Goal: Transaction & Acquisition: Book appointment/travel/reservation

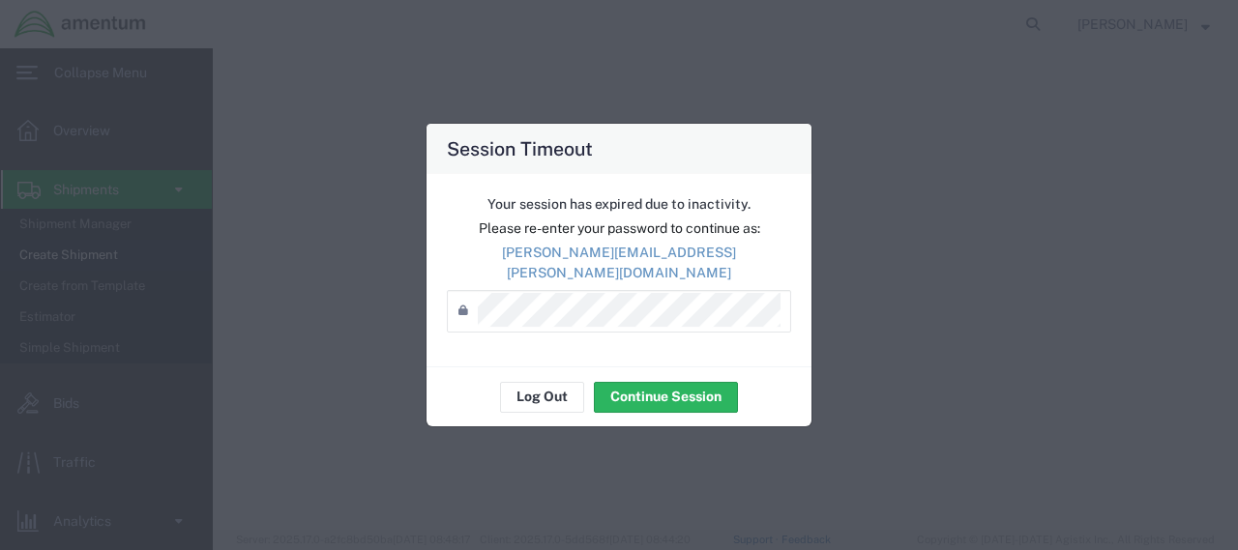
select select "60371"
select select "JP"
select select
select select "KS"
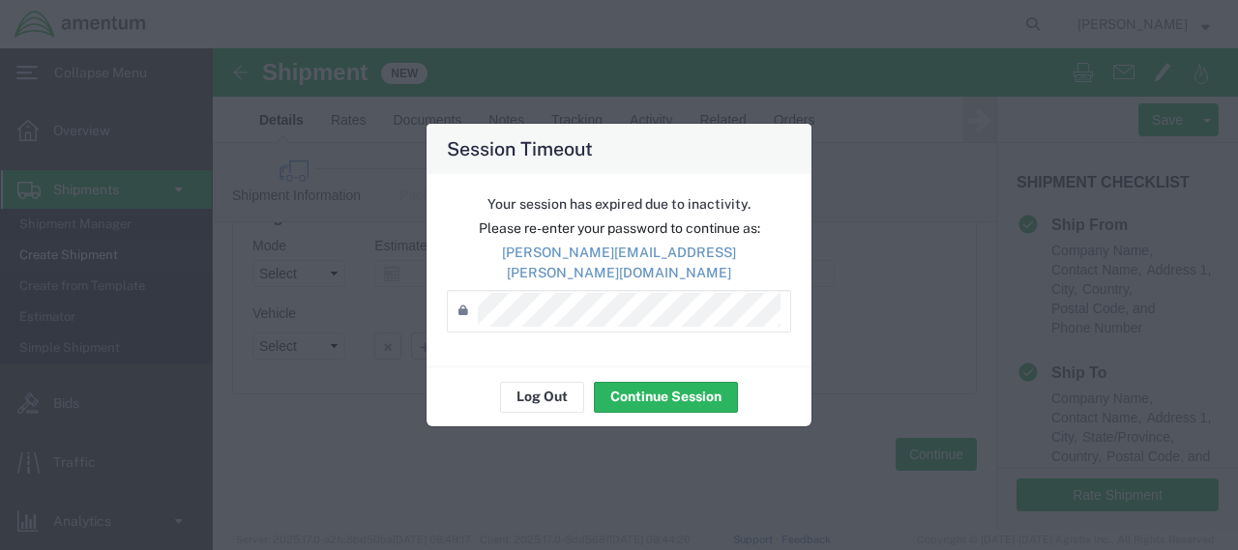
scroll to position [513, 0]
click at [651, 391] on button "Continue Session" at bounding box center [666, 397] width 144 height 31
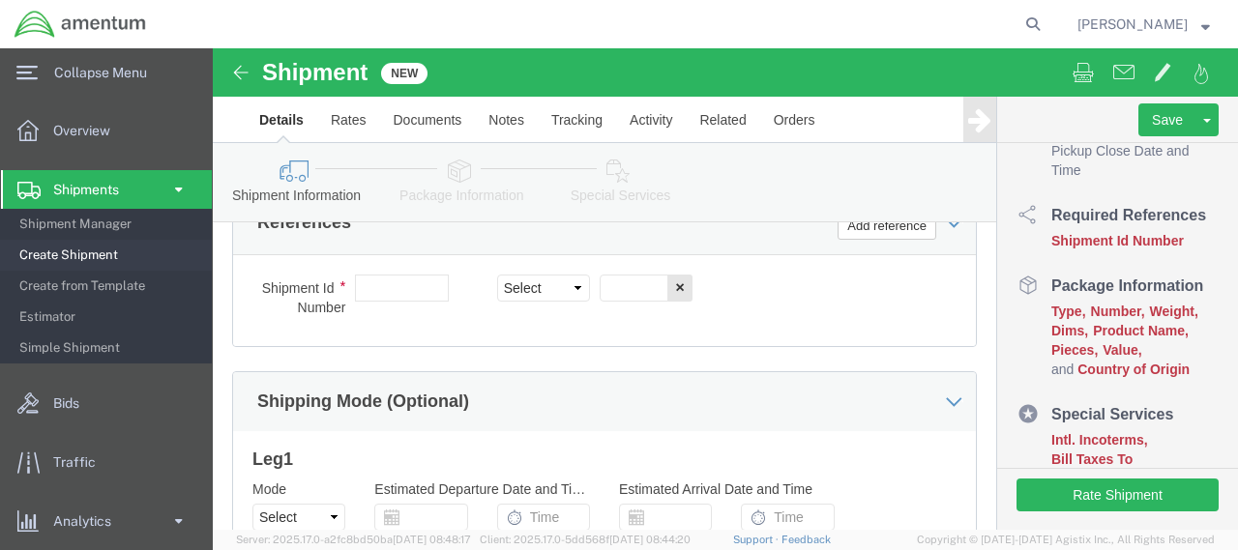
scroll to position [1143, 0]
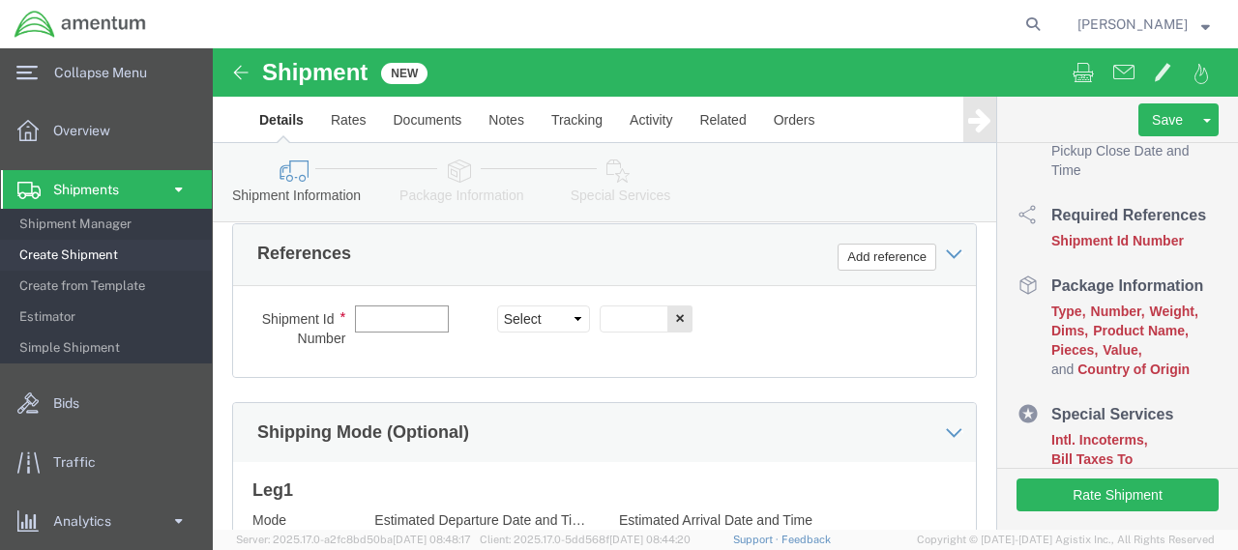
click input "text"
click select "Select Account Type Activity ID Airline Appointment Number ASN Batch Request # …"
click input "text"
click select "Select Account Type Activity ID Airline Appointment Number ASN Batch Request # …"
click input "08192025"
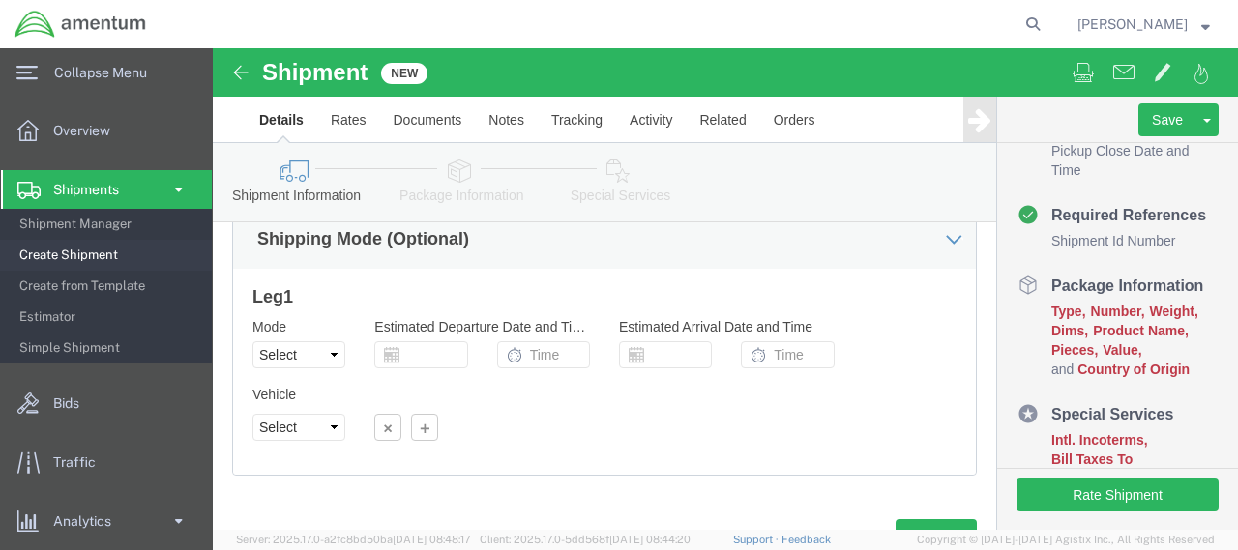
scroll to position [1433, 0]
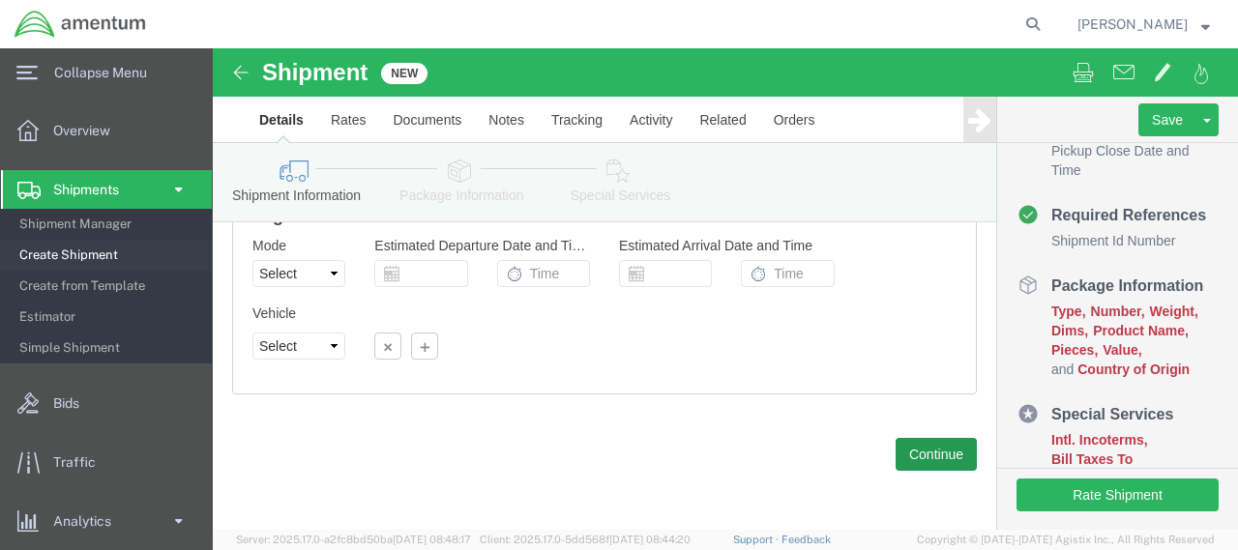
type input "08192025drugtest"
click button "Continue"
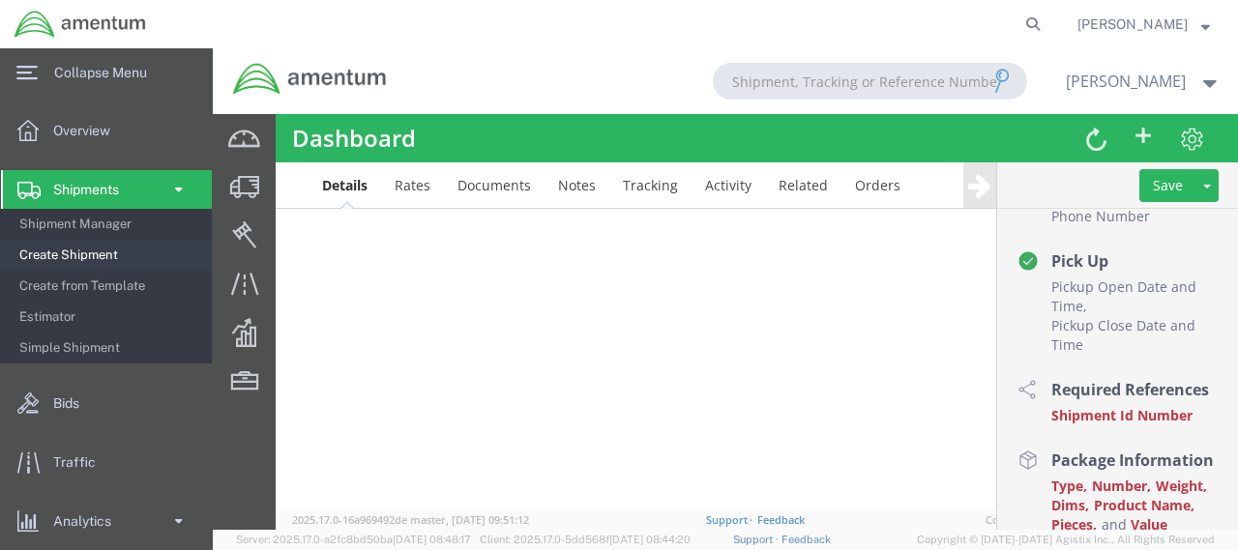
scroll to position [438, 0]
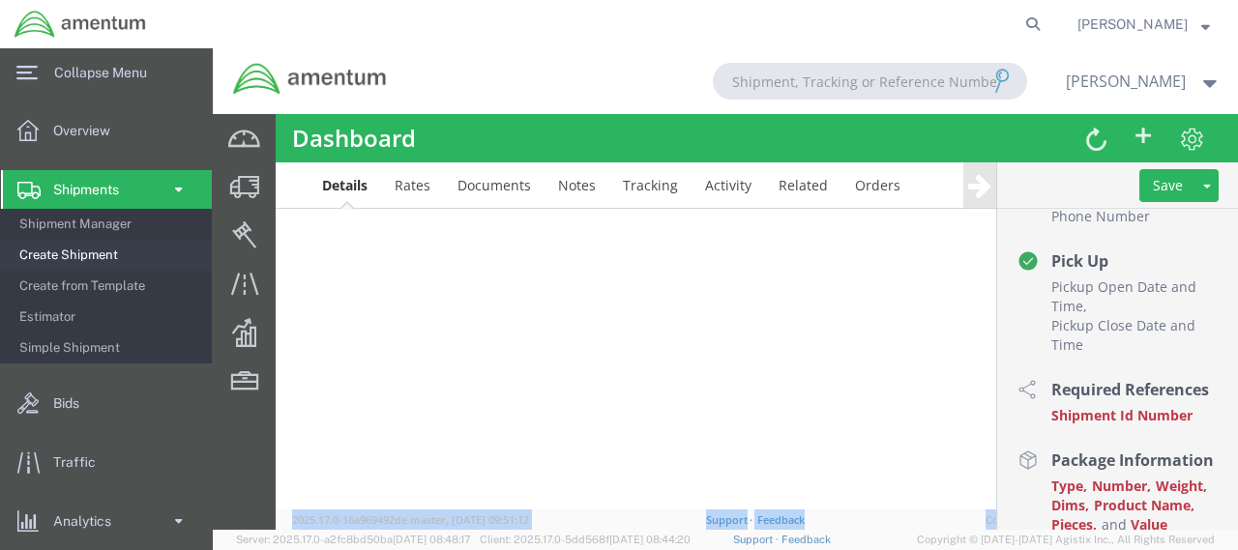
drag, startPoint x: 1220, startPoint y: 449, endPoint x: 1230, endPoint y: 415, distance: 35.2
click at [706, 421] on div at bounding box center [725, 289] width 1025 height 482
drag, startPoint x: 1222, startPoint y: 438, endPoint x: 1227, endPoint y: 401, distance: 37.1
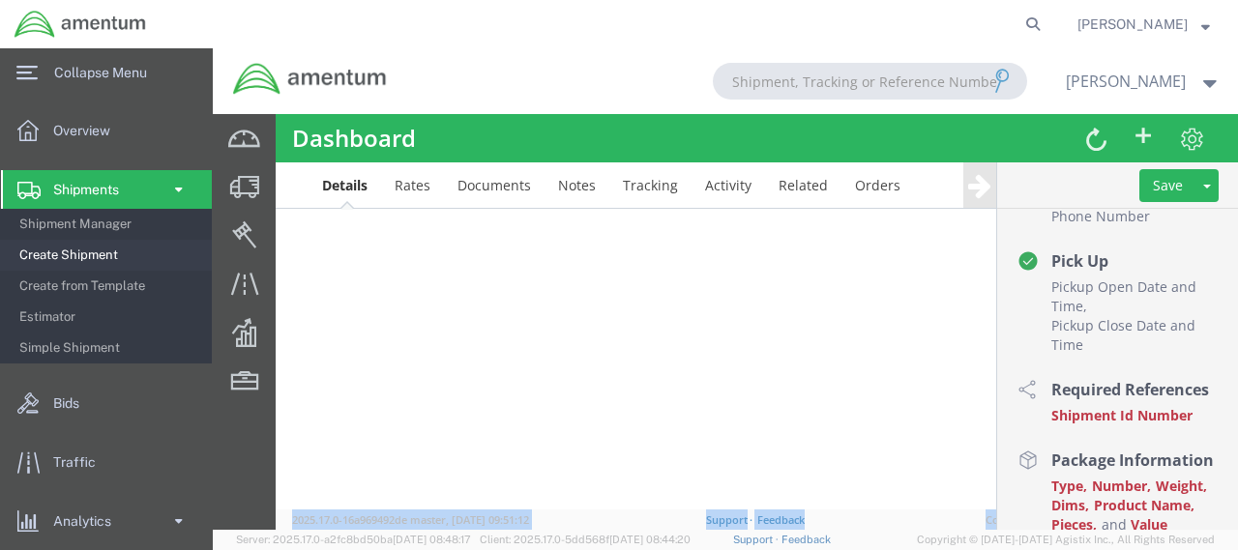
scroll to position [111, 0]
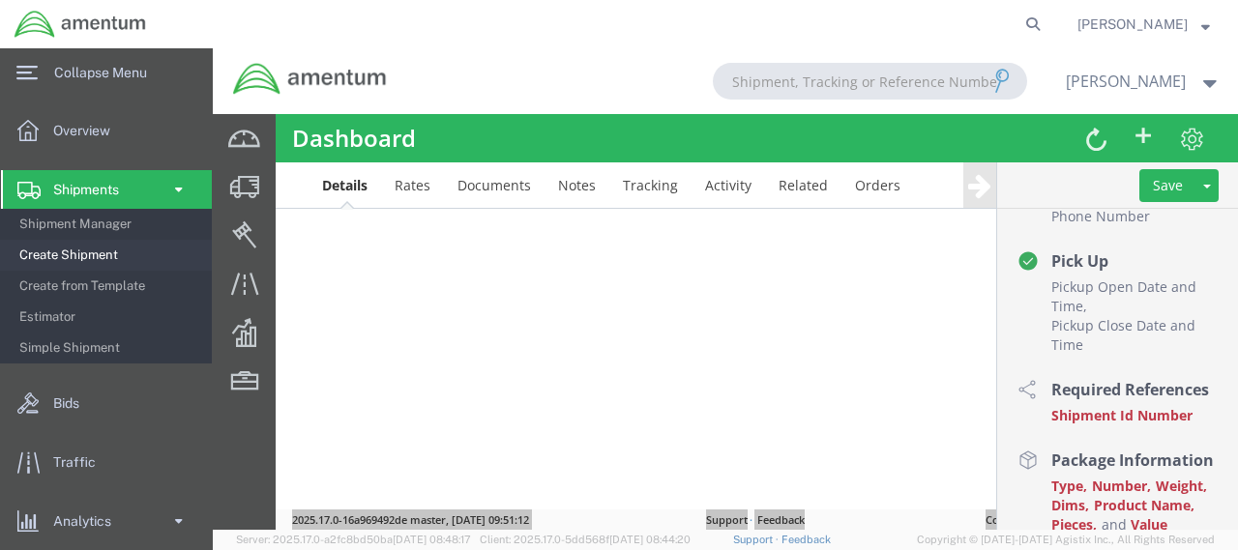
click at [82, 248] on span "Create Shipment" at bounding box center [108, 255] width 179 height 39
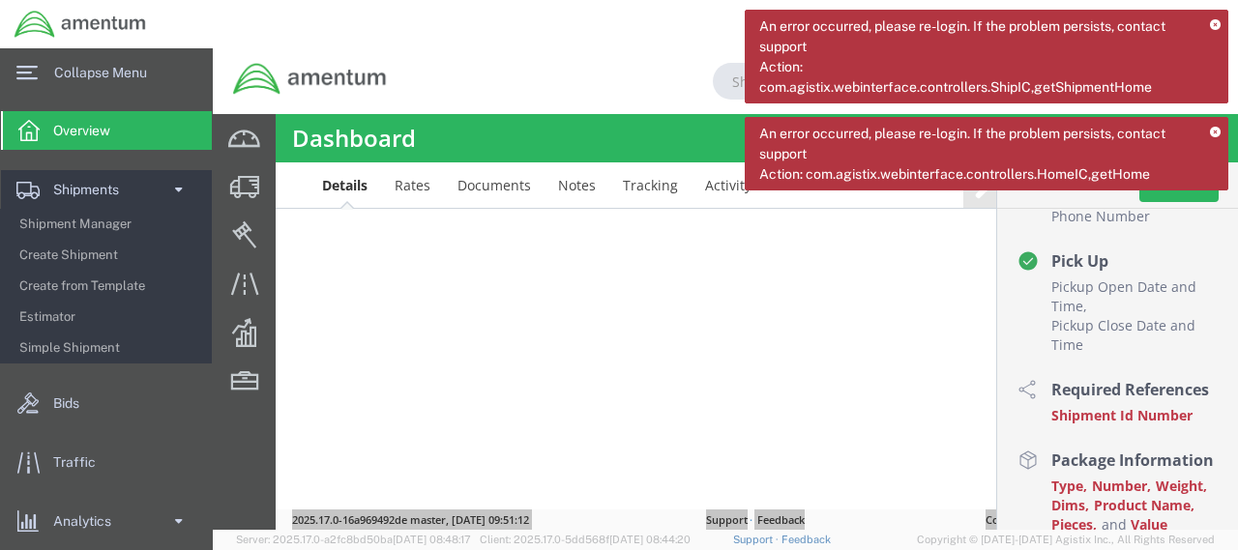
click at [1211, 26] on icon at bounding box center [1215, 25] width 11 height 11
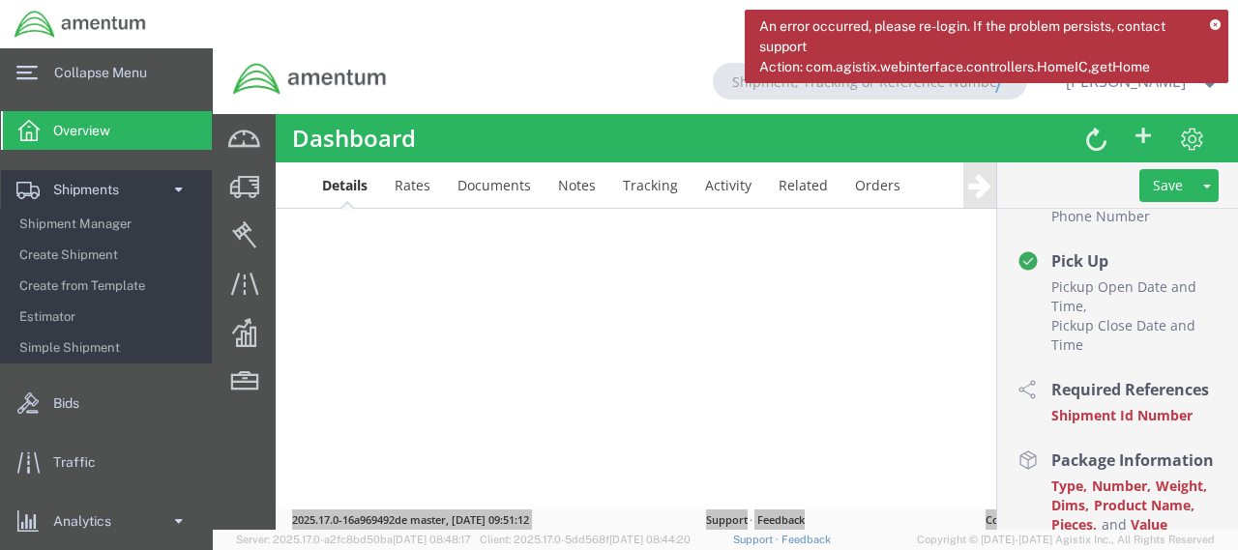
click at [1211, 26] on icon at bounding box center [1215, 25] width 11 height 11
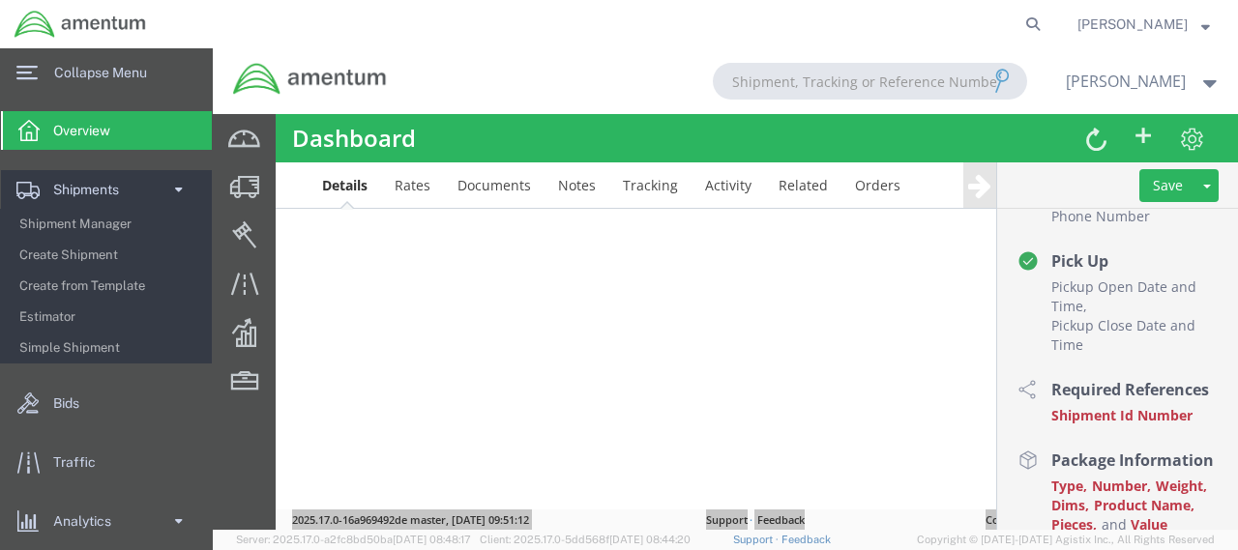
click at [1172, 24] on span "Michael Jones" at bounding box center [1132, 24] width 110 height 21
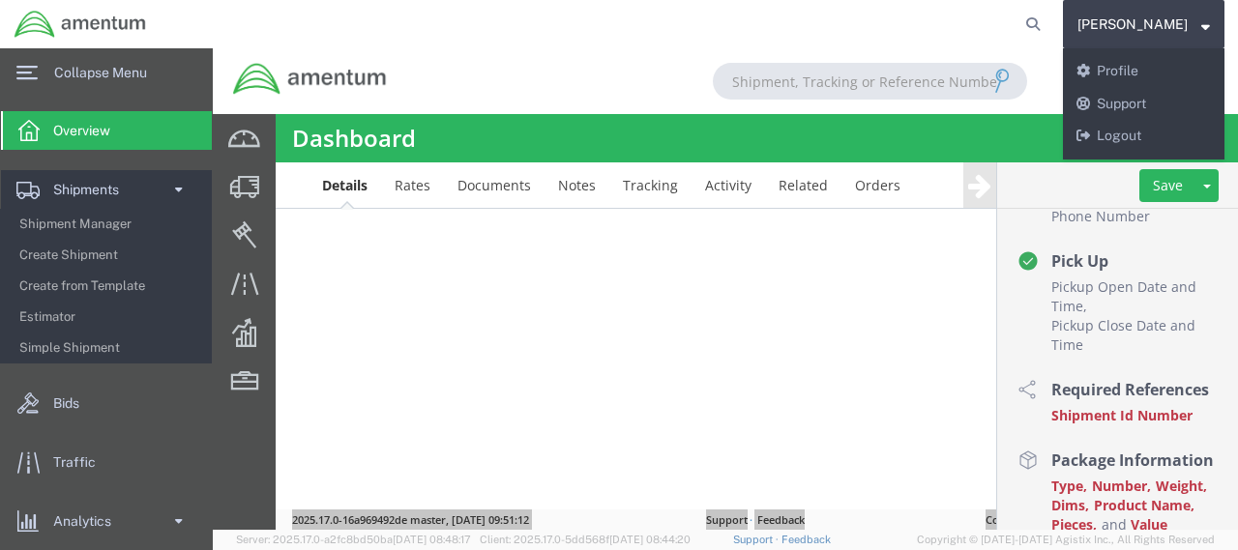
click at [444, 28] on div at bounding box center [605, 24] width 889 height 48
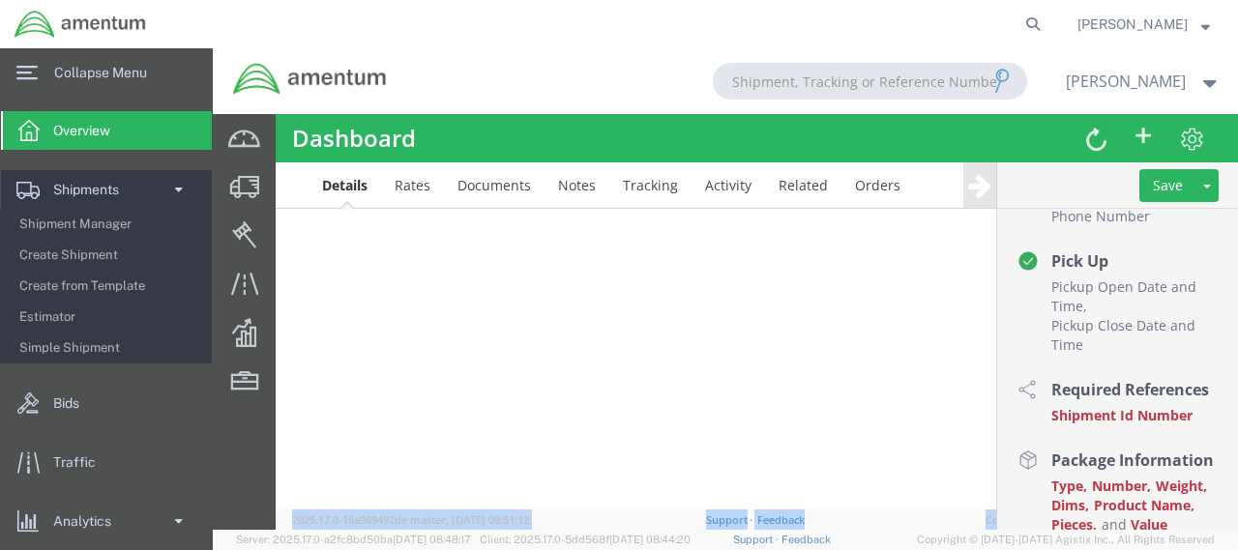
click at [413, 185] on div at bounding box center [725, 289] width 1025 height 482
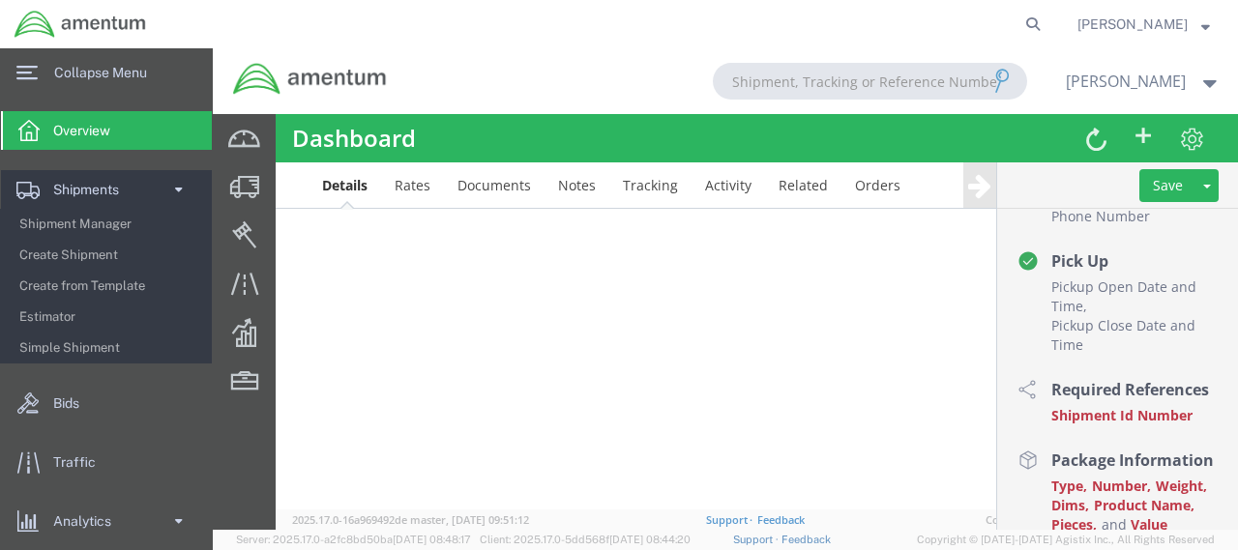
click at [354, 185] on div at bounding box center [725, 289] width 1025 height 482
click at [1085, 272] on div at bounding box center [725, 289] width 1025 height 482
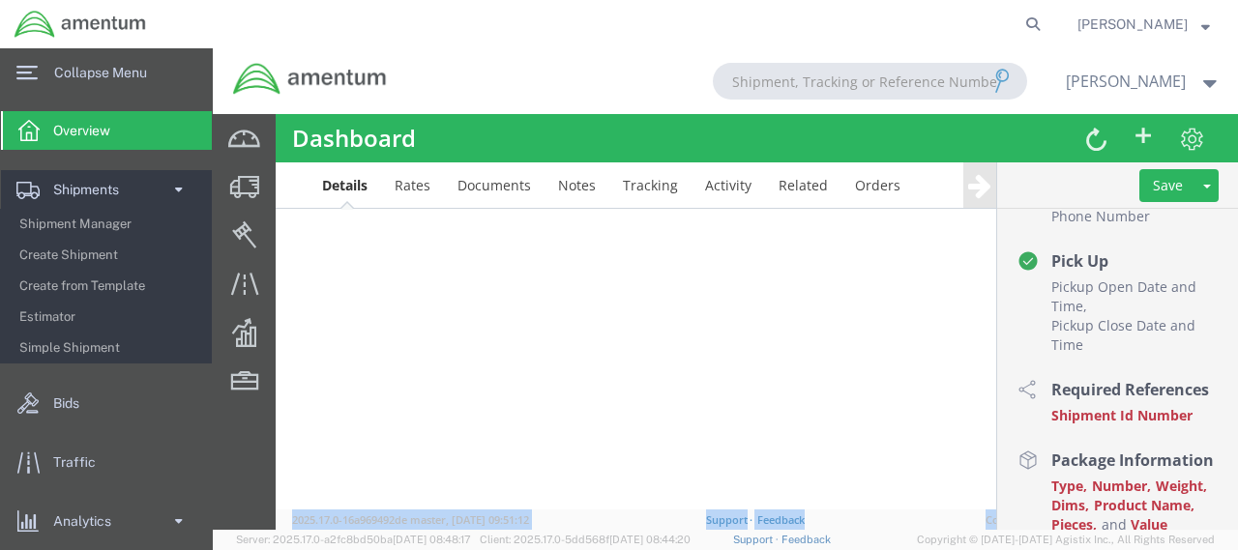
drag, startPoint x: 1222, startPoint y: 486, endPoint x: 1226, endPoint y: 392, distance: 94.8
click at [1226, 394] on html "Shipment New Details Rates Documents Notes Tracking Activity Related Orders Sav…" at bounding box center [725, 178] width 1025 height 482
click at [1221, 215] on div at bounding box center [725, 289] width 1025 height 482
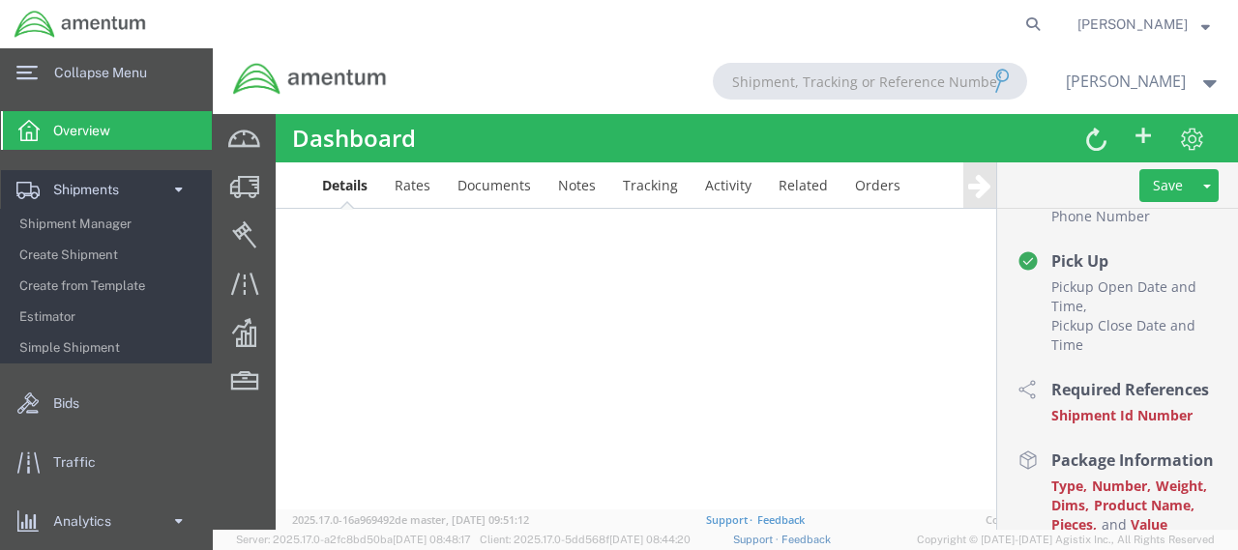
click at [1221, 215] on div at bounding box center [725, 289] width 1025 height 482
click at [95, 261] on span "Create Shipment" at bounding box center [108, 255] width 179 height 39
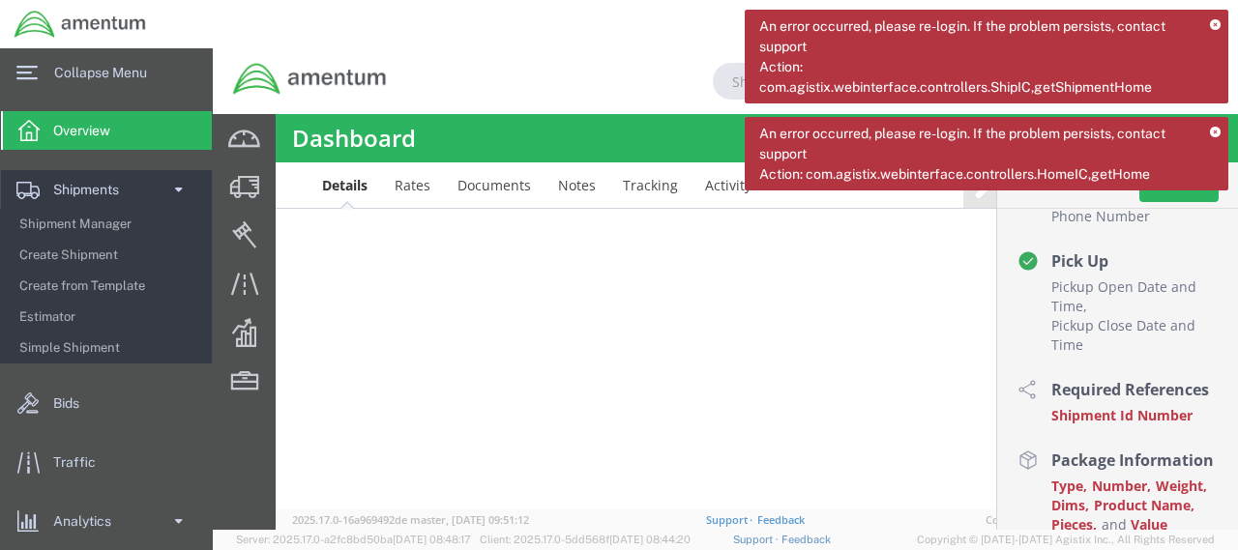
click at [1215, 128] on icon at bounding box center [1215, 133] width 11 height 11
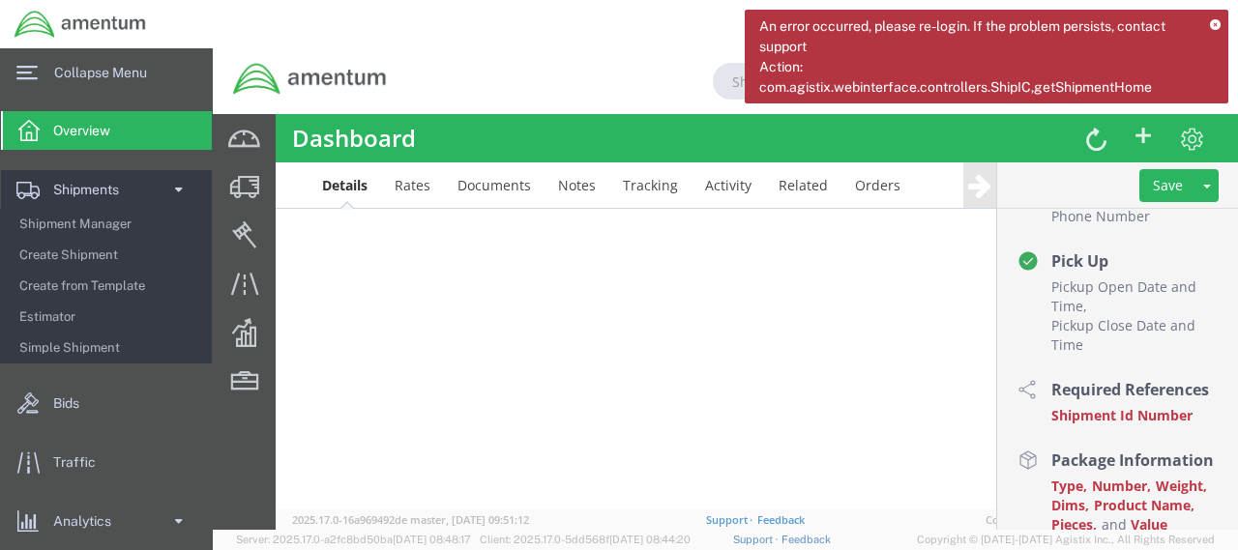
click at [1217, 23] on icon at bounding box center [1215, 25] width 11 height 11
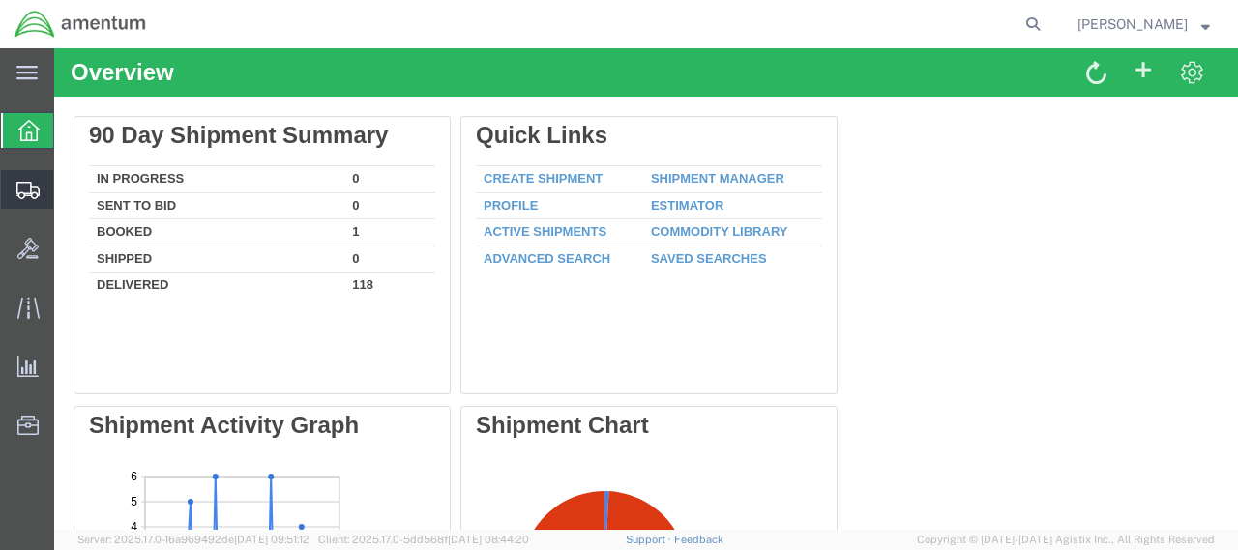
click at [21, 195] on icon at bounding box center [27, 190] width 23 height 17
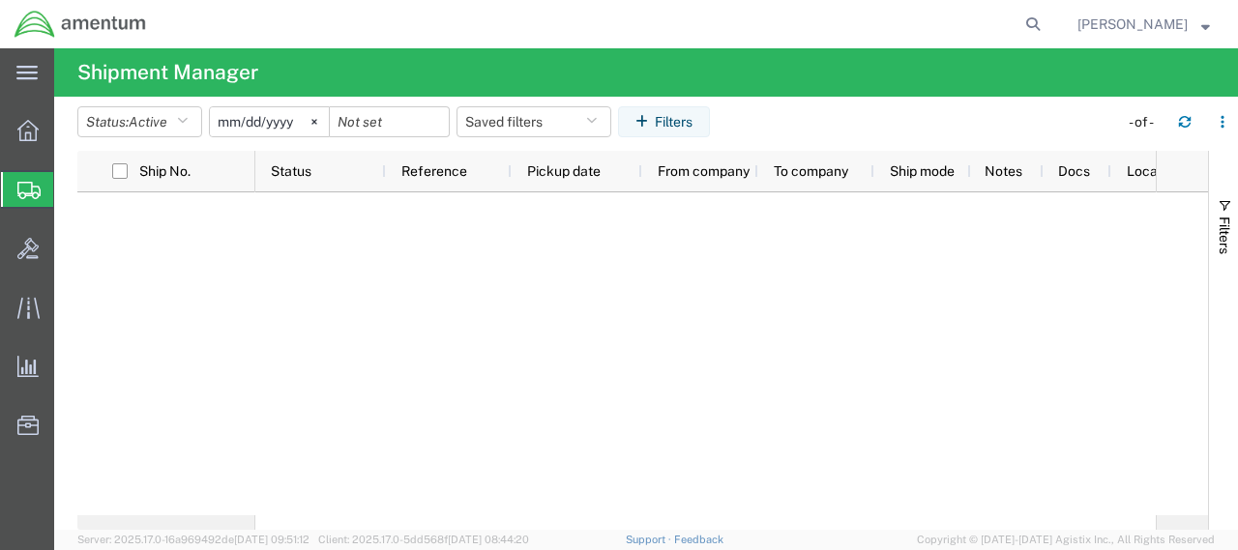
click at [0, 0] on span "Shipment Manager" at bounding box center [0, 0] width 0 height 0
click at [269, 335] on div at bounding box center [705, 353] width 900 height 323
click at [188, 120] on icon "button" at bounding box center [182, 122] width 11 height 14
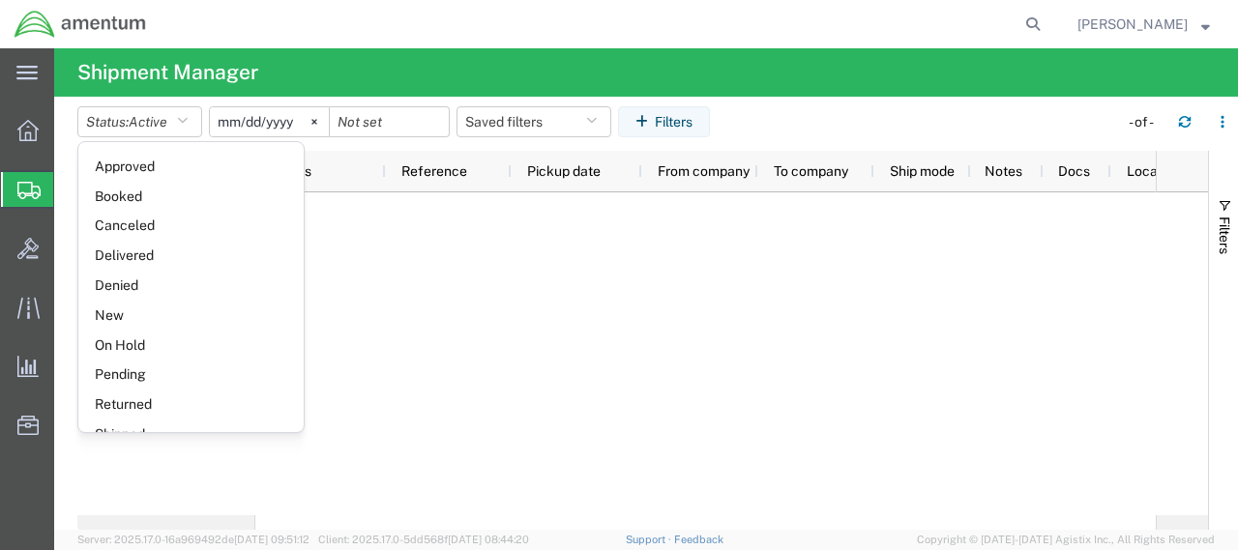
scroll to position [111, 0]
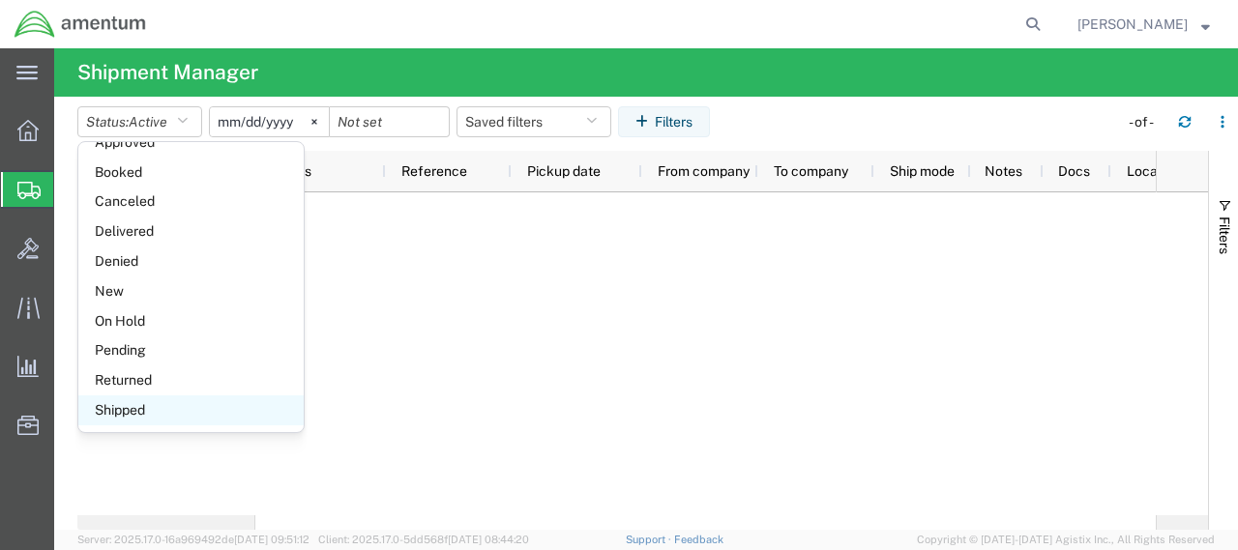
click at [136, 405] on span "Shipped" at bounding box center [190, 410] width 225 height 30
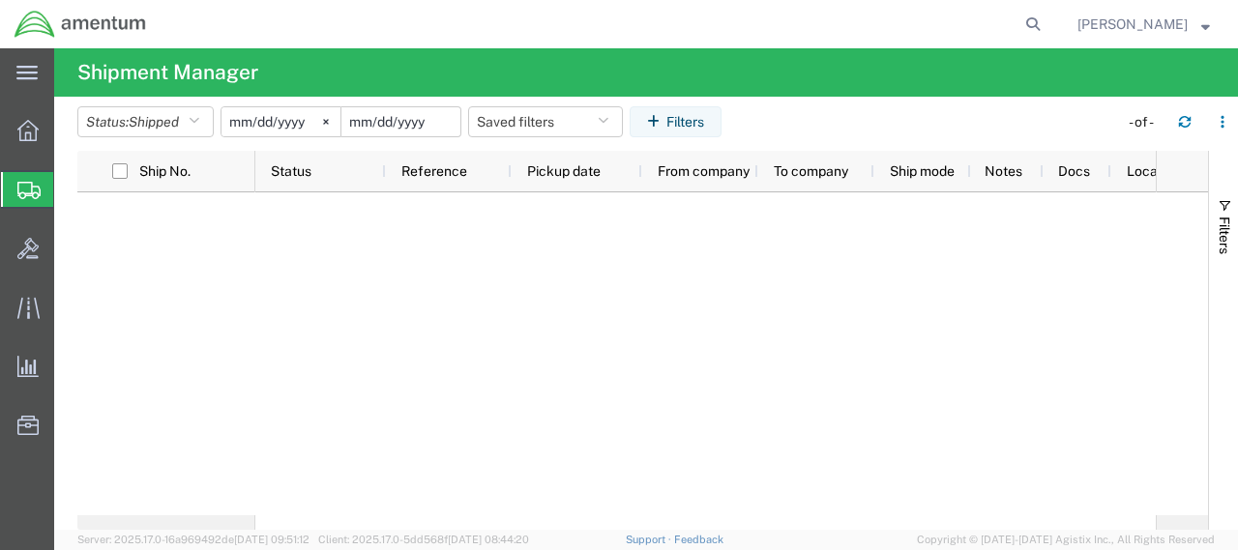
click at [407, 126] on input "date" at bounding box center [400, 121] width 119 height 29
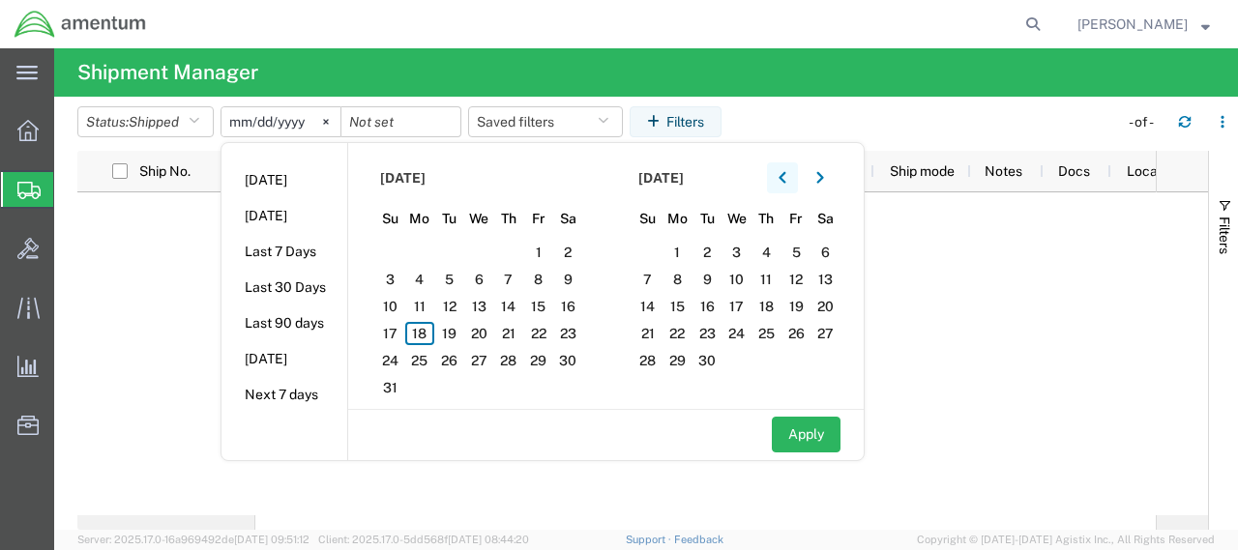
click at [786, 179] on icon "button" at bounding box center [782, 178] width 8 height 14
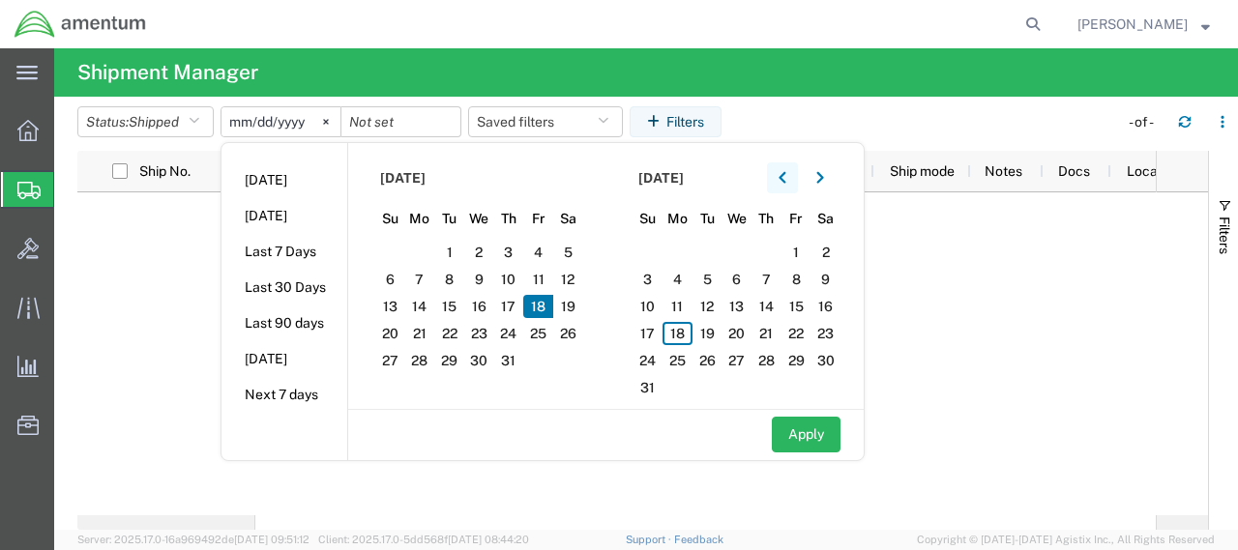
click at [786, 179] on icon "button" at bounding box center [782, 178] width 8 height 14
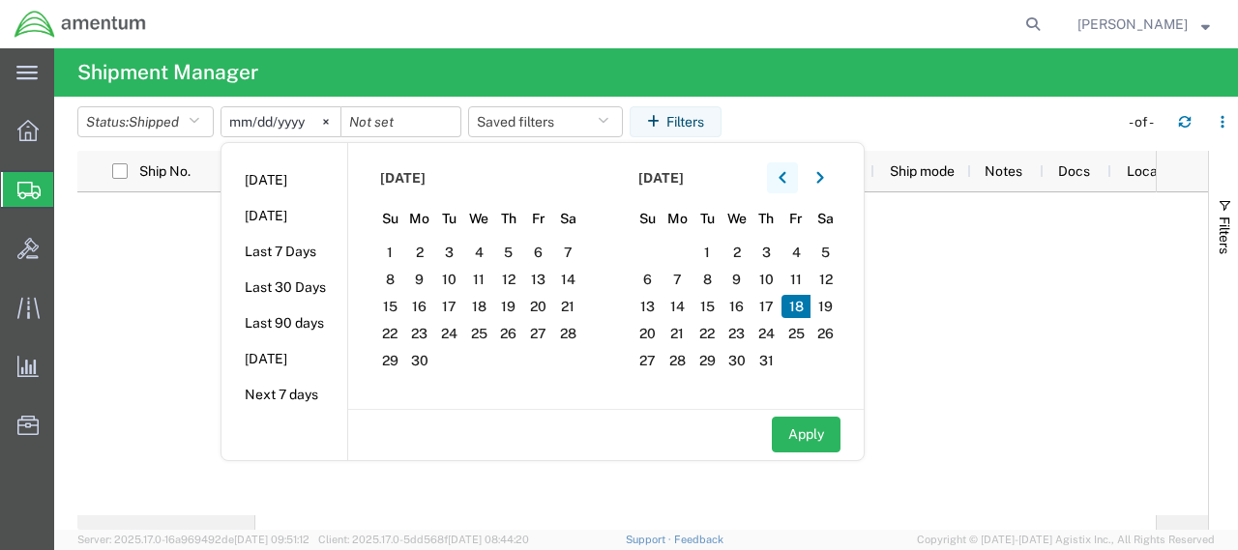
click at [786, 179] on icon "button" at bounding box center [782, 178] width 8 height 14
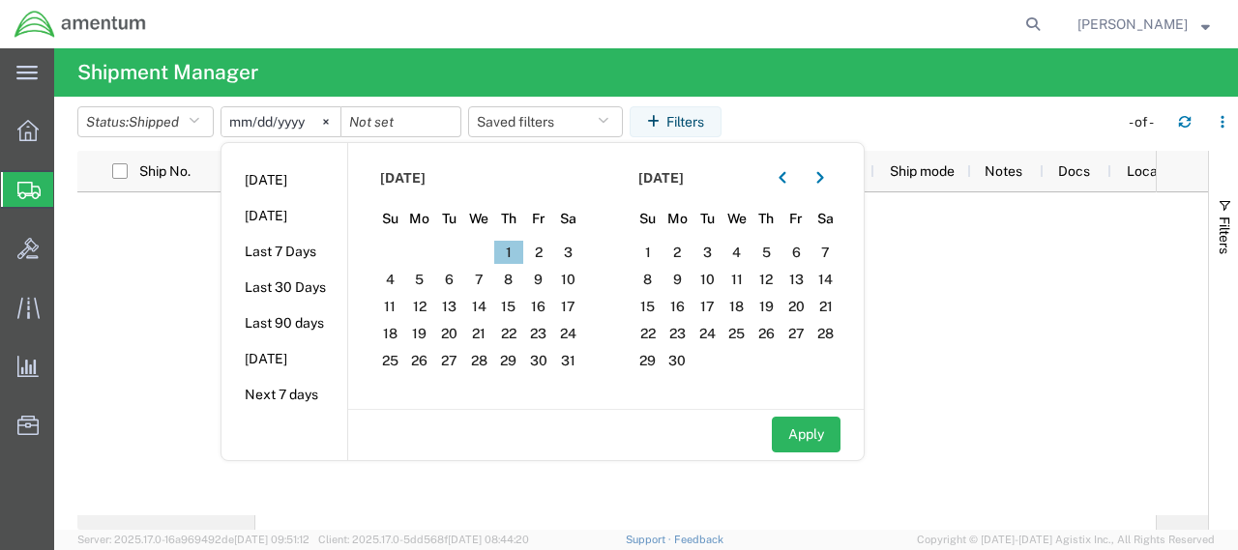
click at [514, 248] on span "1" at bounding box center [509, 252] width 30 height 23
click at [833, 431] on button "Apply" at bounding box center [806, 435] width 69 height 36
type input "2025-05-01"
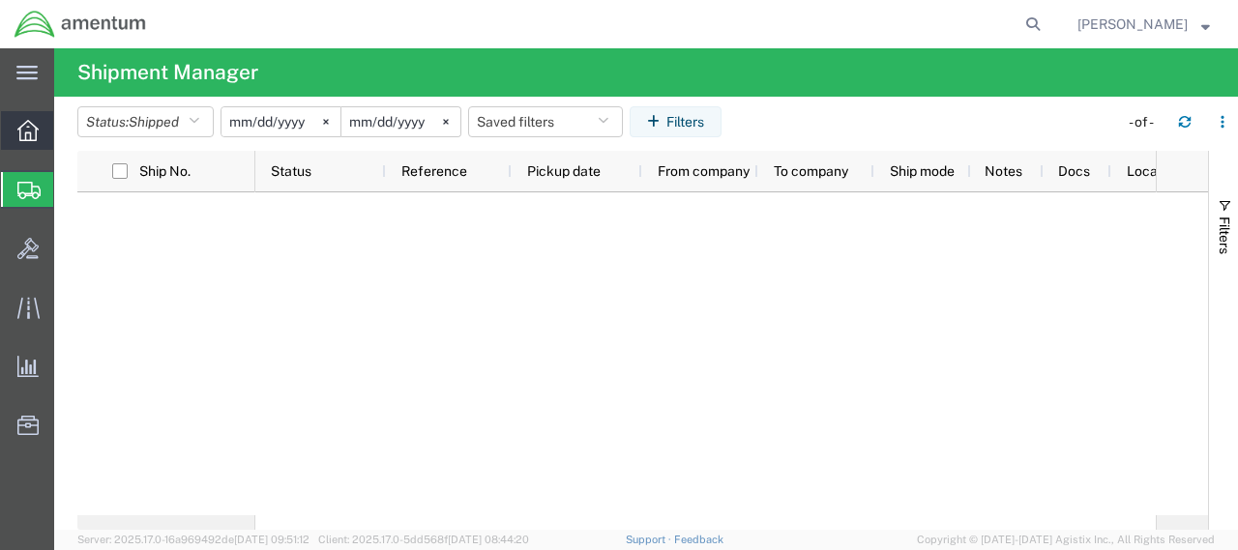
click at [24, 131] on icon at bounding box center [27, 130] width 21 height 21
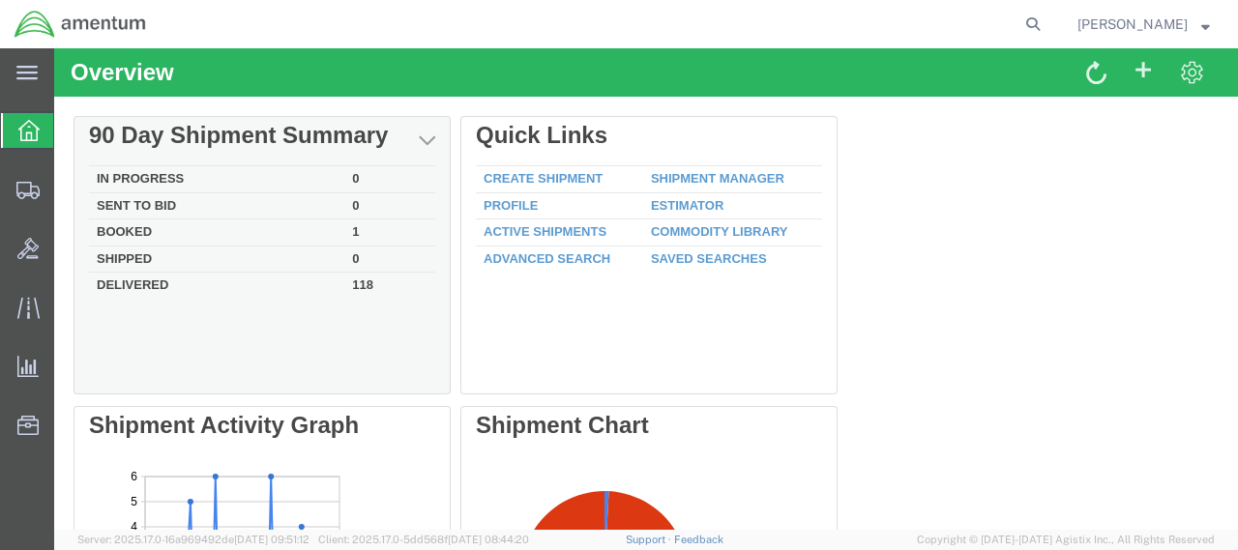
click at [137, 230] on td "Booked" at bounding box center [216, 232] width 255 height 27
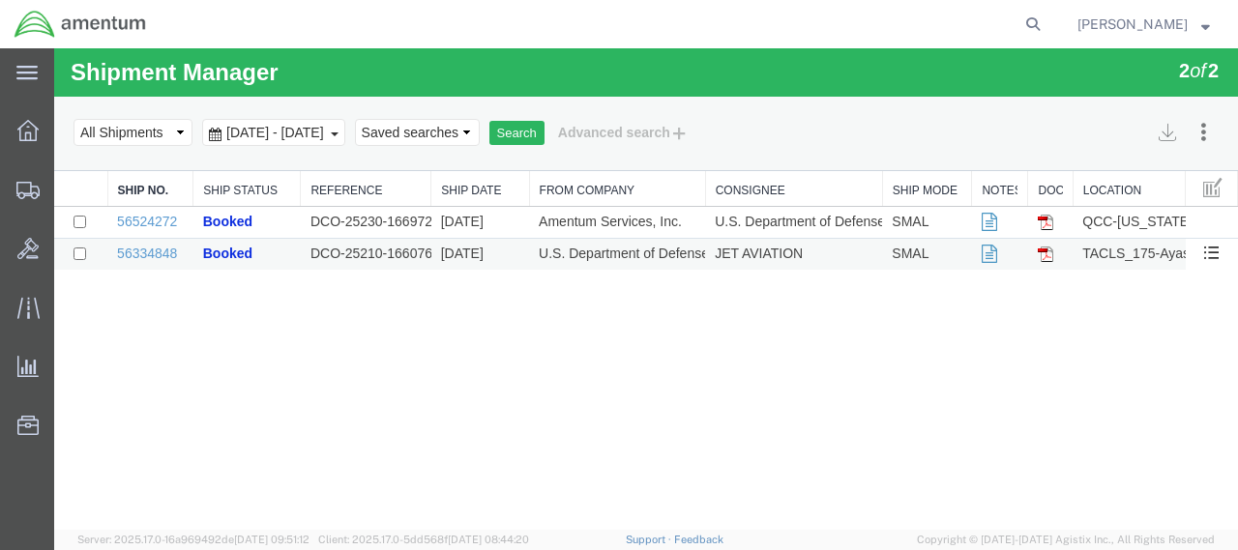
click at [355, 253] on td "DCO-25210-166076" at bounding box center [366, 255] width 131 height 32
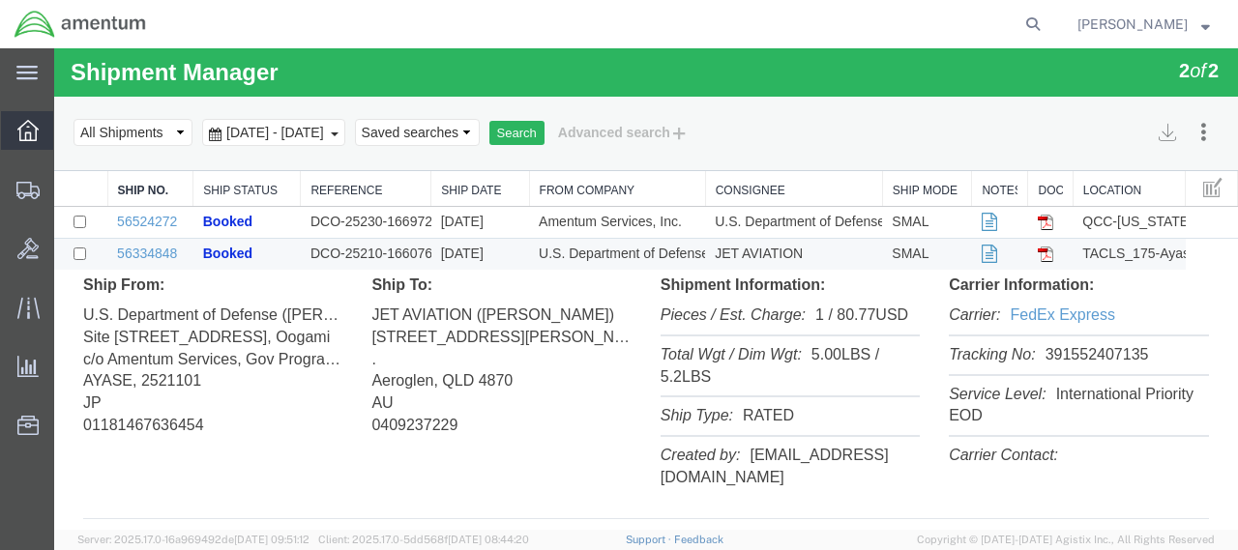
click at [25, 123] on icon at bounding box center [27, 130] width 21 height 21
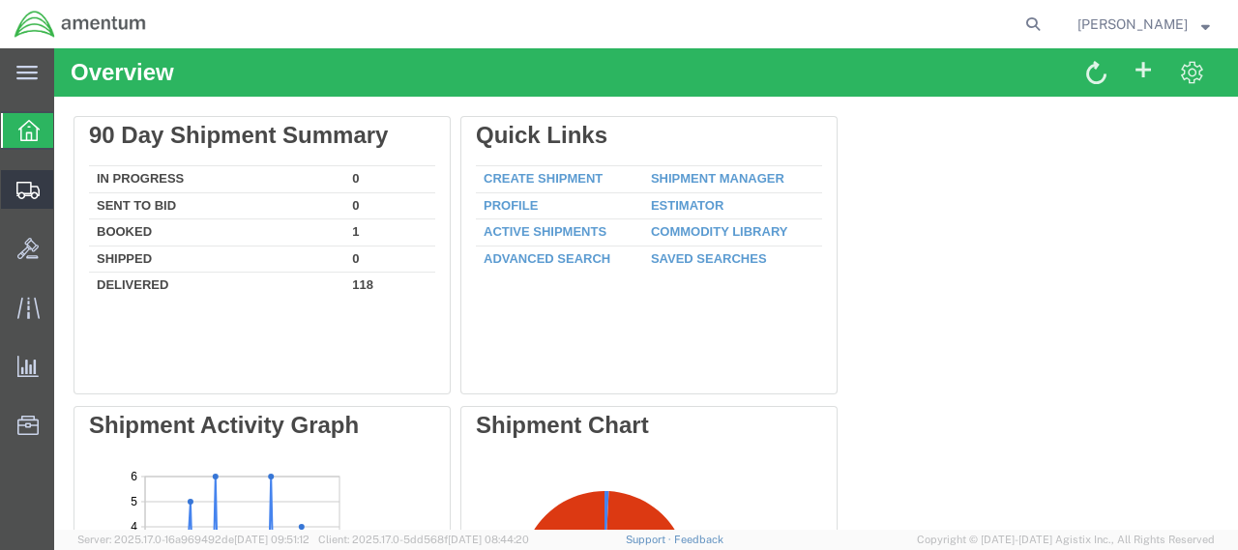
click at [0, 0] on span "Create Shipment" at bounding box center [0, 0] width 0 height 0
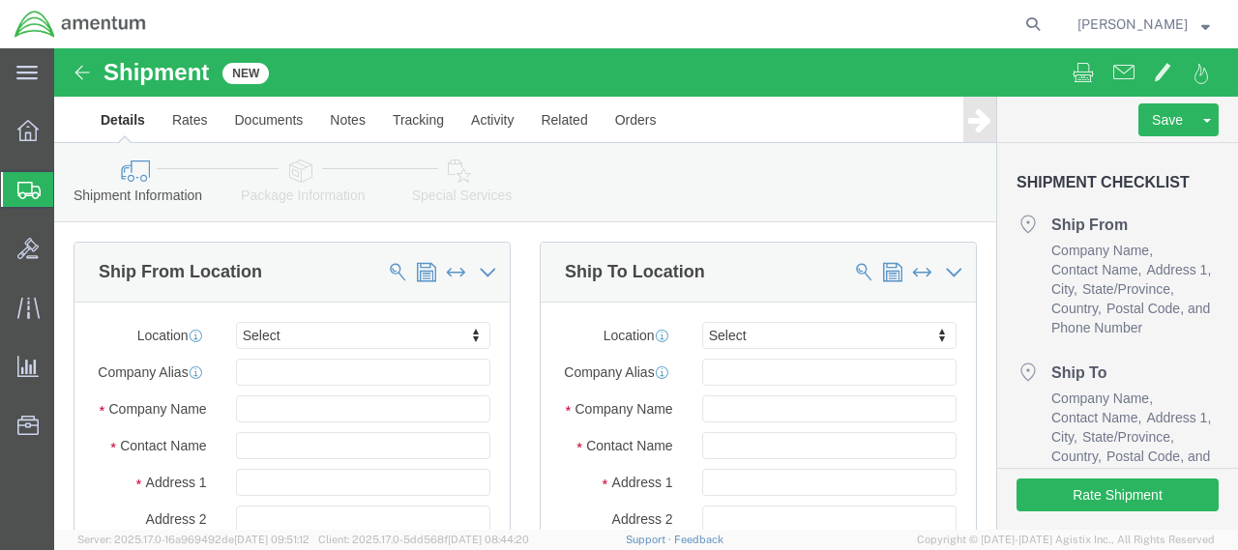
select select
click input "text"
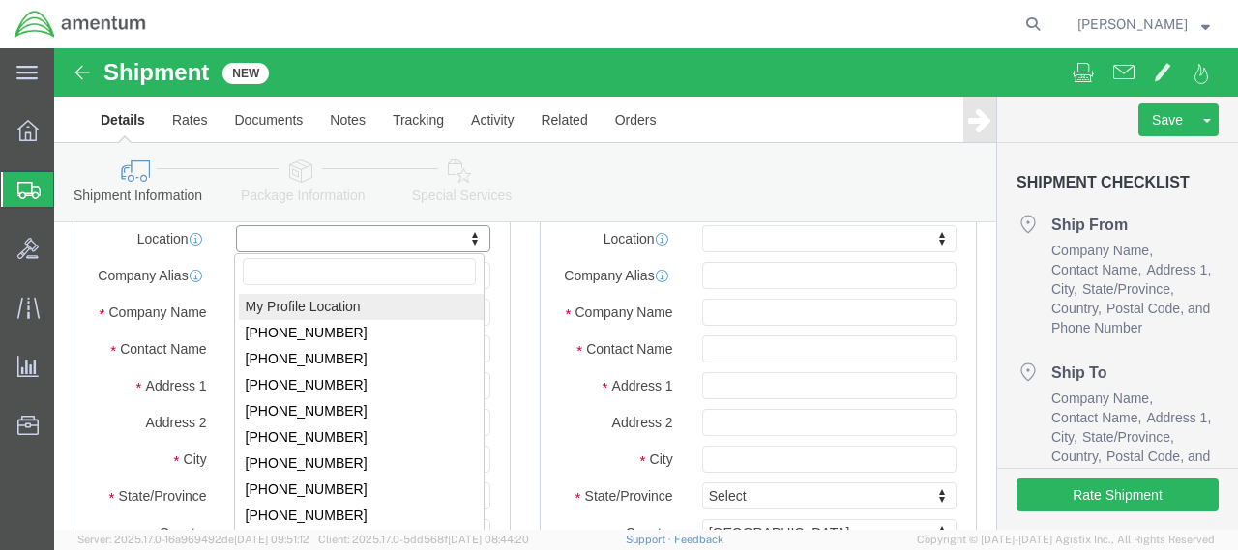
click input "text"
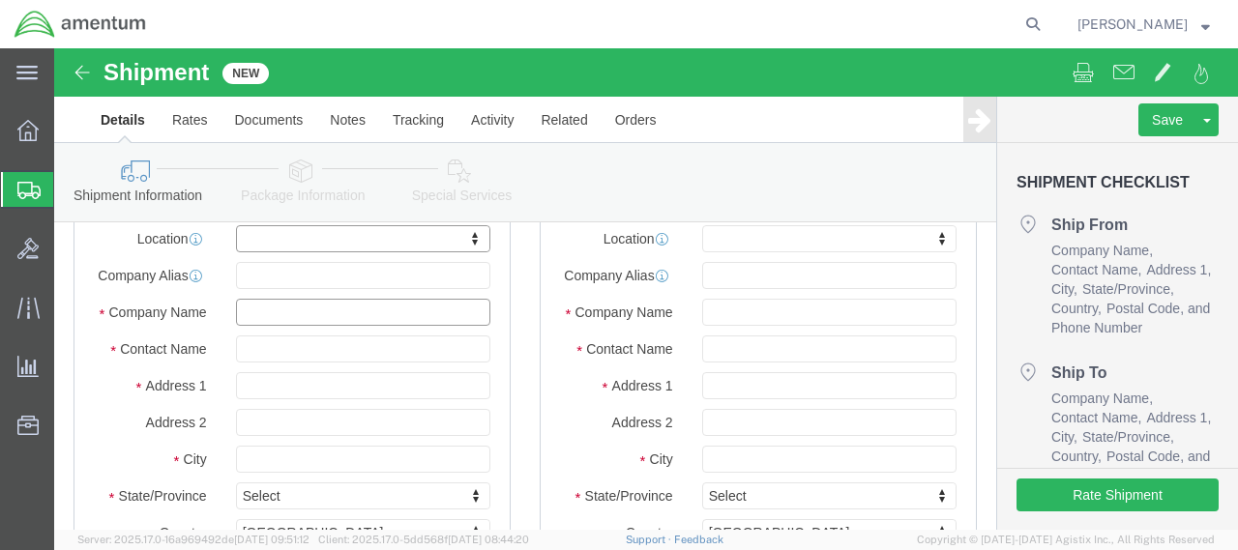
click input "text"
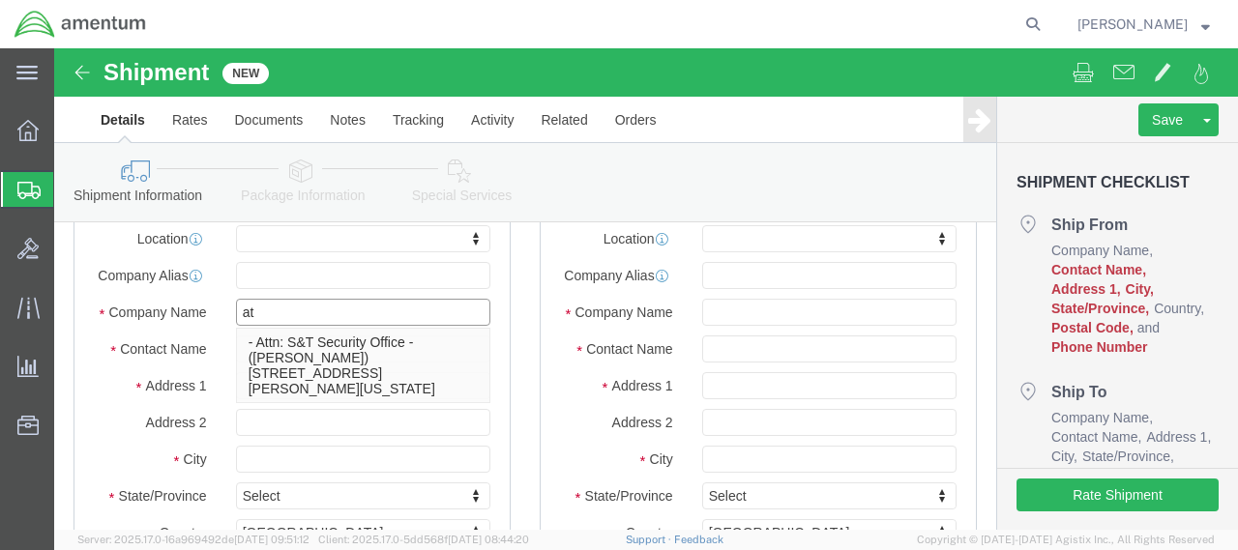
type input "a"
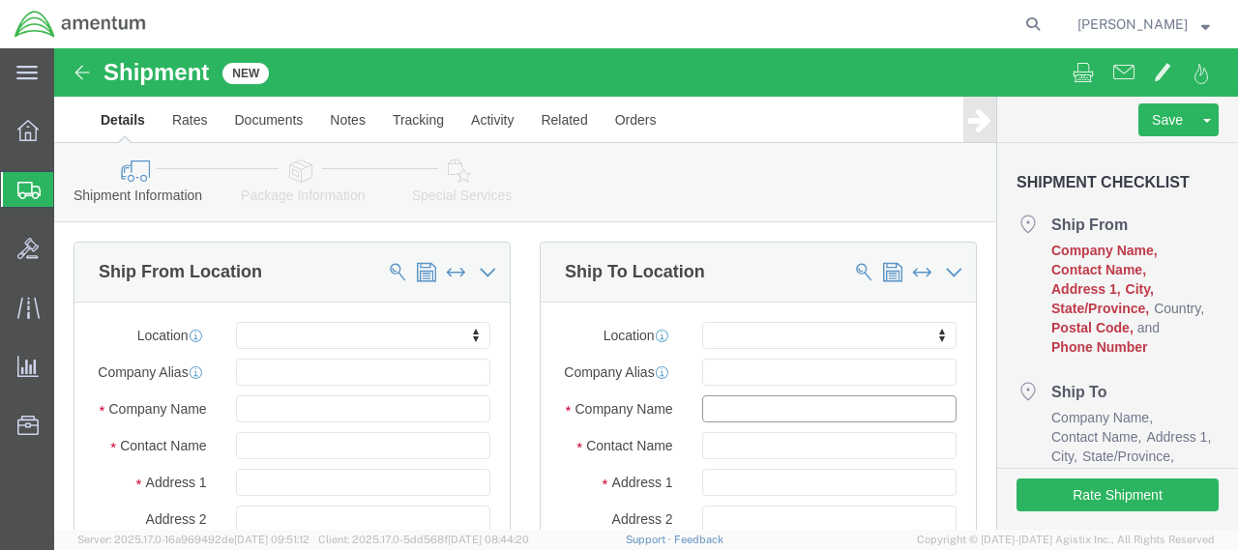
click input "text"
type input "quest"
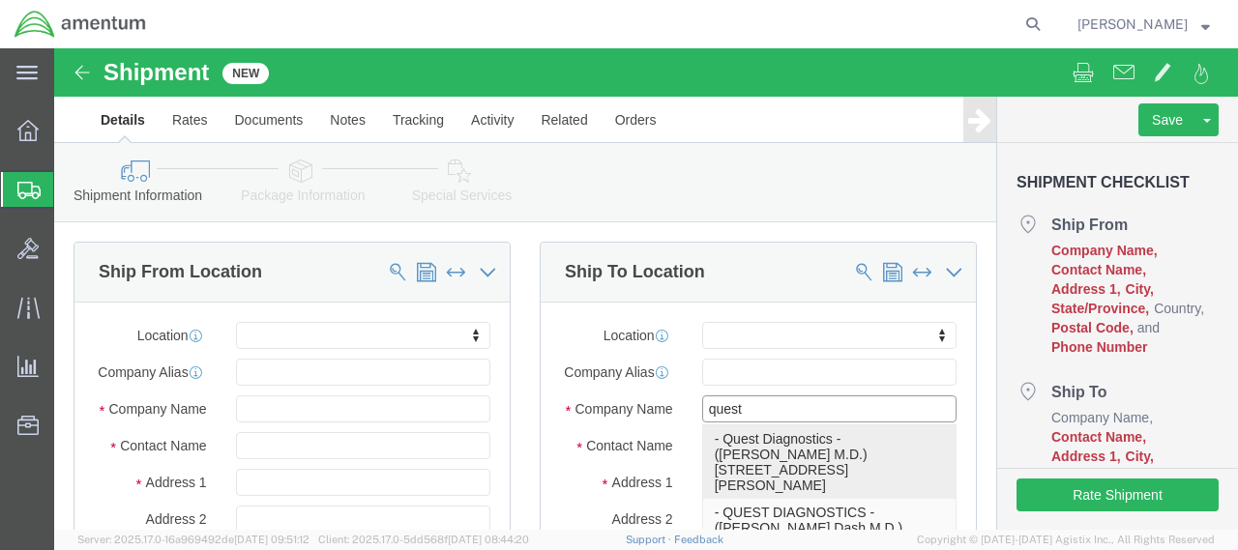
click p "- Quest Diagnostics - (Neil J Dash M.D.) 10101 Renner Blvd., Lenexa, KS, 66700,…"
select select
type input "10101 Renner Blvd."
type input "66700"
type input "484-676-7174"
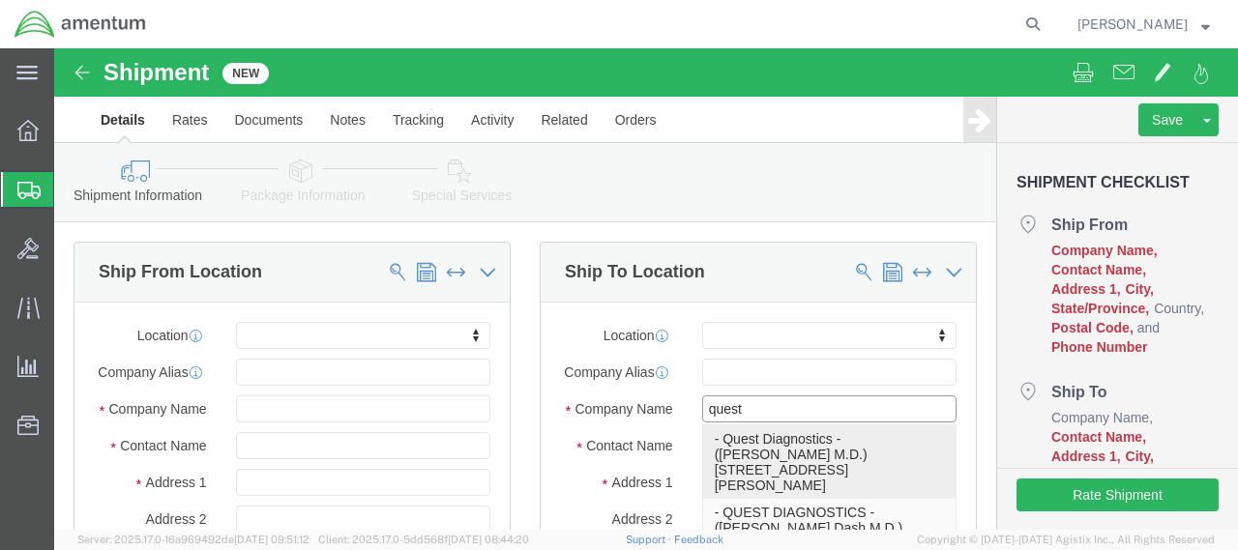
type input "Quest Diagnostics"
type input "Neil J Dash M.D."
type input "Lenexa"
select select "KS"
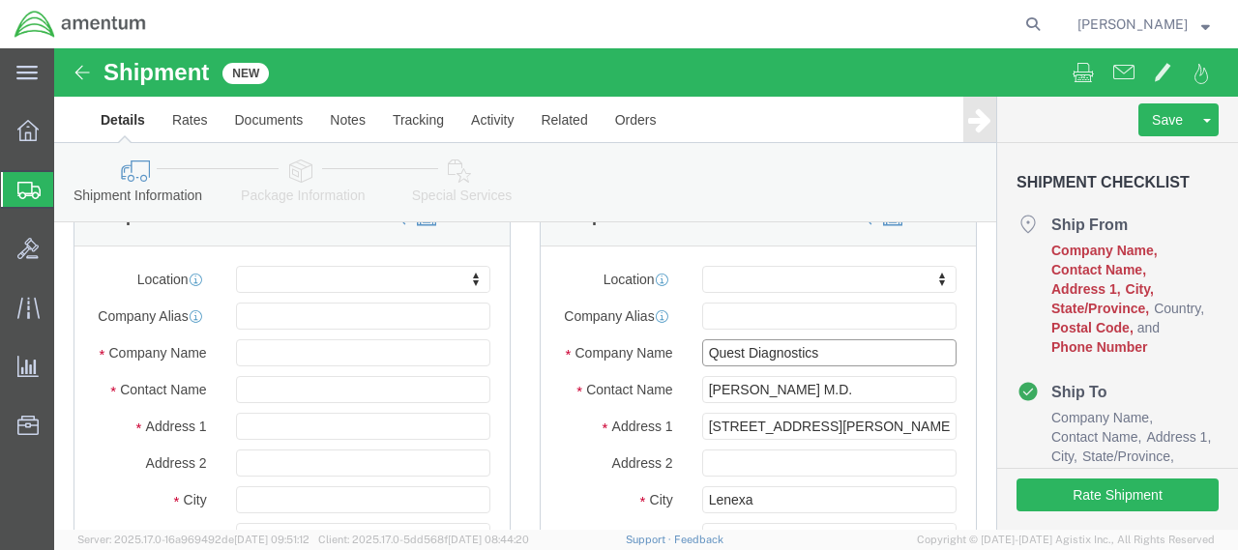
scroll to position [97, 0]
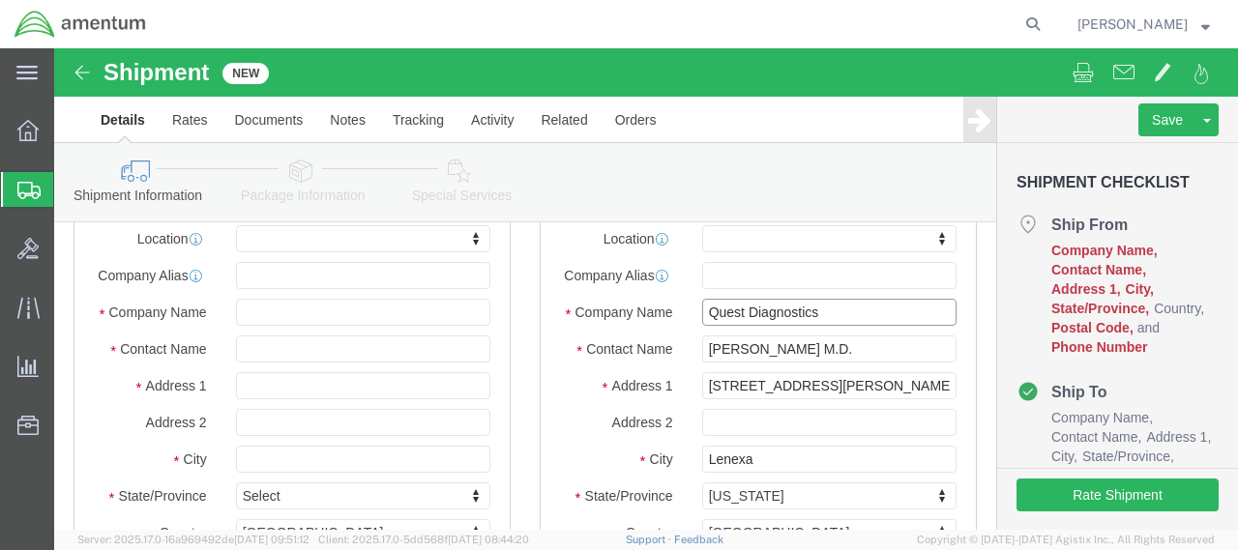
type input "Quest Diagnostics"
click input "text"
type input "dennis s"
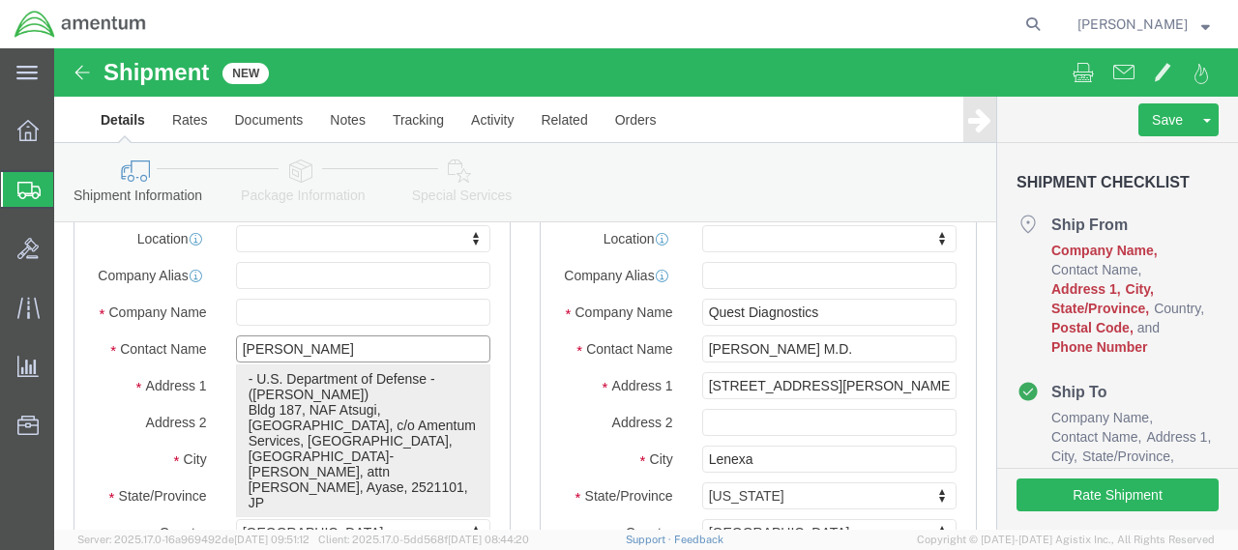
click p "- U.S. Department of Defense - (Dennis Schall) Bldg 187, NAF Atsugi, Oogami, c/…"
select select
type input "Bldg 187, NAF Atsugi, Oogami, c/o Amentum Services"
type input "Ayase-Shi, Kanagawa-Ken, attn DENNIS SCHALL"
select select "JP"
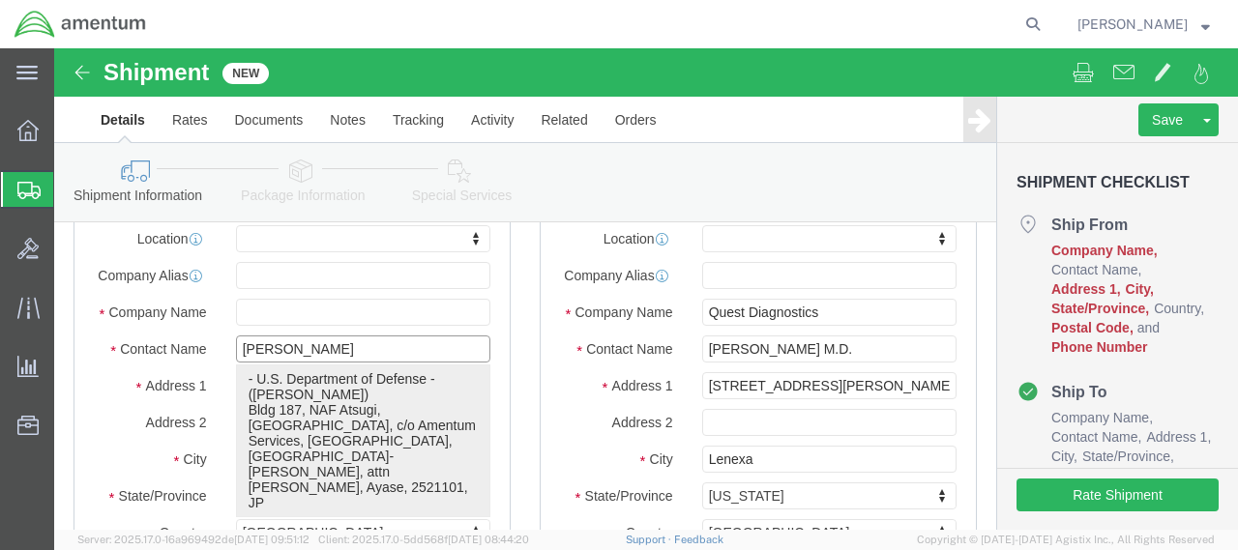
type input "2521101"
type input "01181467636454"
type input "U.S. Department of Defense"
type input "Dennis Schall"
type input "Ayase"
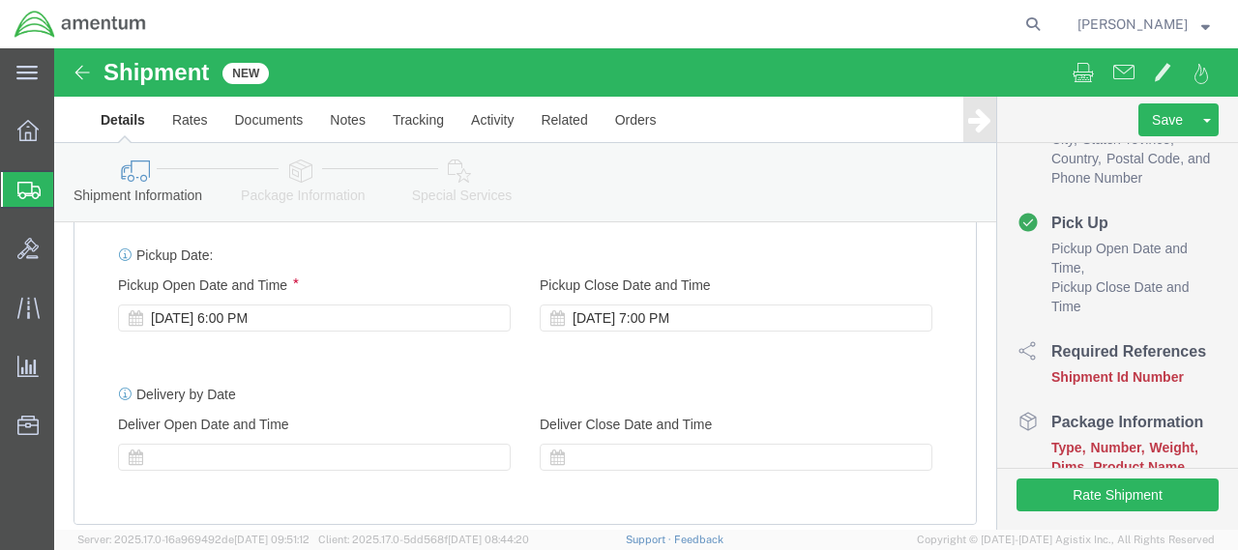
scroll to position [774, 0]
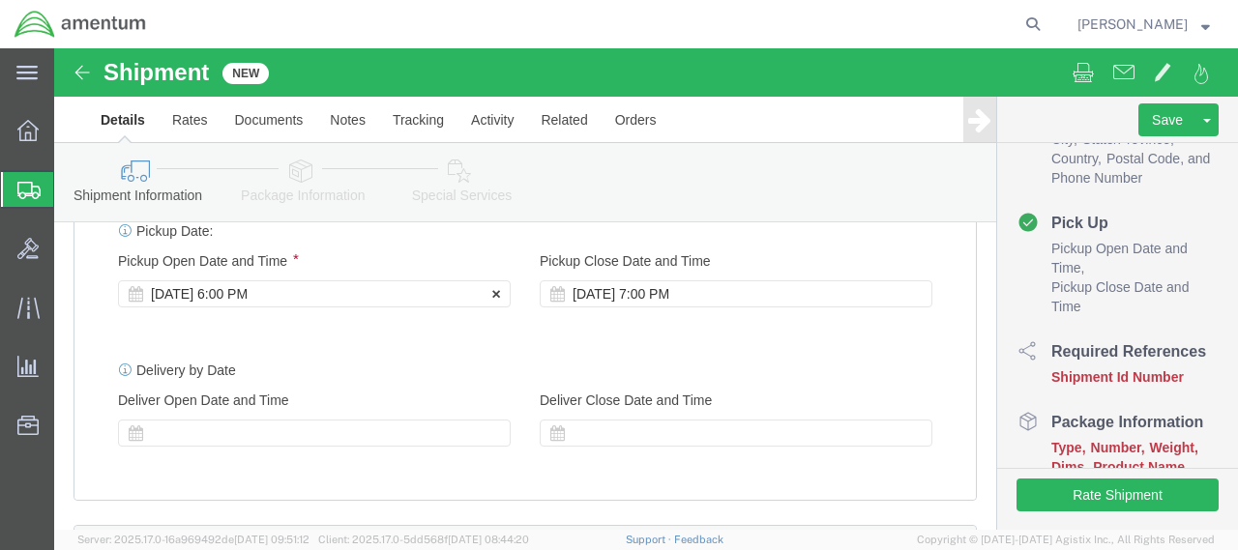
type input "Dennis Schall"
click icon
click div "Aug 18 2025 6:00 PM"
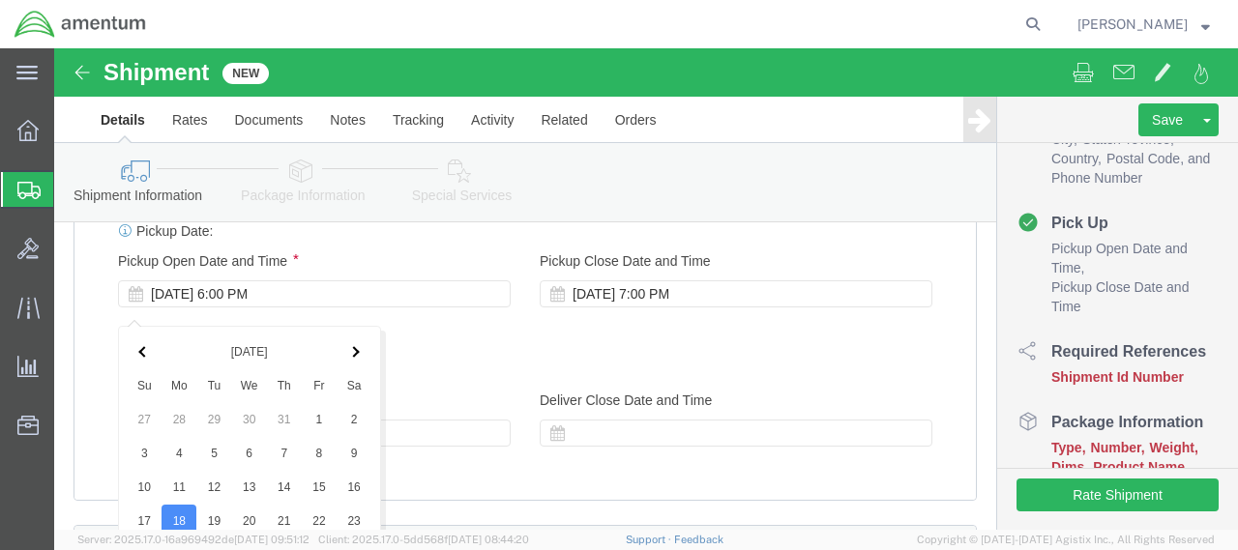
scroll to position [1141, 0]
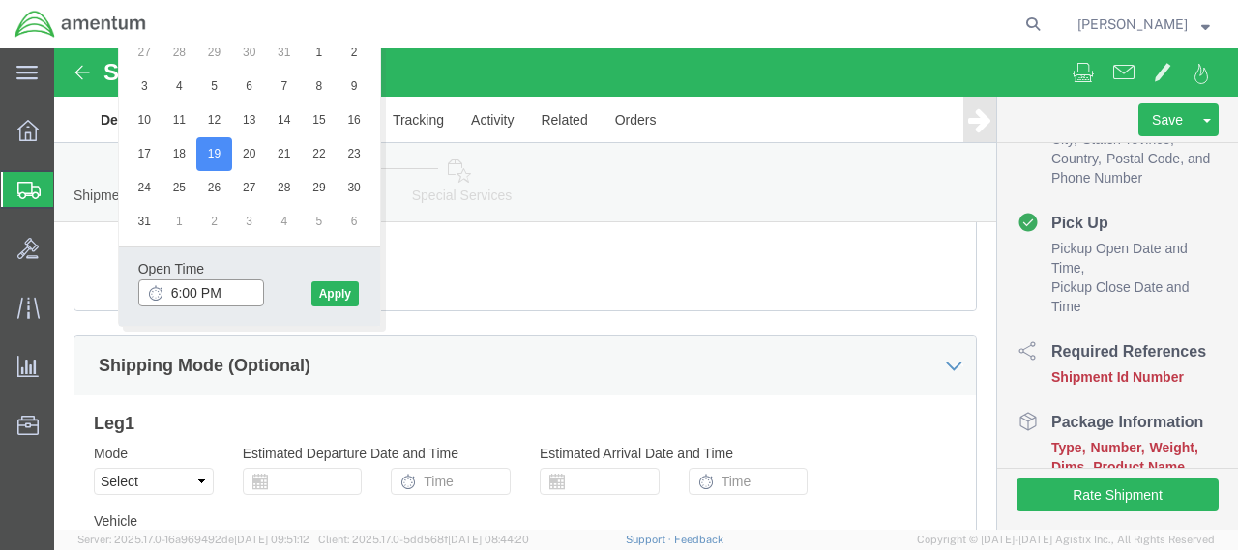
click input "6:00 PM"
type input "12:00 PM"
click button "Apply"
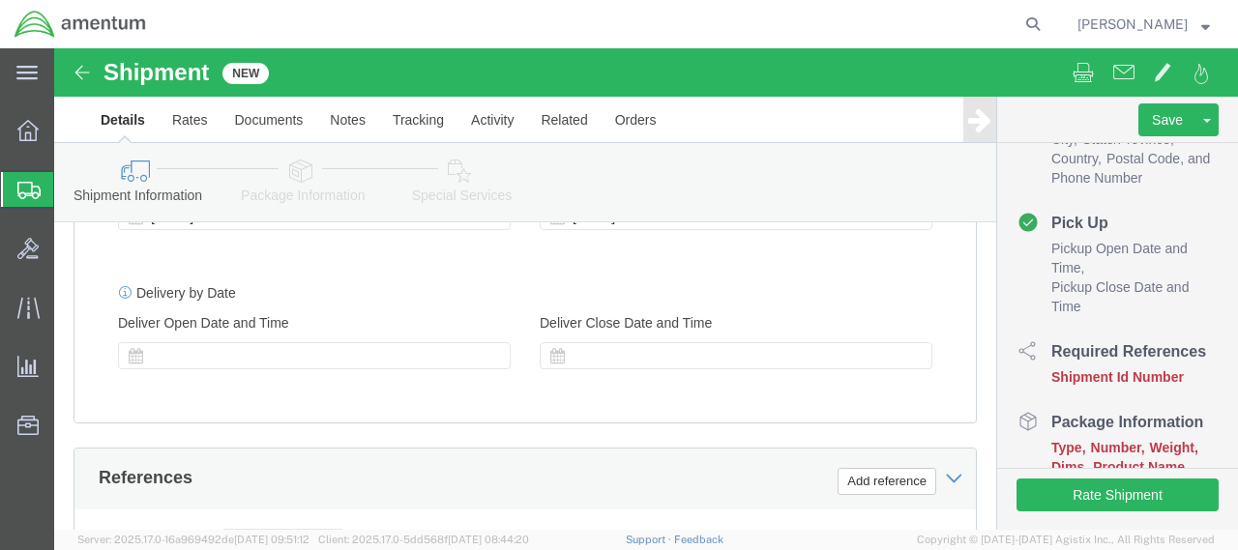
scroll to position [754, 0]
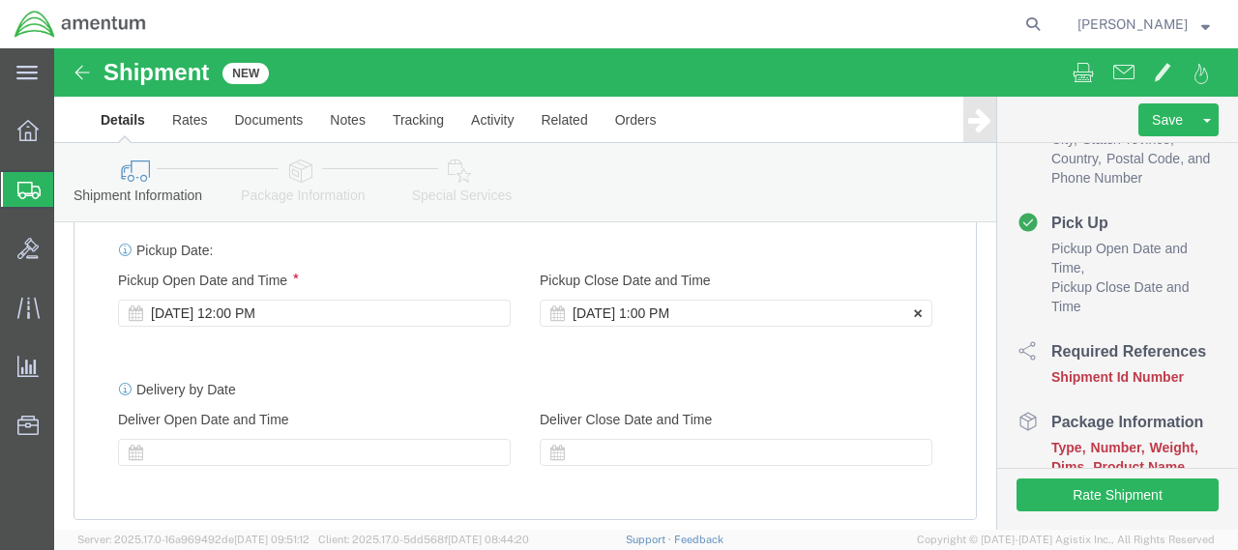
click div "Aug 19 2025 1:00 PM"
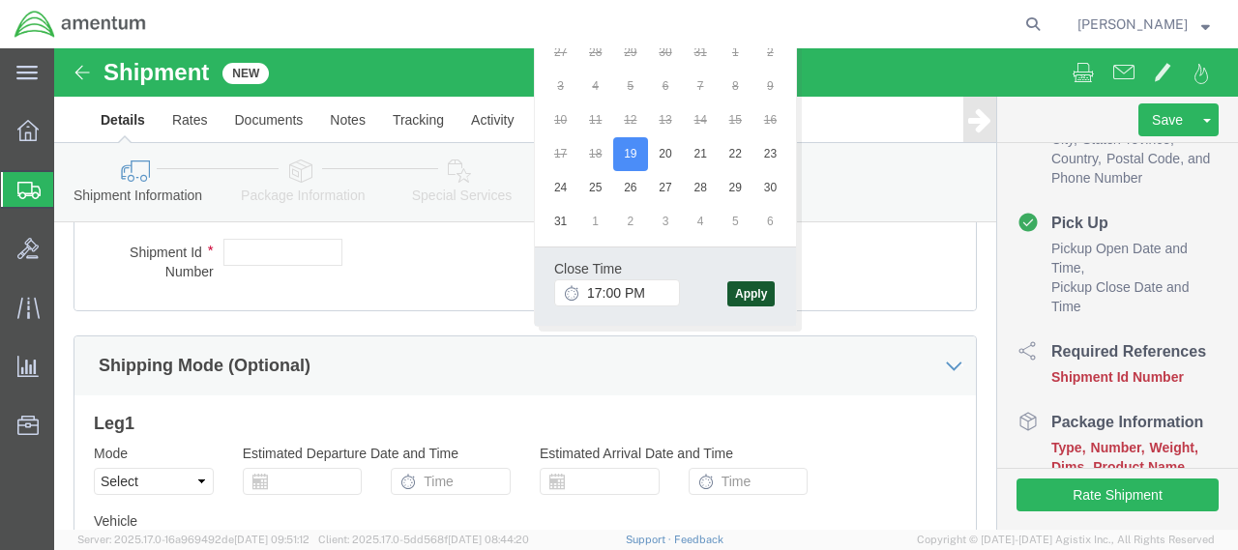
type input "5:00 PM"
click button "Apply"
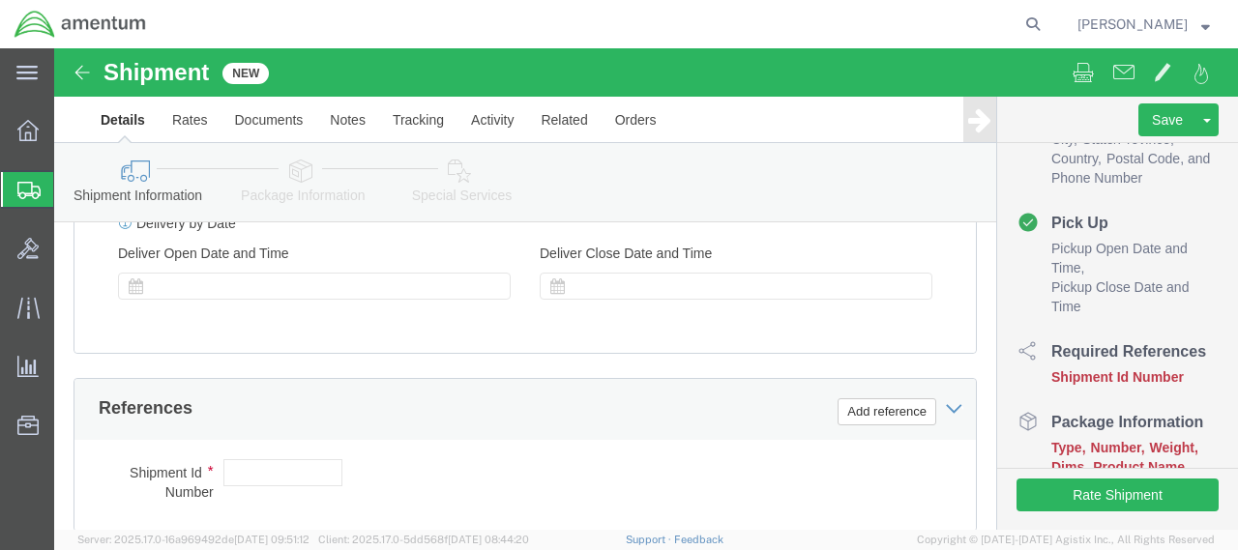
scroll to position [851, 0]
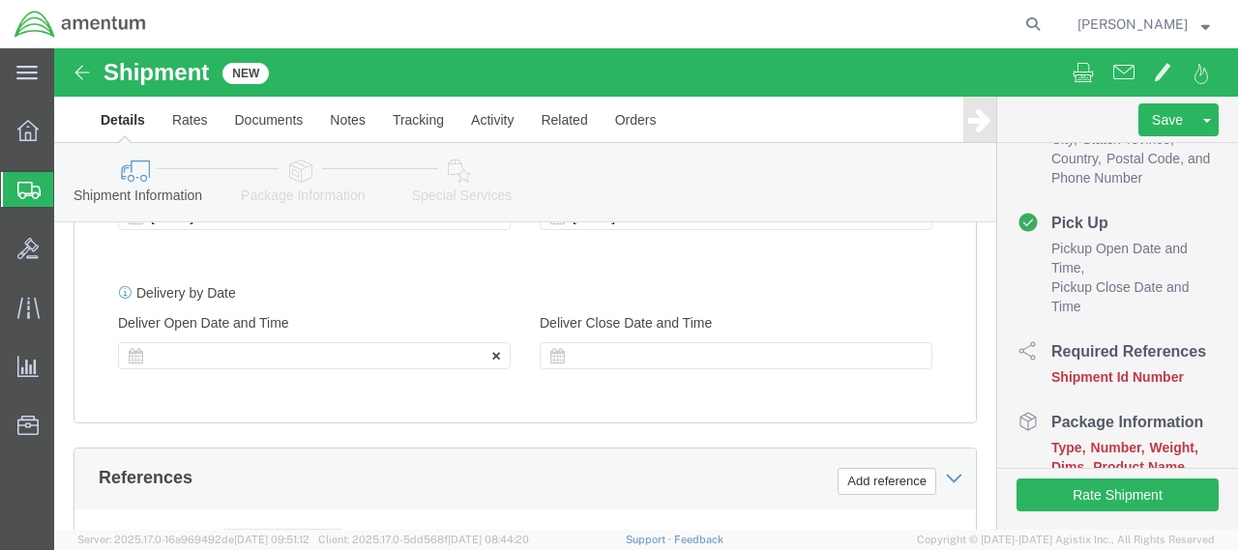
click icon
click div
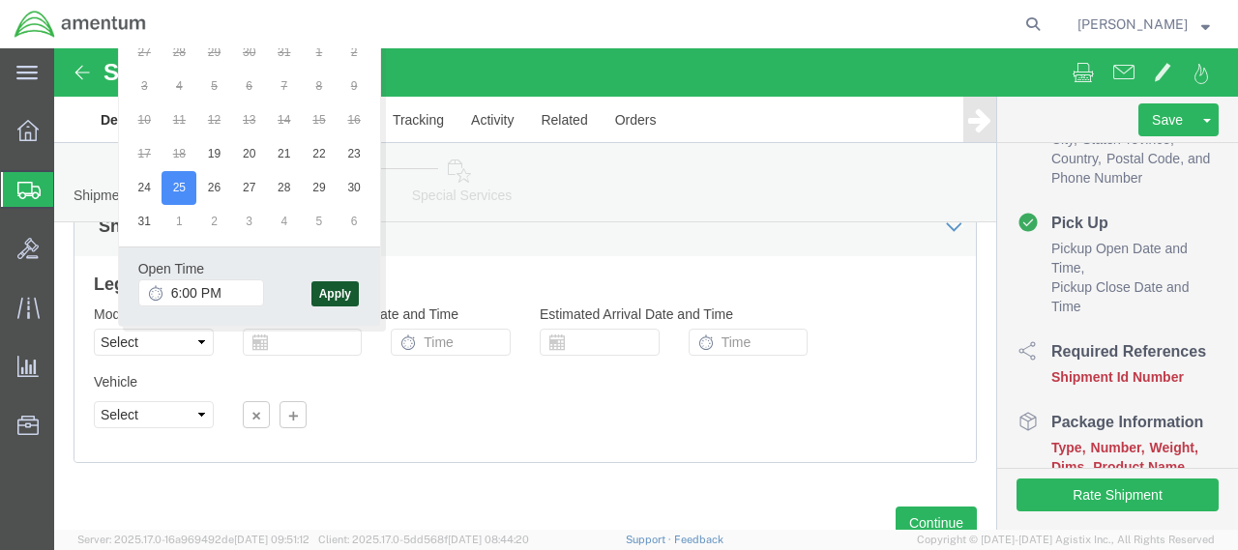
click button "Apply"
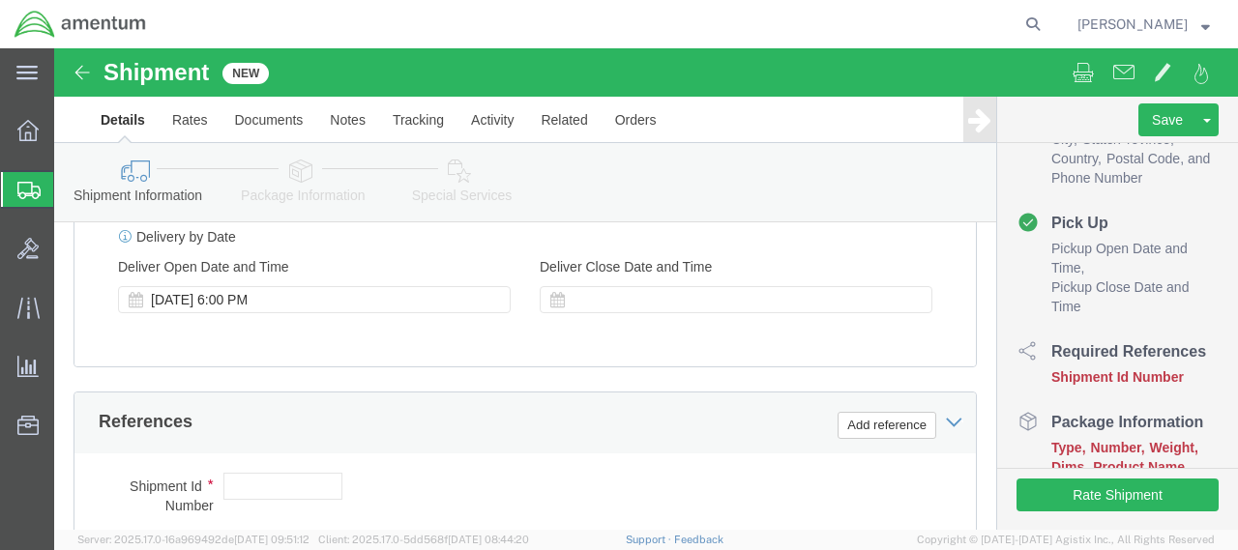
scroll to position [878, 0]
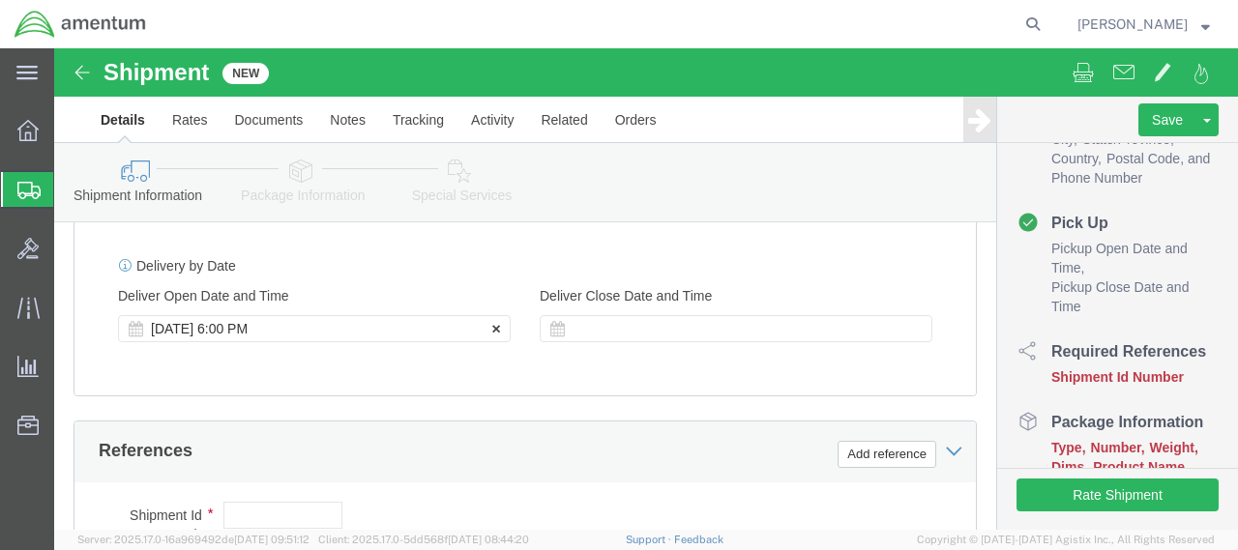
click div "Aug 25 2025 6:00 PM"
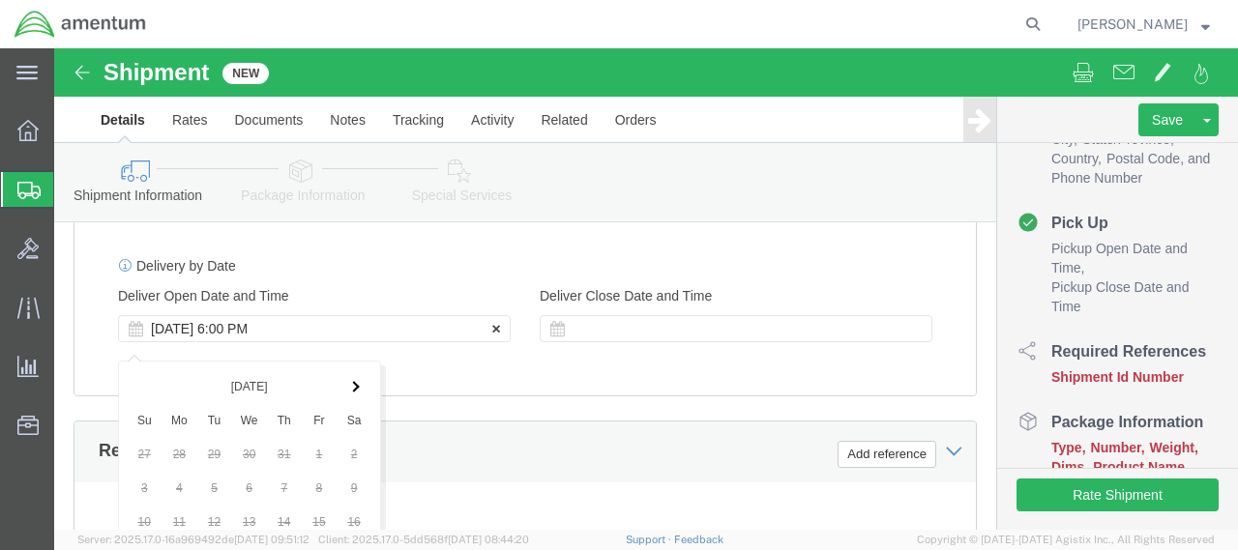
scroll to position [1280, 0]
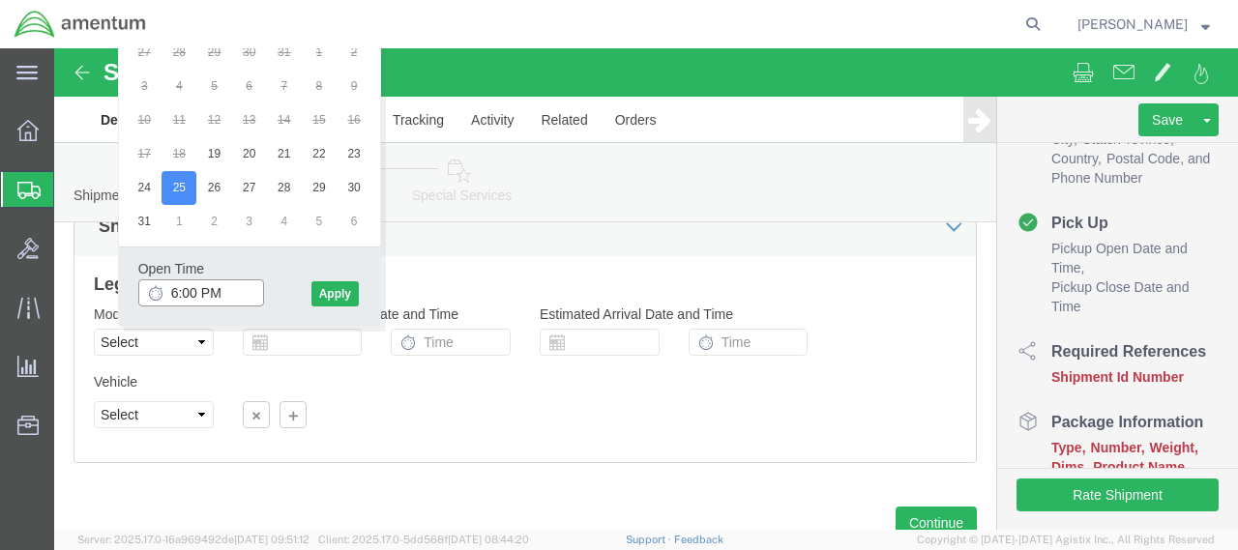
click input "6:00 PM"
click input "8:00 PM"
type input "8:00 AM"
click button "Apply"
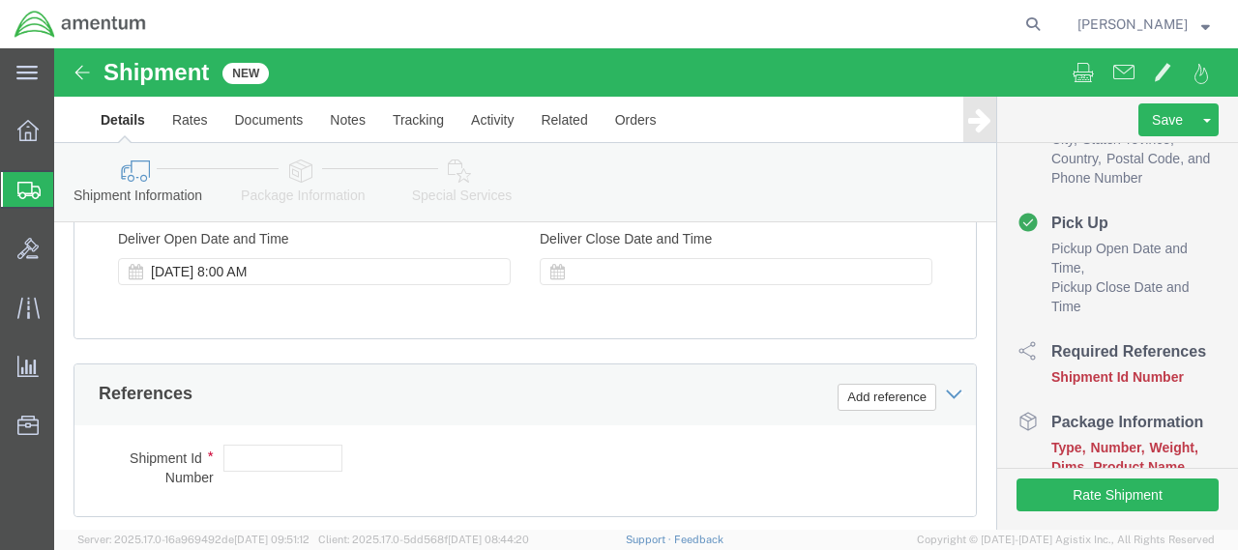
scroll to position [893, 0]
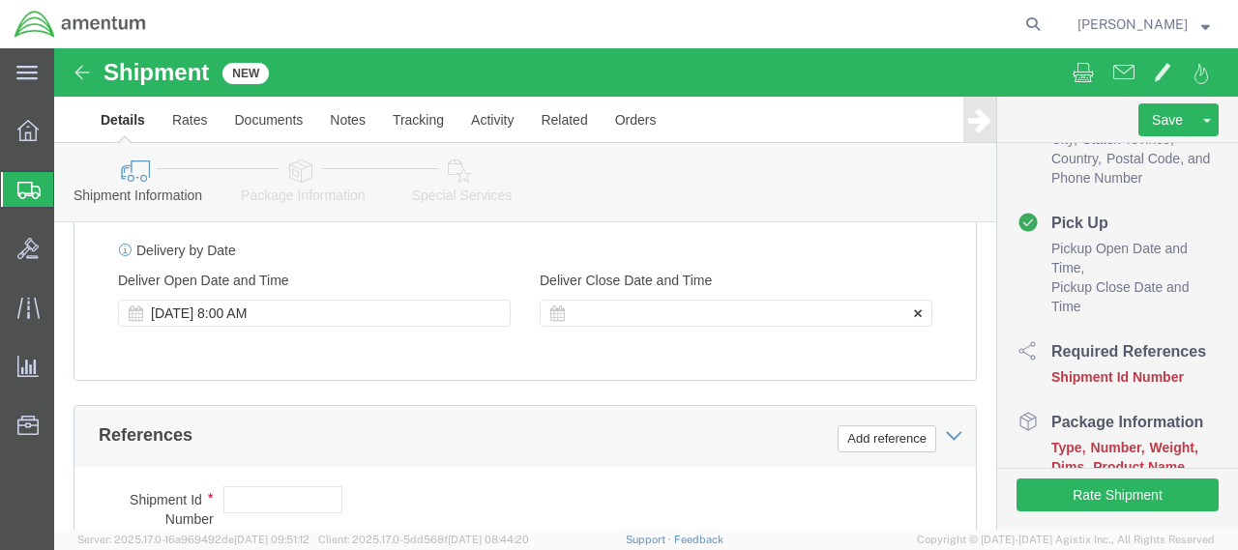
click div
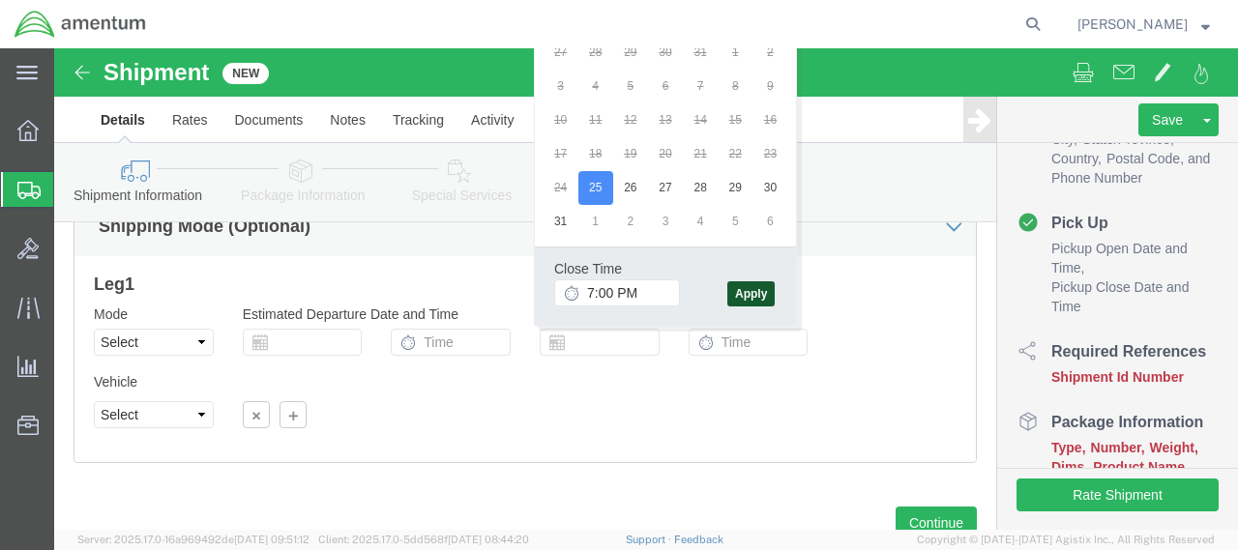
click button "Apply"
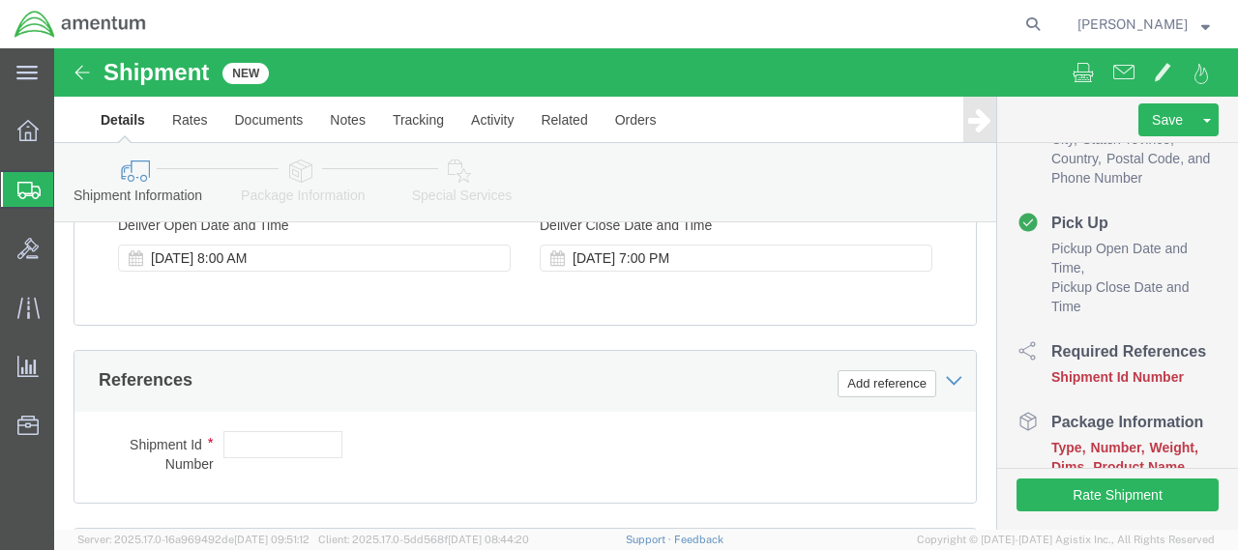
scroll to position [990, 0]
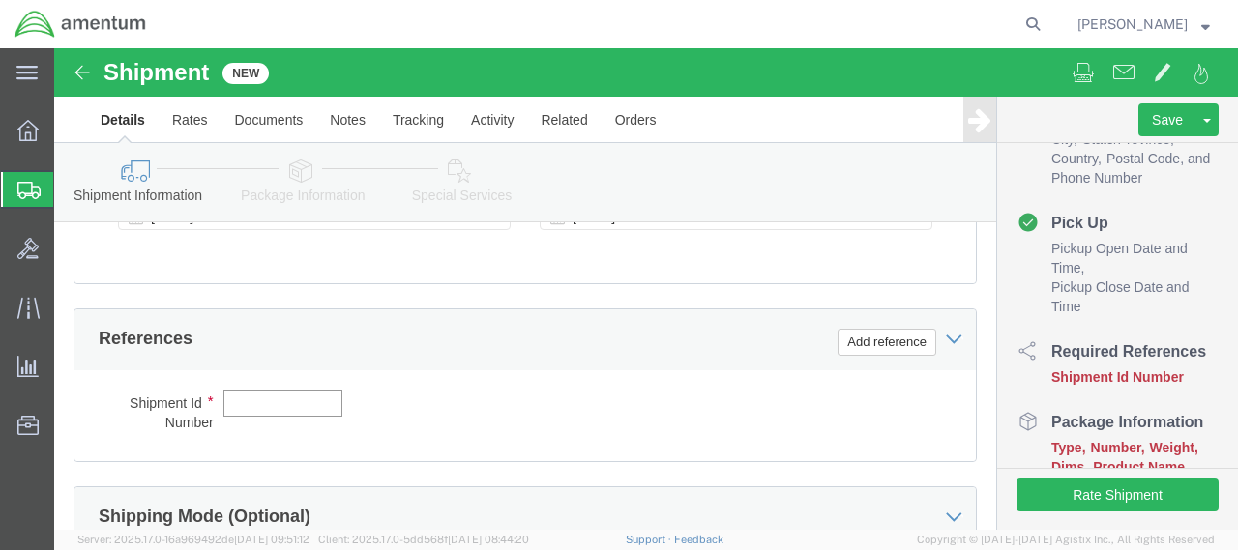
click input "text"
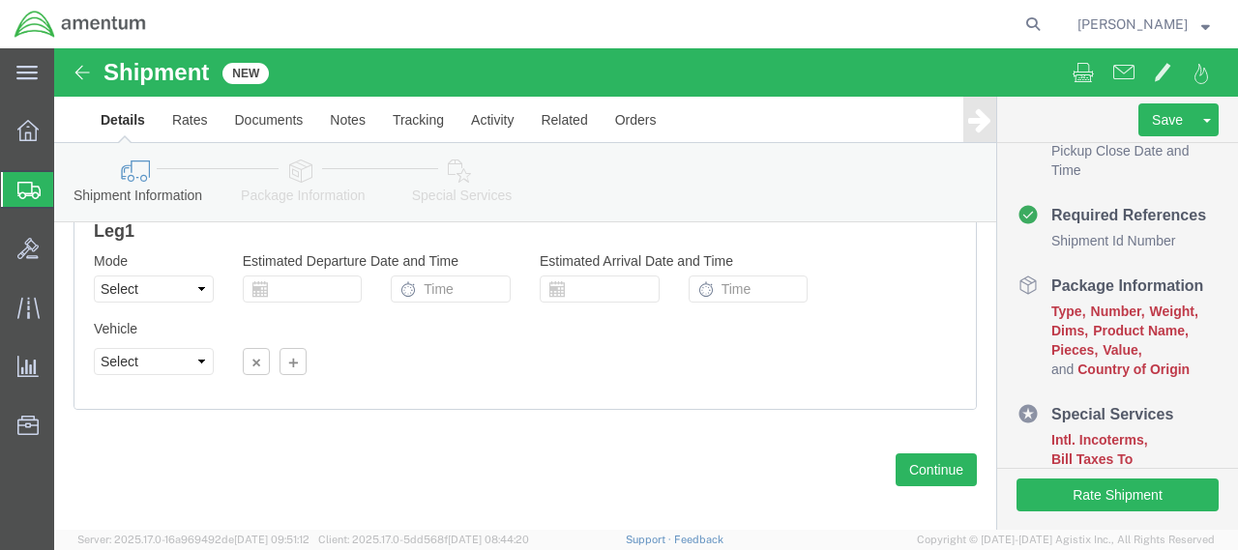
scroll to position [1361, 0]
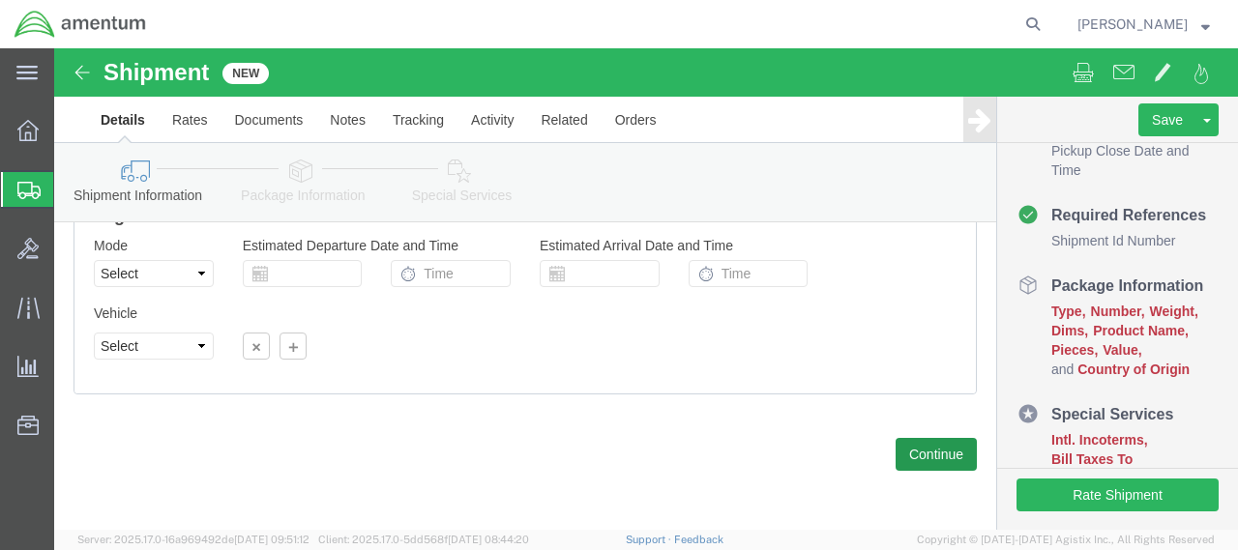
type input "08192025drugtest"
click button "Continue"
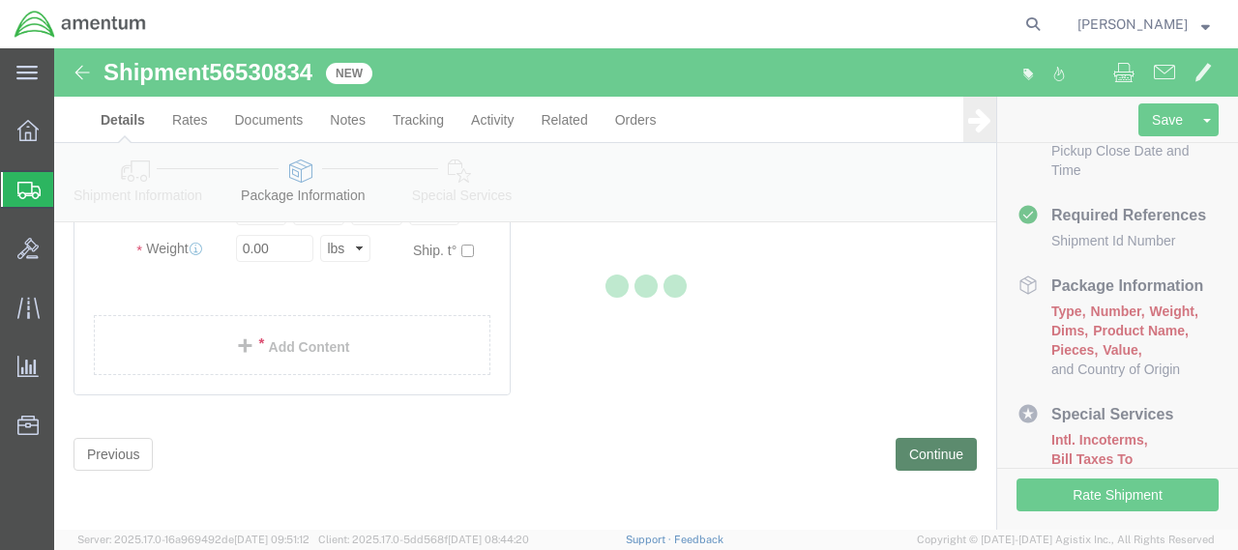
scroll to position [167, 0]
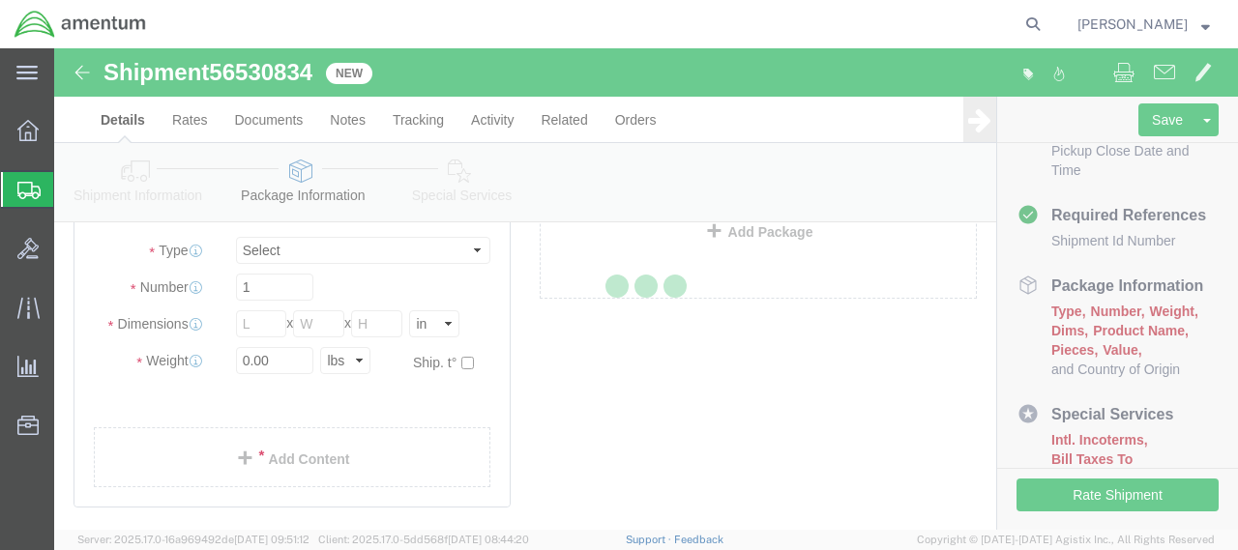
select select "CBOX"
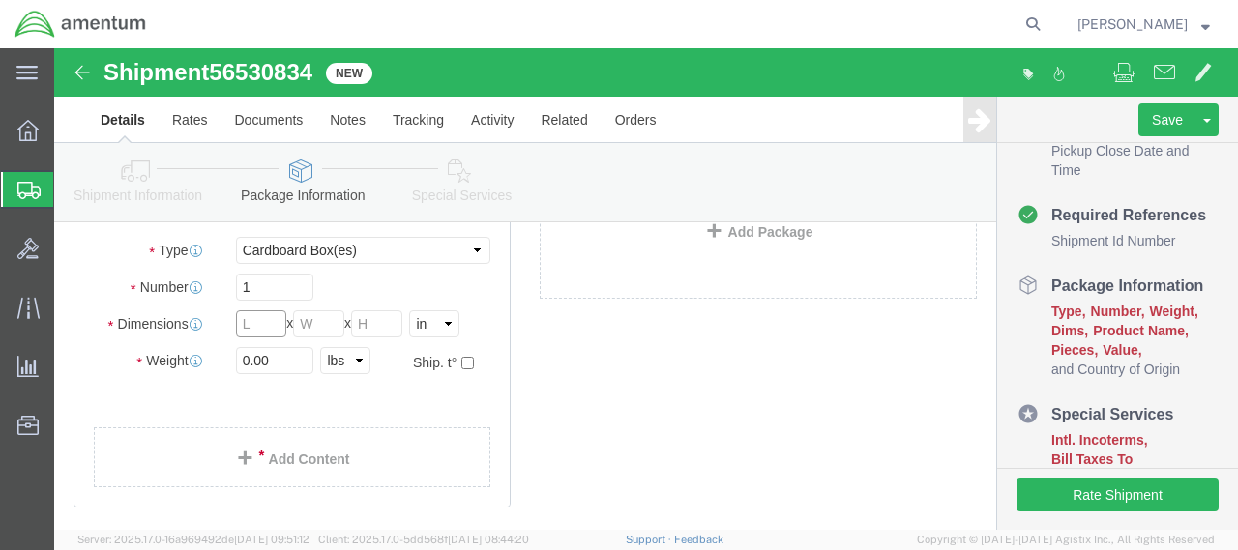
click input "text"
type input "12.0"
click input "text"
type input "6.5"
click input "text"
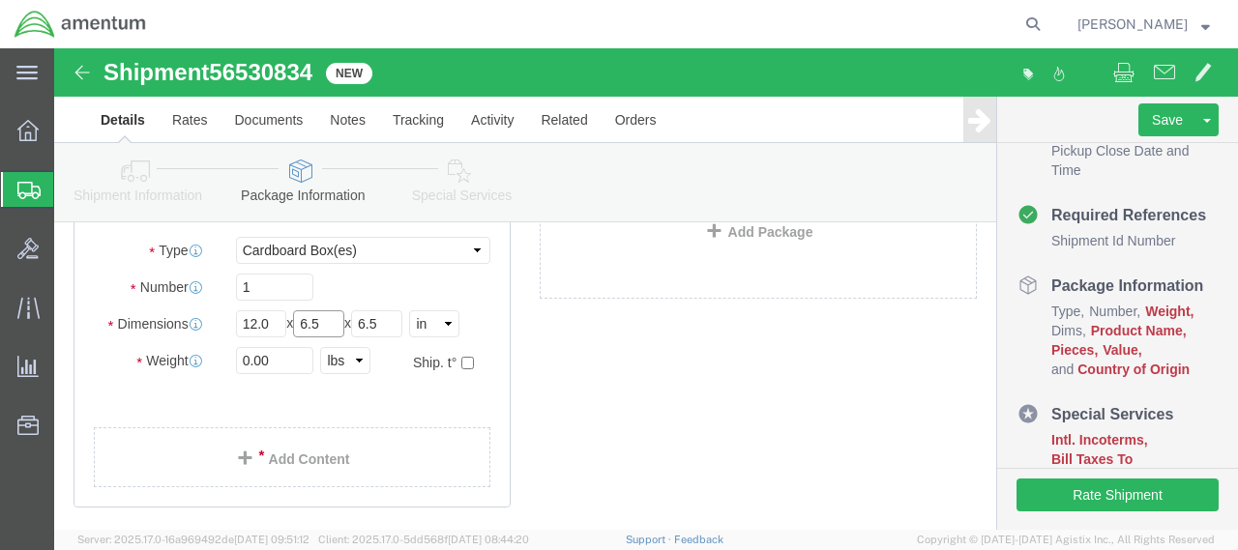
type input "6.5"
click input "0.00"
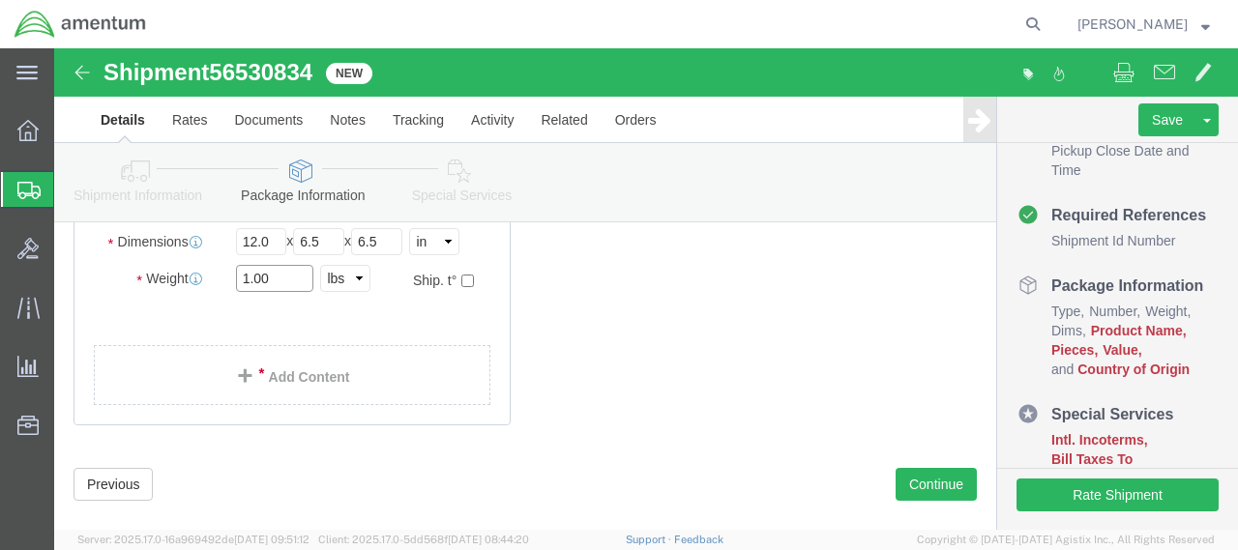
scroll to position [278, 0]
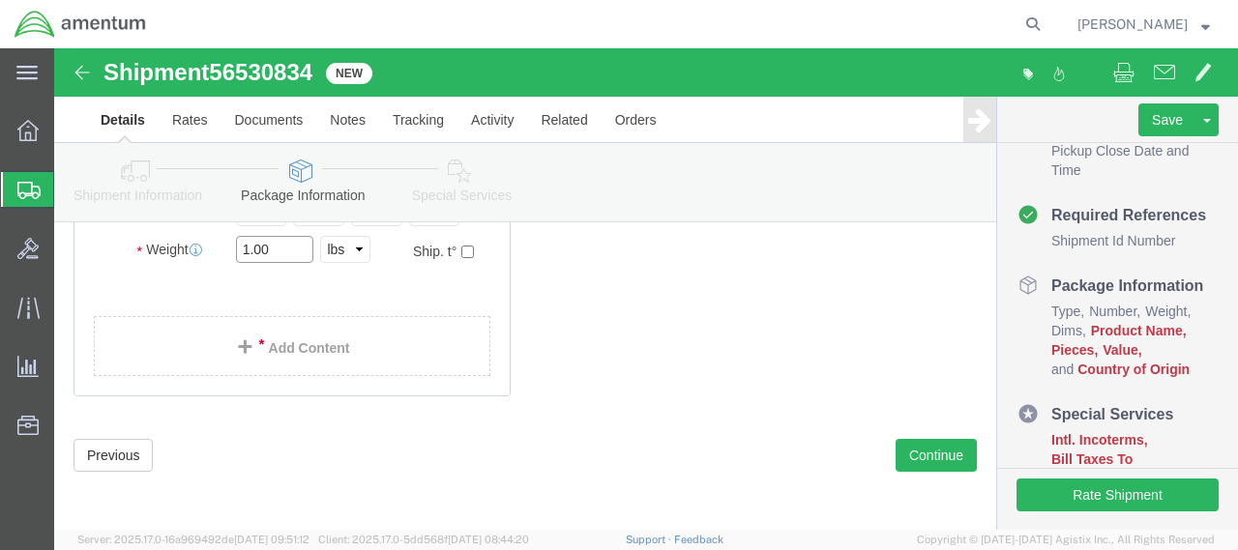
type input "1.00"
click div "Package Content # 1 x Package Type Select BCK Boxes Bale(s) Basket(s) Bolt(s) B…"
click button "Continue"
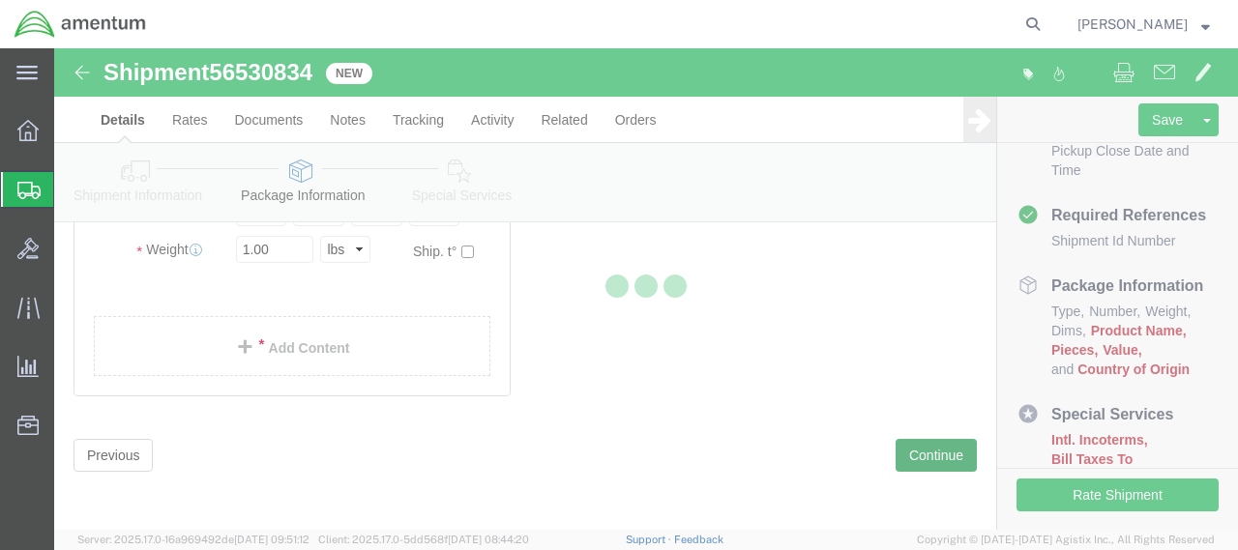
select select
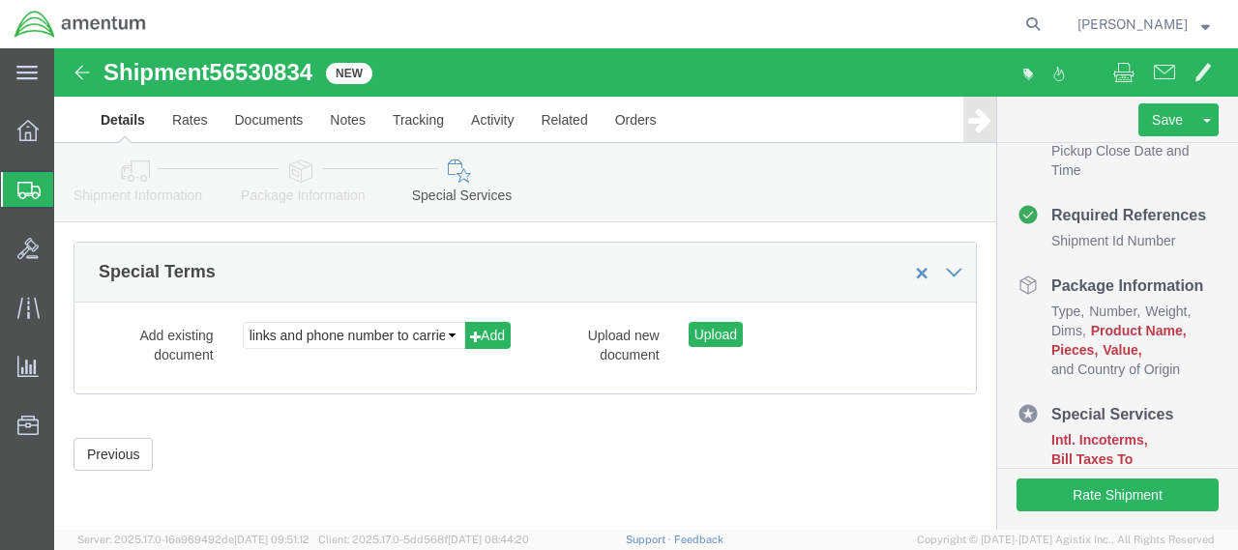
scroll to position [2424, 0]
click select "links and phone number to carriers to schedule a pickup instructions for US imp…"
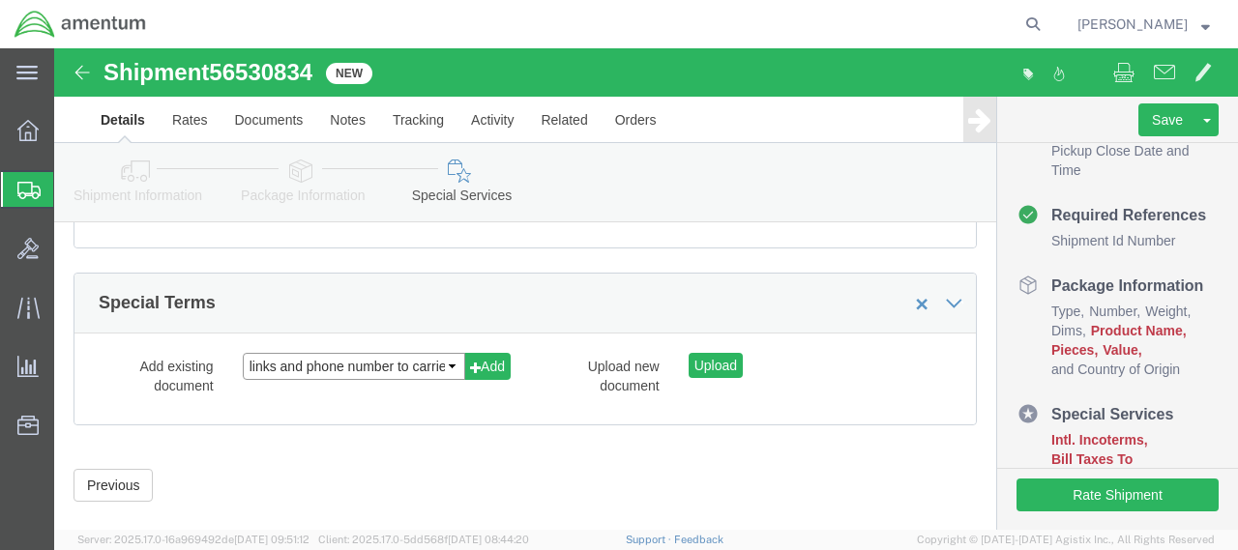
scroll to position [2327, 0]
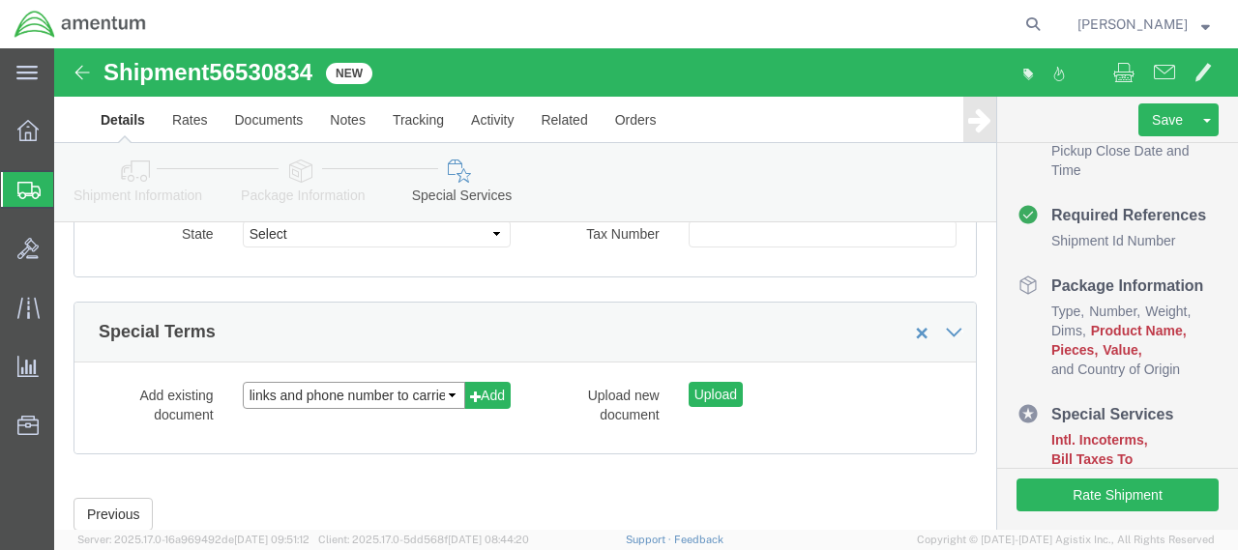
click select "links and phone number to carriers to schedule a pickup instructions for US imp…"
click div "Please fix the following errors Ship From Location Location My Profile Location…"
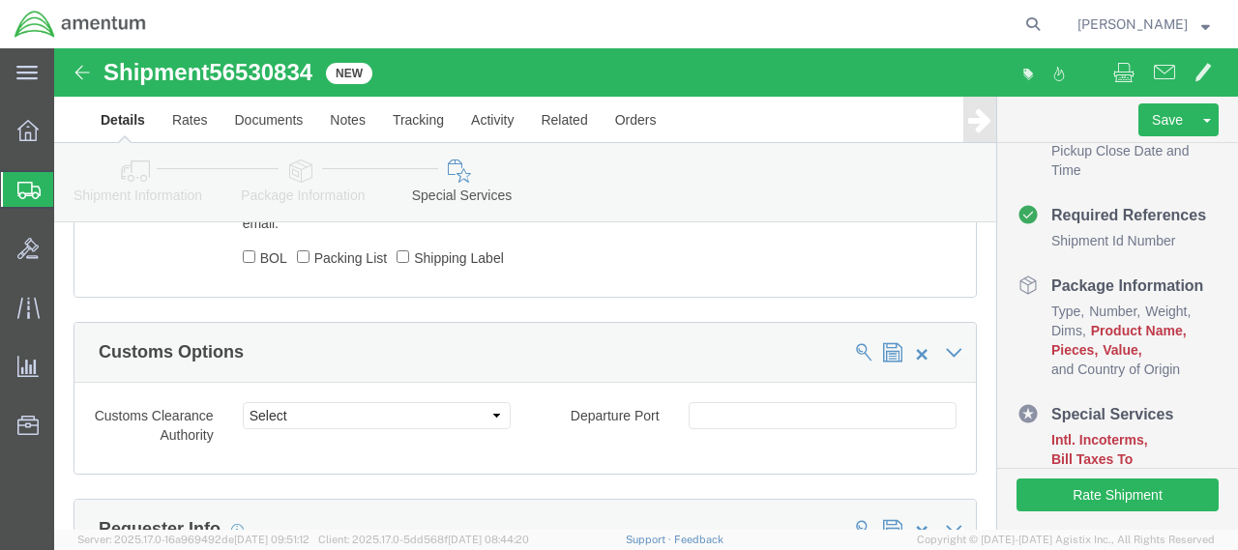
scroll to position [1360, 0]
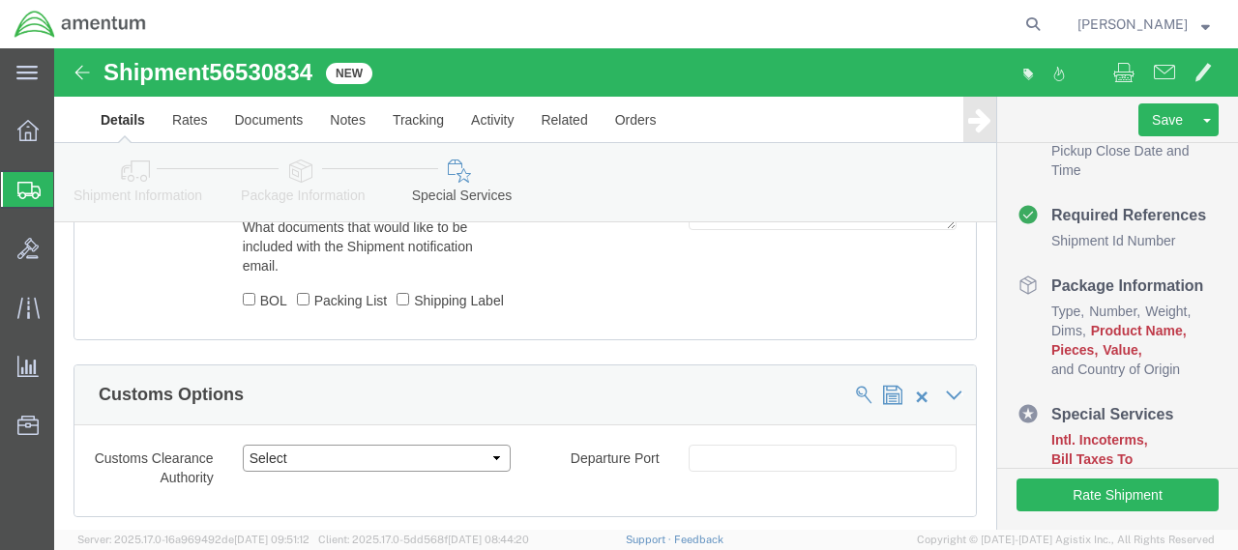
click select "Select Use Carrier or Agent Broker Use My Nominated Broker Use Recipient's Brok…"
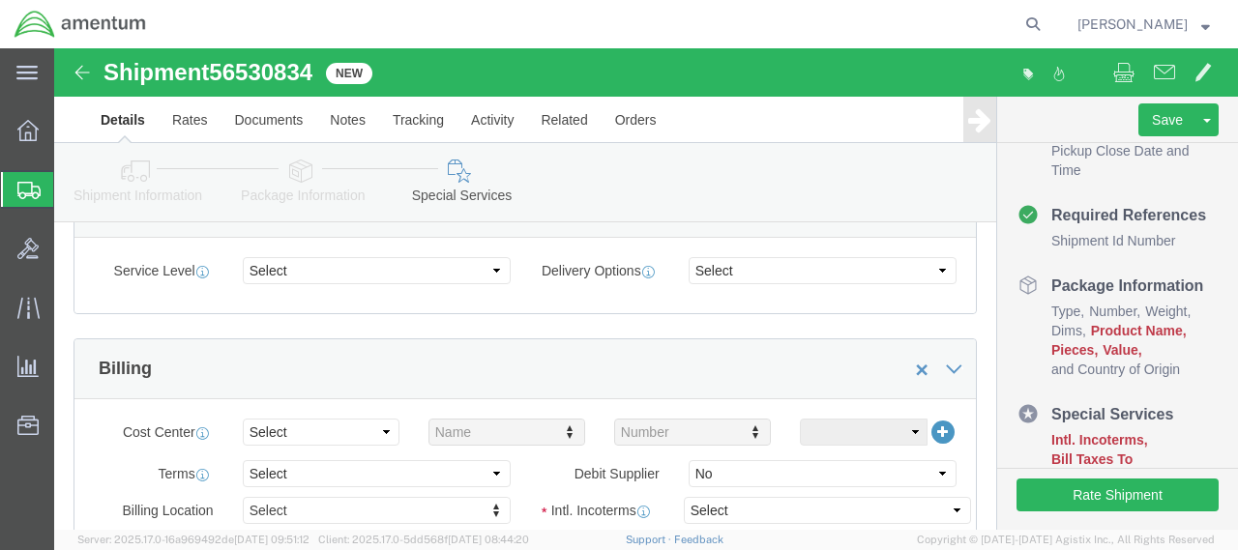
scroll to position [677, 0]
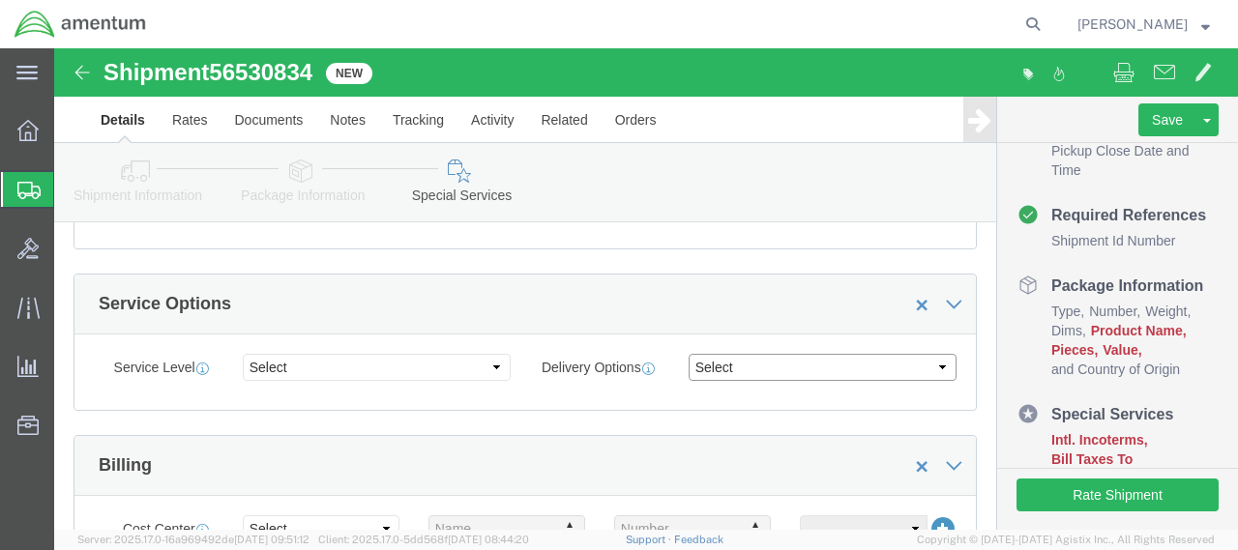
click select "Select ATA DTA DTD"
click div "Delivery Options Select ATA DTA DTD"
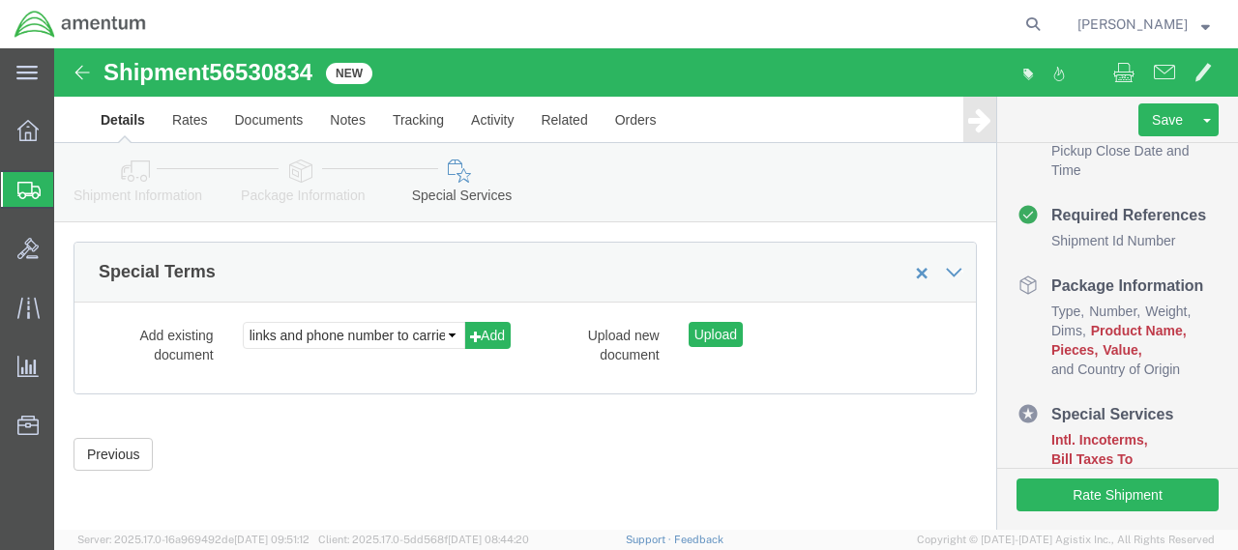
scroll to position [2424, 0]
click button "Previous"
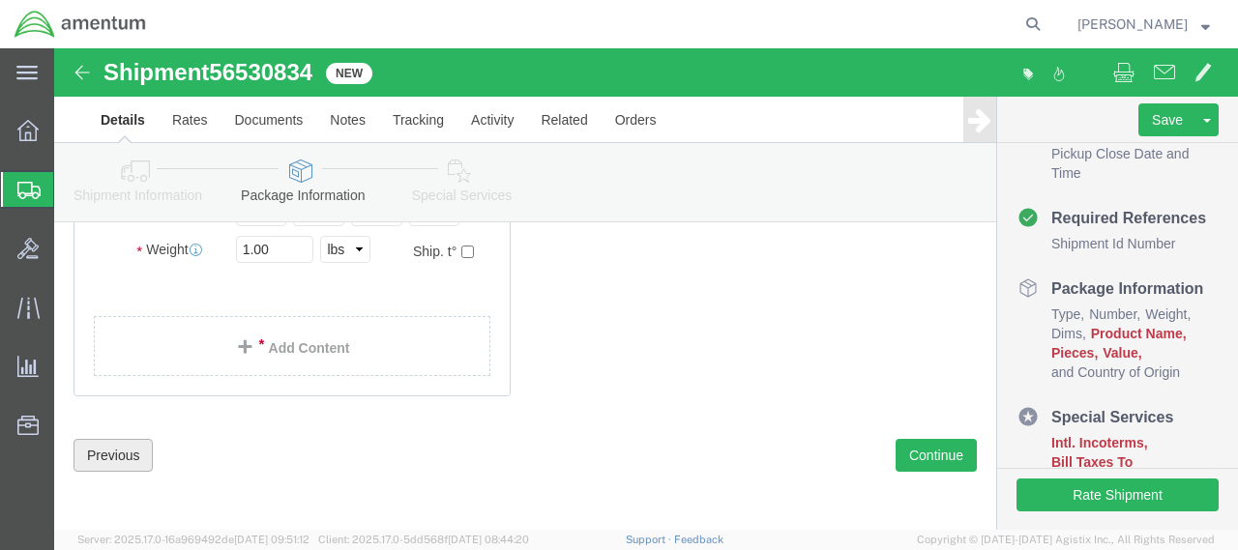
scroll to position [494, 0]
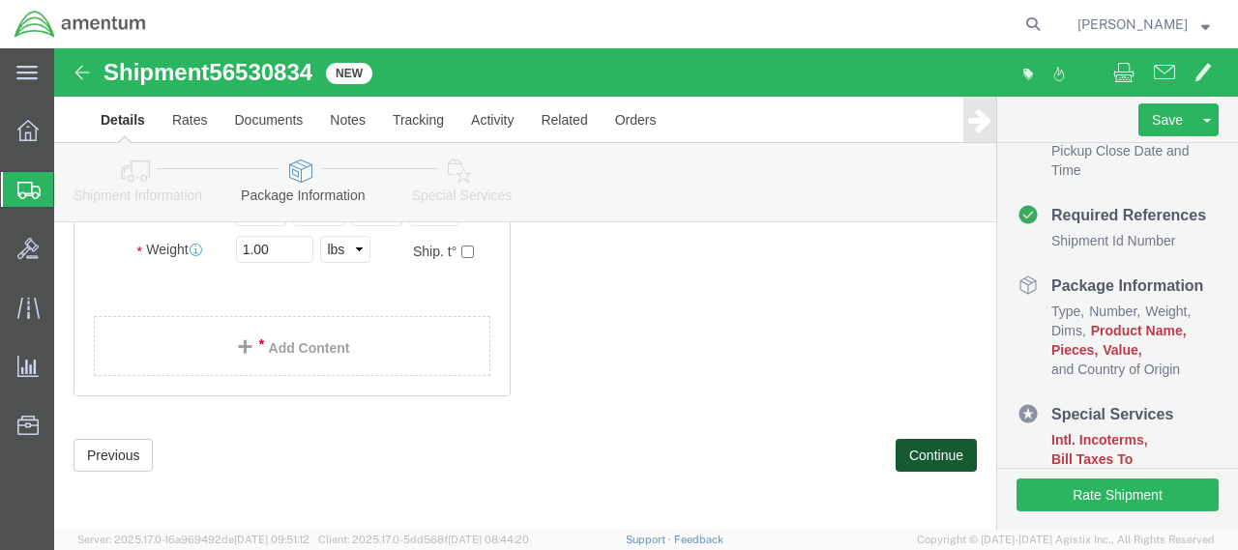
click button "Continue"
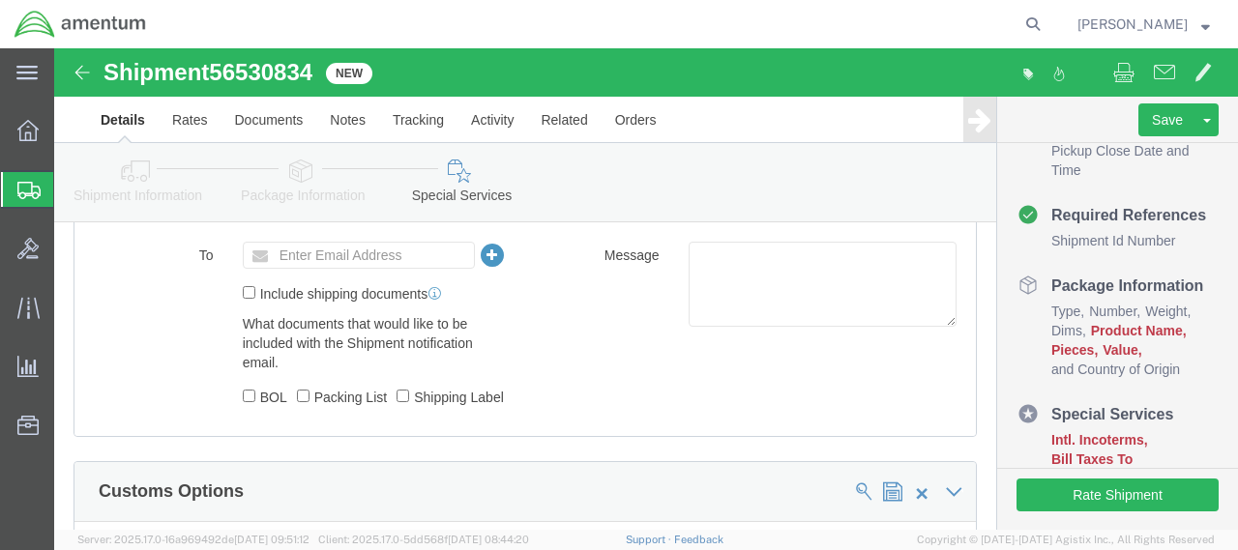
scroll to position [1167, 0]
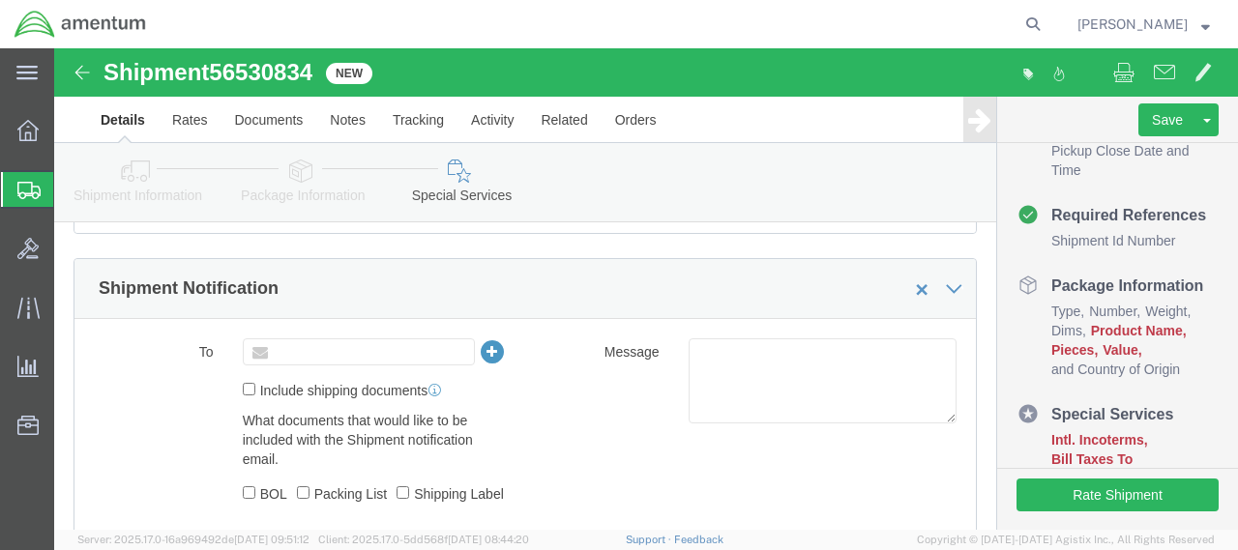
click input "text"
type input "michael.jones@amentum.com"
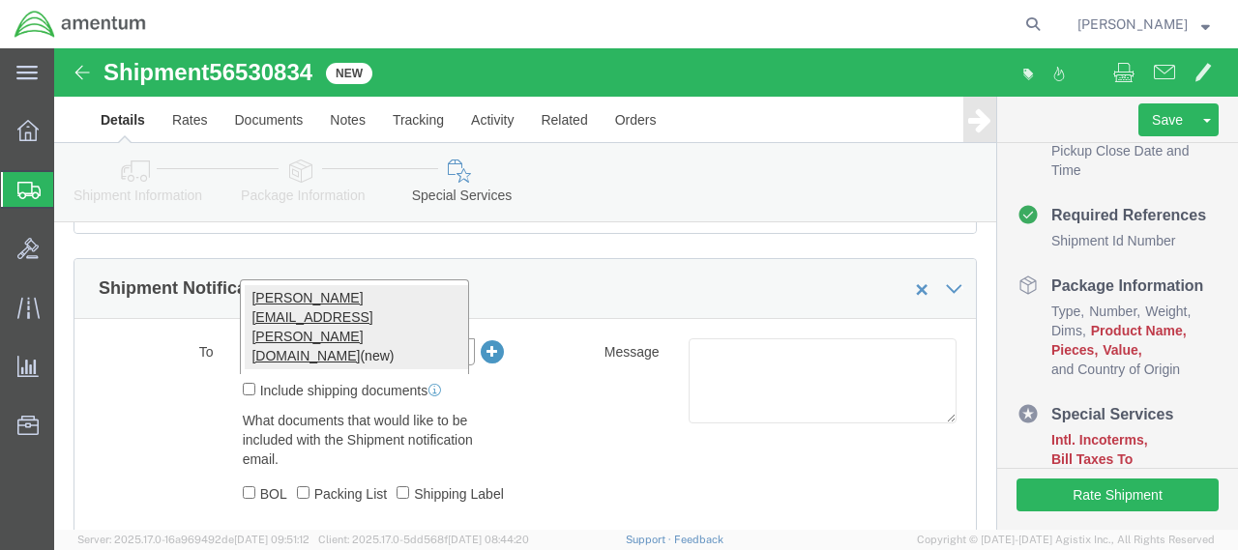
scroll to position [0, 0]
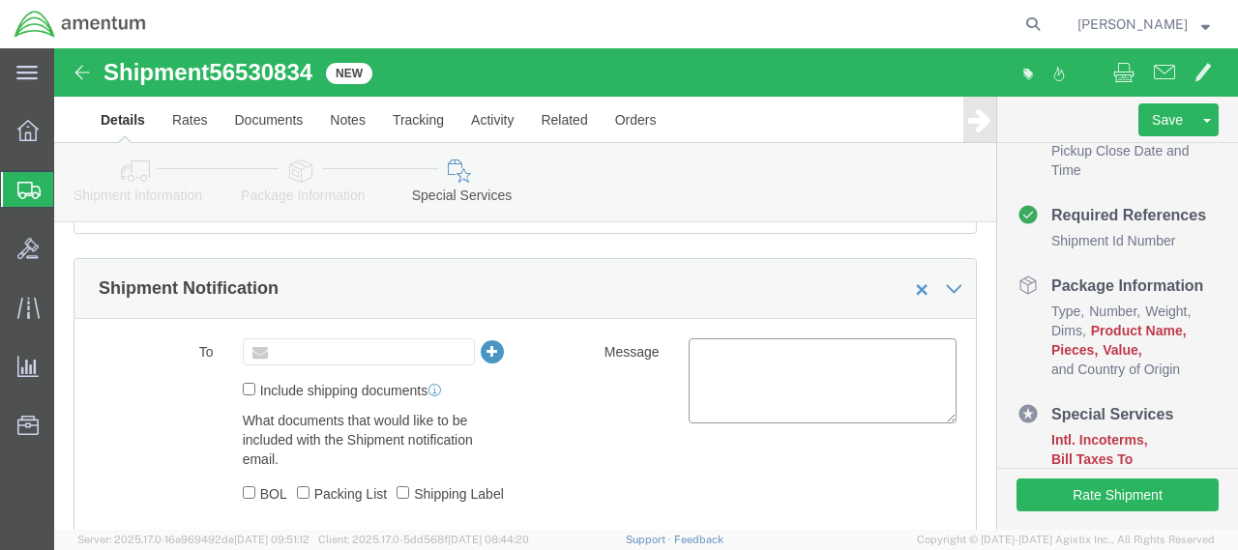
type input "Enter Email Address"
click textarea
click textarea "drug test"
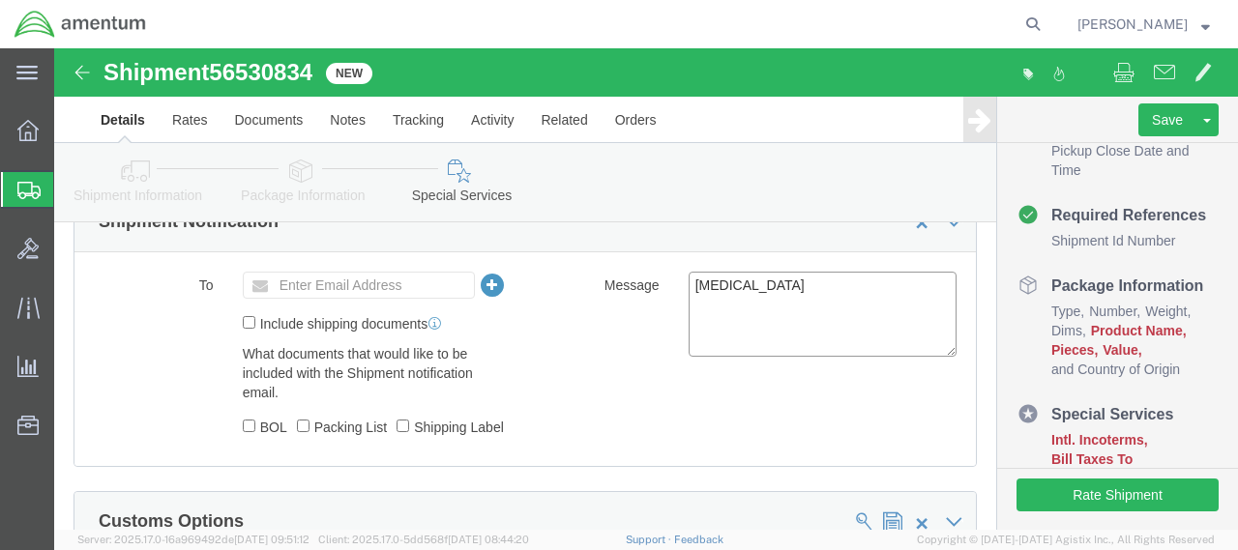
scroll to position [1264, 0]
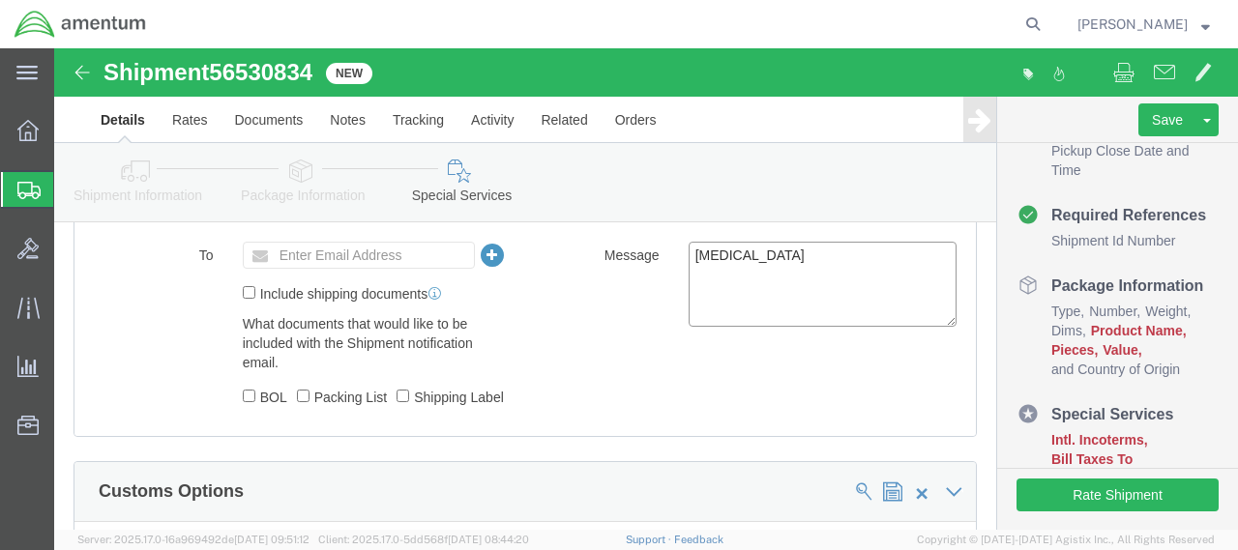
type textarea "drug test"
click input "BOL"
checkbox input "true"
click input "Packing List"
checkbox input "true"
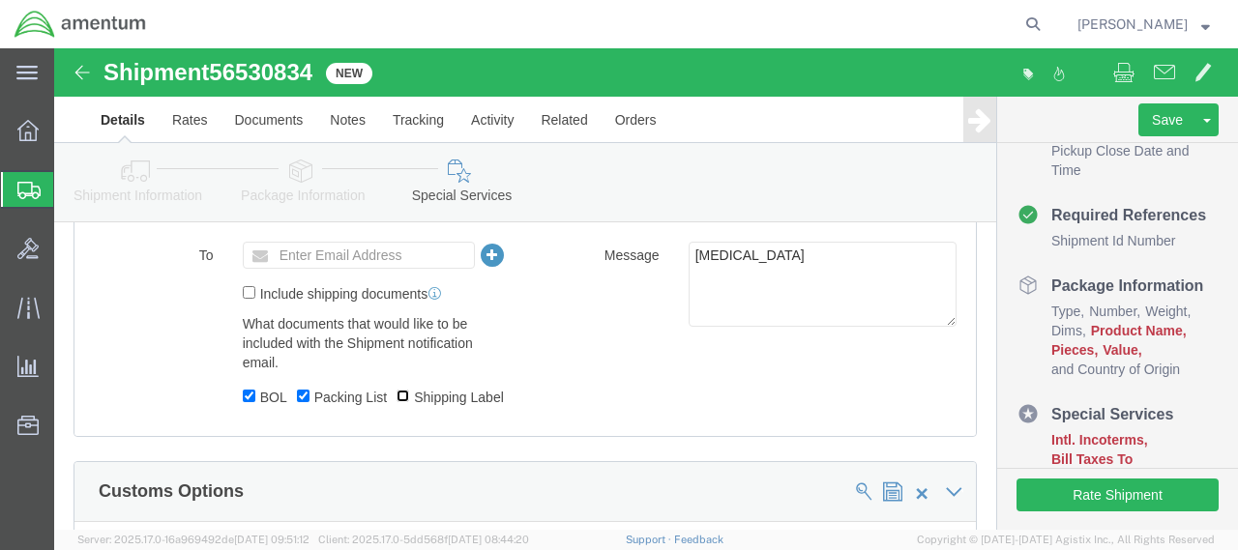
click input "Shipping Label"
checkbox input "true"
click input "Include shipping documents"
checkbox input "true"
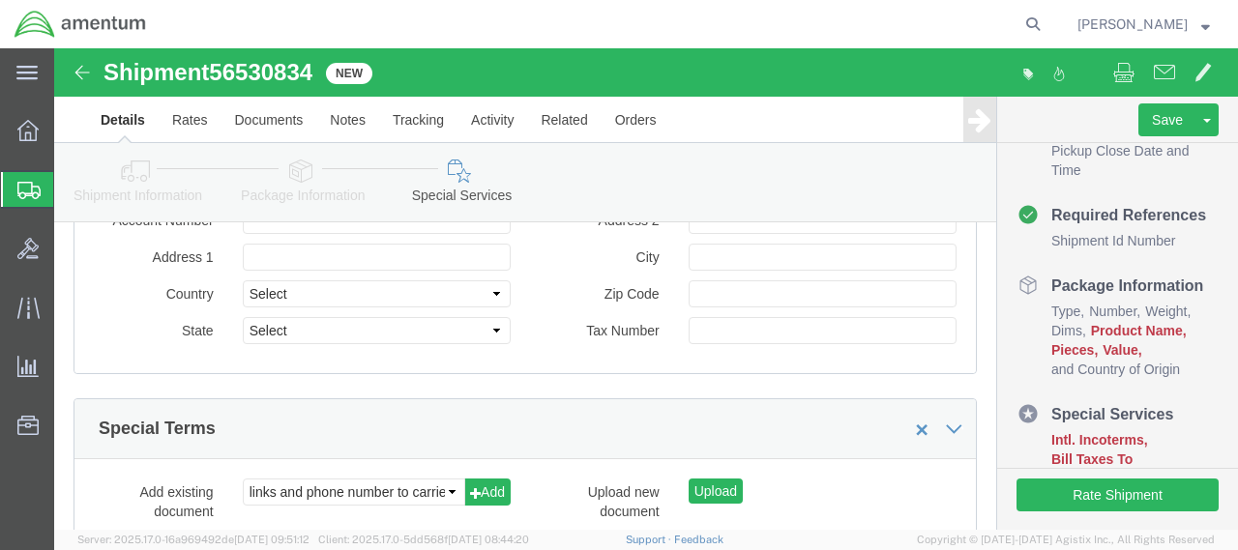
scroll to position [2327, 0]
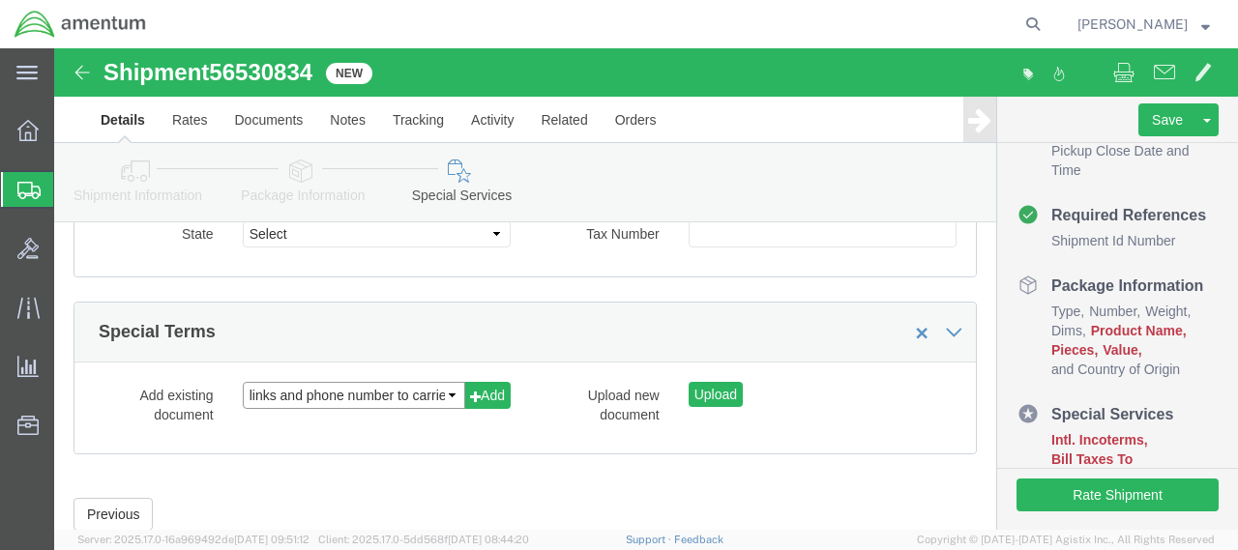
click select "links and phone number to carriers to schedule a pickup instructions for US imp…"
click div "Add existing document links and phone number to carriers to schedule a pickup i…"
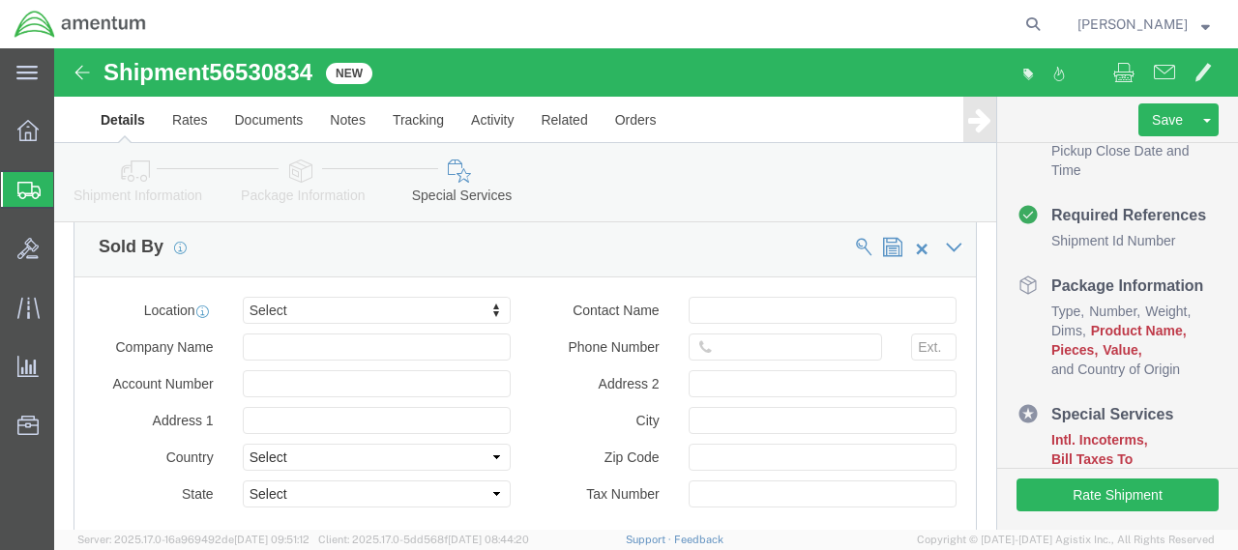
scroll to position [2037, 0]
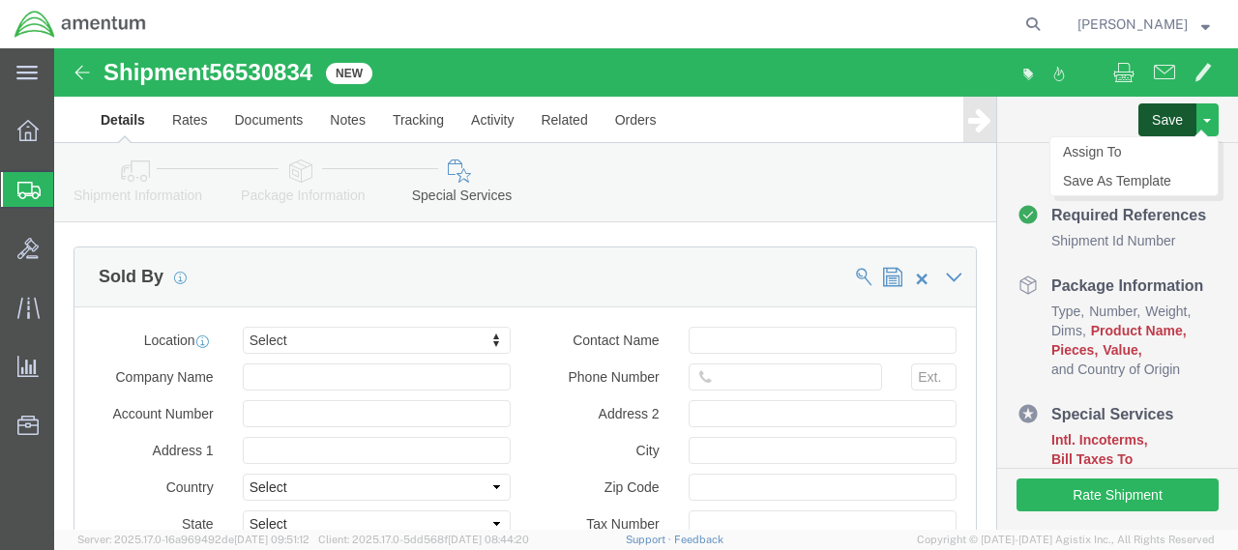
click button "Save"
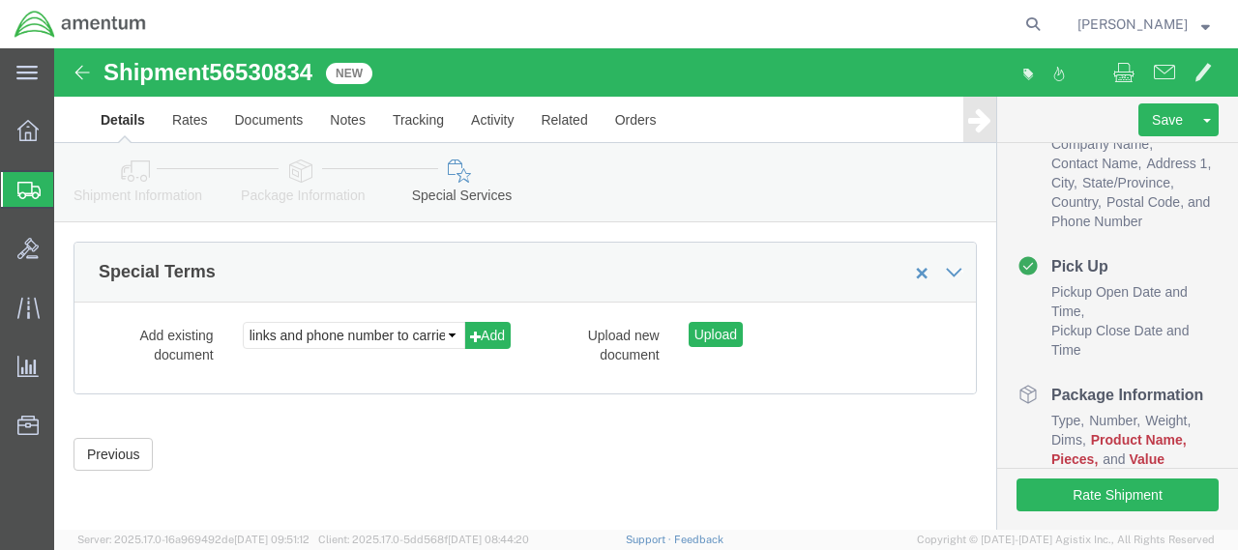
scroll to position [2424, 0]
click button "Previous"
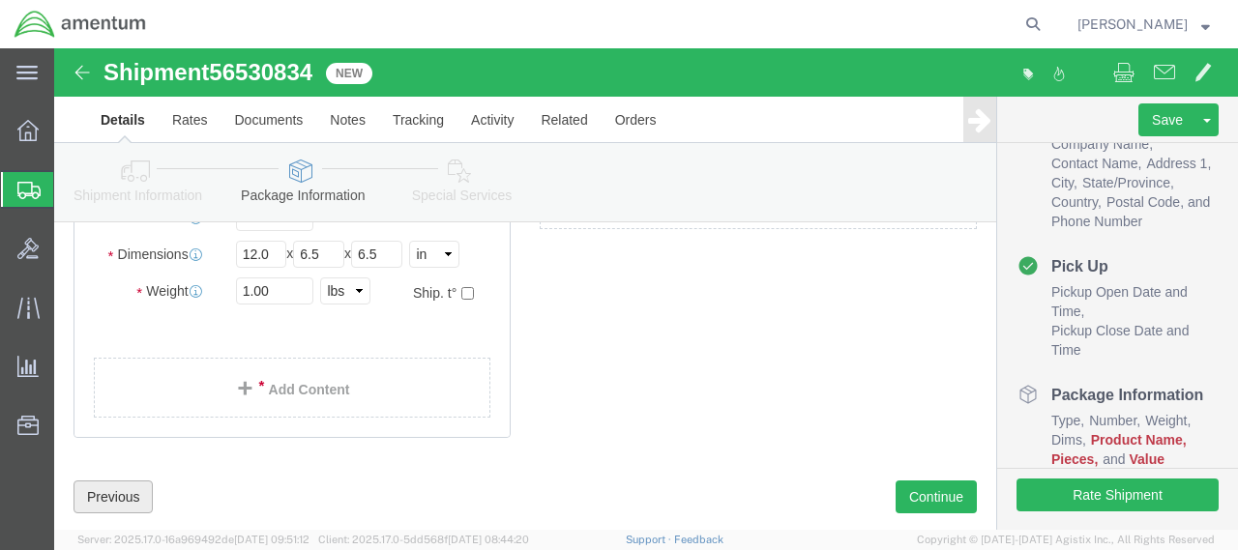
scroll to position [278, 0]
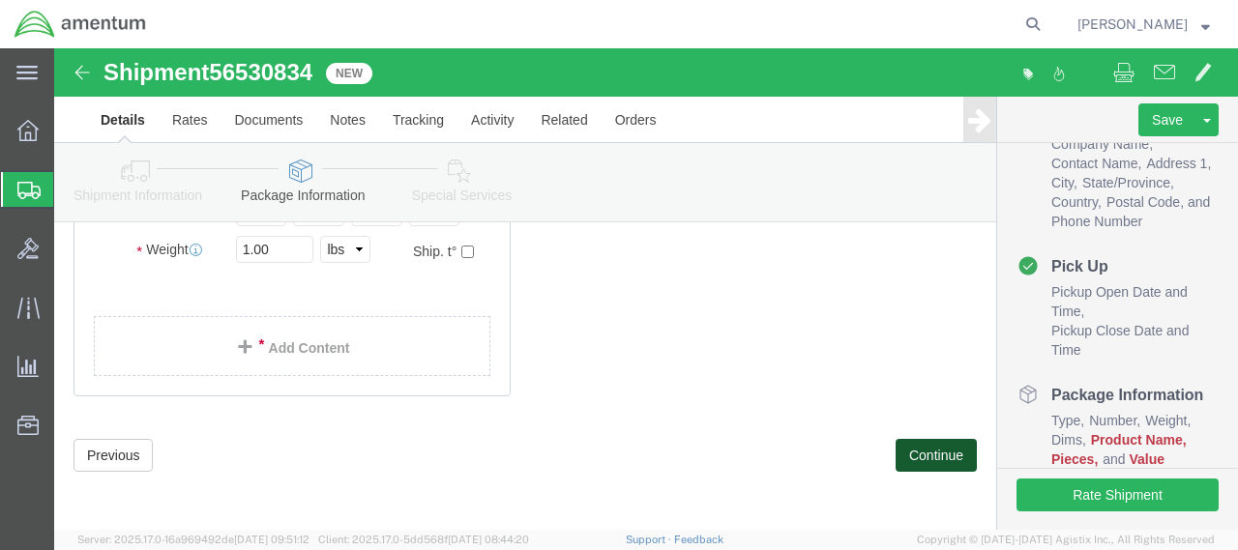
click button "Continue"
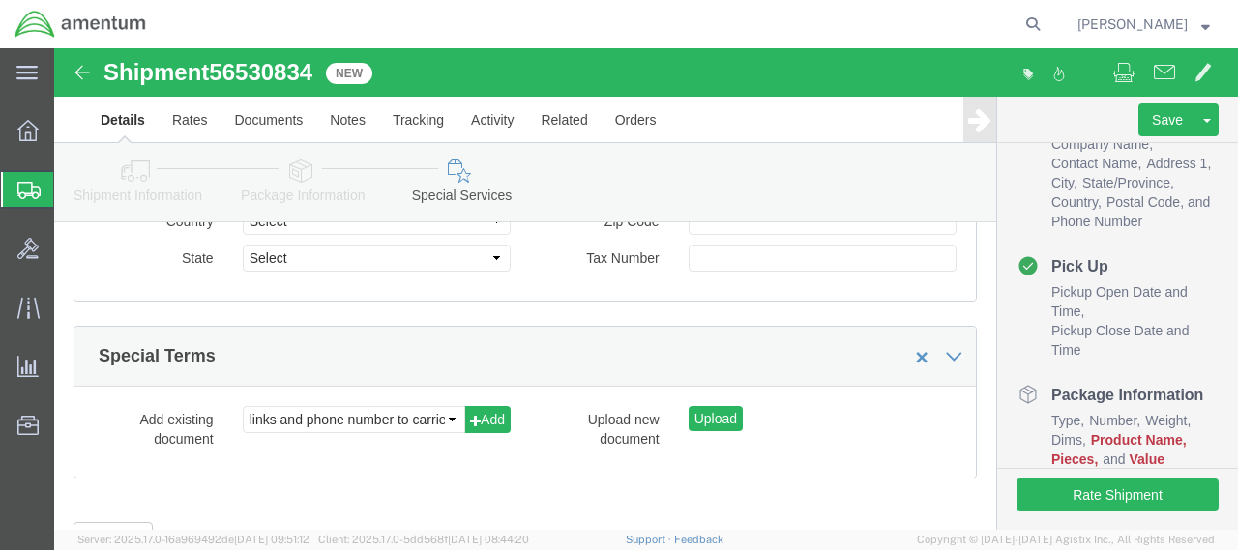
scroll to position [2424, 0]
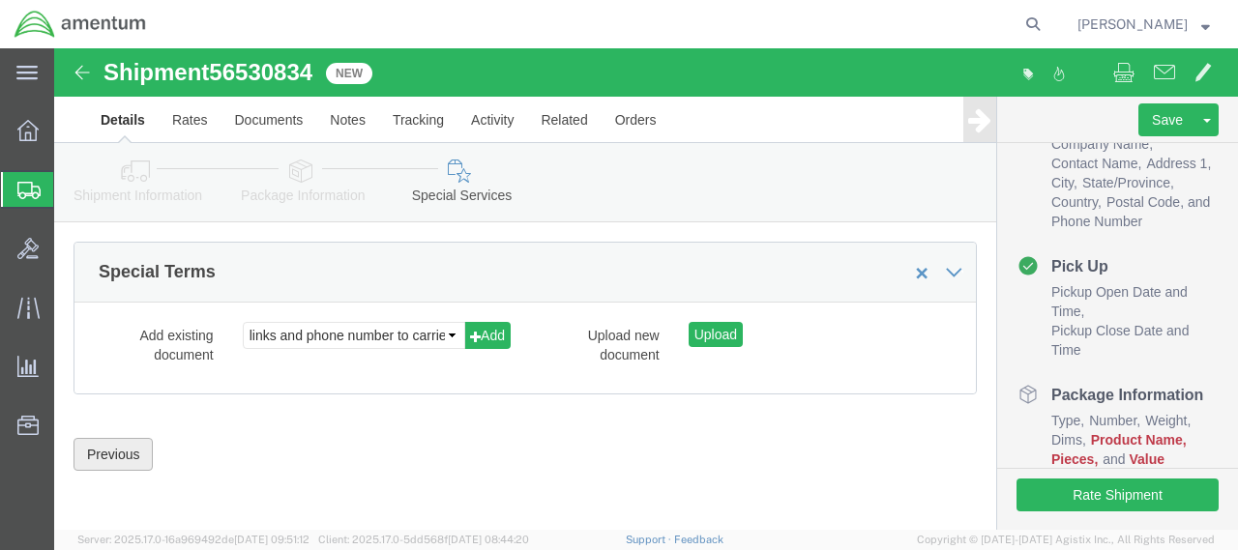
click button "Previous"
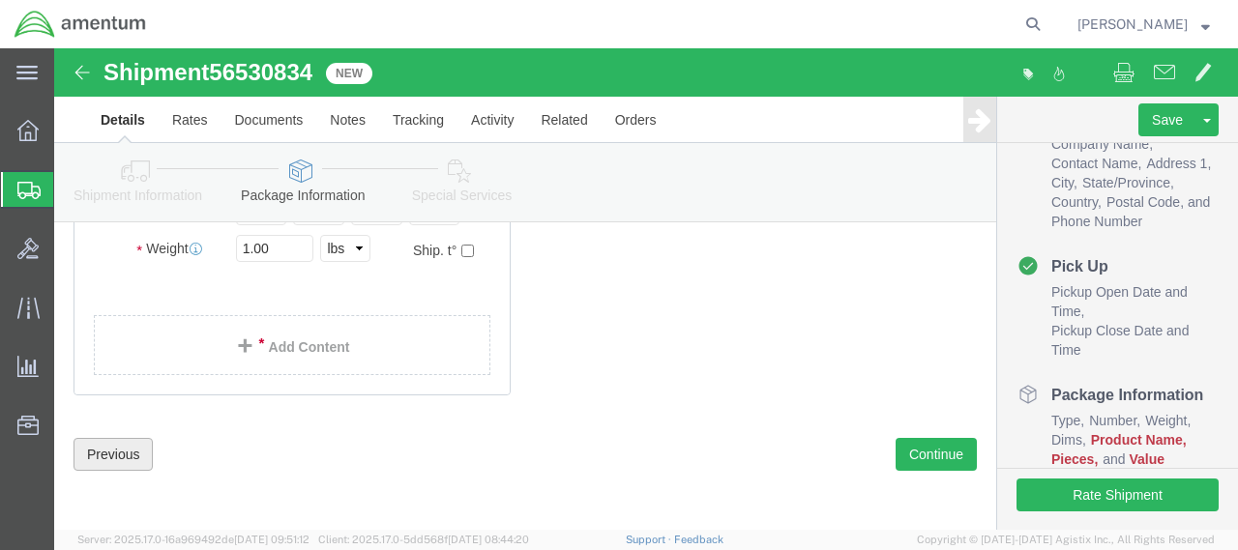
scroll to position [277, 0]
click link "Add Content"
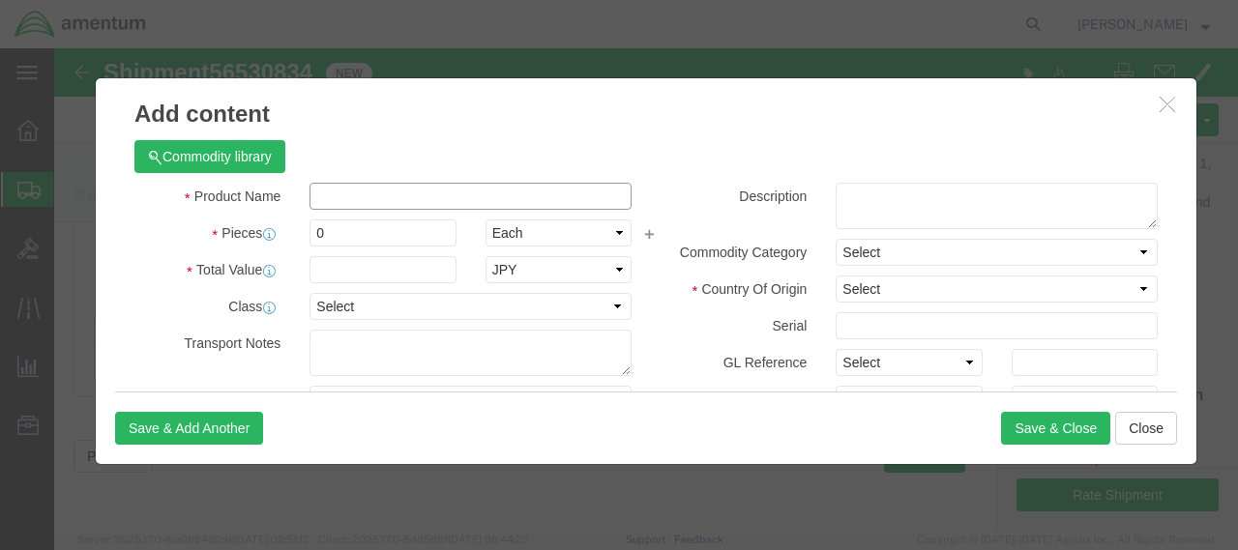
click input "text"
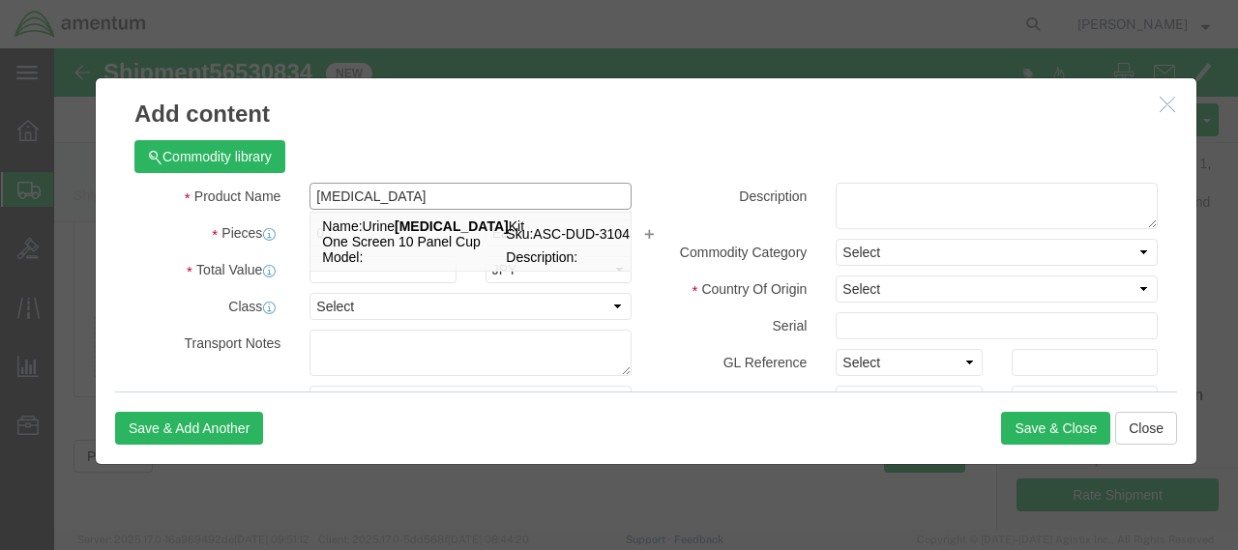
type input "Drug Test"
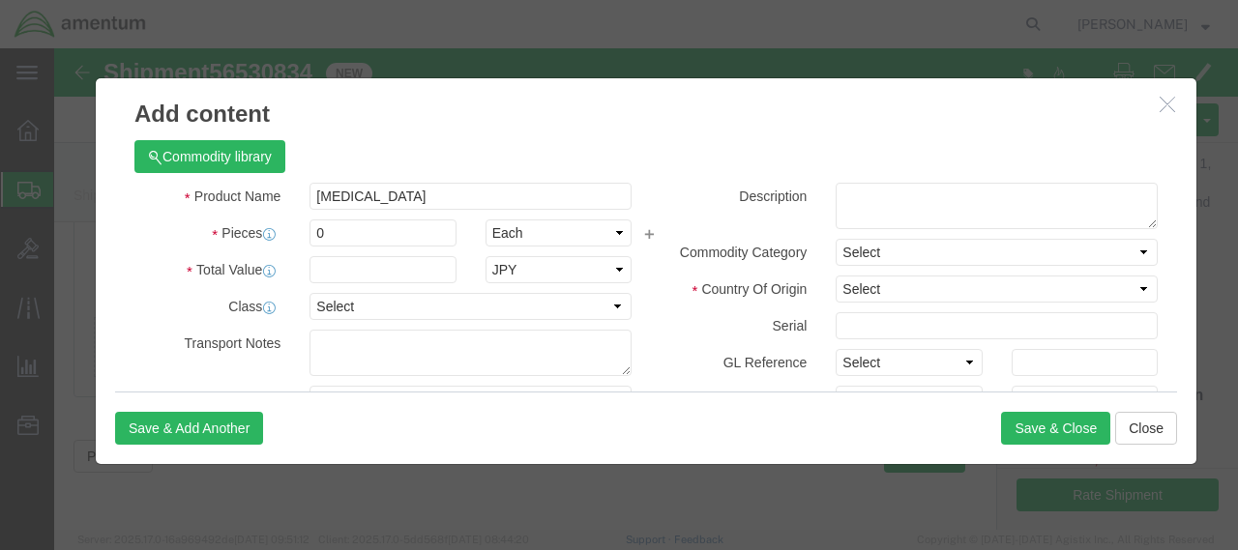
click div "Save & Add Another Save & Close Close"
click input "0"
type input "1"
click input "text"
type input "100"
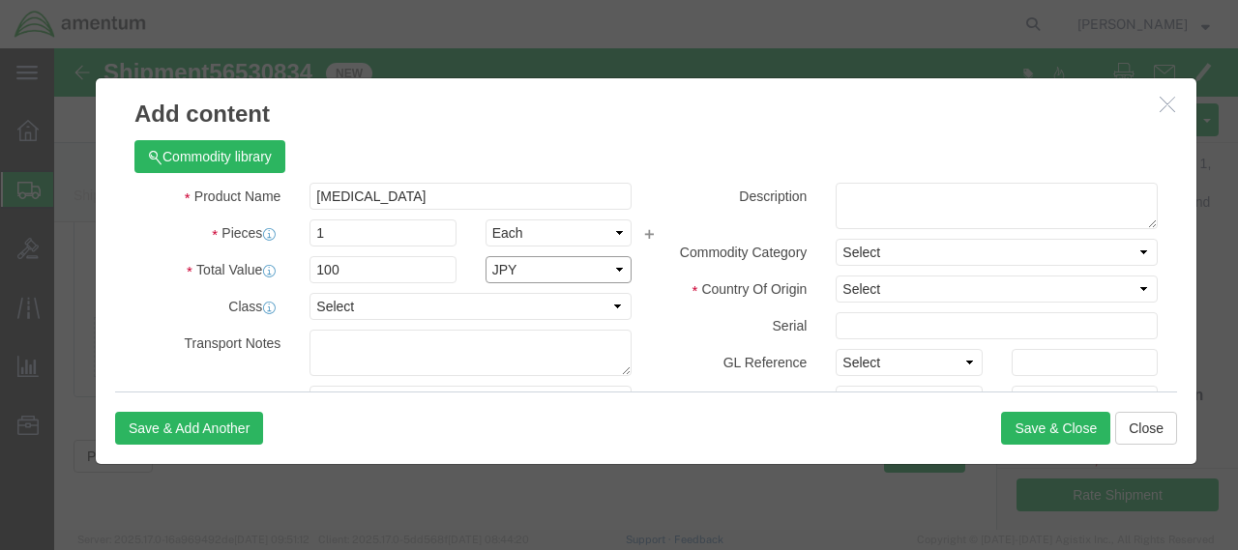
click select "Select ADP AED AFN ALL AMD AOA ARS ATS AUD AWG AZN BAM BBD BDT BGL BGN BHD BIF …"
select select "USD"
click select "Select ADP AED AFN ALL AMD AOA ARS ATS AUD AWG AZN BAM BBD BDT BGL BGN BHD BIF …"
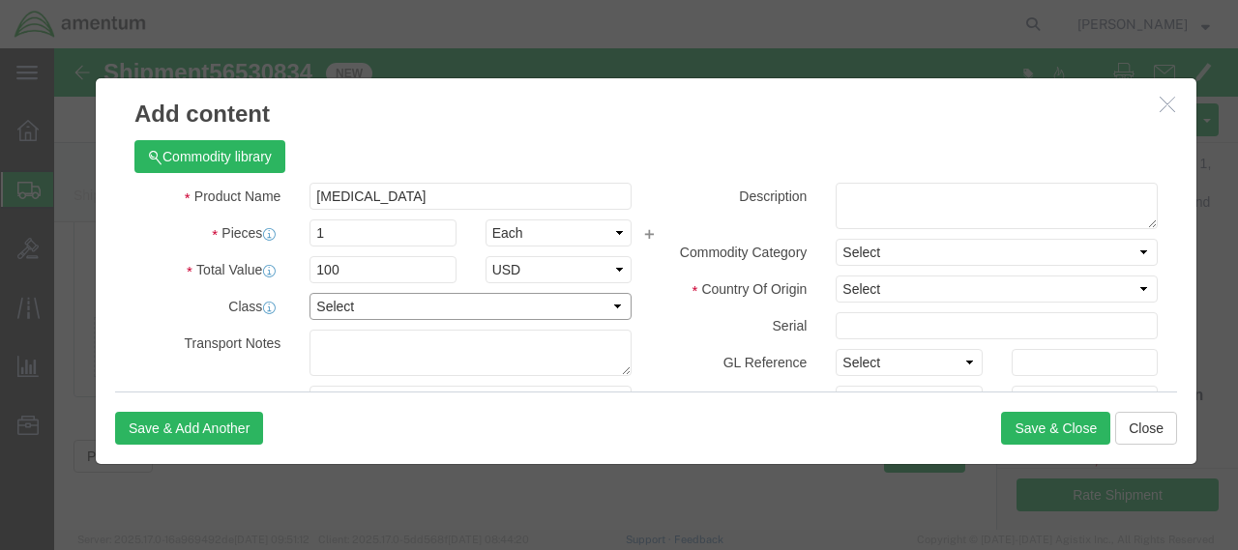
click select "Select 50 55 60 65 70 85 92.5 100 125 175 250 300 400"
click div "Description Commodity Category Select Country Of Origin Select Afghanistan Ålan…"
click select "Select Afghanistan Åland Islands Albania Algeria American Samoa Andorra Angola …"
select select "JP"
click select "Select Afghanistan Åland Islands Albania Algeria American Samoa Andorra Angola …"
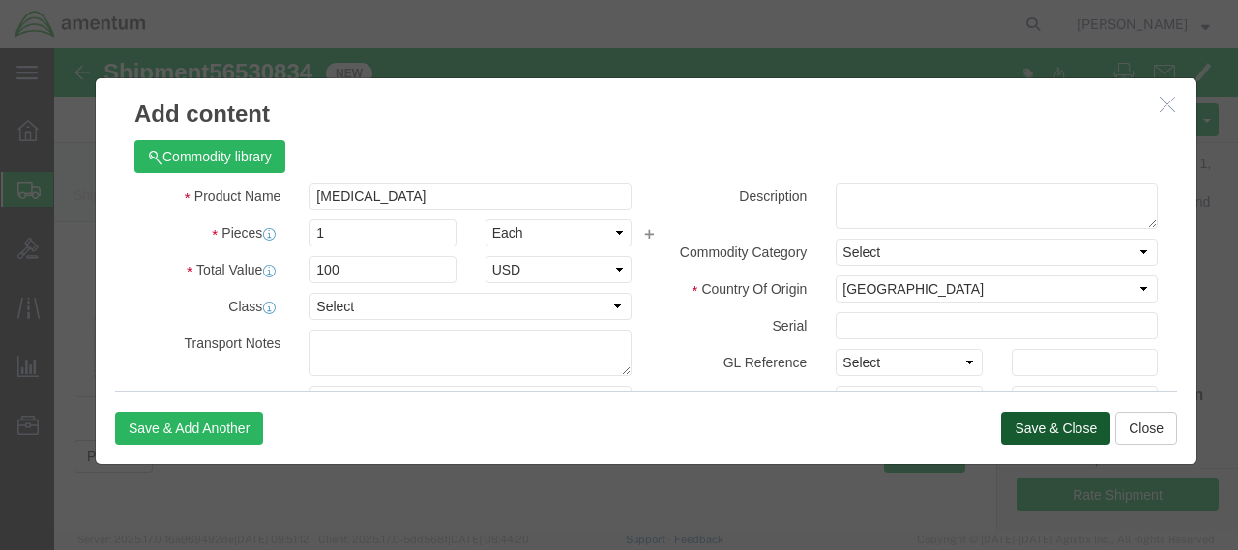
click button "Save & Close"
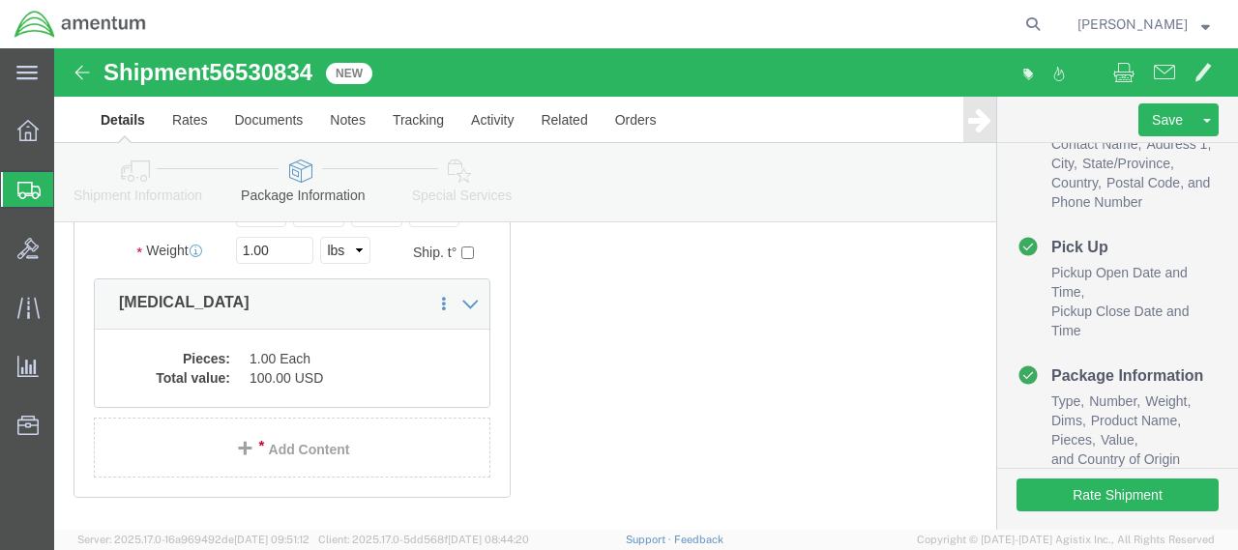
scroll to position [313, 0]
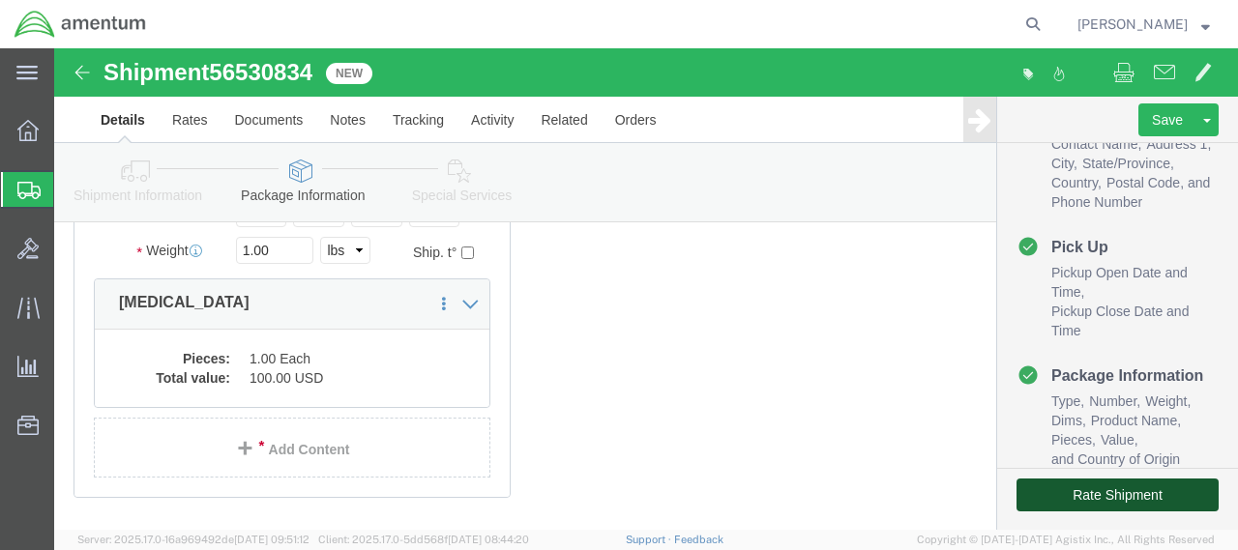
click button "Rate Shipment"
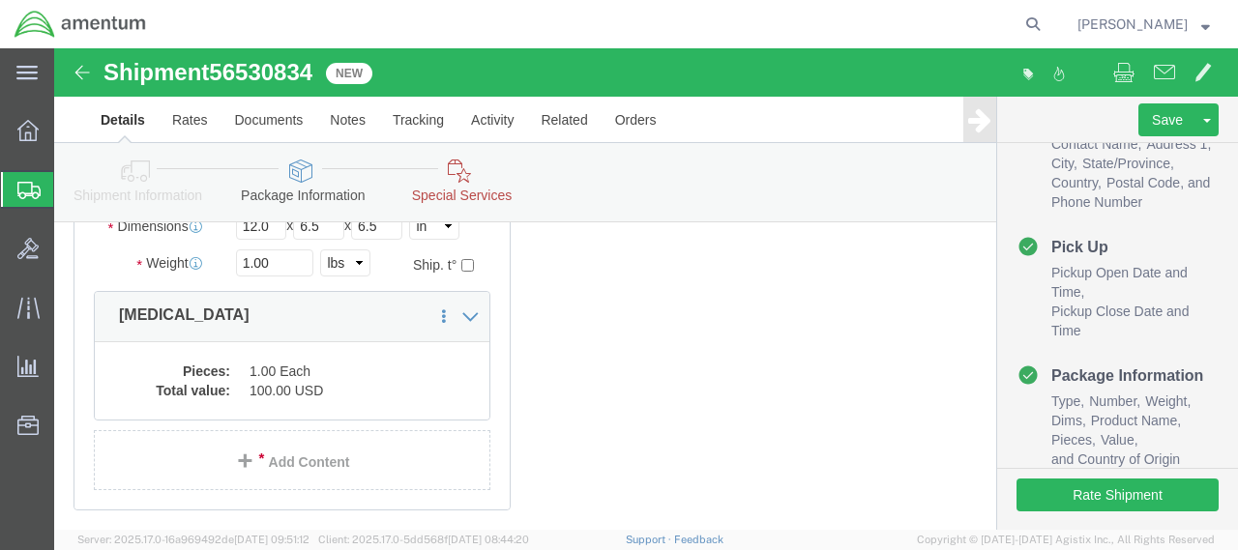
scroll to position [480, 0]
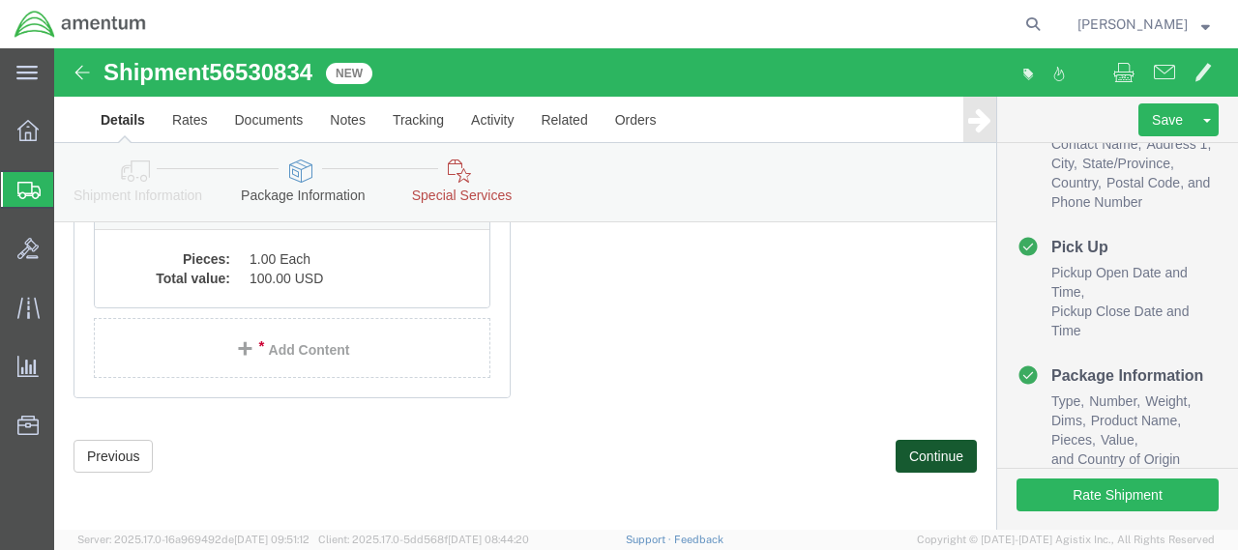
click button "Continue"
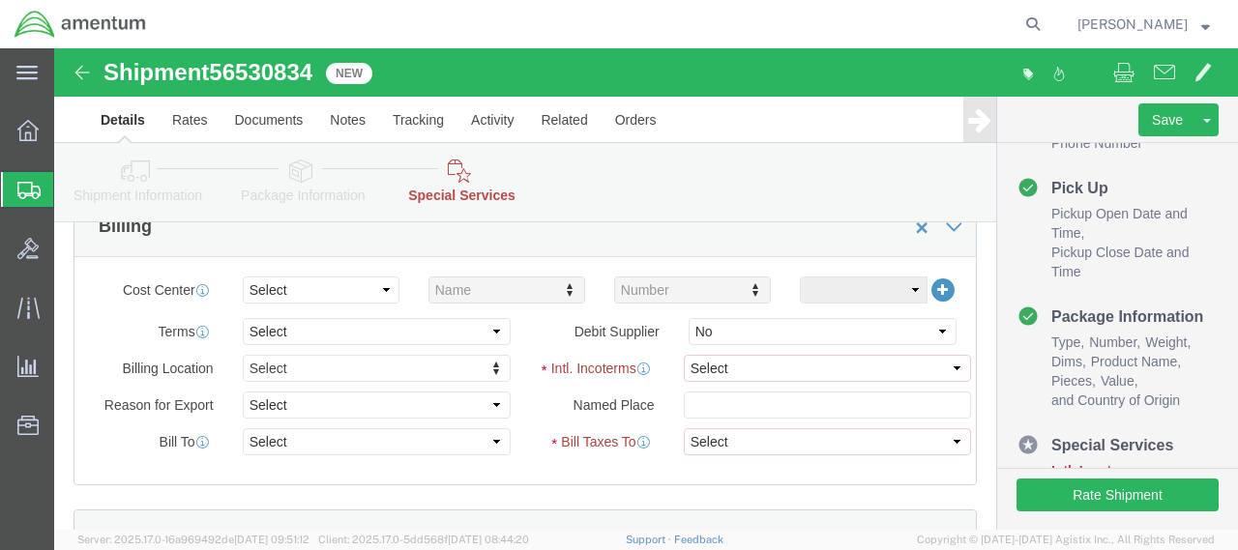
scroll to position [978, 0]
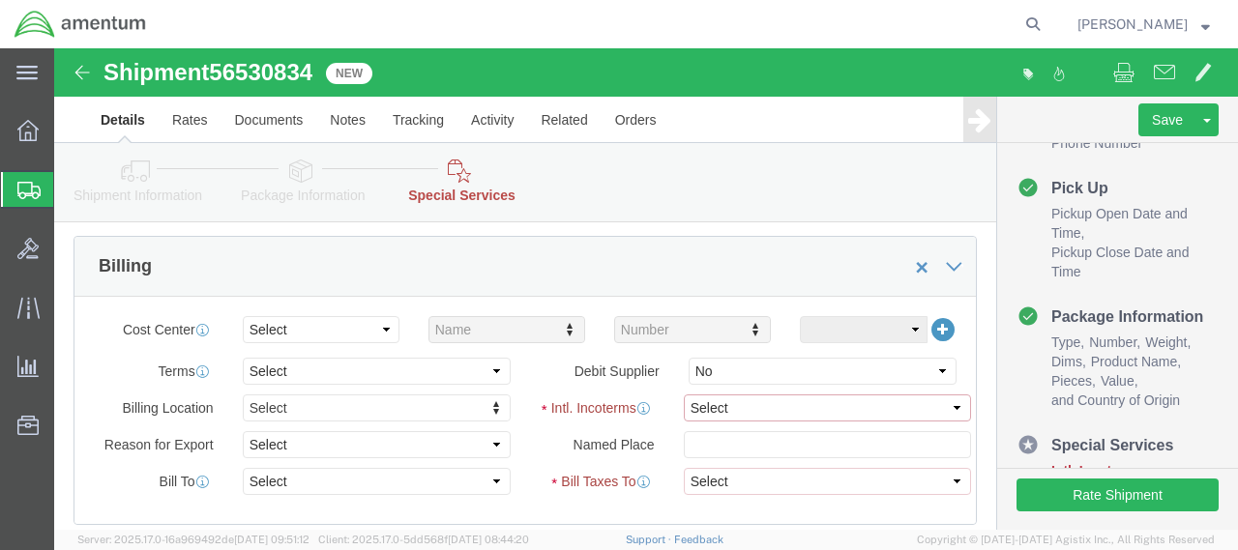
click select "Select Carriage Insurance Paid Carriage Paid To Cost and Freight Cost Insurance…"
select select "DDP"
click select "Select Carriage Insurance Paid Carriage Paid To Cost and Freight Cost Insurance…"
select select "SHIP"
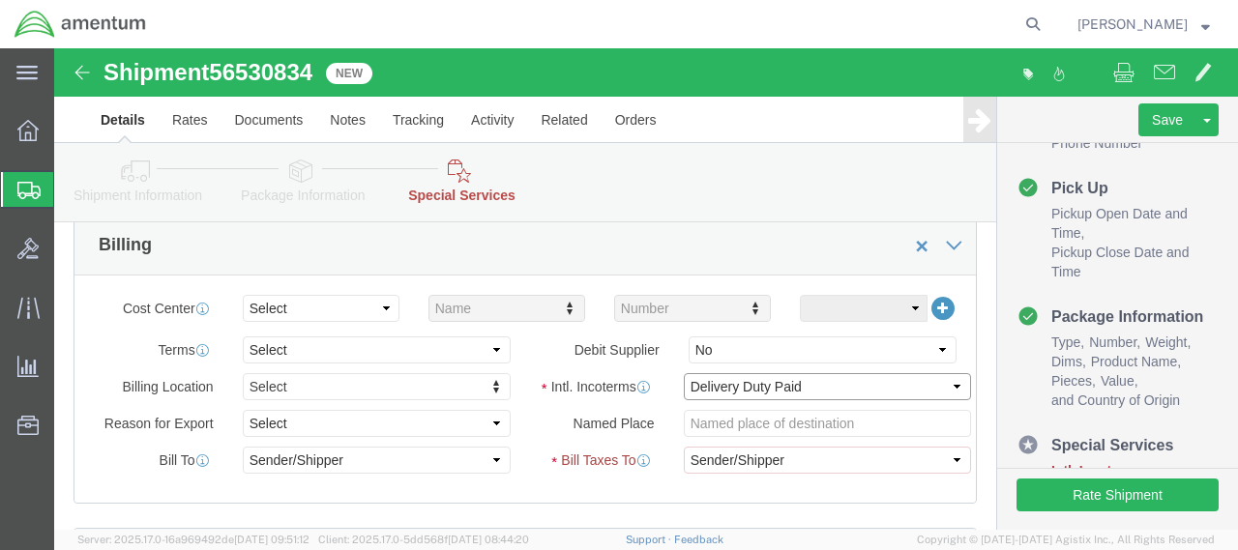
scroll to position [957, 0]
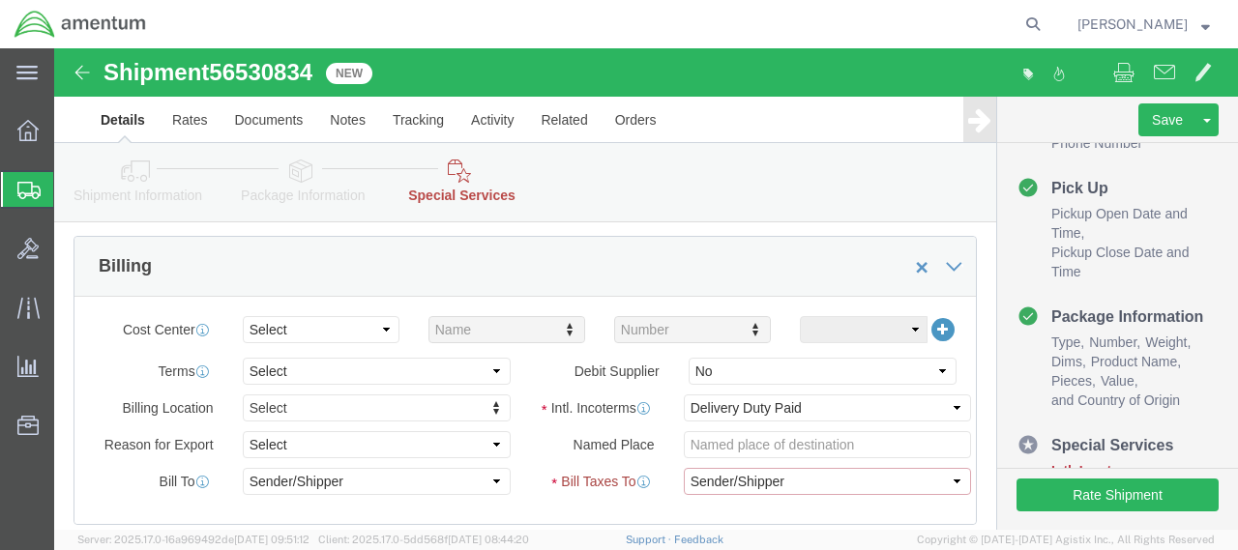
click select "Select Recipient Account Sender/Shipper Third Party Account"
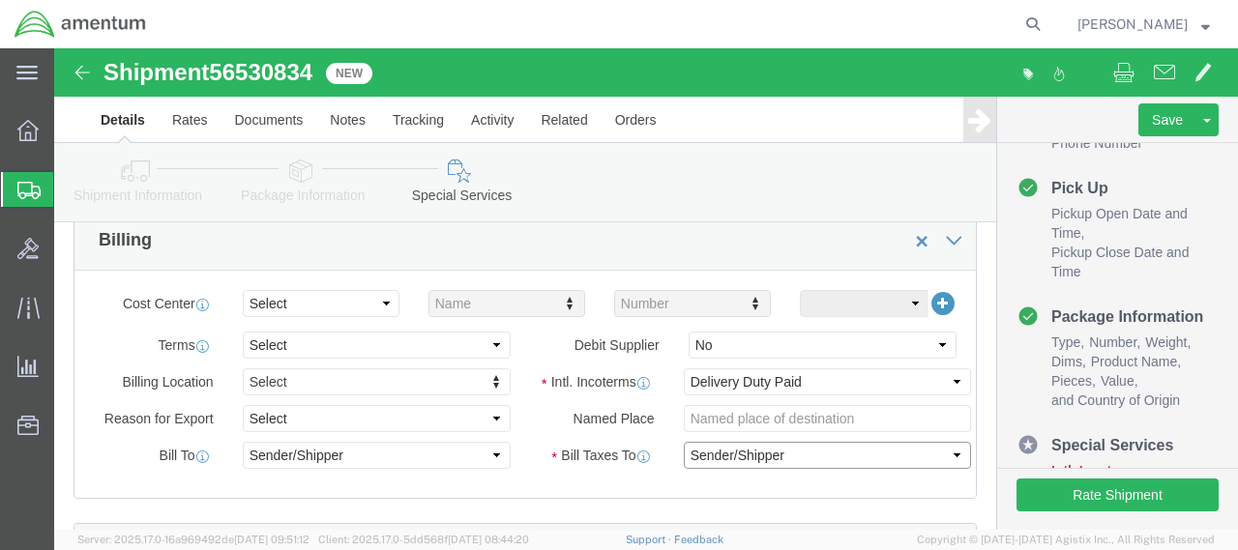
scroll to position [974, 0]
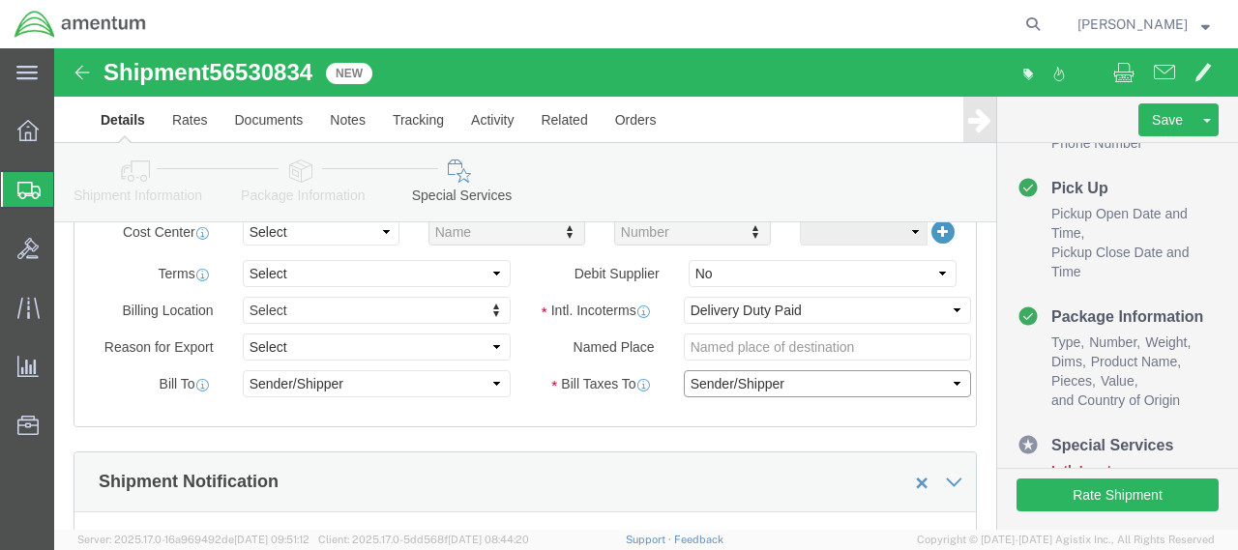
click select "Select Recipient Account Sender/Shipper Third Party Account"
click div "Select Recipient Account Sender/Shipper Third Party Account"
click select "Select Carriage Insurance Paid Carriage Paid To Cost and Freight Cost Insurance…"
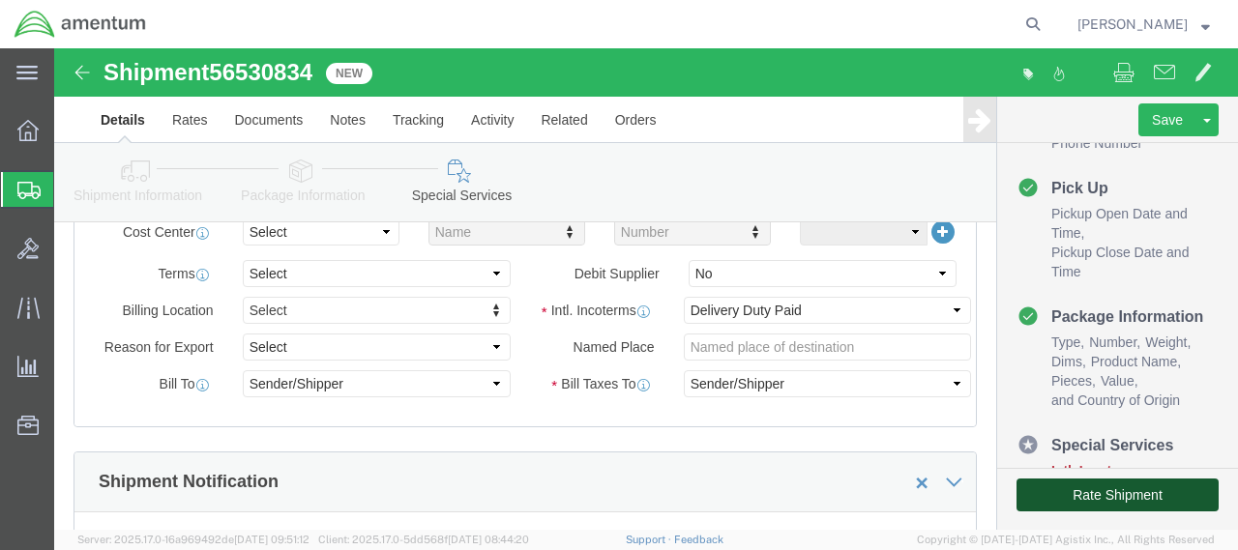
click button "Rate Shipment"
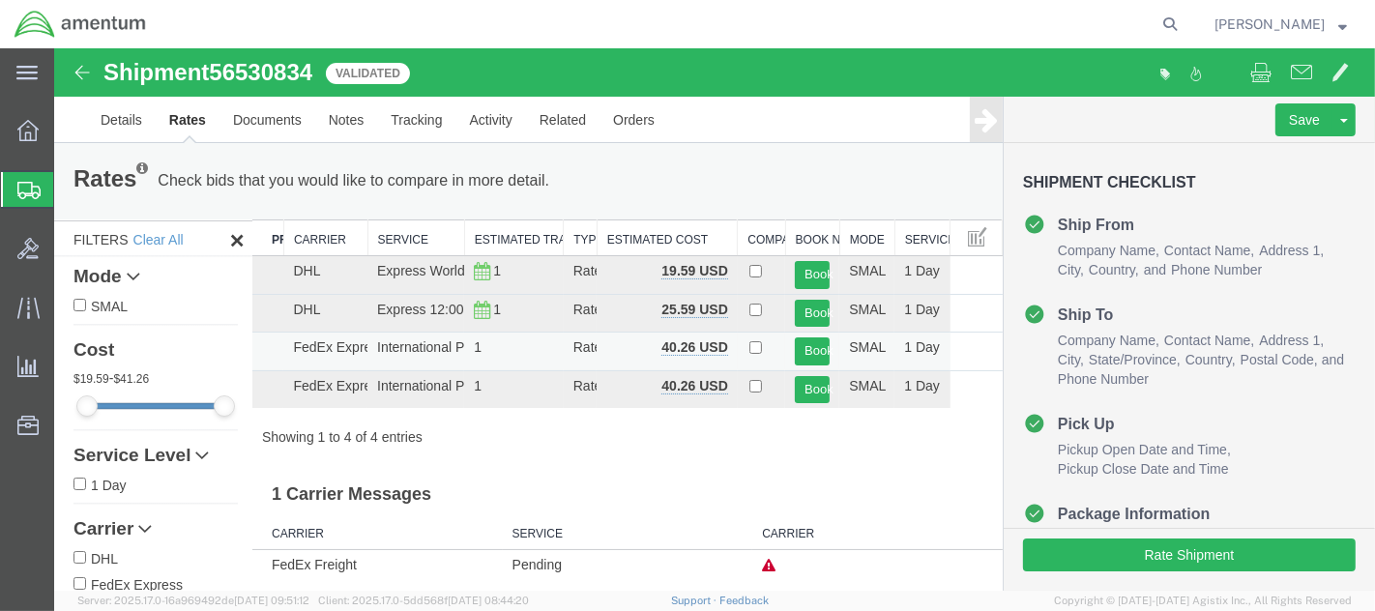
scroll to position [6, 0]
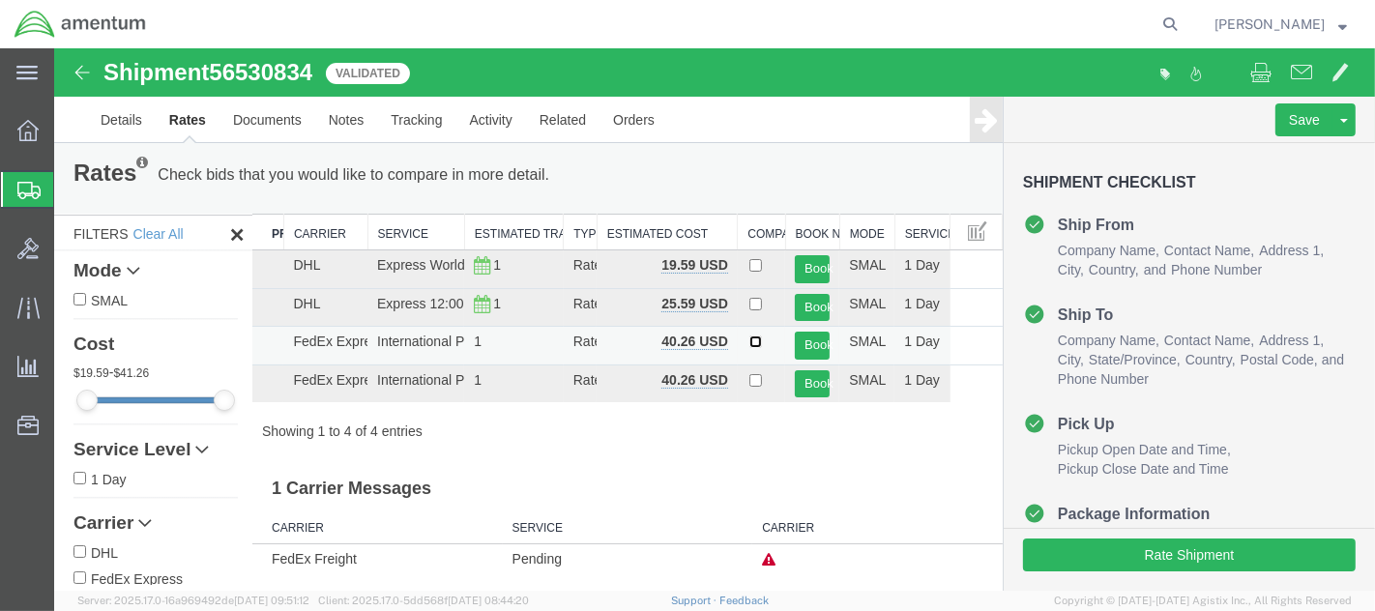
click at [748, 338] on input "checkbox" at bounding box center [754, 342] width 13 height 13
checkbox input "true"
click at [803, 338] on button "Book" at bounding box center [811, 346] width 35 height 28
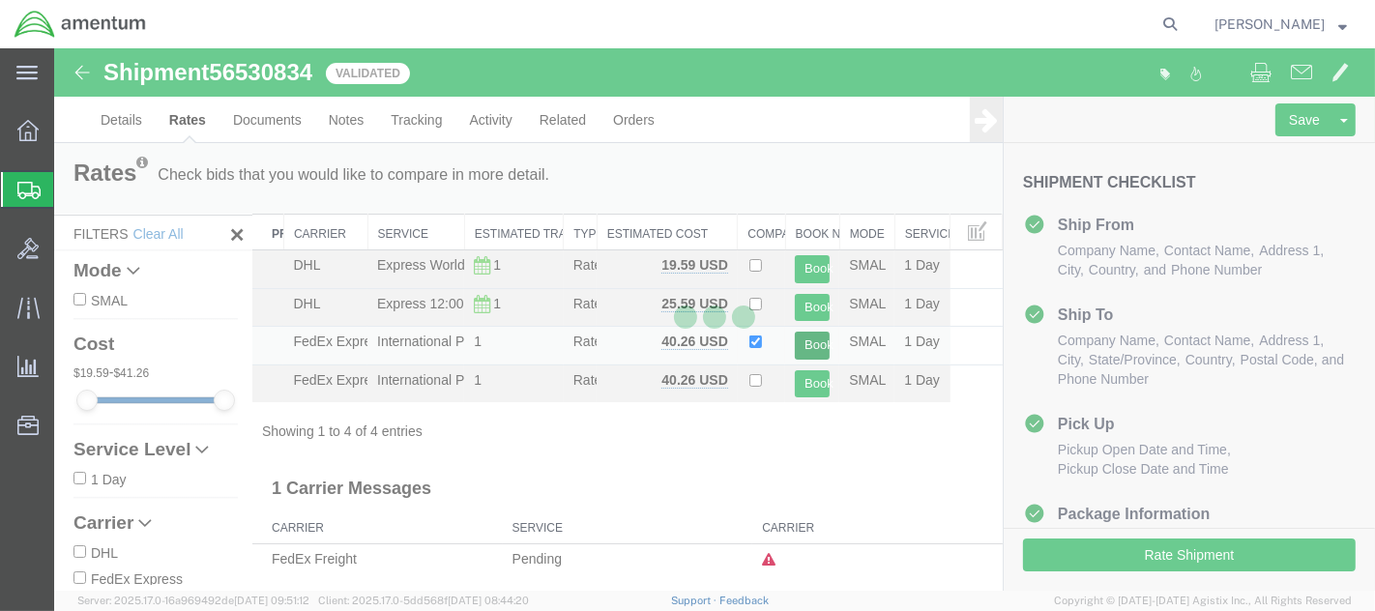
scroll to position [0, 0]
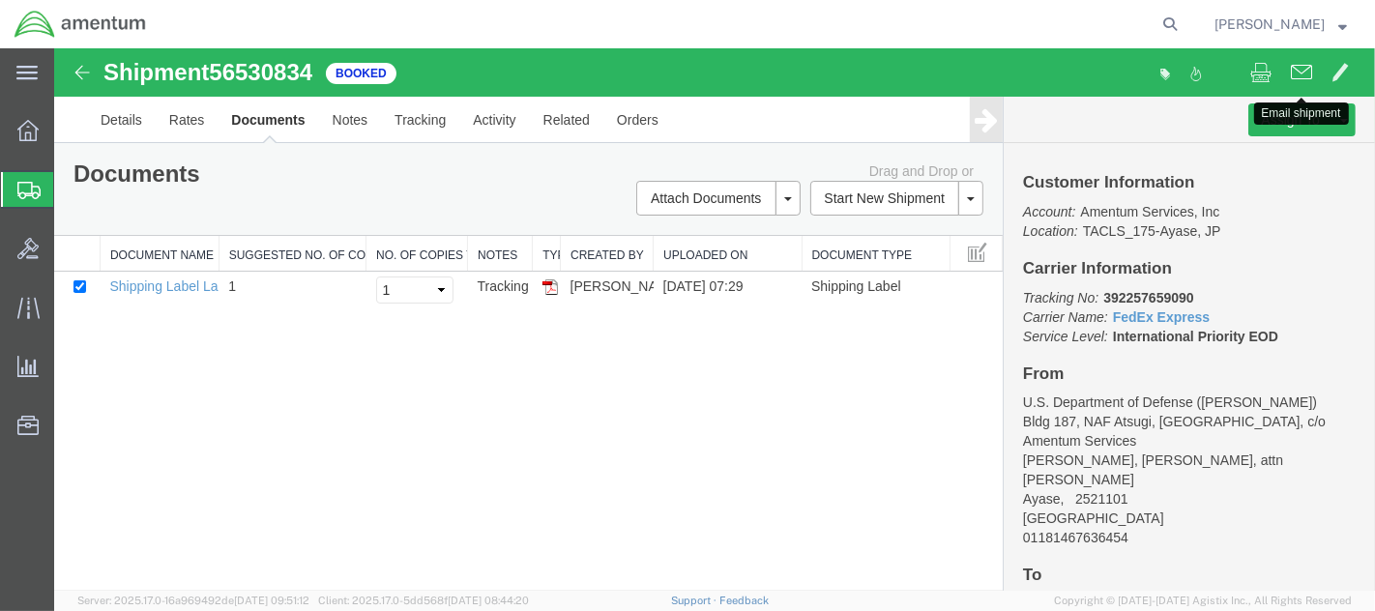
click at [1237, 73] on span at bounding box center [1300, 71] width 21 height 23
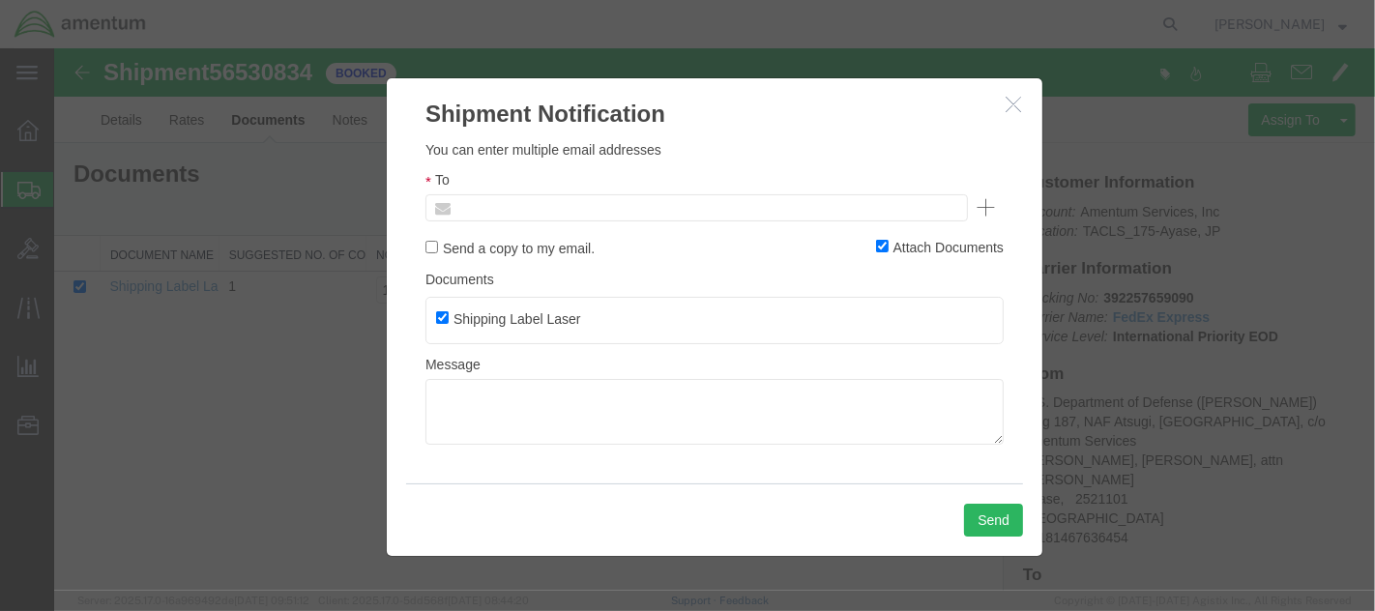
click at [554, 208] on input "text" at bounding box center [565, 207] width 226 height 25
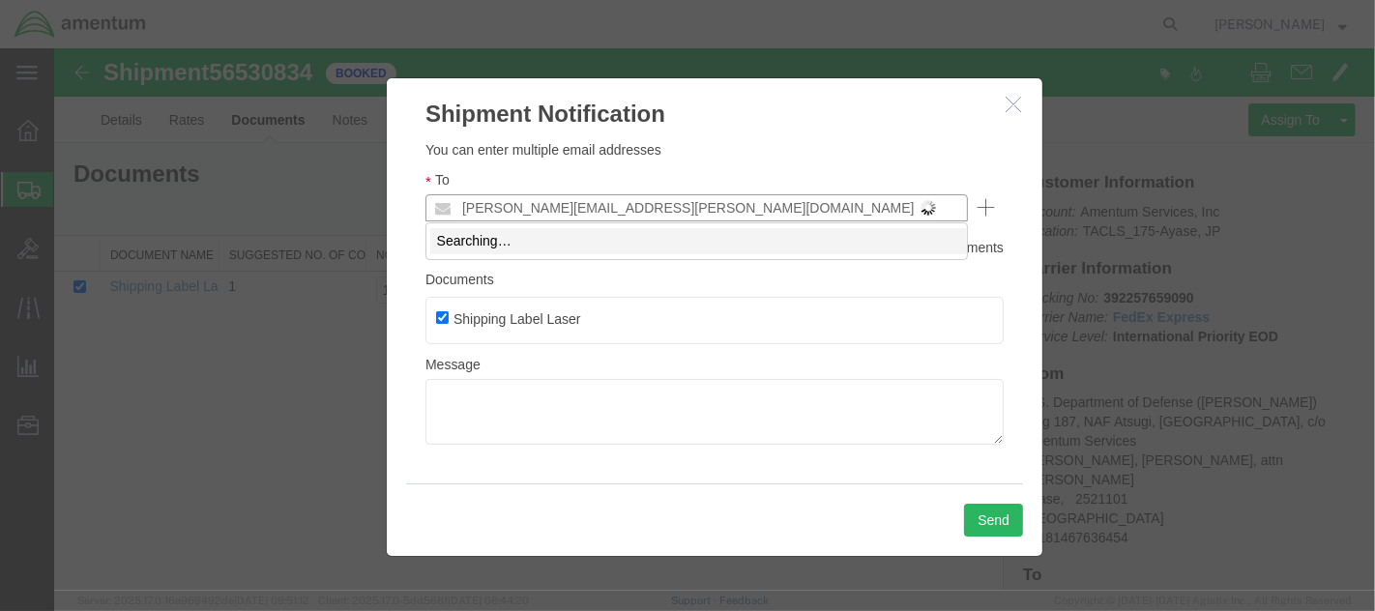
type input "michael.jones@amentum.com"
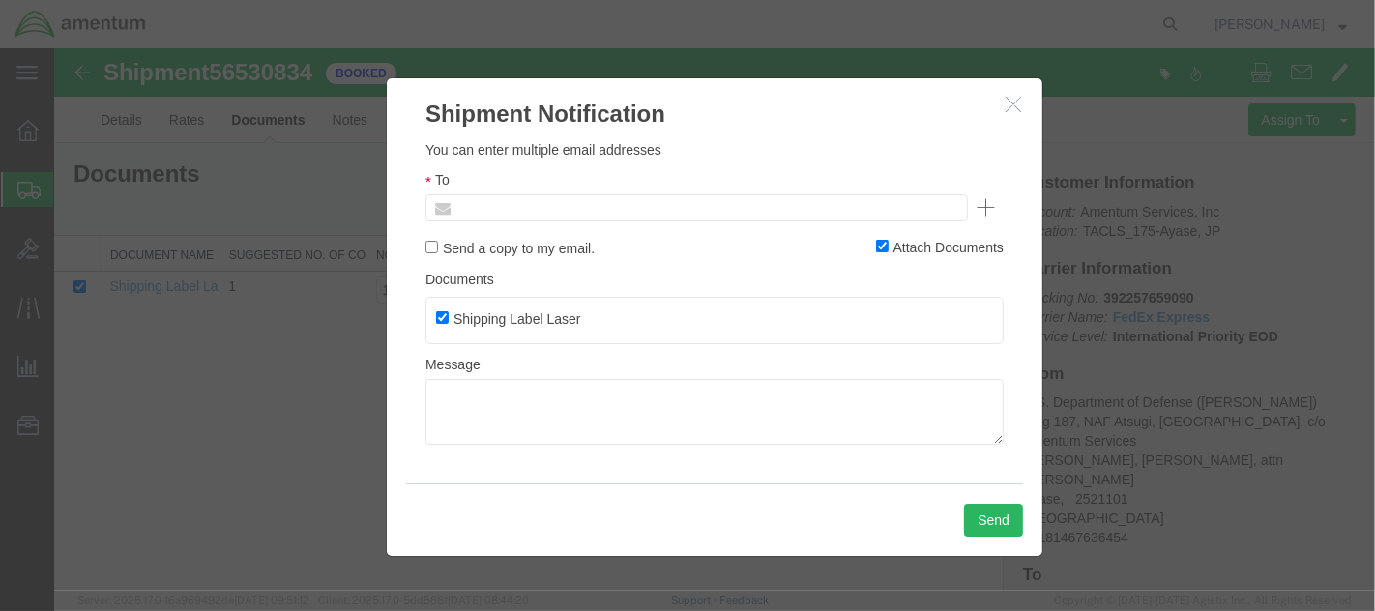
type input "Enter Email Address"
click at [493, 210] on ul "Enter Email Address" at bounding box center [695, 207] width 542 height 27
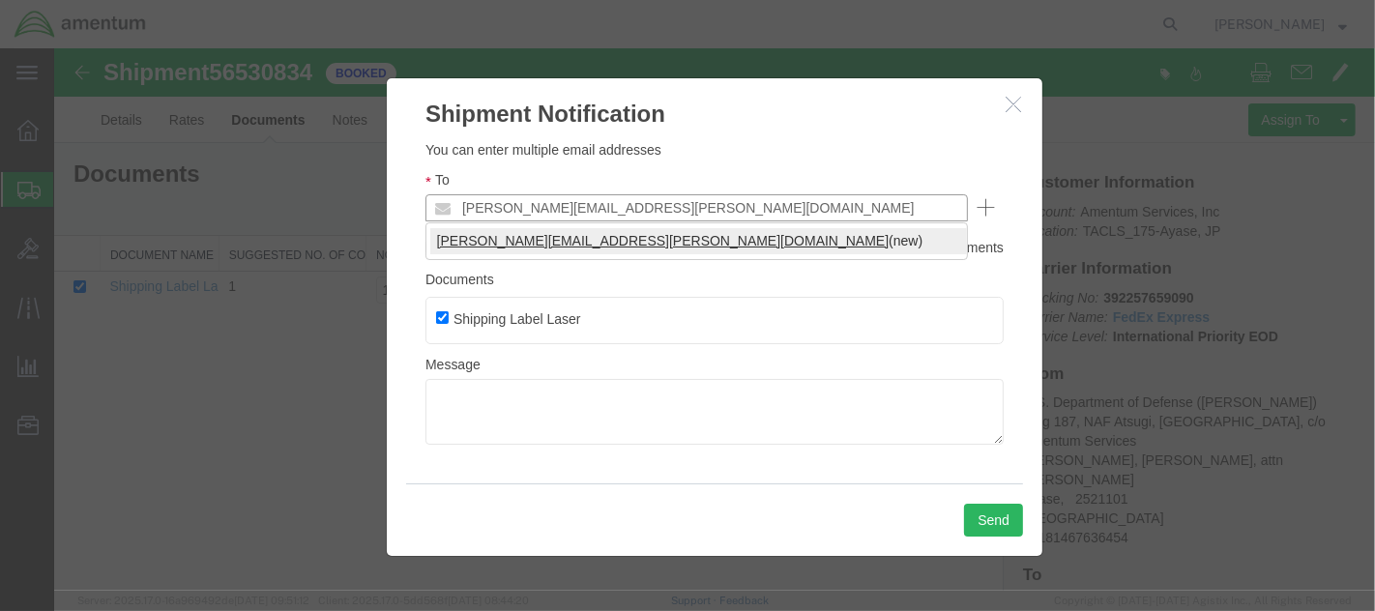
type input "michael.jones@amentum.com"
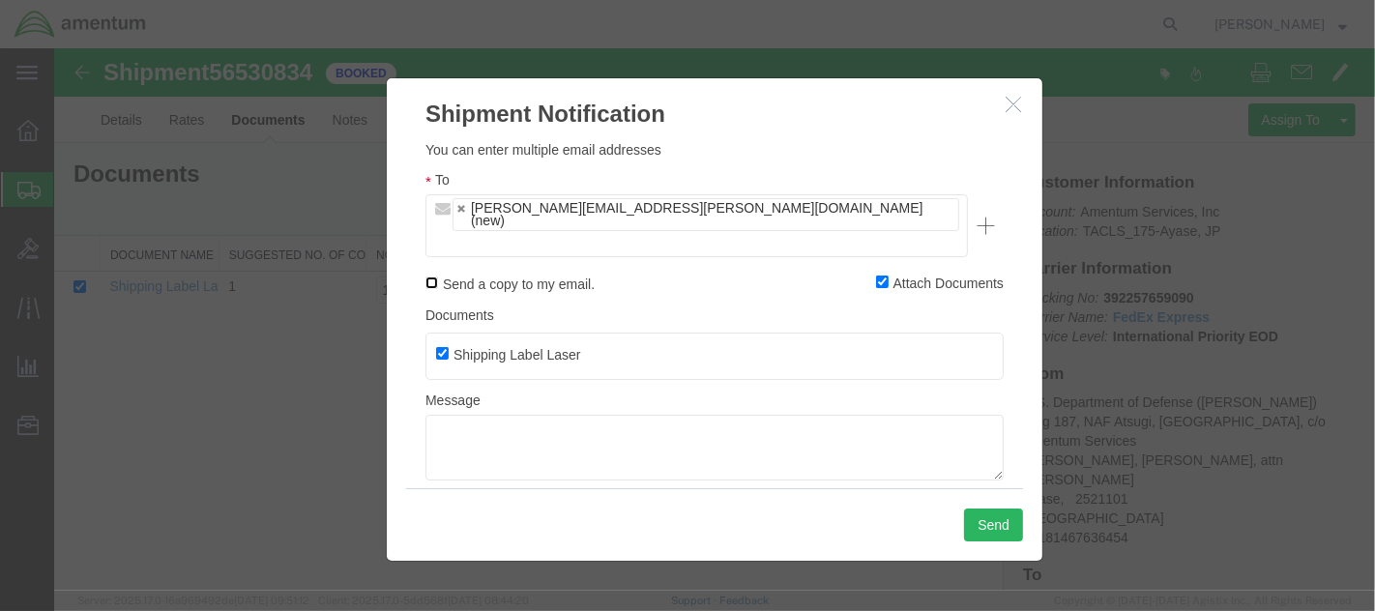
click at [431, 277] on input "Send a copy to my email." at bounding box center [430, 283] width 13 height 13
checkbox input "true"
click at [506, 415] on textarea at bounding box center [713, 448] width 578 height 66
type textarea "Drug Test"
click at [999, 517] on button "Send" at bounding box center [992, 525] width 59 height 33
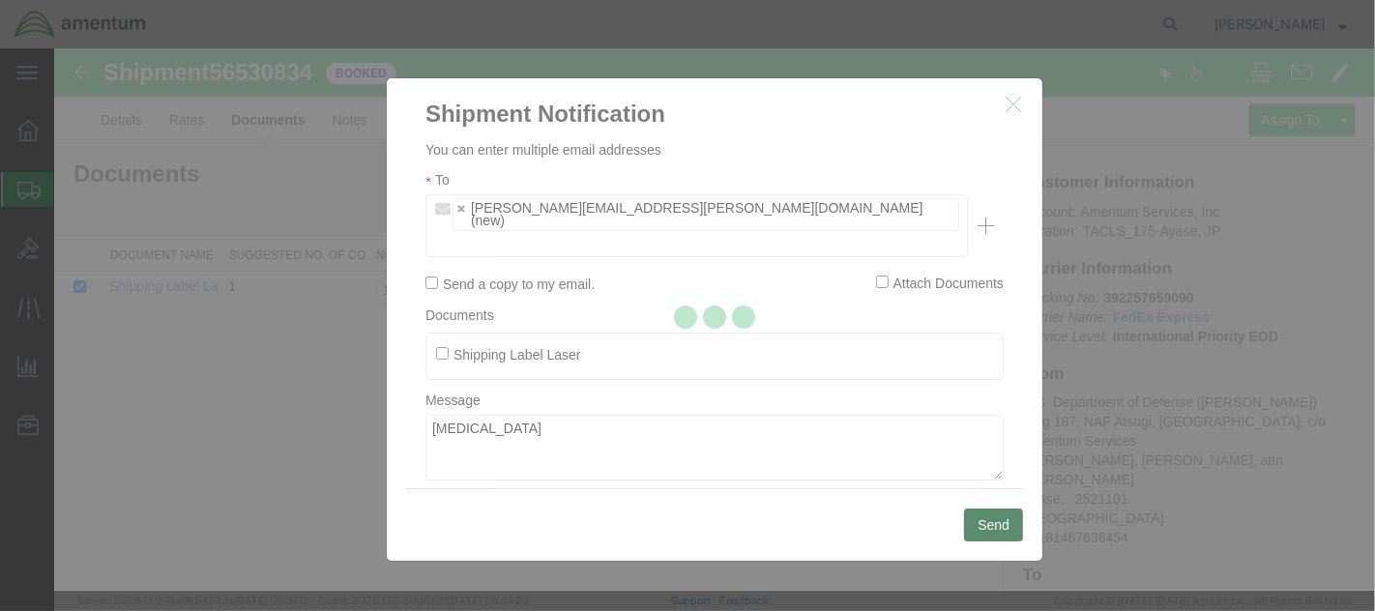
checkbox input "false"
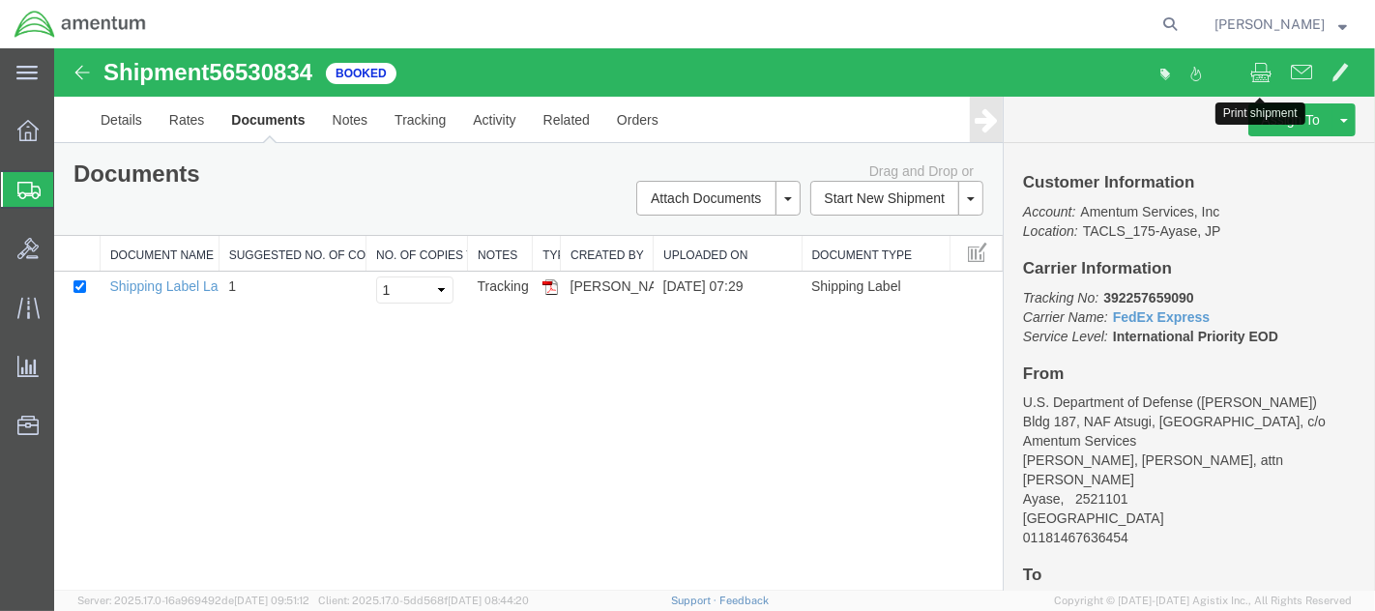
click at [1237, 66] on span at bounding box center [1259, 71] width 21 height 23
click at [187, 279] on link "Shipping Label Laser" at bounding box center [172, 285] width 128 height 15
click at [1237, 65] on span at bounding box center [1259, 71] width 21 height 23
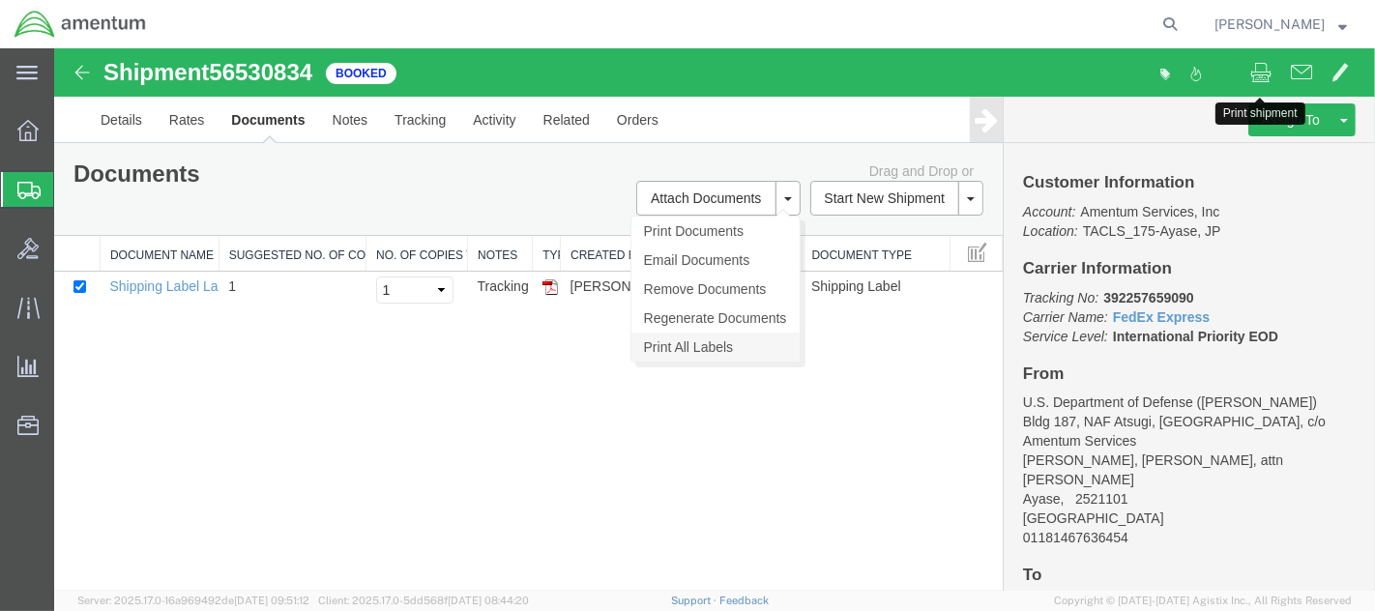
click at [697, 345] on link "Print All Labels" at bounding box center [714, 347] width 168 height 29
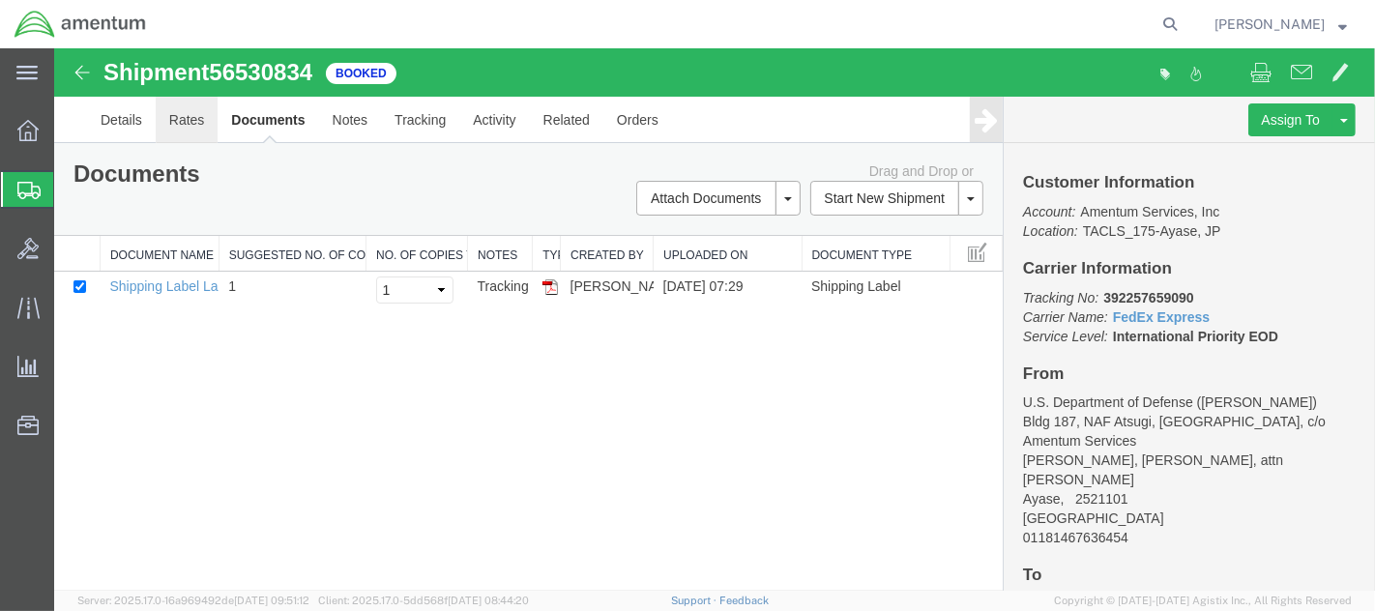
click at [184, 119] on link "Rates" at bounding box center [186, 120] width 63 height 46
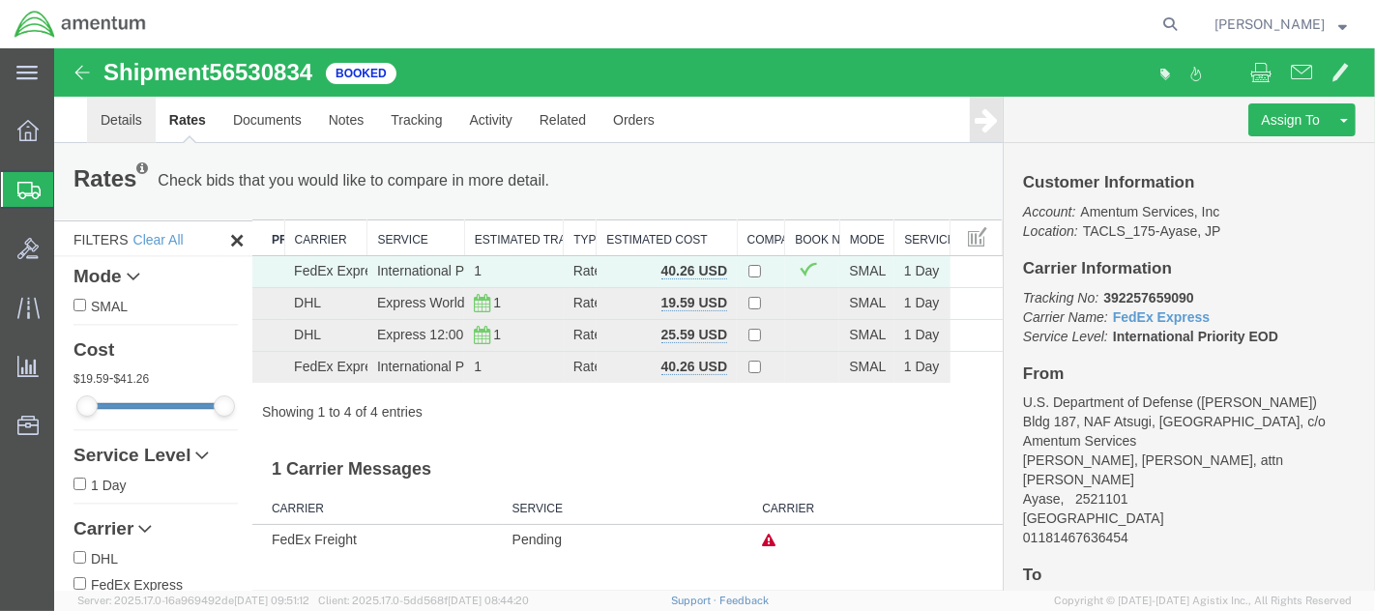
click at [114, 120] on link "Details" at bounding box center [120, 120] width 69 height 46
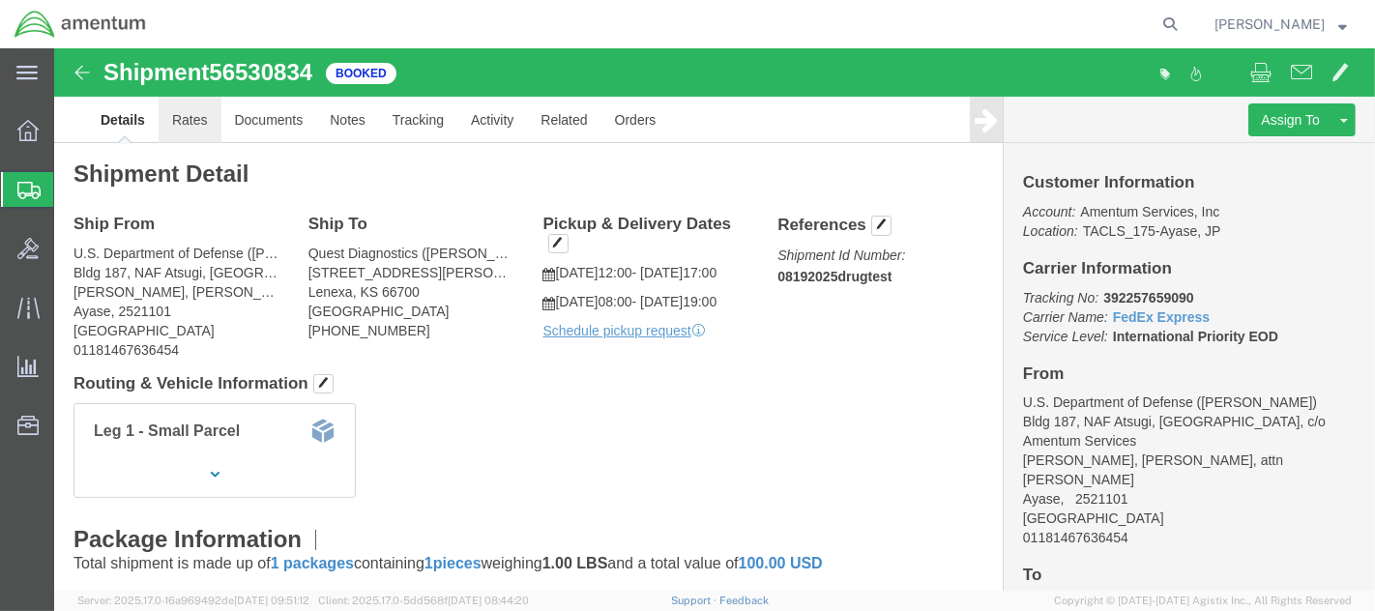
click link "Rates"
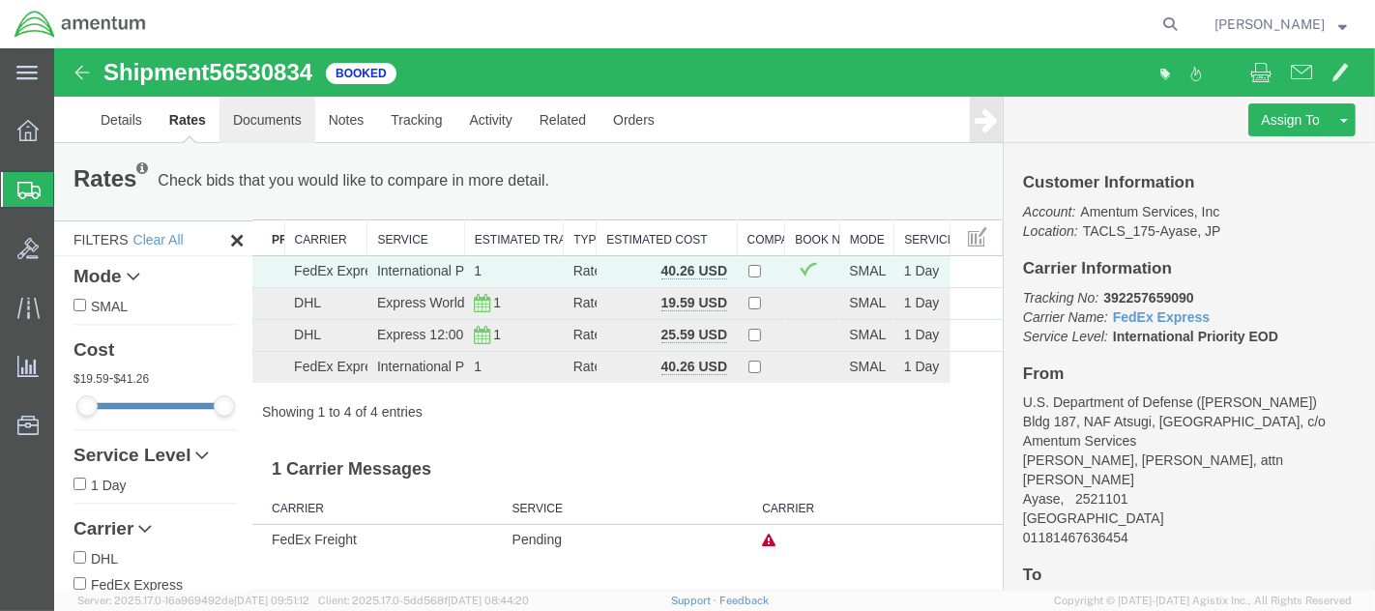
click at [272, 121] on link "Documents" at bounding box center [267, 120] width 96 height 46
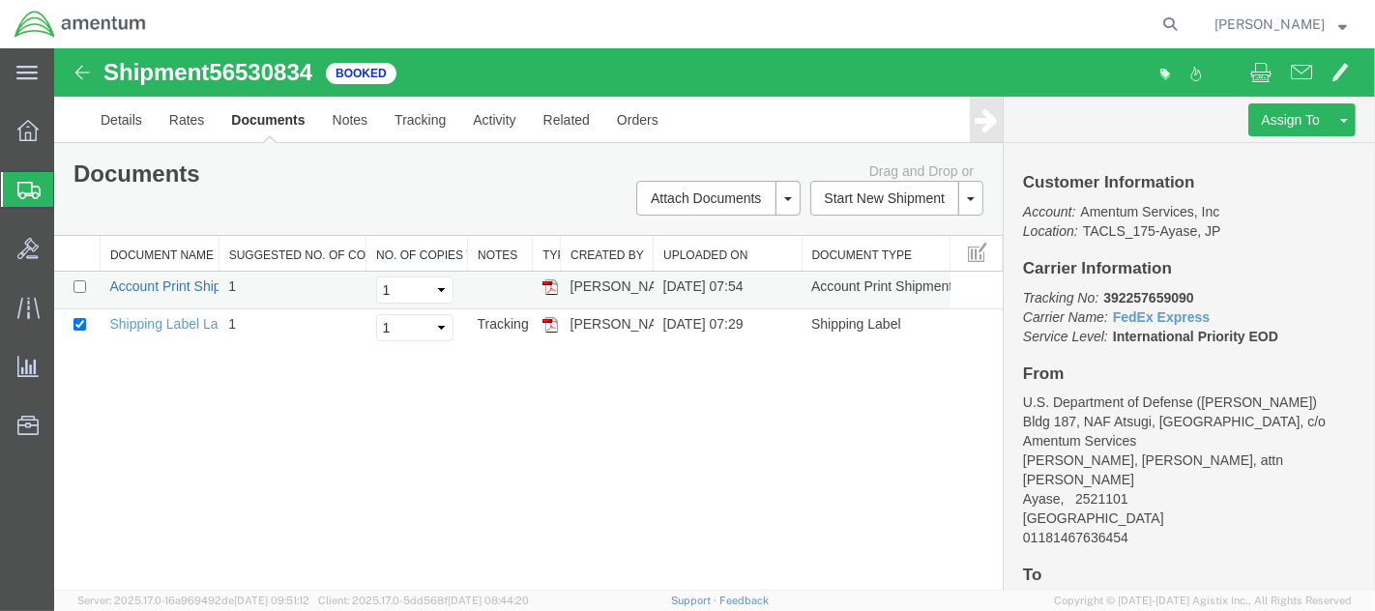
click at [209, 284] on link "Account Print Shipment Details" at bounding box center [201, 285] width 187 height 15
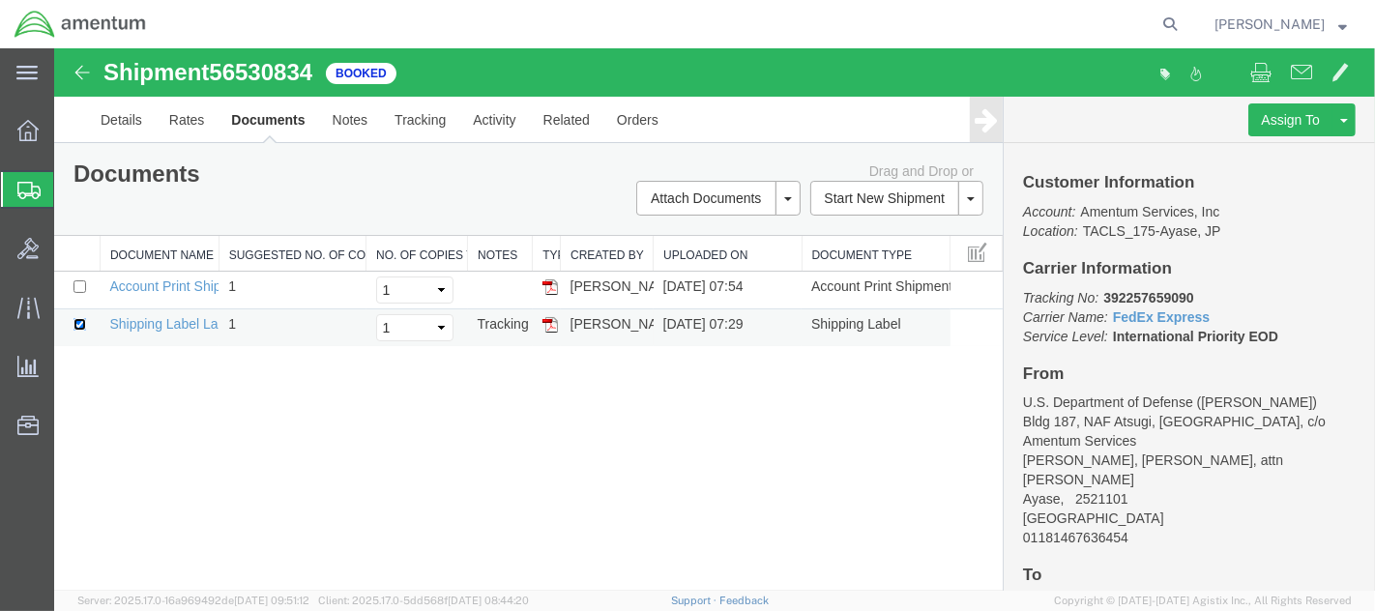
click at [78, 322] on input "checkbox" at bounding box center [79, 324] width 13 height 13
checkbox input "false"
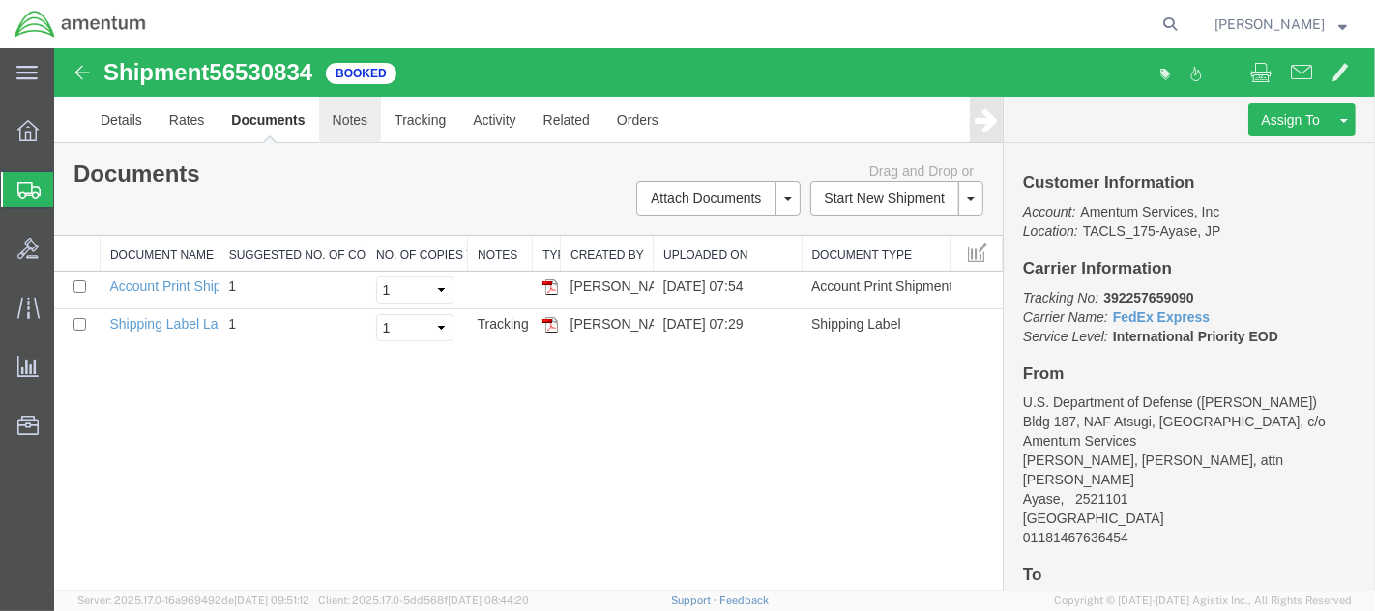
click at [353, 125] on link "Notes" at bounding box center [349, 120] width 63 height 46
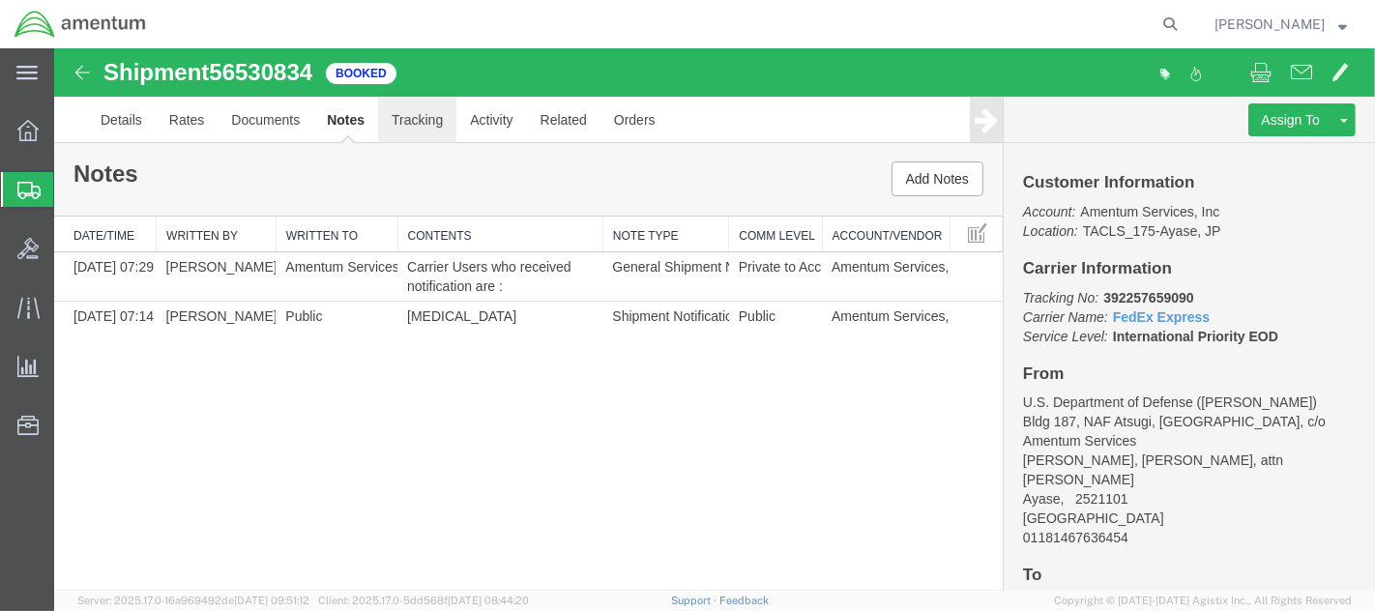
click at [405, 122] on link "Tracking" at bounding box center [416, 120] width 78 height 46
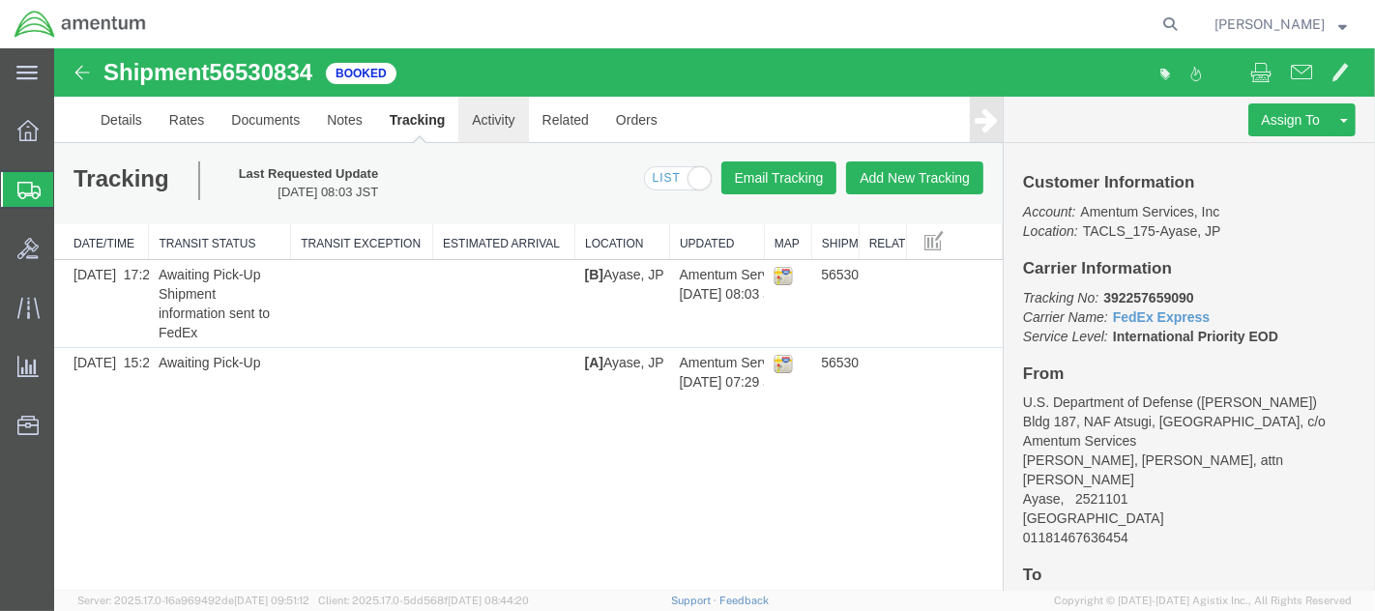
click at [482, 123] on link "Activity" at bounding box center [492, 120] width 70 height 46
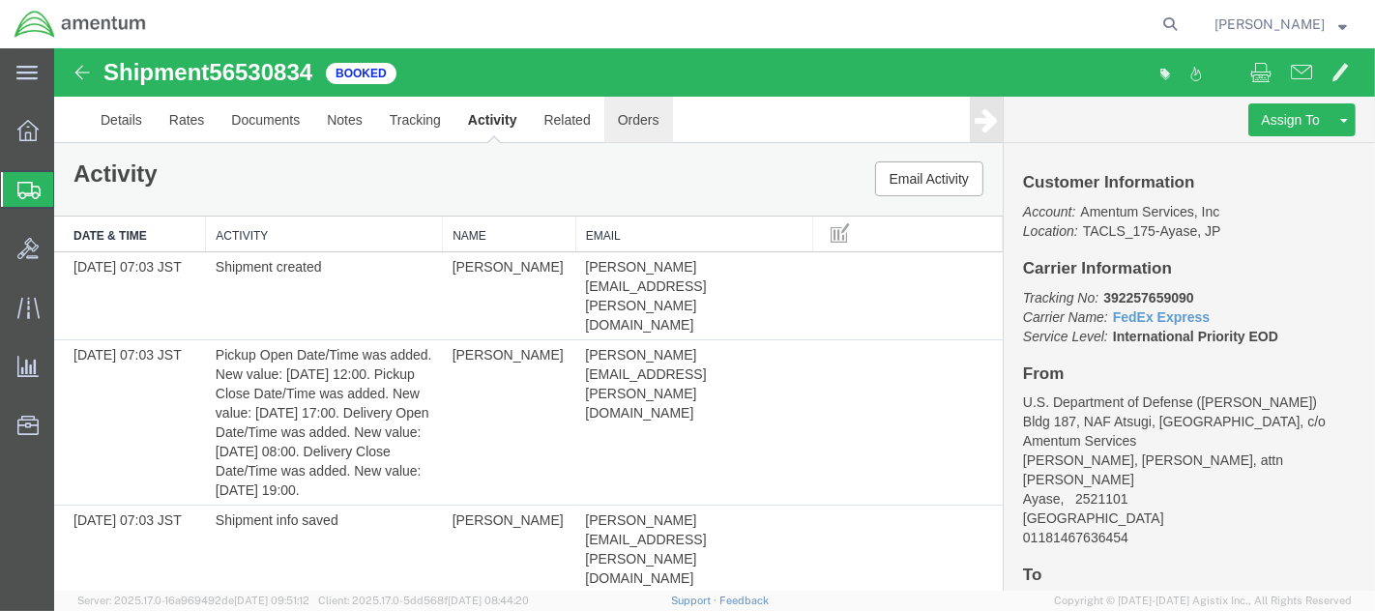
click at [642, 126] on link "Orders" at bounding box center [637, 120] width 69 height 46
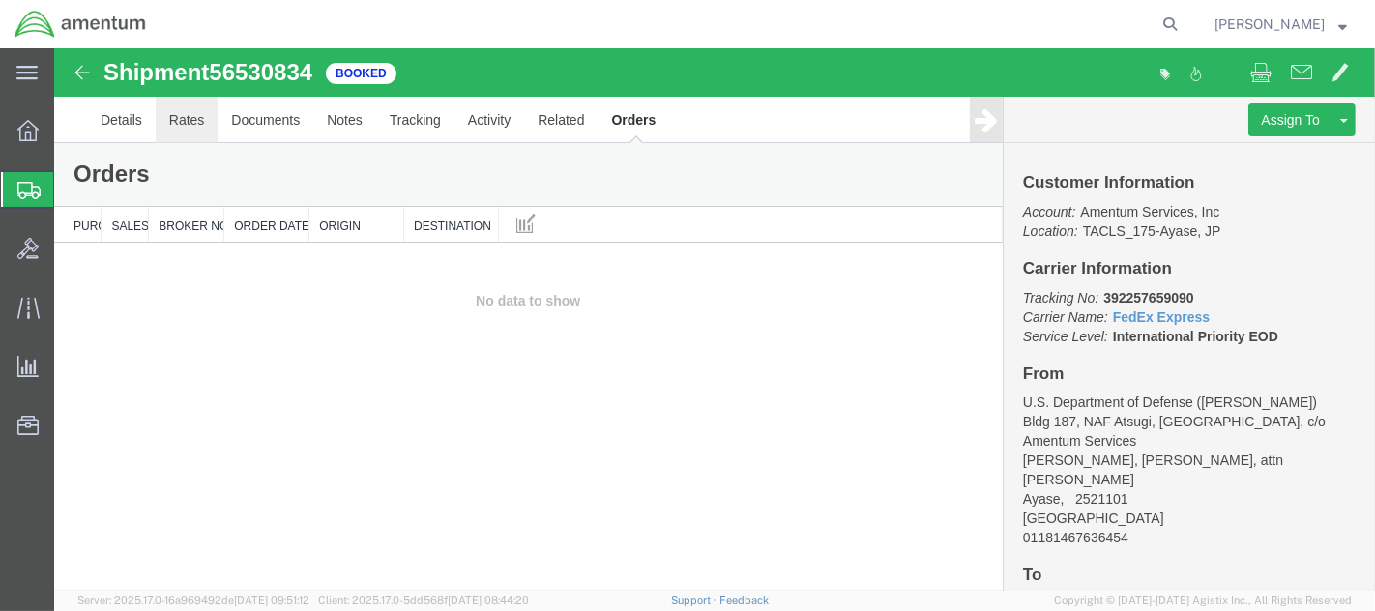
click at [189, 116] on link "Rates" at bounding box center [186, 120] width 63 height 46
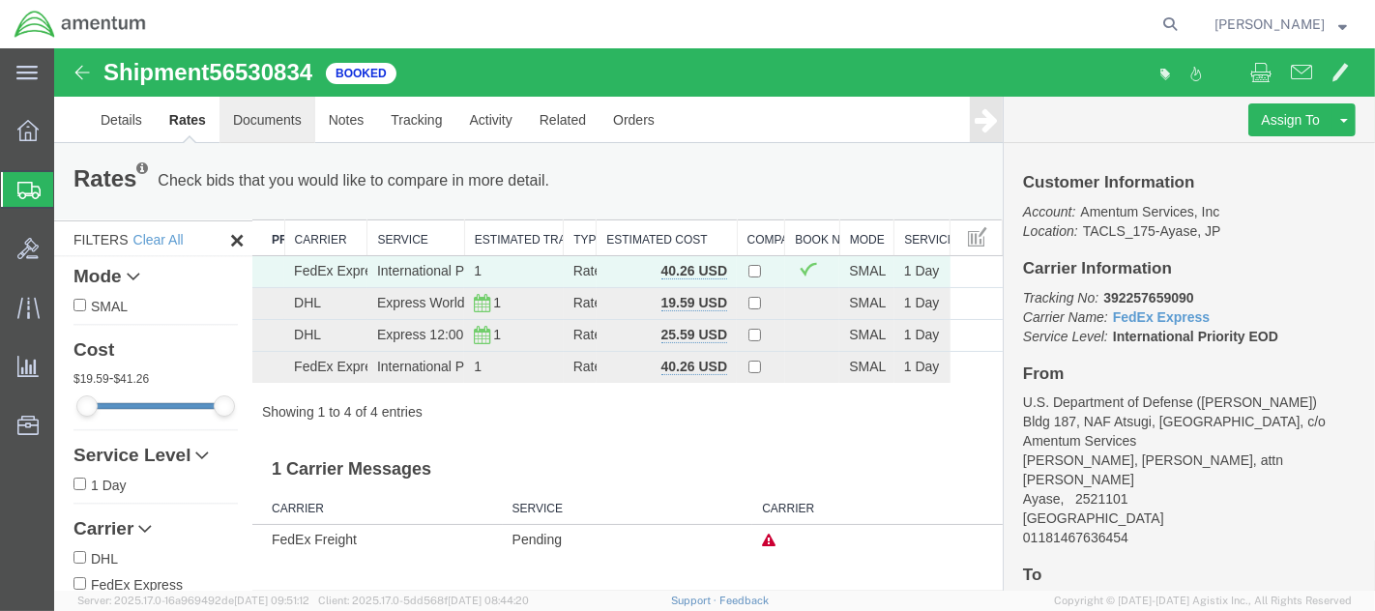
click at [268, 119] on link "Documents" at bounding box center [267, 120] width 96 height 46
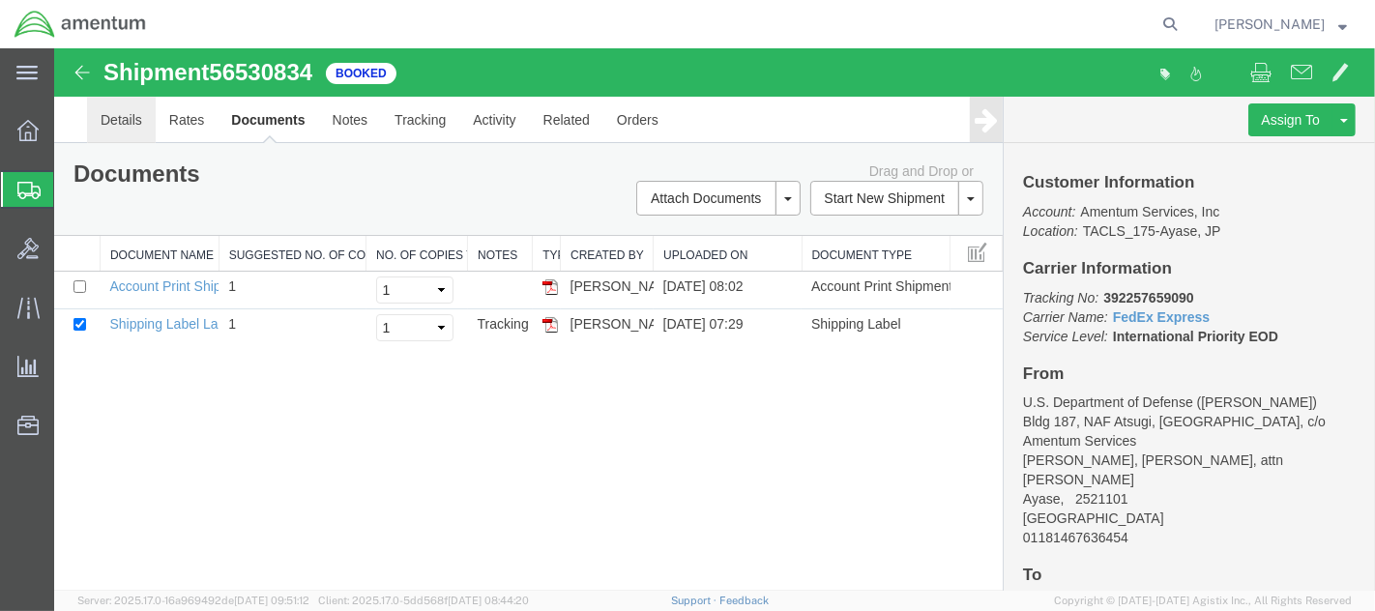
click at [120, 111] on link "Details" at bounding box center [120, 120] width 69 height 46
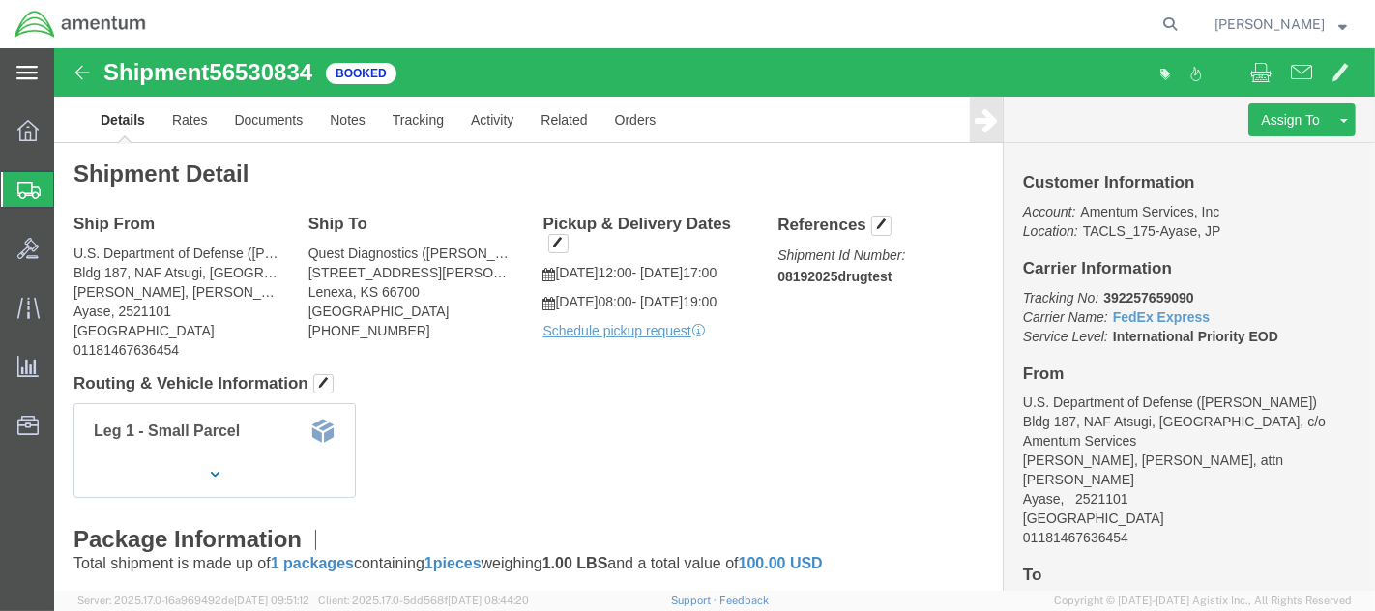
click at [33, 70] on icon at bounding box center [26, 73] width 21 height 15
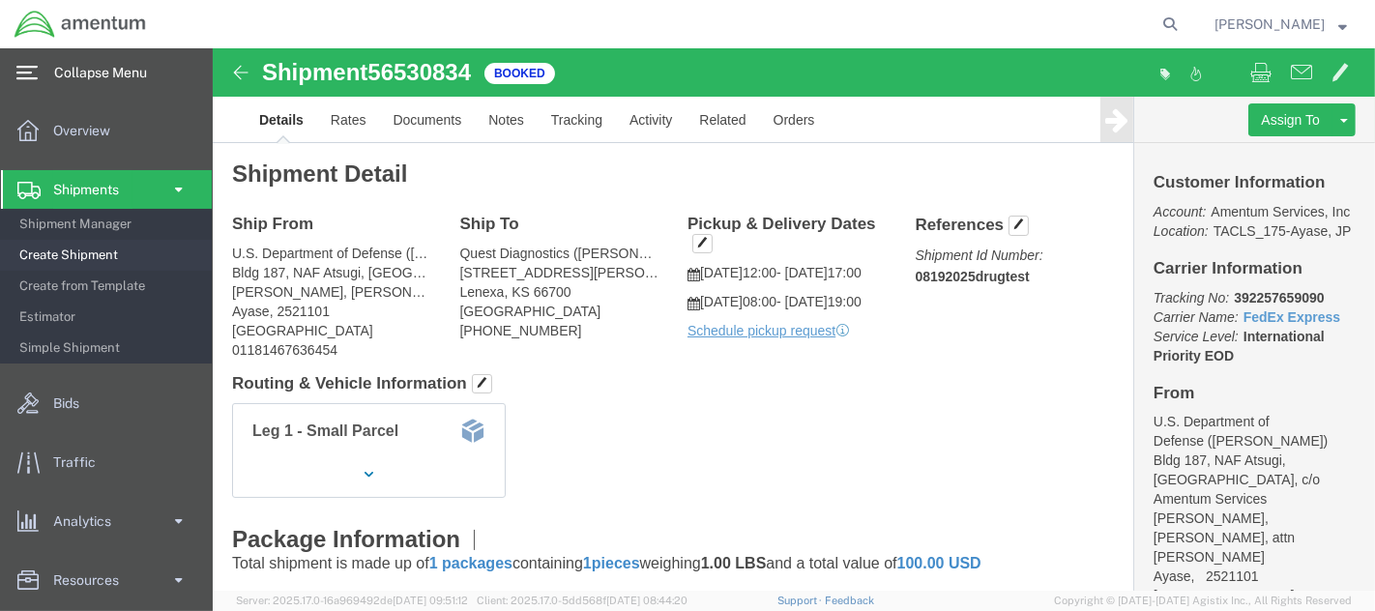
click at [121, 70] on span "Collapse Menu" at bounding box center [107, 72] width 106 height 39
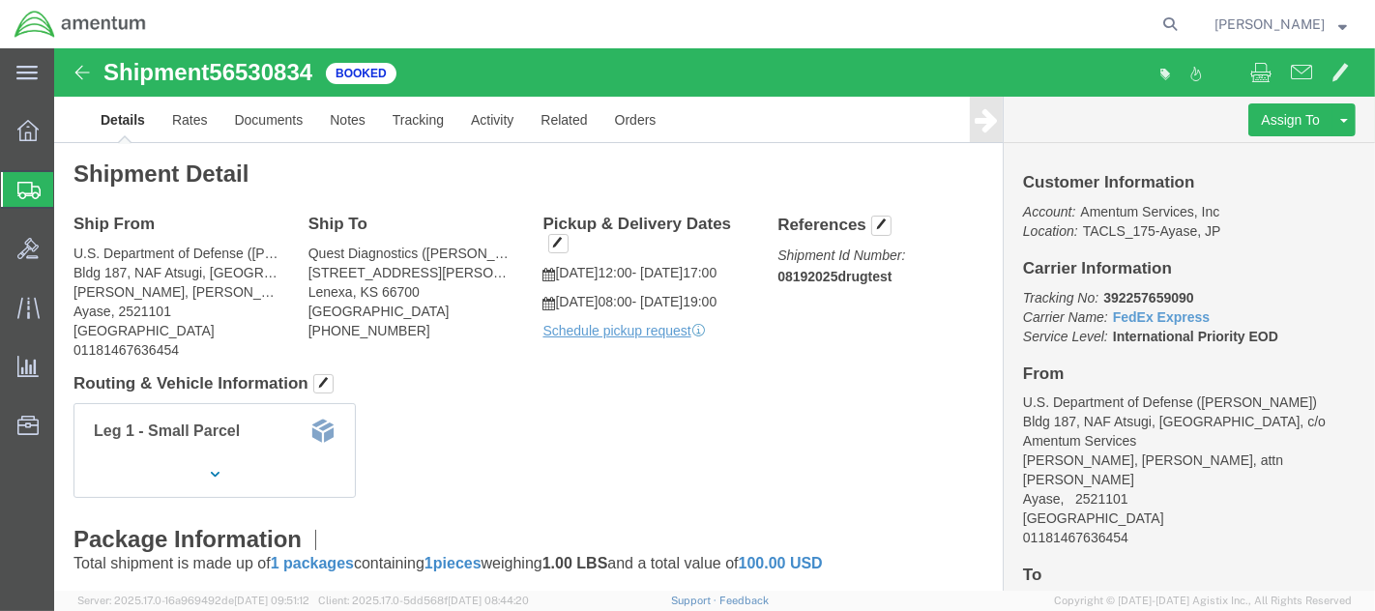
click at [24, 68] on icon at bounding box center [26, 73] width 21 height 14
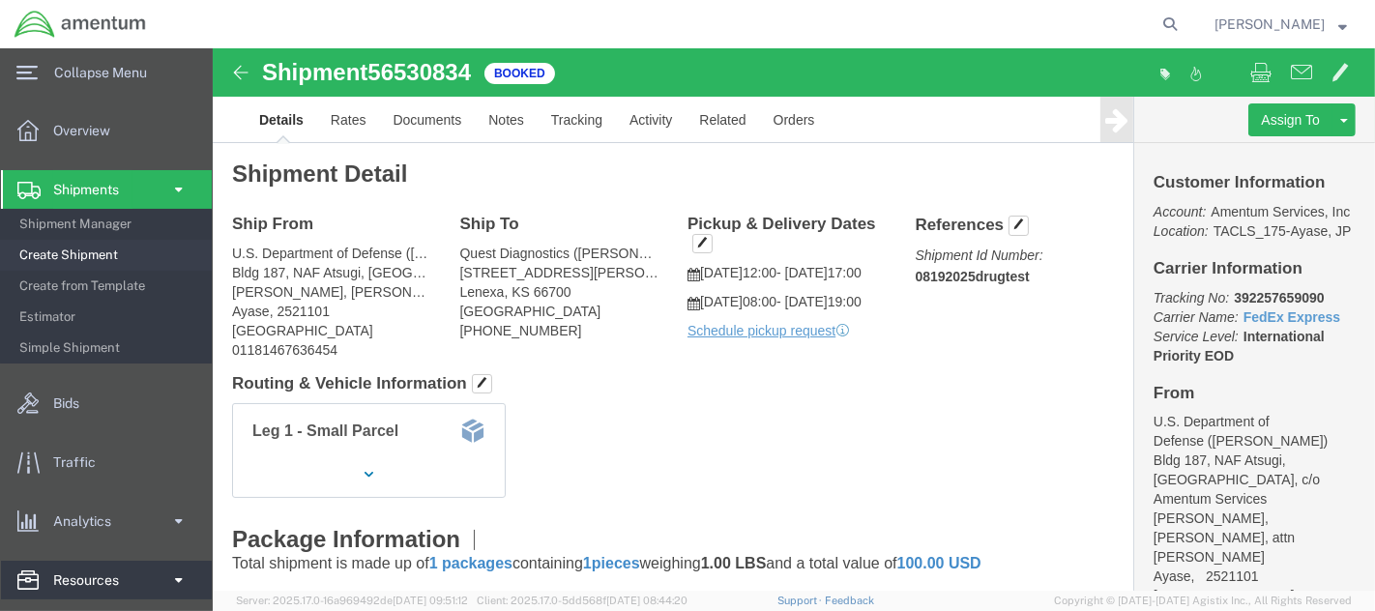
click at [81, 549] on span "Resources" at bounding box center [92, 580] width 79 height 39
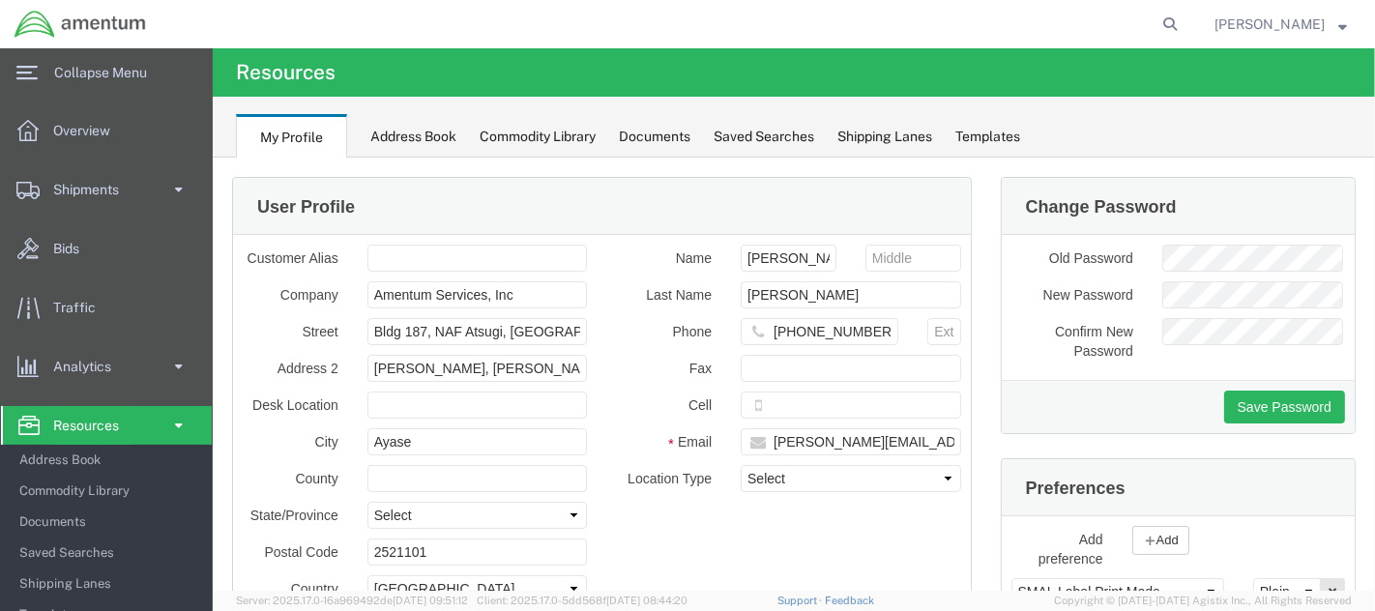
scroll to position [18, 0]
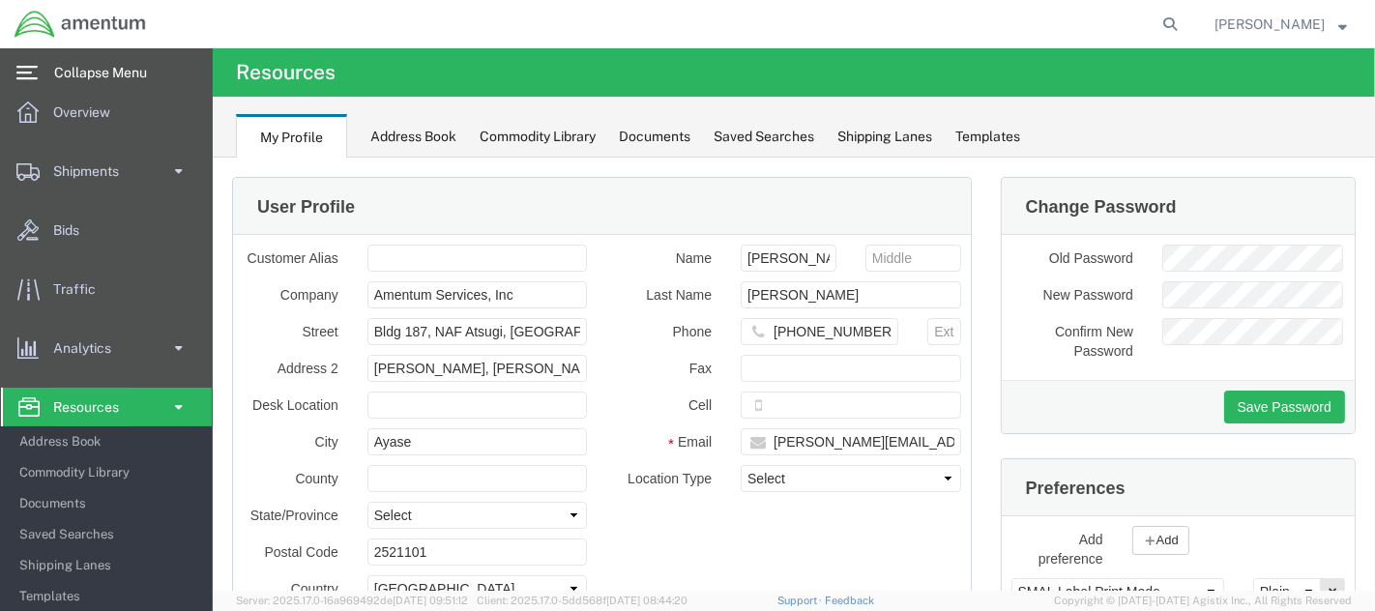
click at [110, 73] on span "Collapse Menu" at bounding box center [107, 72] width 106 height 39
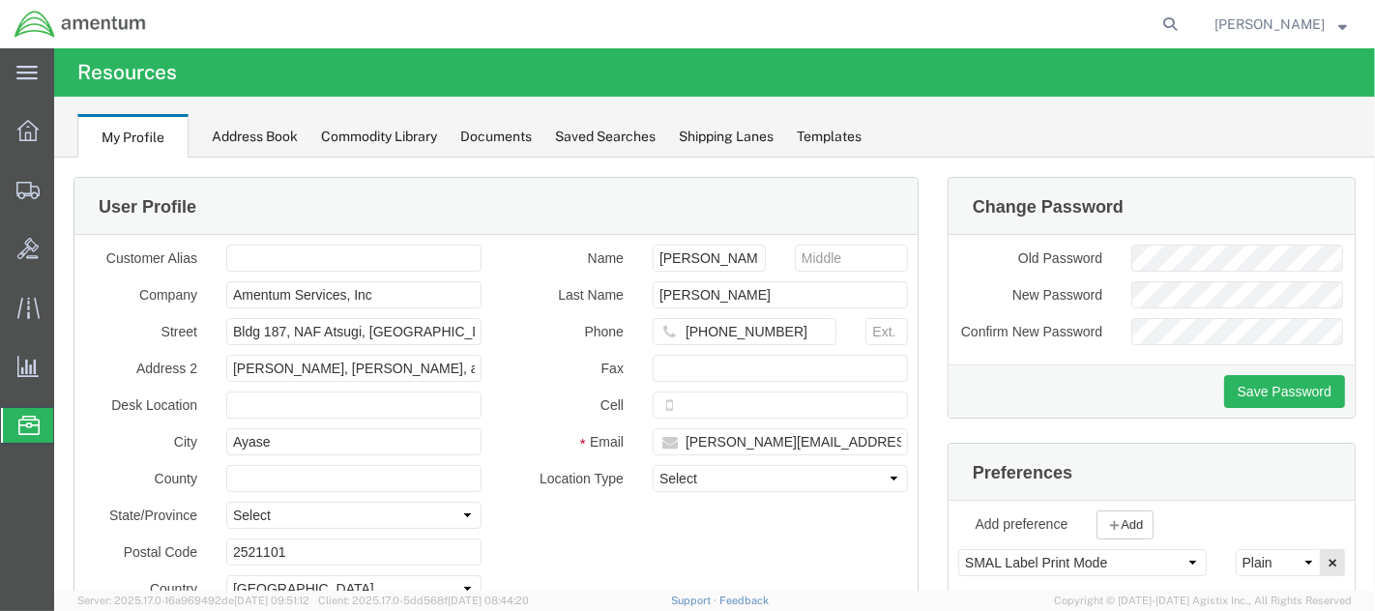
click at [488, 135] on div "Documents" at bounding box center [496, 137] width 72 height 20
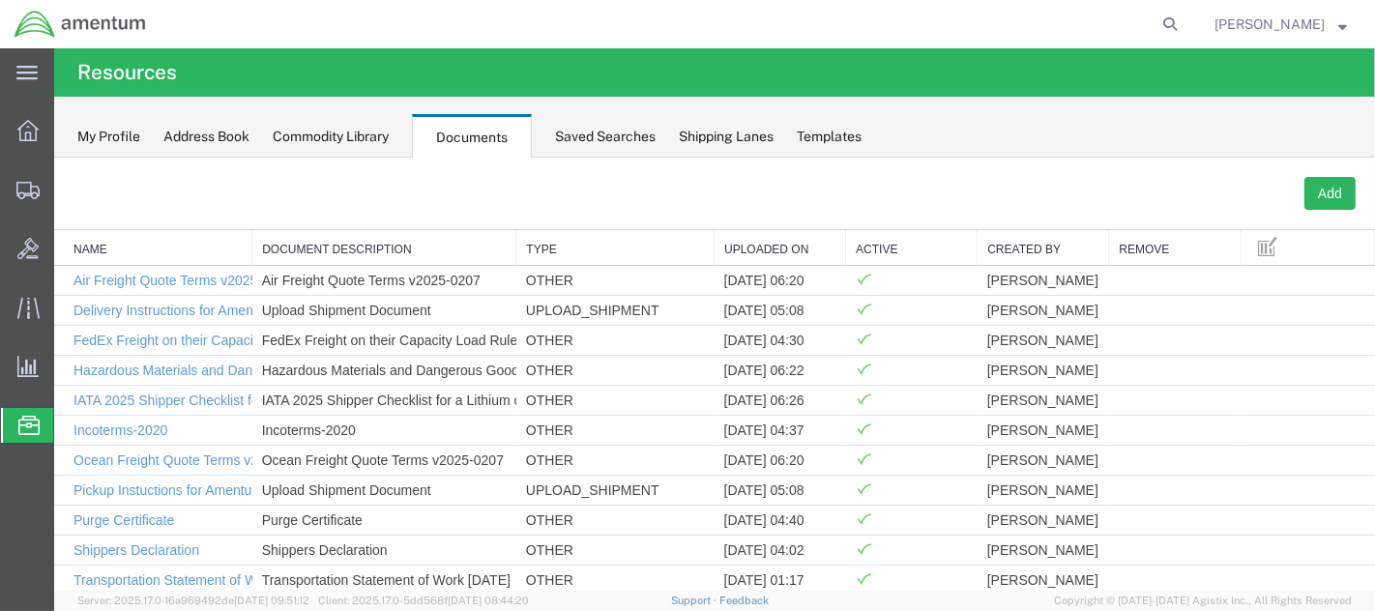
click at [102, 129] on div "My Profile" at bounding box center [108, 137] width 63 height 20
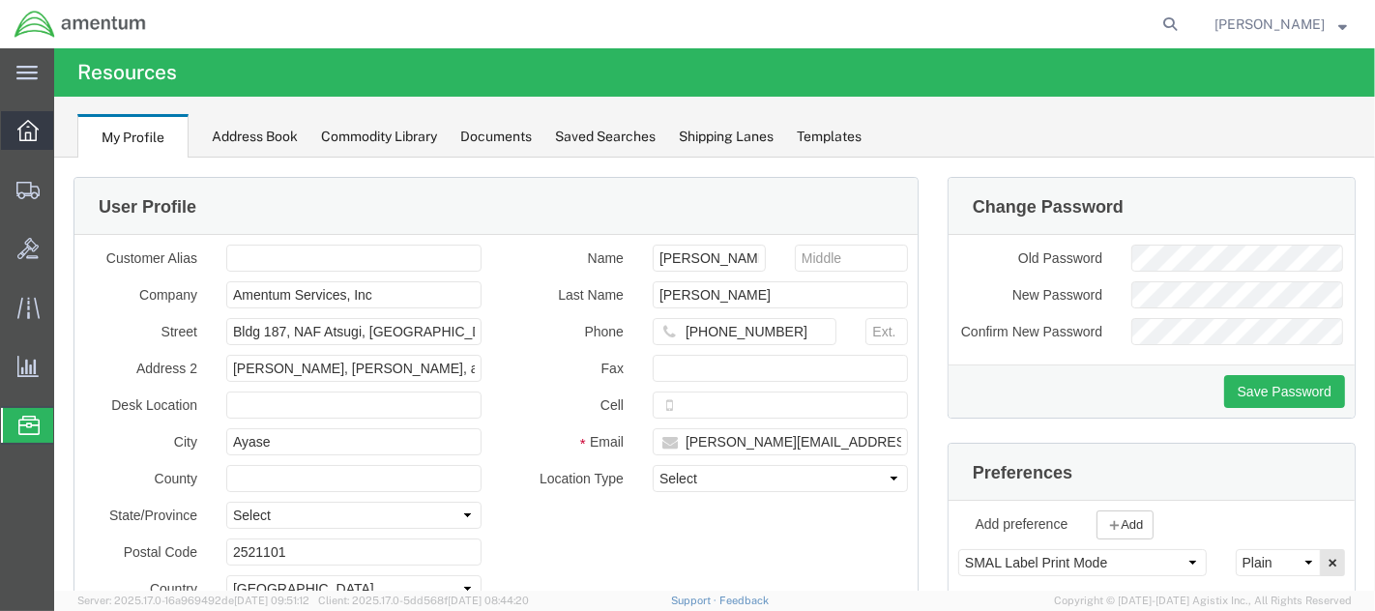
click at [34, 123] on icon at bounding box center [27, 130] width 21 height 21
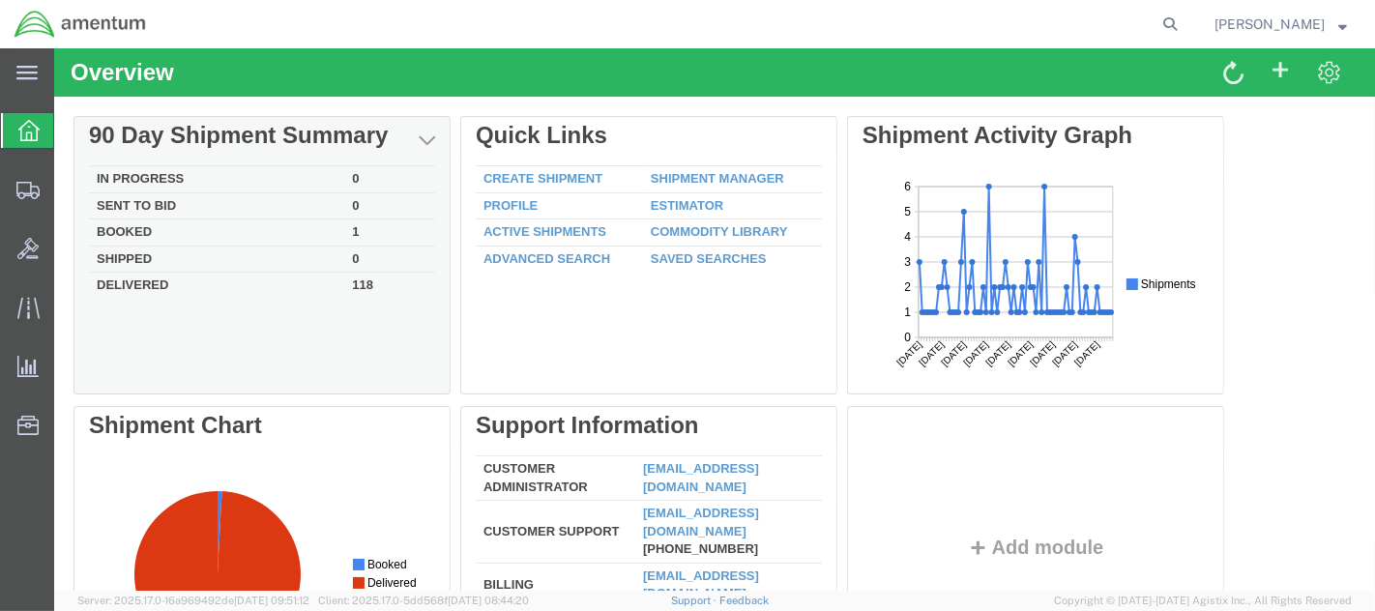
click at [126, 227] on td "Booked" at bounding box center [215, 232] width 255 height 27
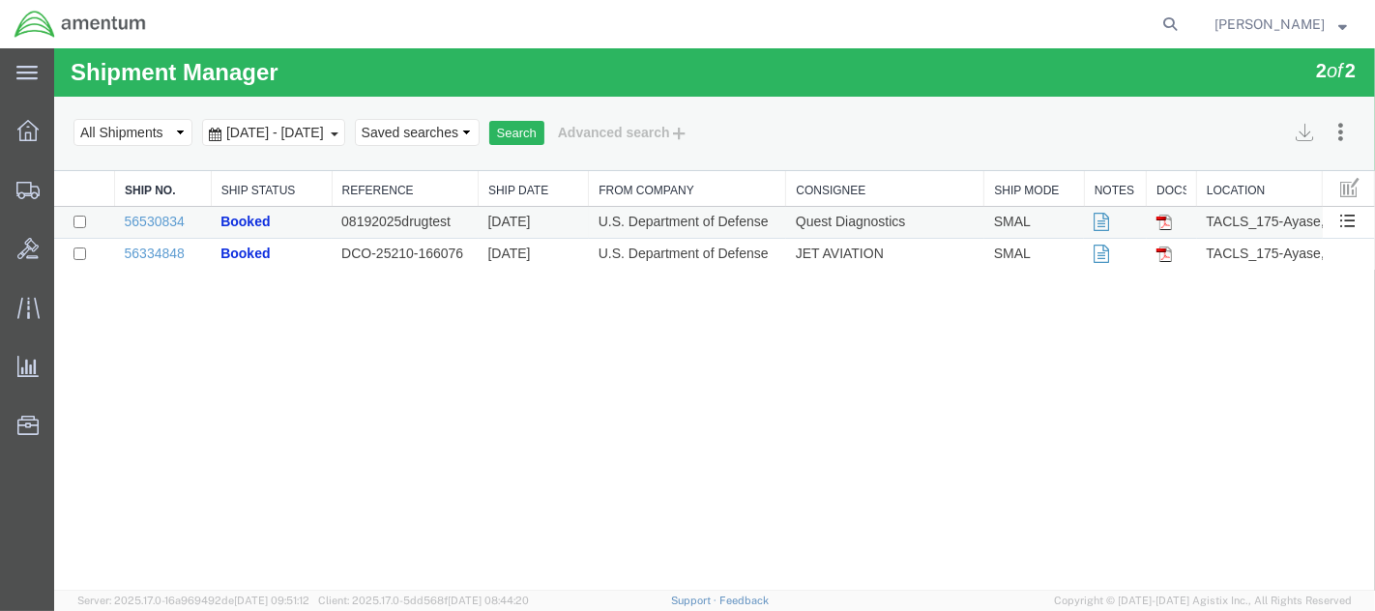
click at [1169, 225] on img at bounding box center [1162, 222] width 15 height 15
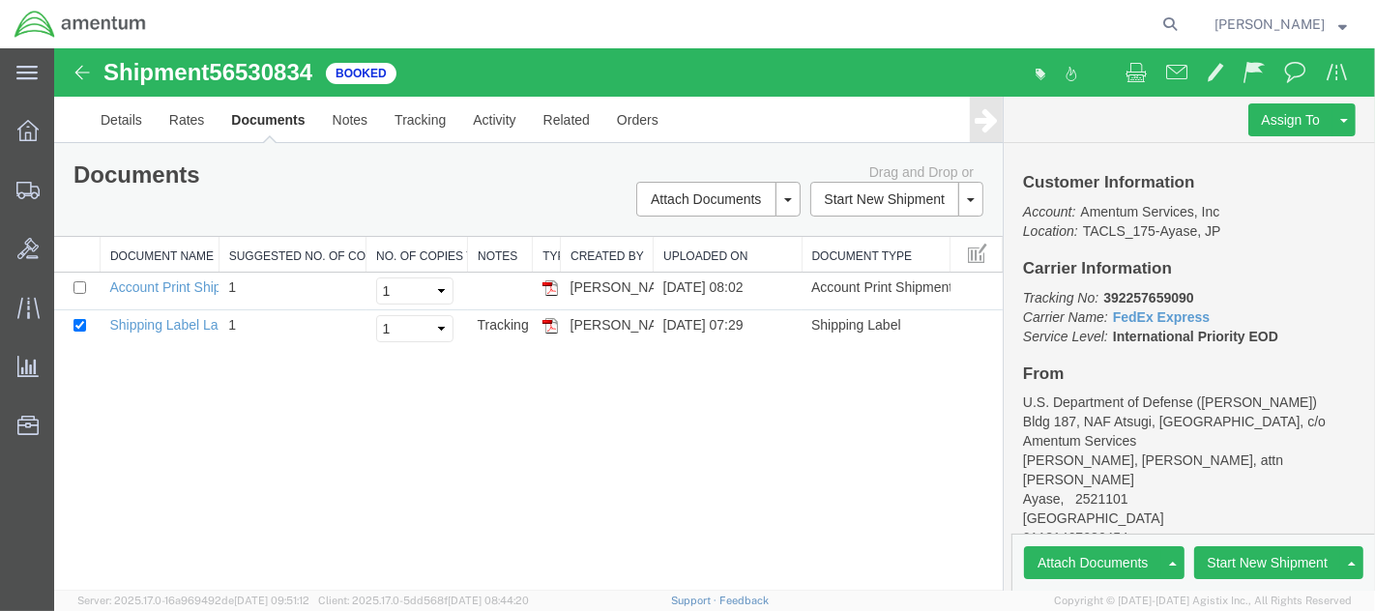
click at [676, 420] on div "Shipment 56530834 2 of 2 Booked Details Rates Documents Notes Tracking Activity…" at bounding box center [713, 319] width 1321 height 542
click at [1183, 24] on icon at bounding box center [1169, 24] width 27 height 27
click at [374, 74] on span "Booked" at bounding box center [360, 73] width 71 height 21
click at [78, 69] on img at bounding box center [81, 72] width 23 height 23
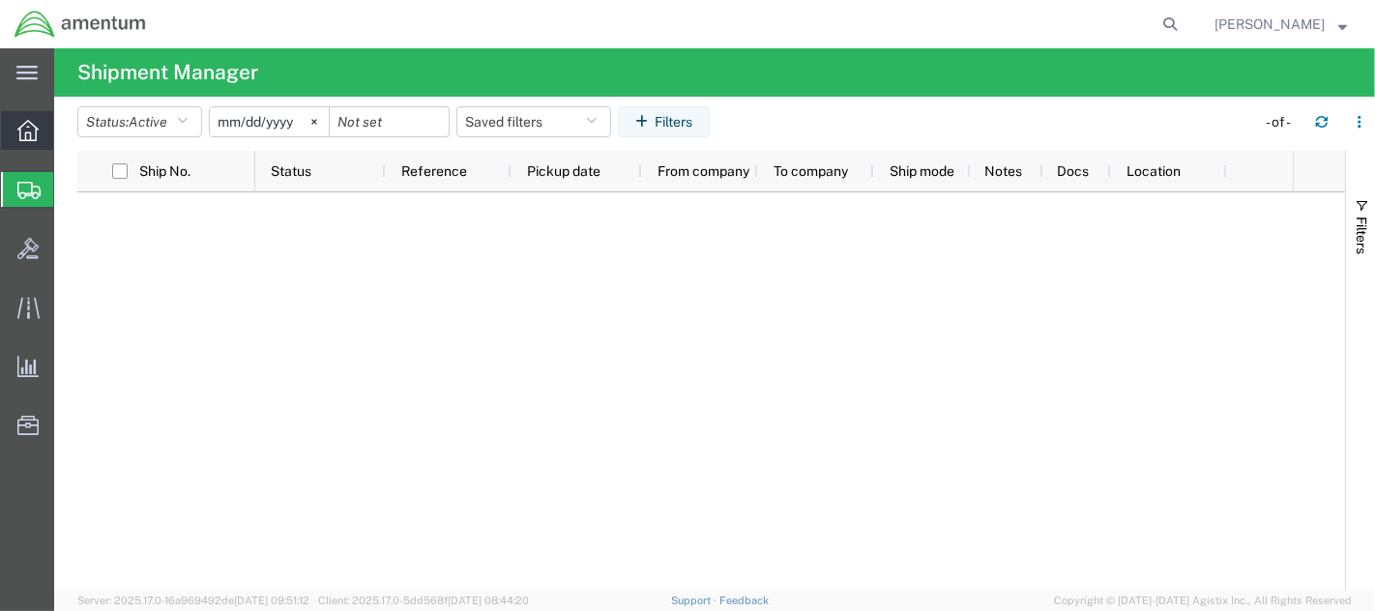
click at [30, 133] on icon at bounding box center [27, 130] width 21 height 21
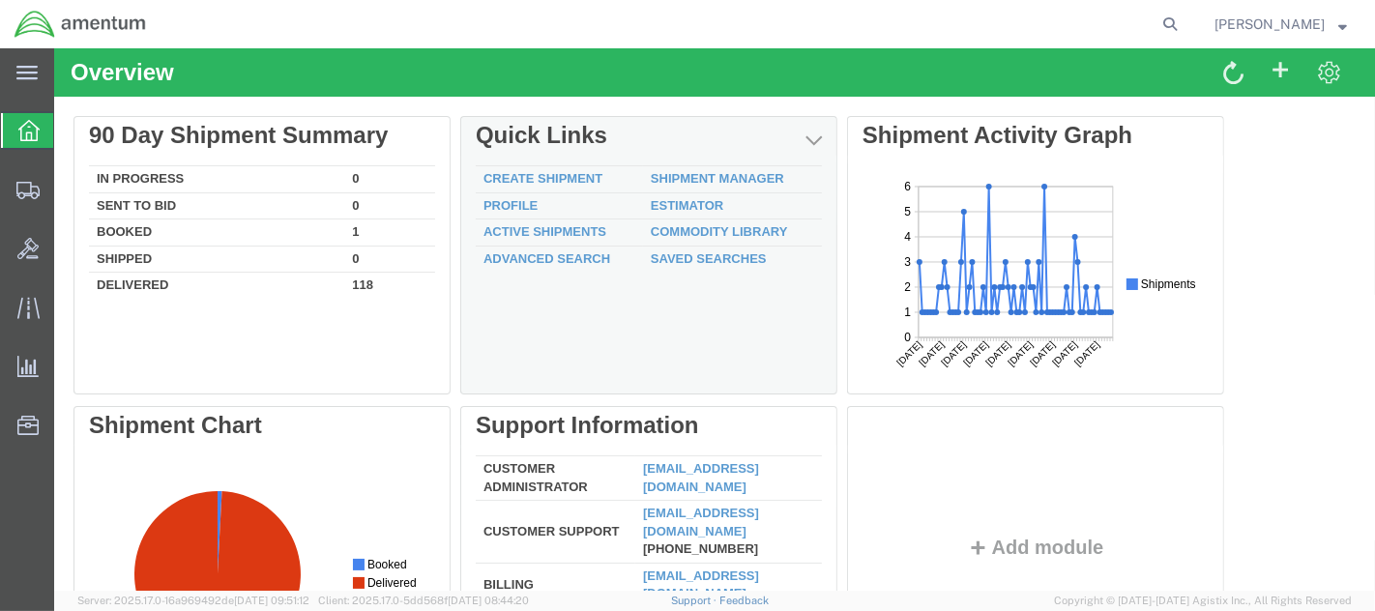
scroll to position [107, 0]
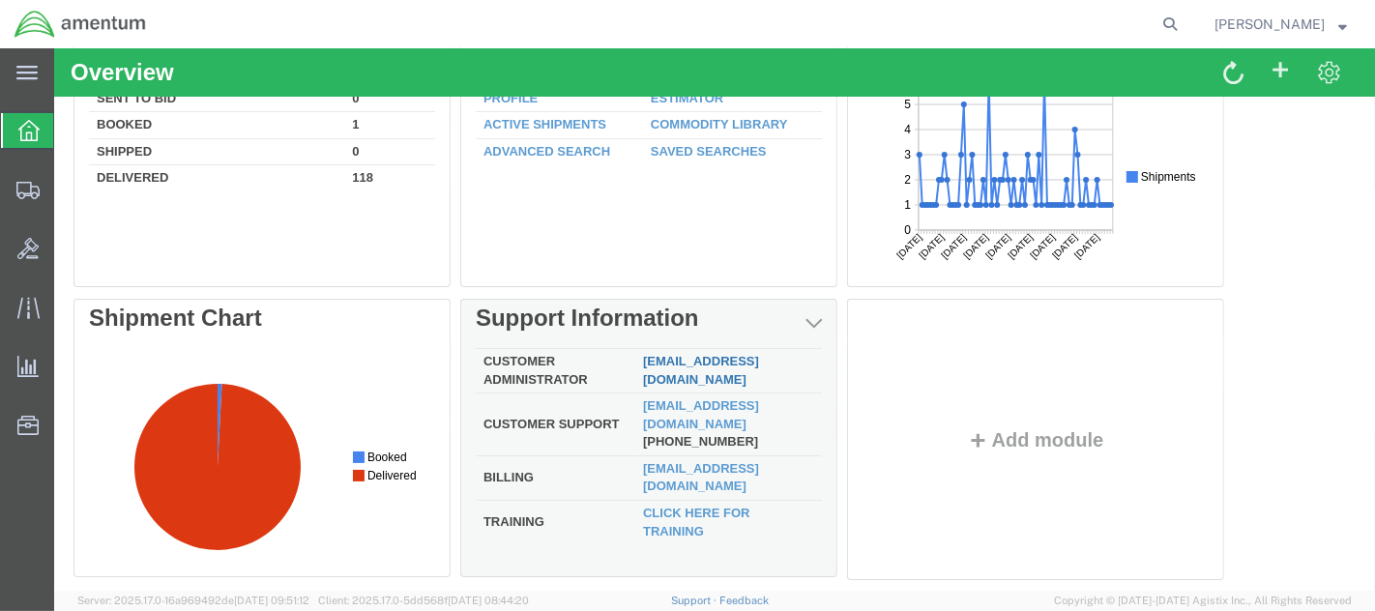
click at [684, 365] on div "Delete 90 Day Shipment Summary In Progress 0 Sent To Bid 0 Booked 1 Shipped 0 D…" at bounding box center [714, 299] width 1282 height 580
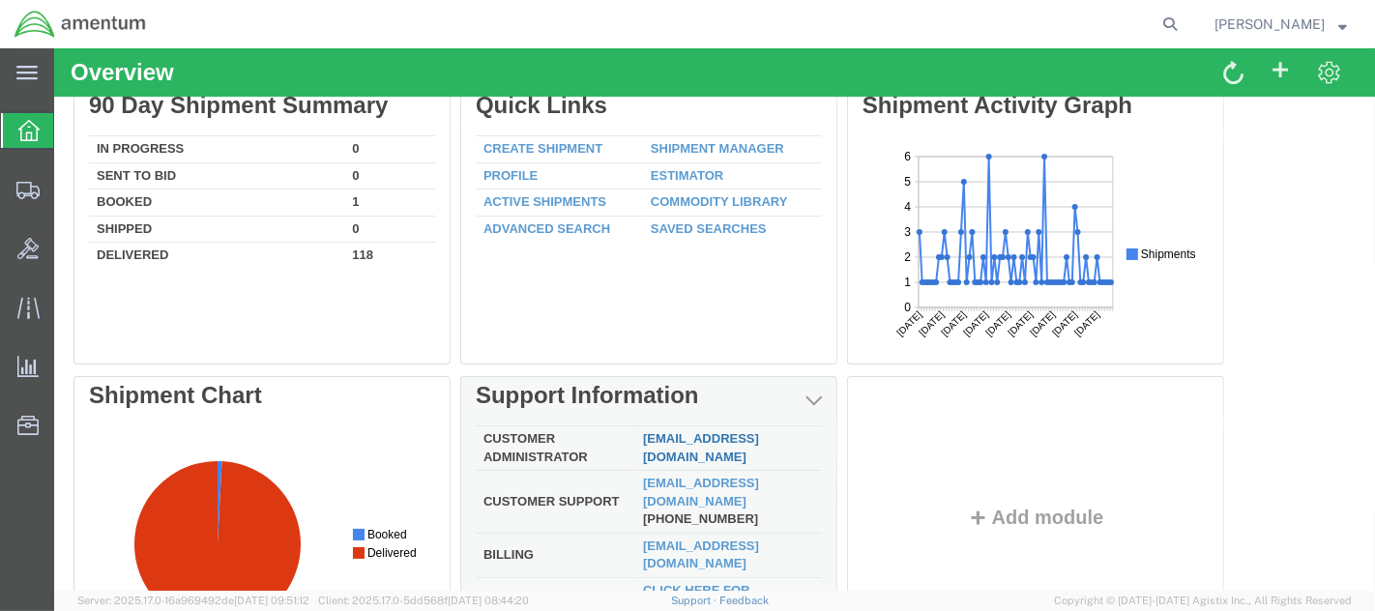
scroll to position [0, 0]
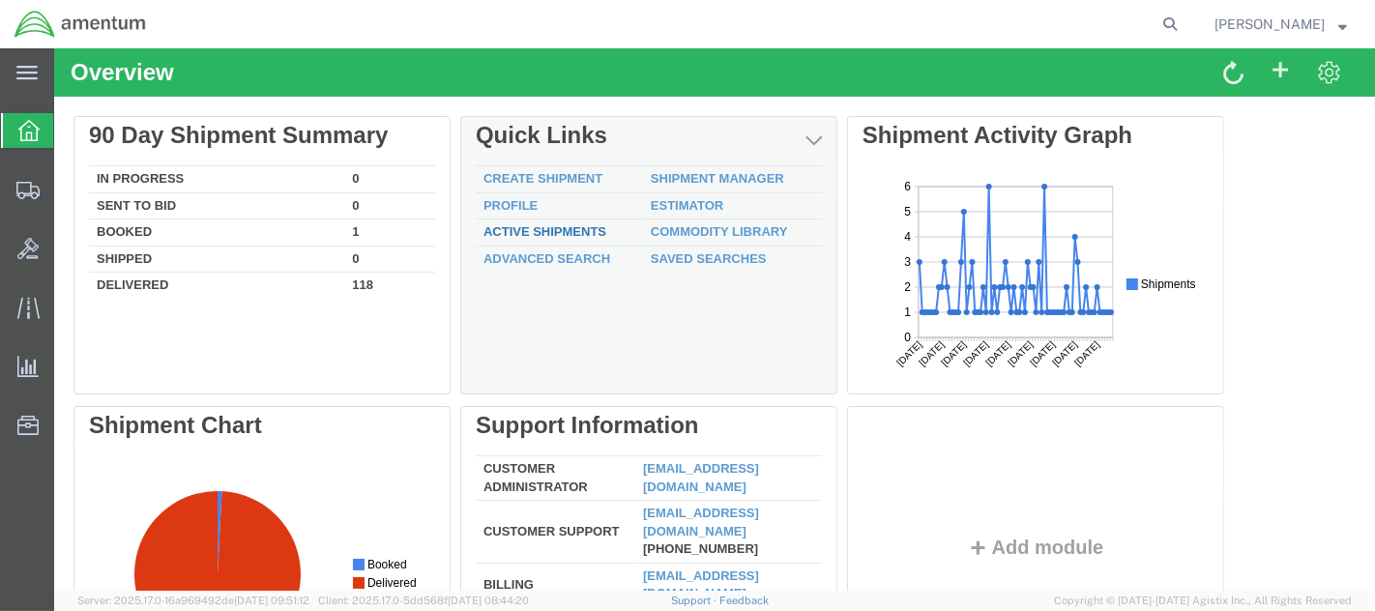
click at [537, 229] on link "Active Shipments" at bounding box center [543, 231] width 123 height 15
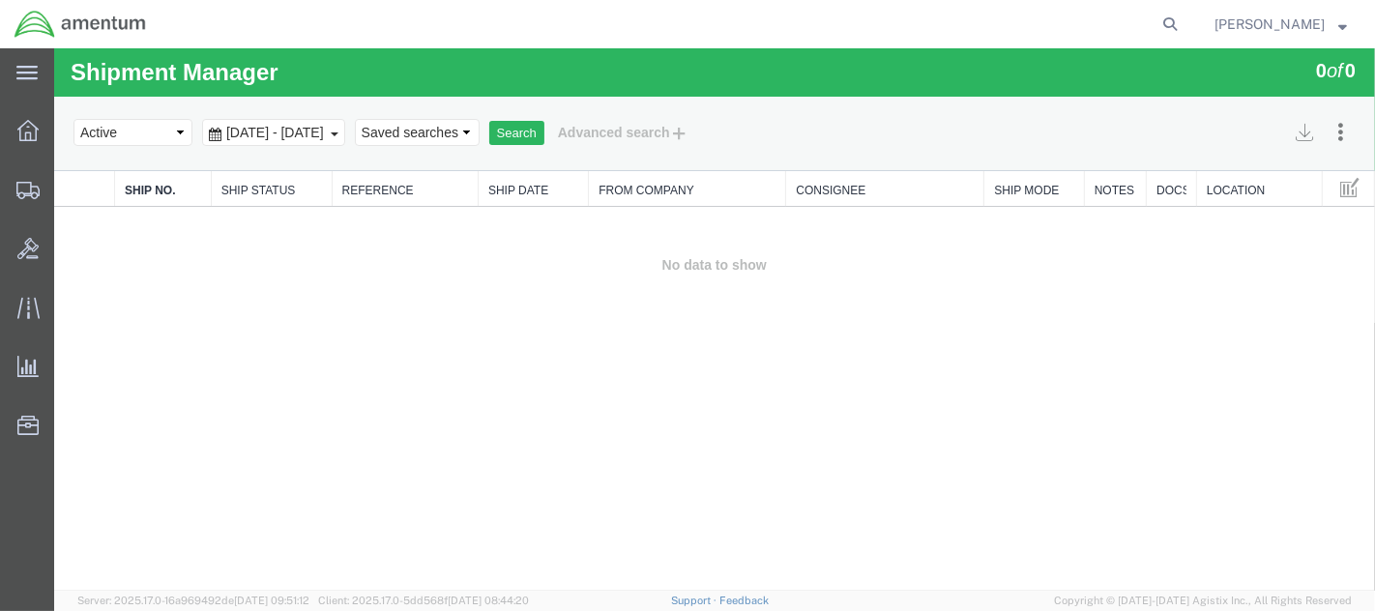
click at [344, 129] on div "Jul 18th 2025 - Aug 18th 2025" at bounding box center [272, 132] width 143 height 27
click at [543, 136] on button "Search" at bounding box center [515, 133] width 55 height 25
click at [26, 131] on icon at bounding box center [27, 130] width 21 height 21
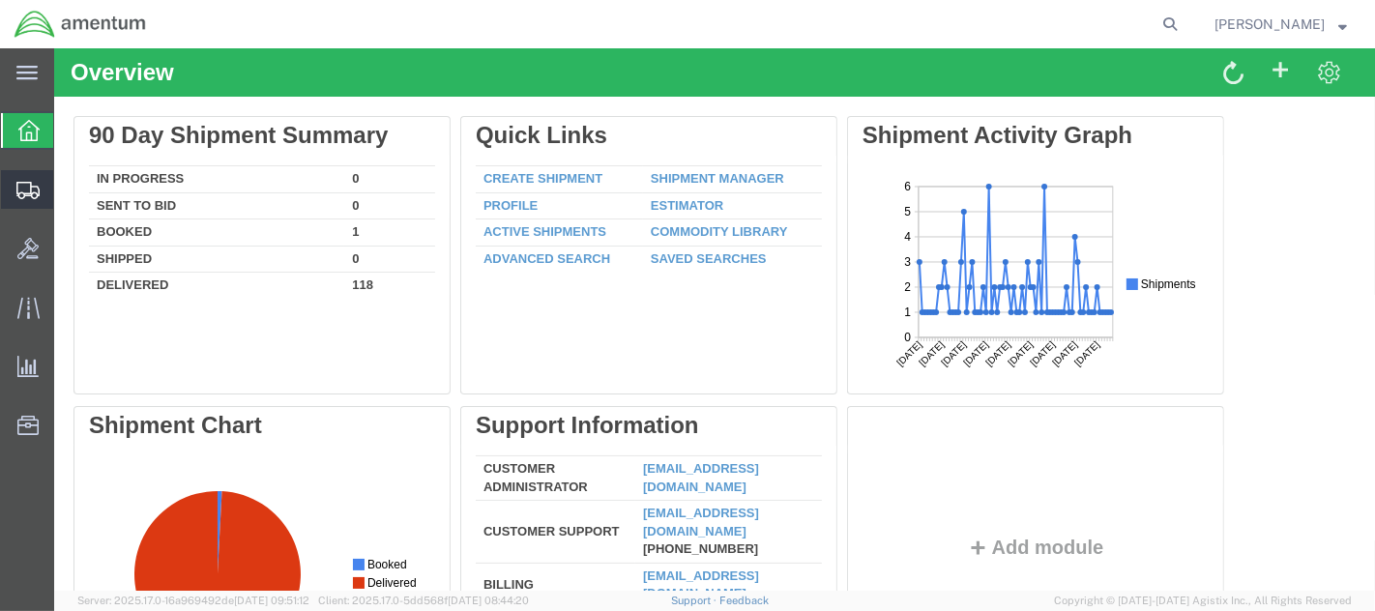
click at [67, 194] on span "Shipments" at bounding box center [60, 189] width 14 height 39
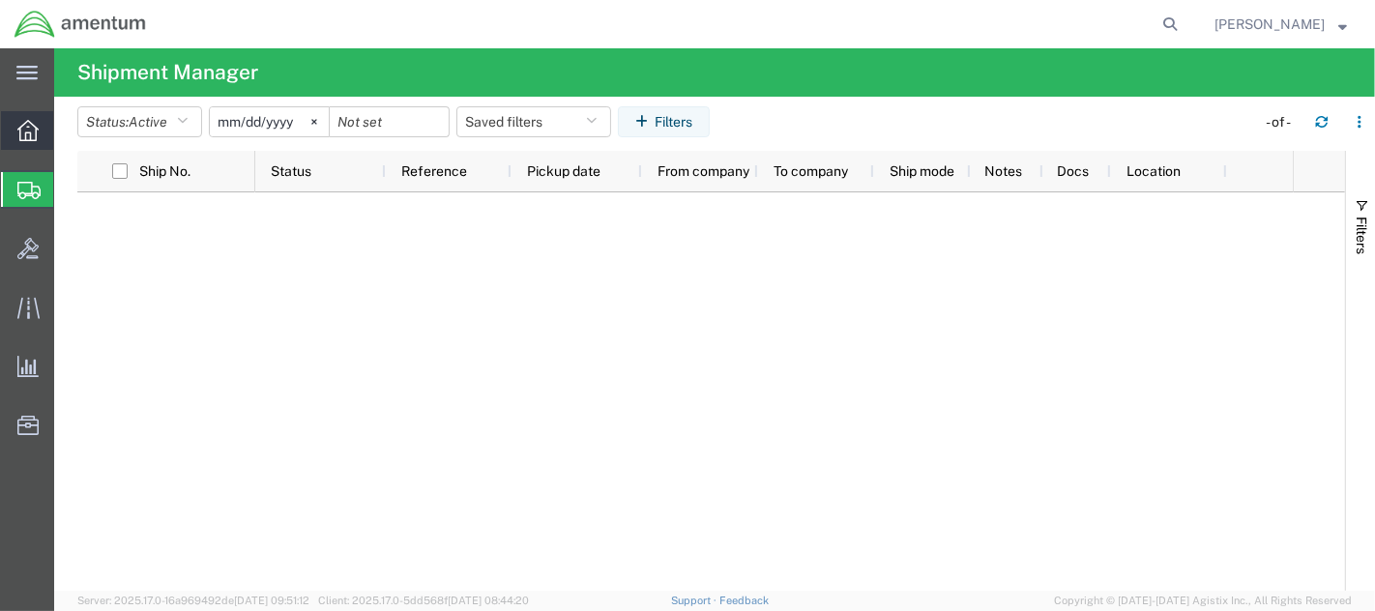
click at [27, 133] on icon at bounding box center [27, 130] width 21 height 21
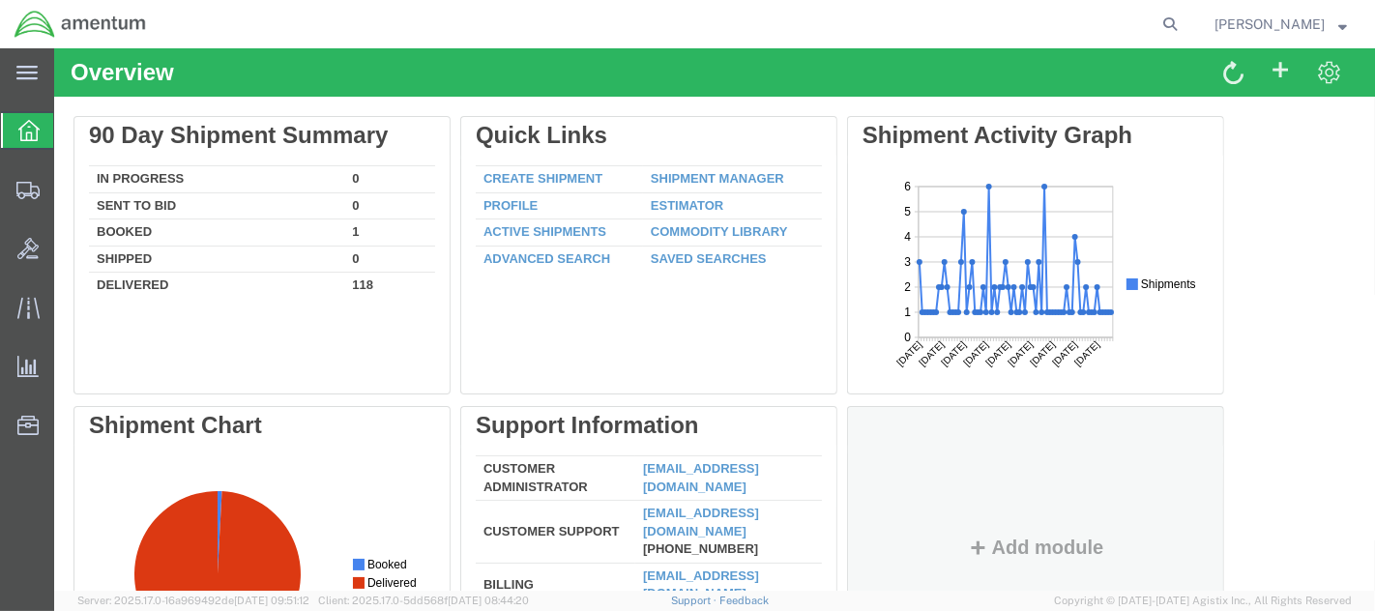
scroll to position [107, 0]
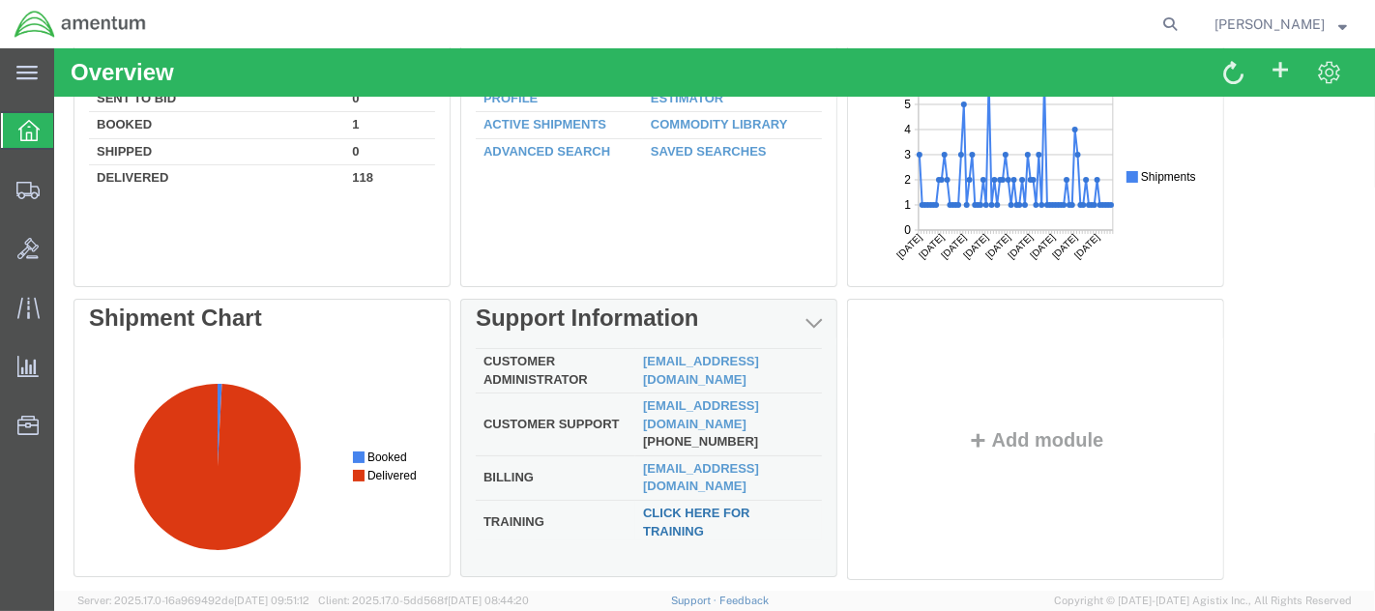
click at [659, 506] on link "Click here for training" at bounding box center [695, 522] width 107 height 33
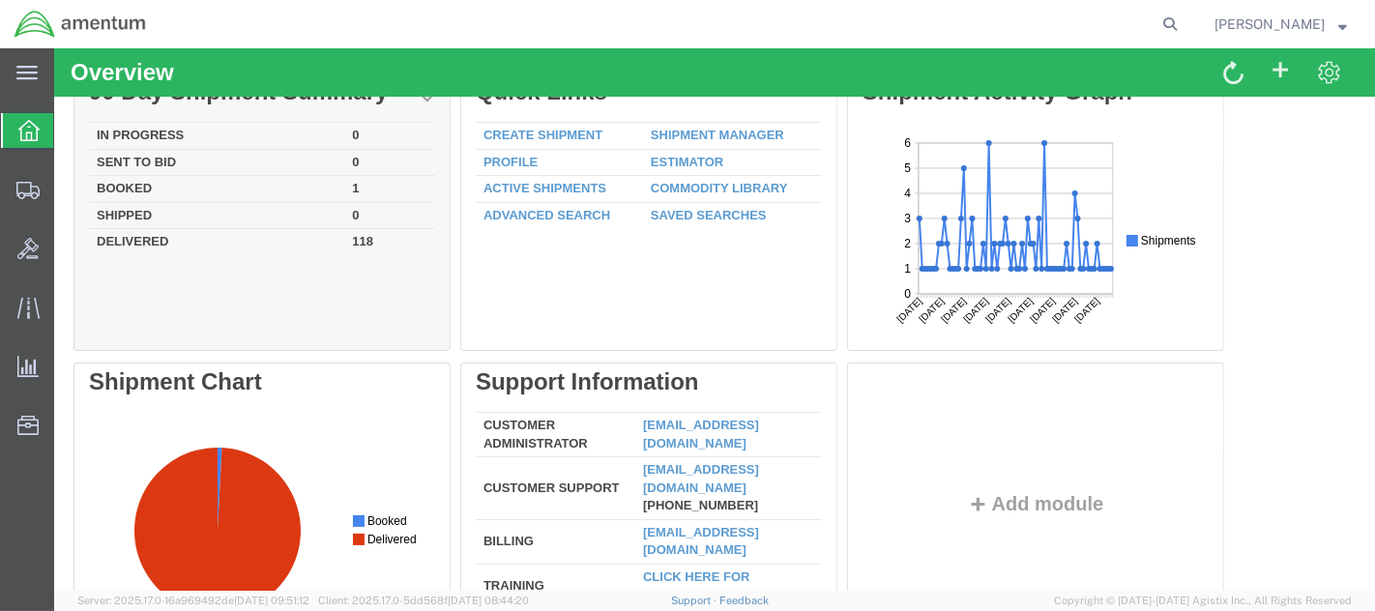
scroll to position [0, 0]
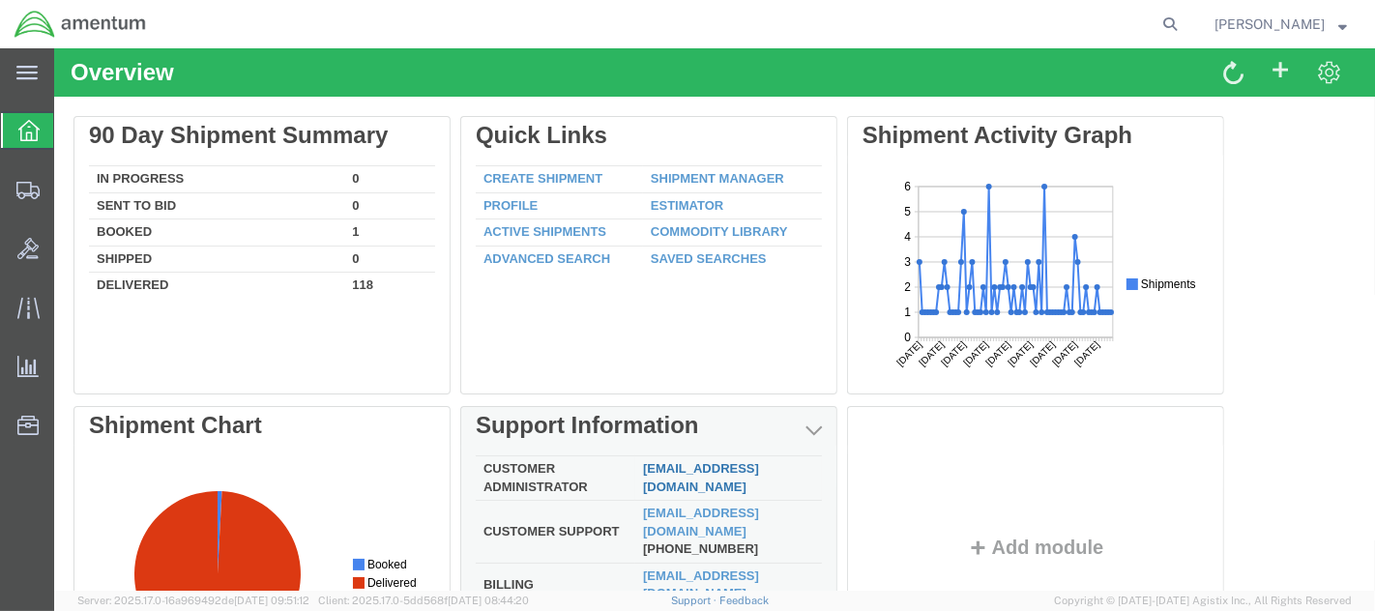
click at [691, 476] on link "custadmin@agistix.com" at bounding box center [700, 477] width 116 height 33
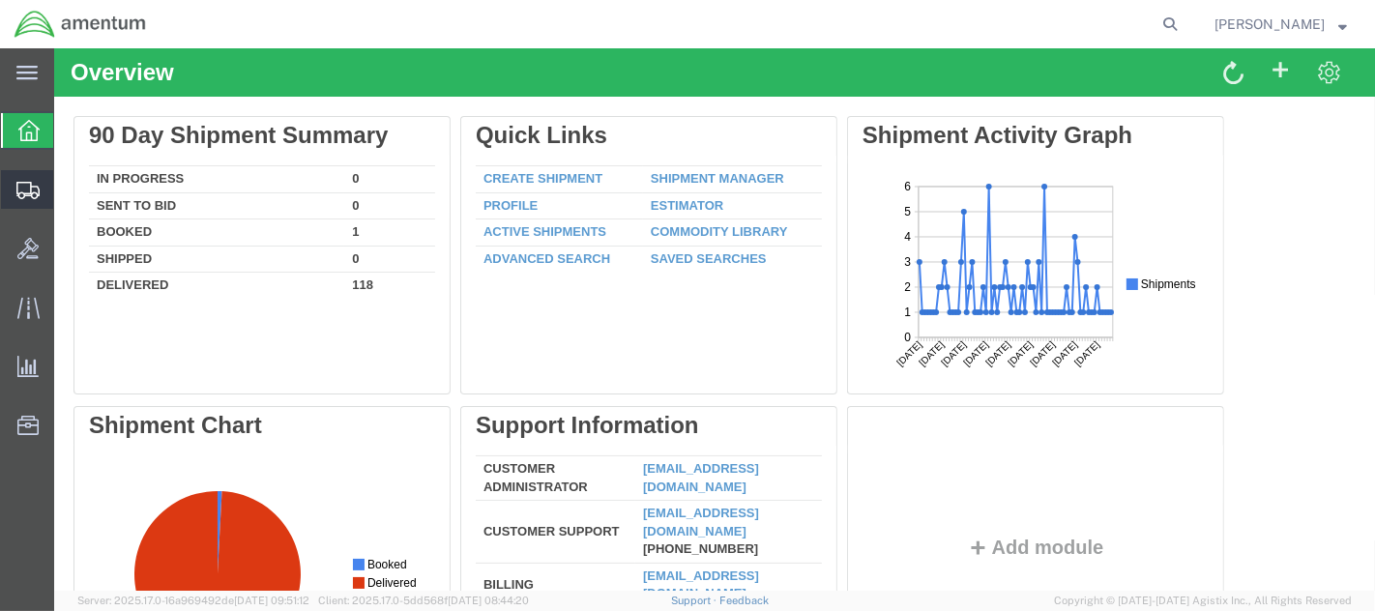
click at [23, 187] on icon at bounding box center [27, 190] width 23 height 17
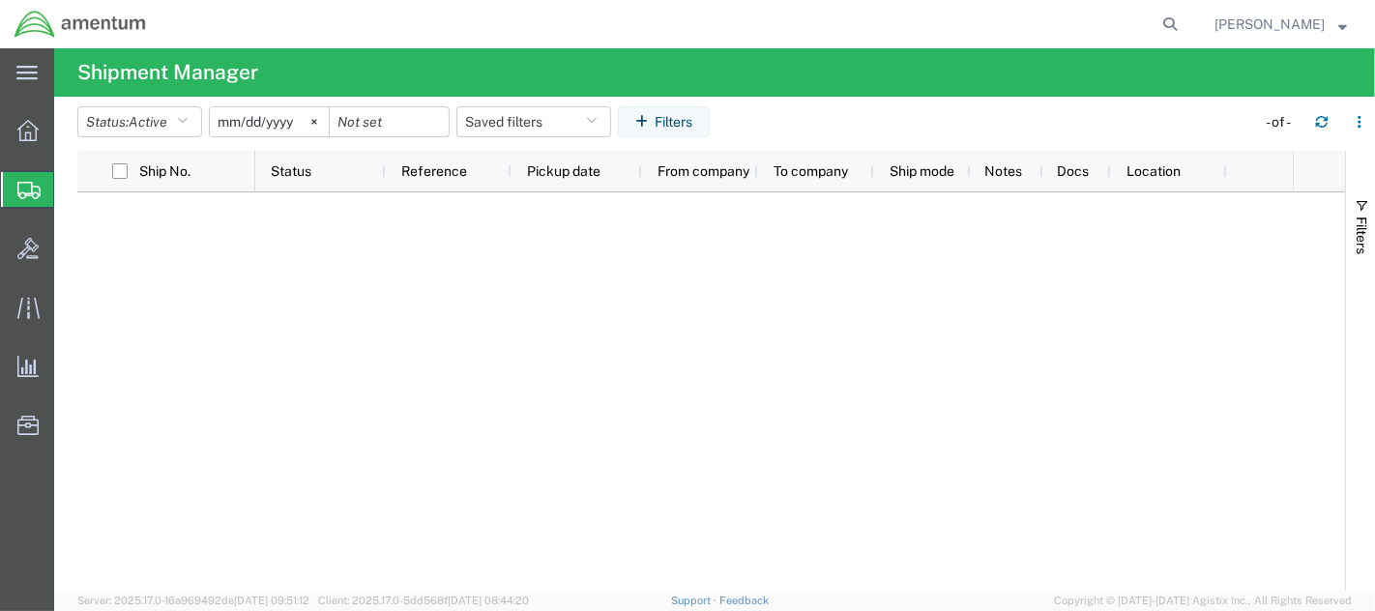
click at [0, 0] on span "Shipment Manager" at bounding box center [0, 0] width 0 height 0
click at [24, 136] on icon at bounding box center [27, 130] width 21 height 21
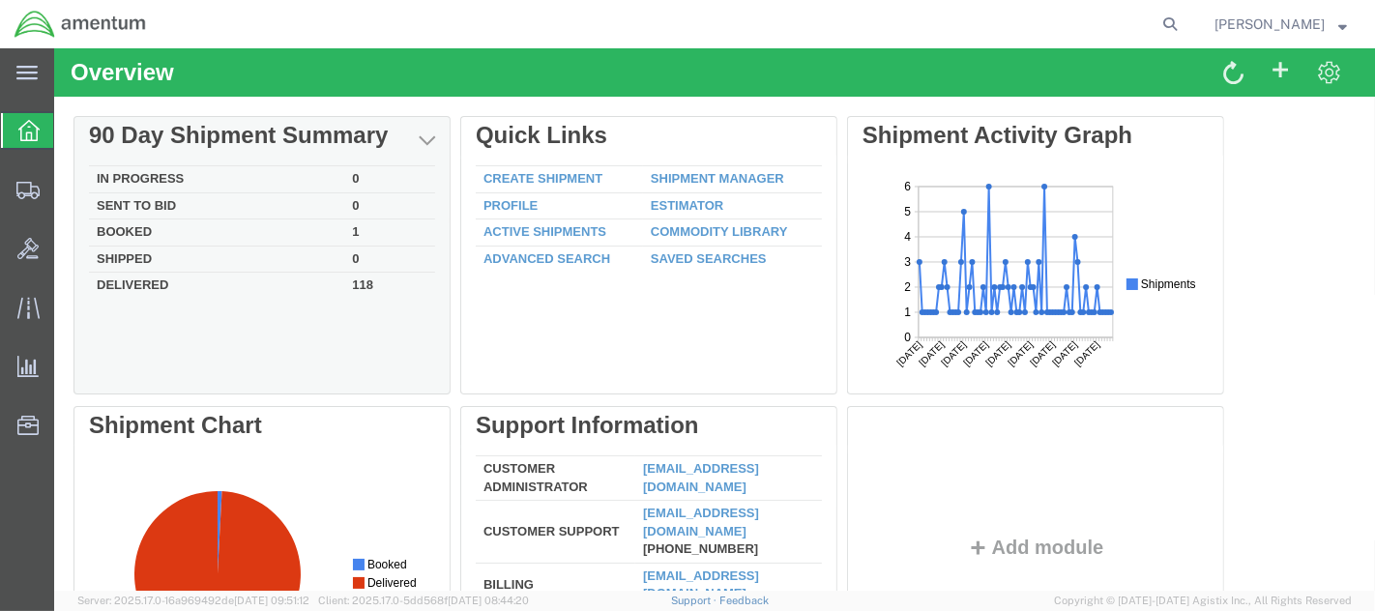
click at [151, 176] on td "In Progress" at bounding box center [215, 179] width 255 height 27
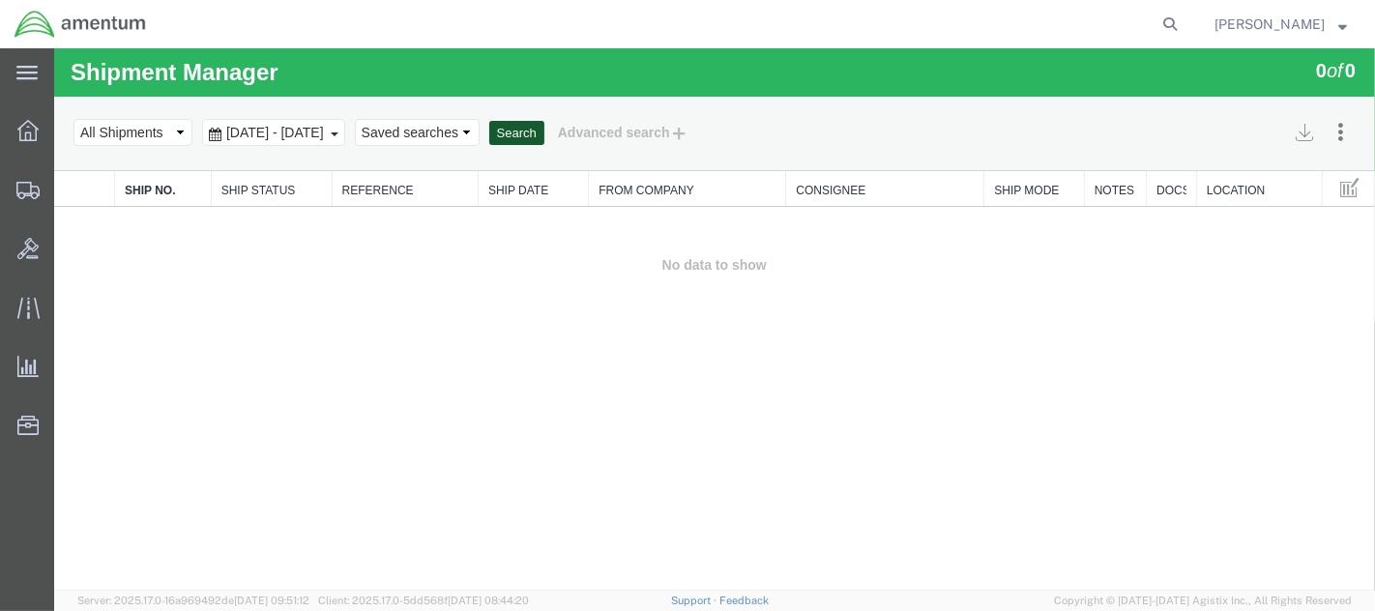
click at [543, 132] on button "Search" at bounding box center [515, 133] width 55 height 25
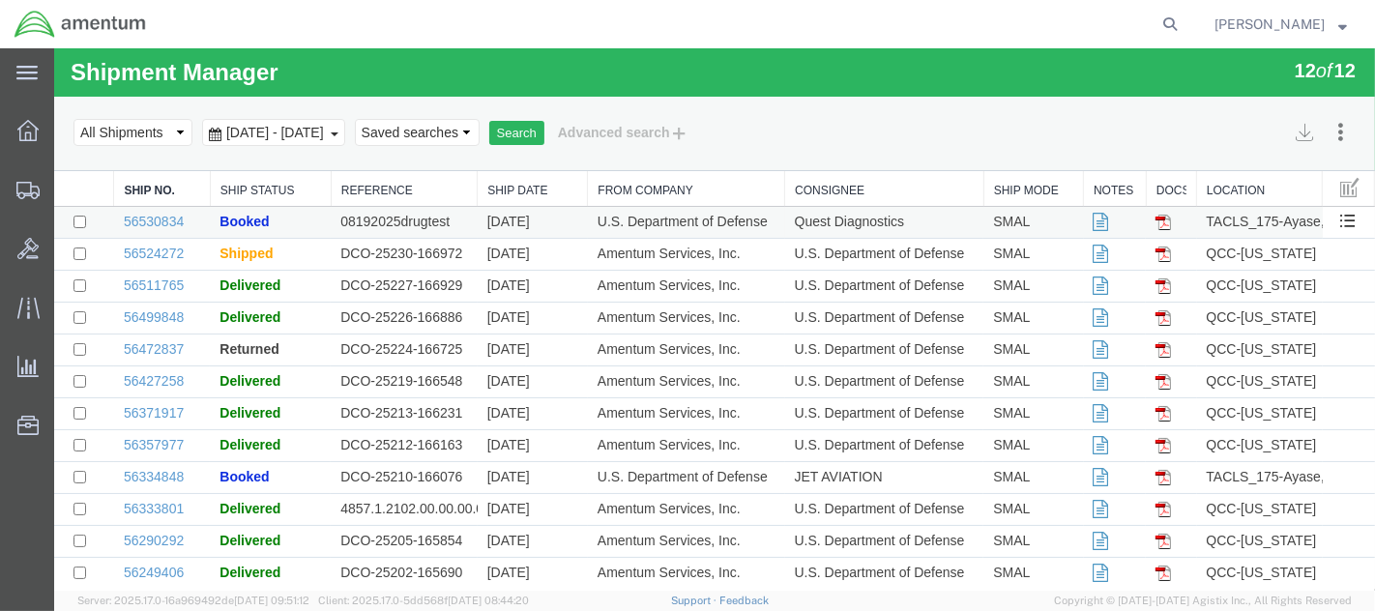
click at [244, 224] on span "Booked" at bounding box center [243, 221] width 49 height 15
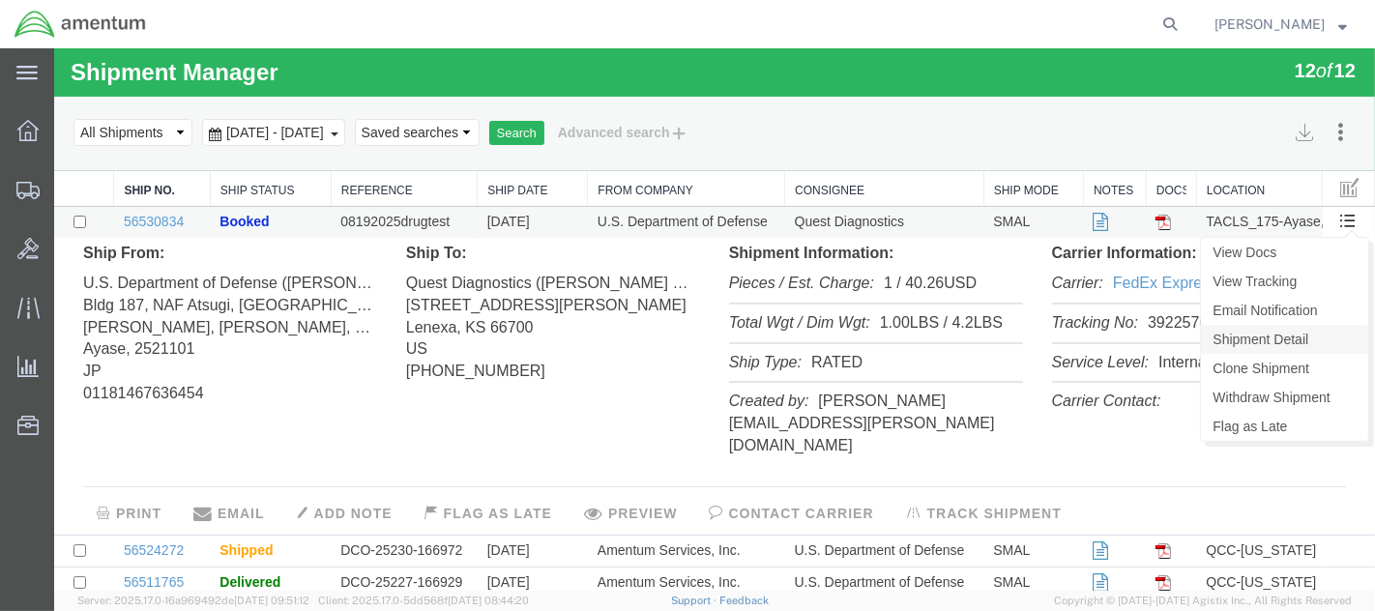
click at [1237, 336] on link "Shipment Detail" at bounding box center [1283, 339] width 167 height 29
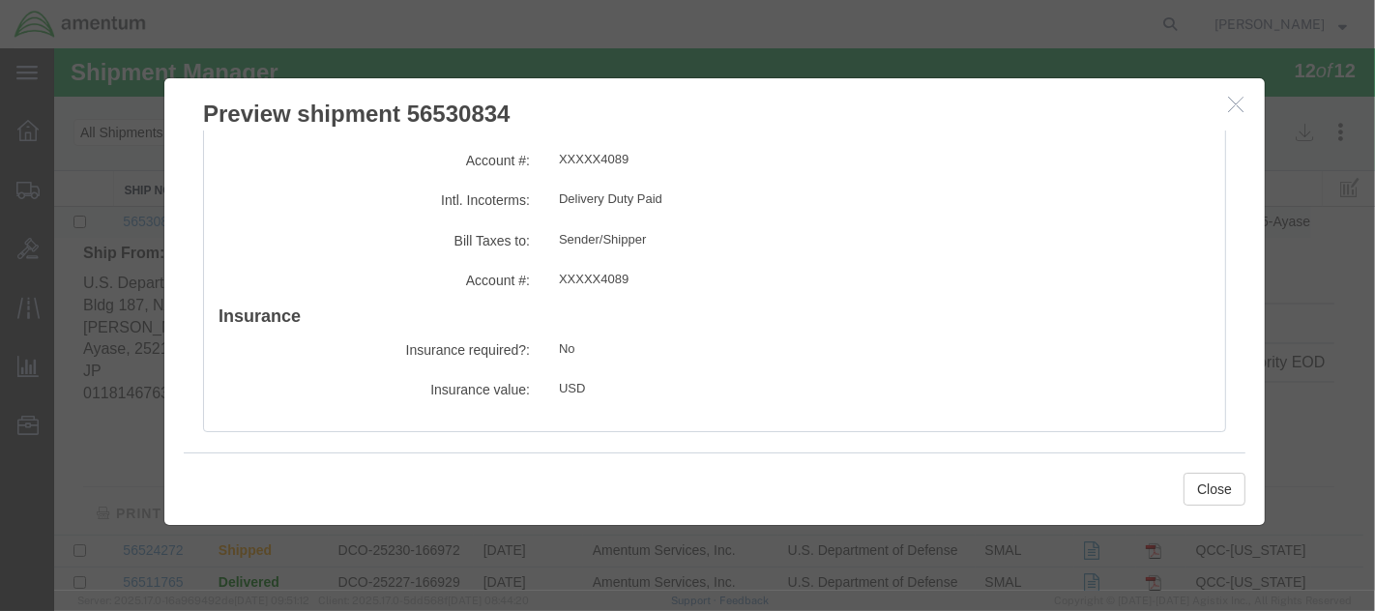
scroll to position [2572, 0]
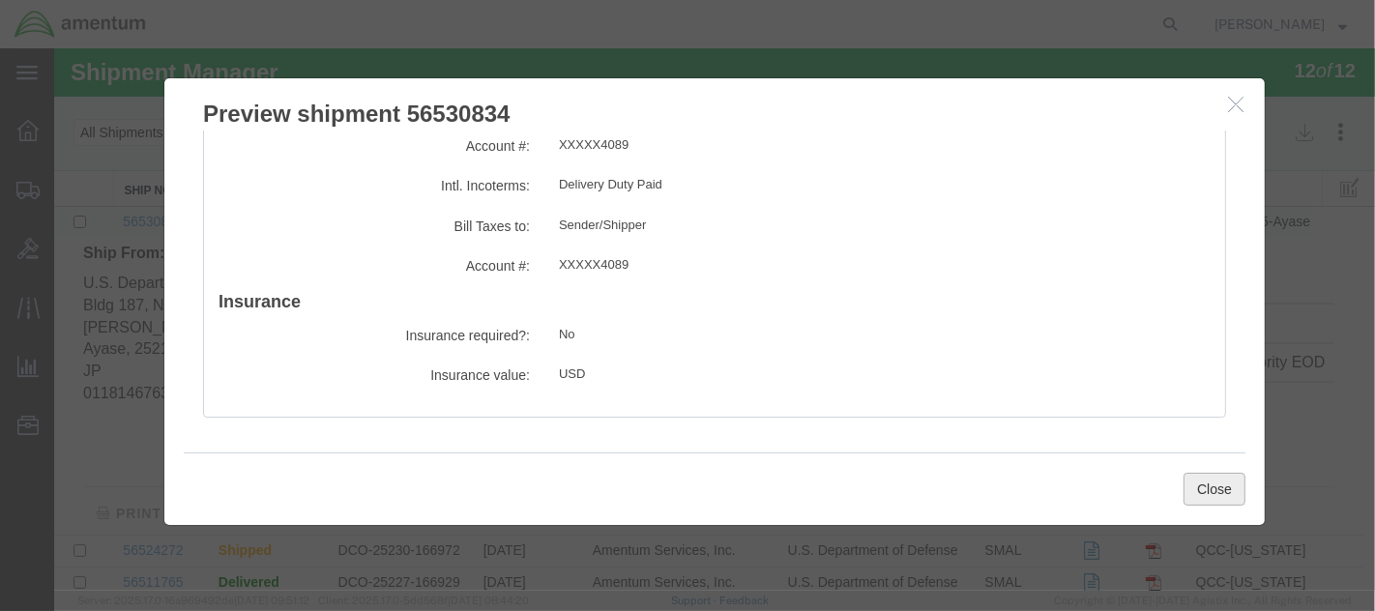
click at [1209, 487] on button "Close" at bounding box center [1213, 489] width 62 height 33
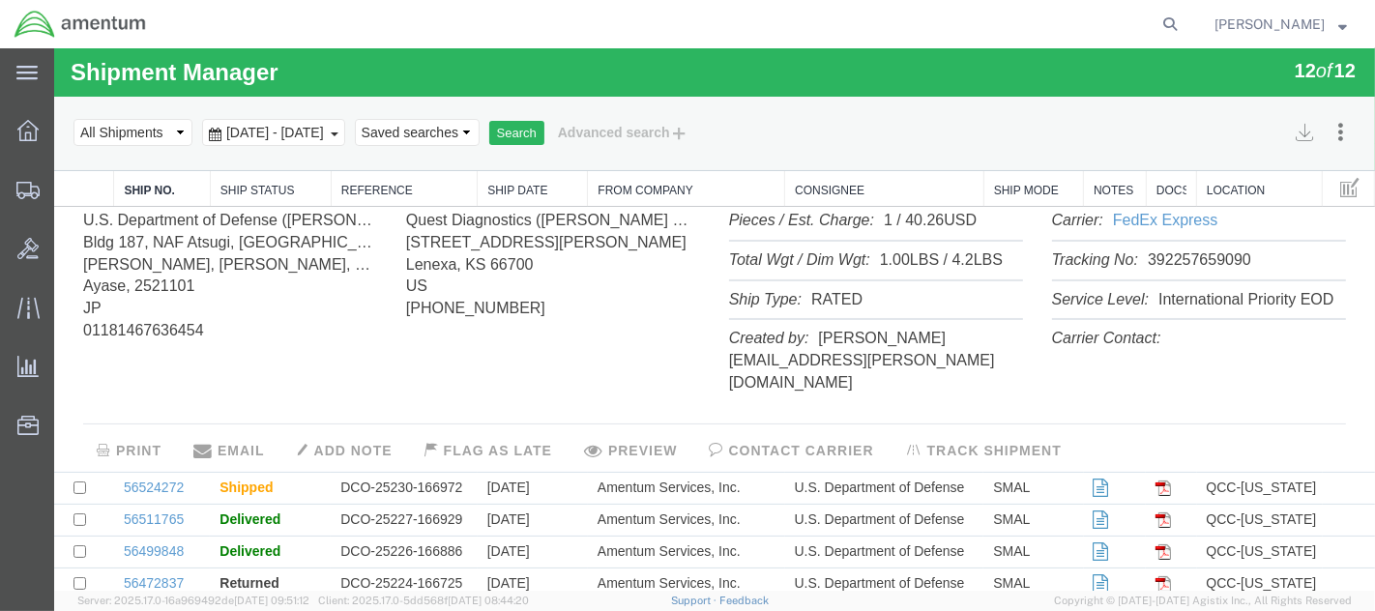
scroll to position [107, 0]
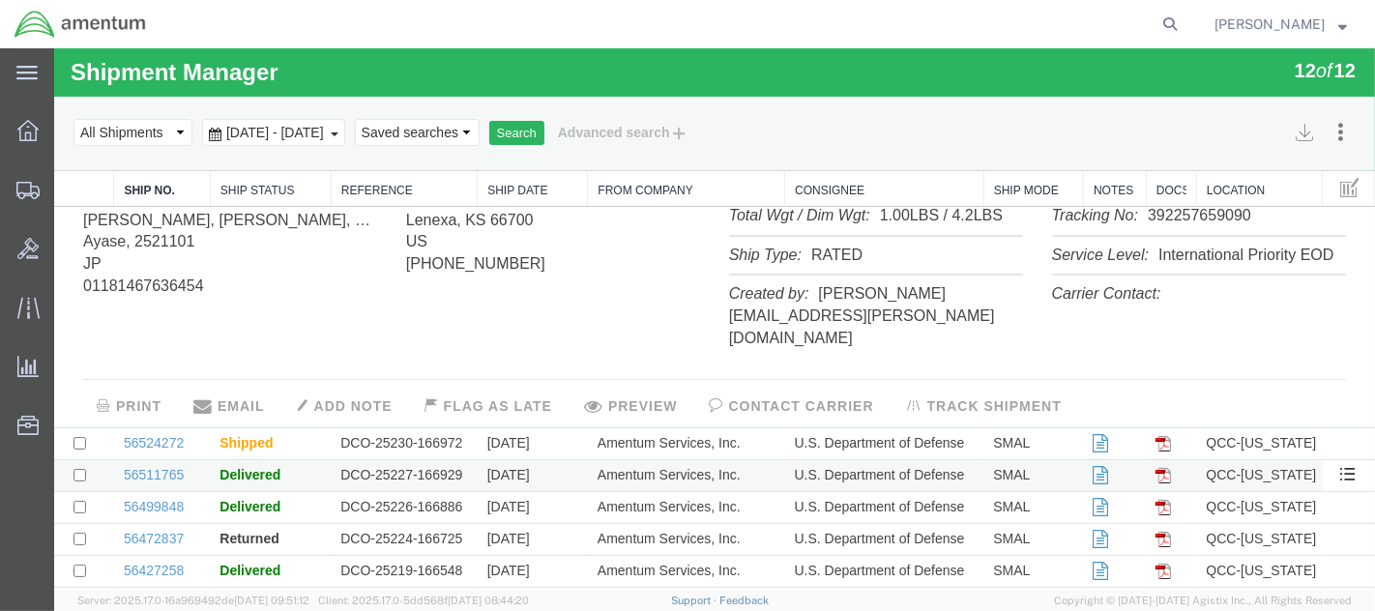
click at [1093, 469] on icon at bounding box center [1100, 476] width 15 height 14
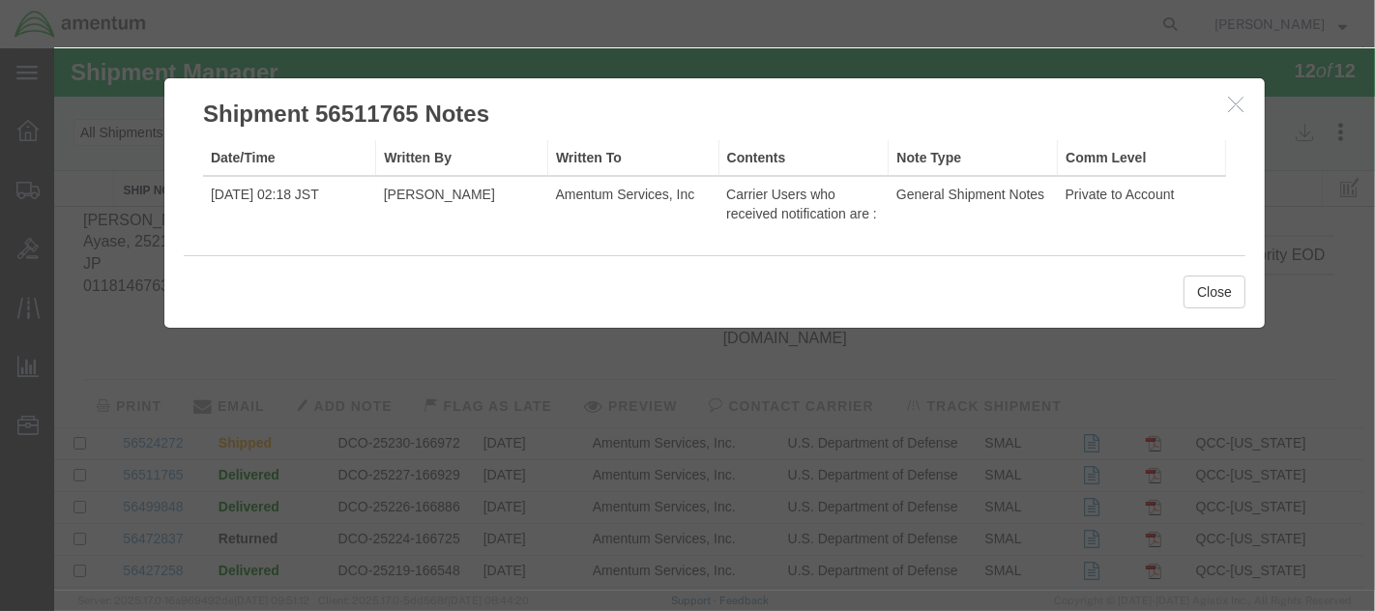
click at [1234, 102] on icon "button" at bounding box center [1234, 104] width 15 height 16
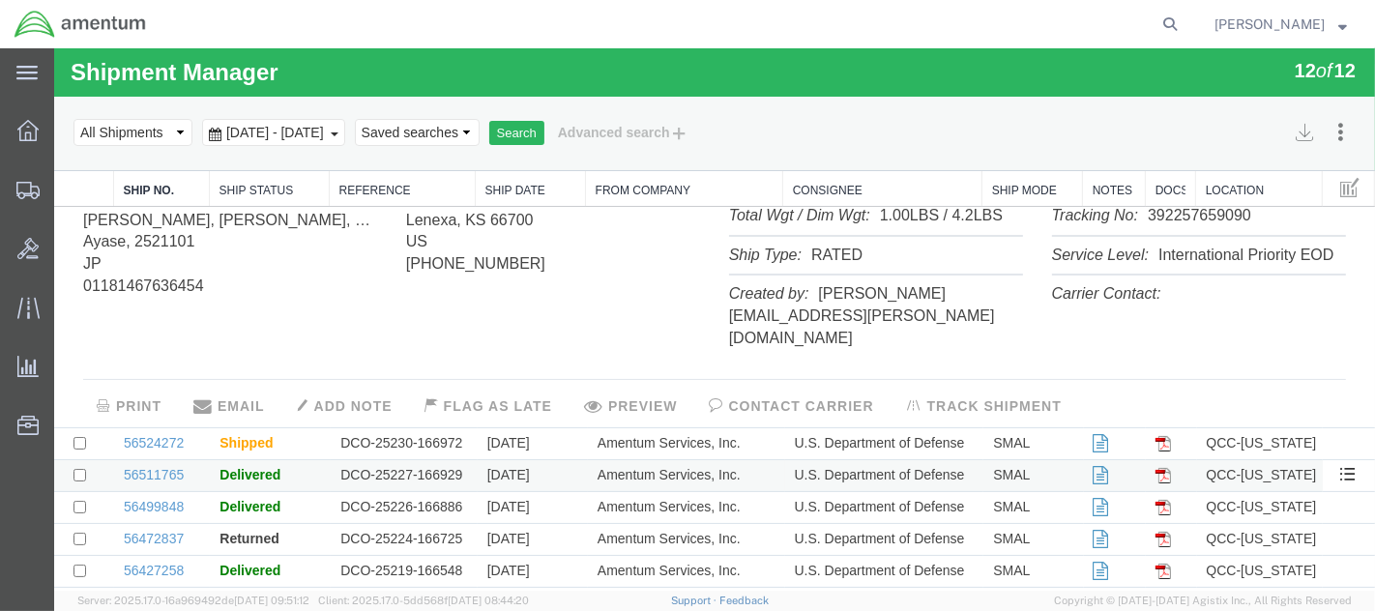
click at [1154, 468] on img at bounding box center [1161, 475] width 15 height 15
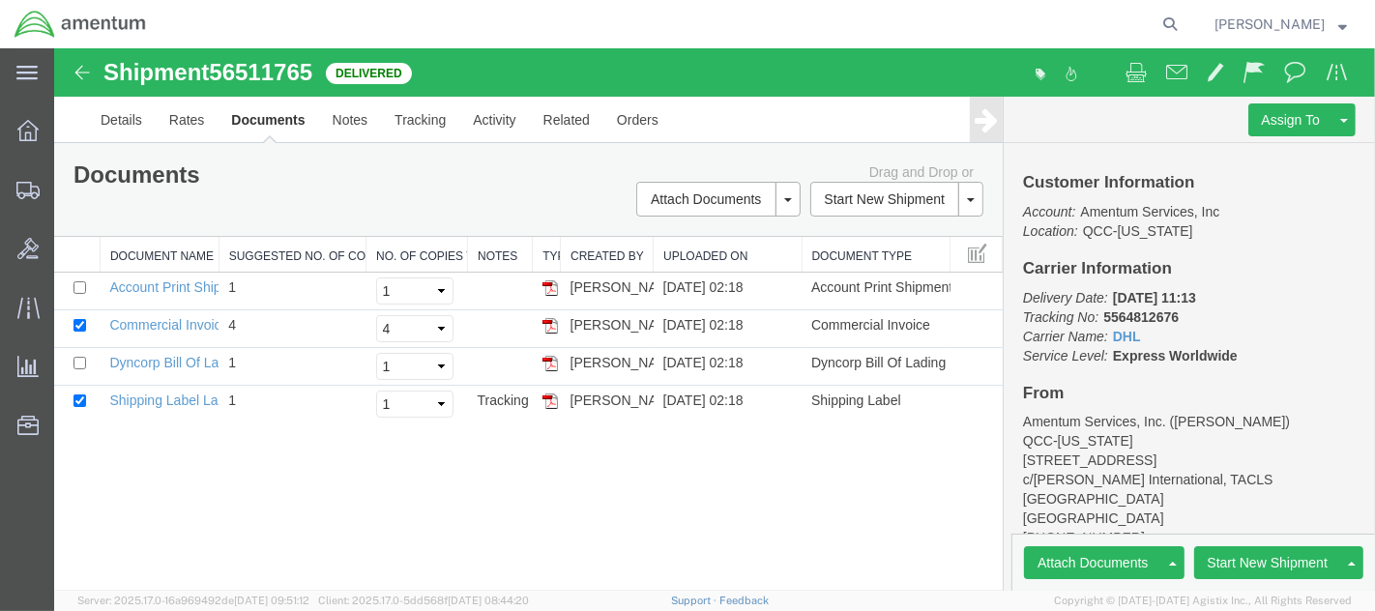
click at [814, 504] on div "Shipment 56511765 4 of 4 Delivered Details Rates Documents Notes Tracking Activ…" at bounding box center [713, 319] width 1321 height 542
click at [82, 68] on img at bounding box center [81, 72] width 23 height 23
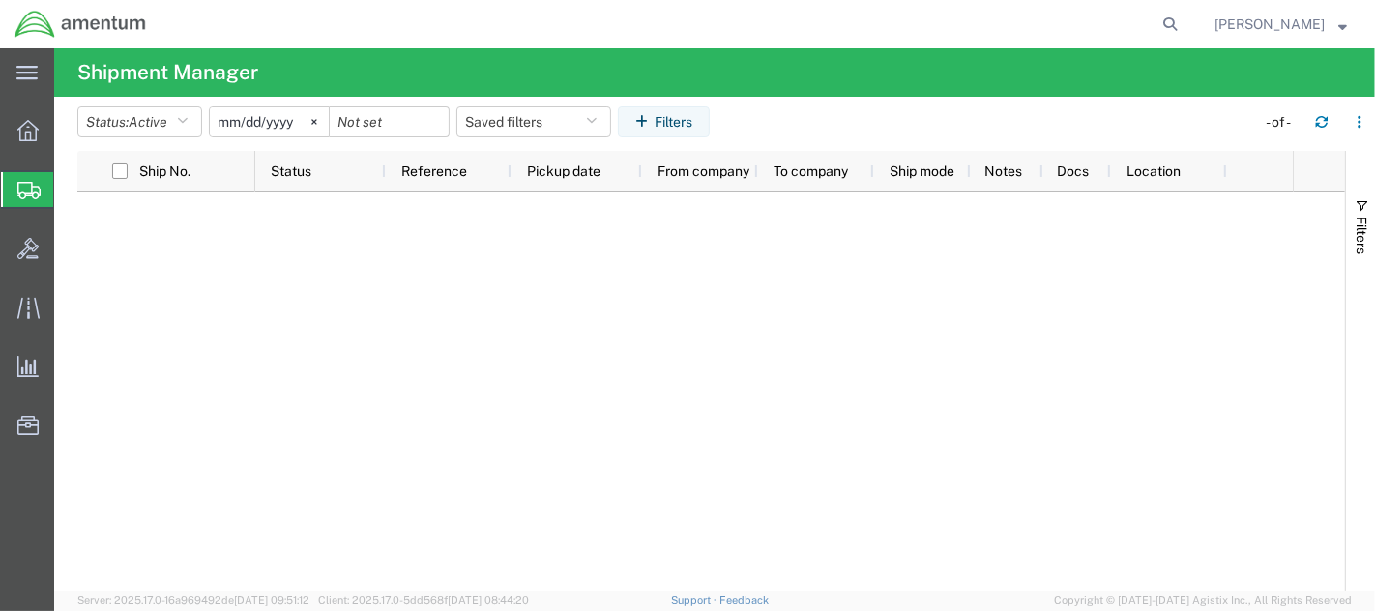
click at [0, 0] on span "Shipment Manager" at bounding box center [0, 0] width 0 height 0
click at [33, 64] on svg-icon at bounding box center [26, 72] width 21 height 19
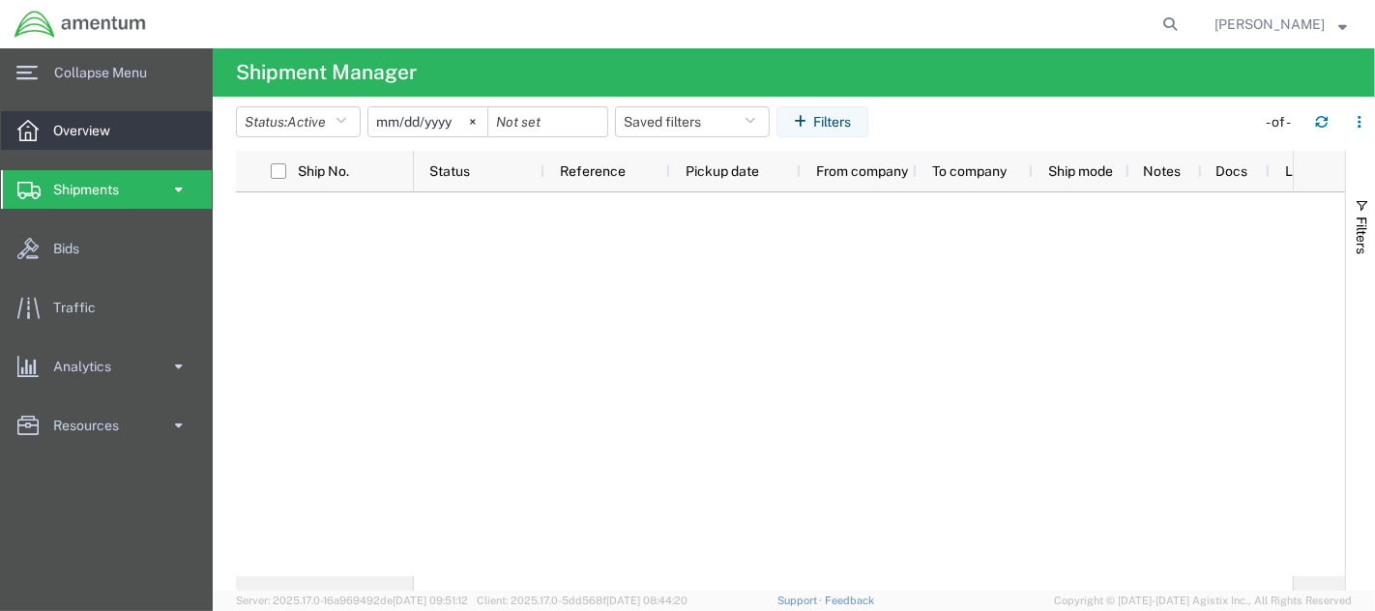
click at [75, 128] on span "Overview" at bounding box center [88, 130] width 71 height 39
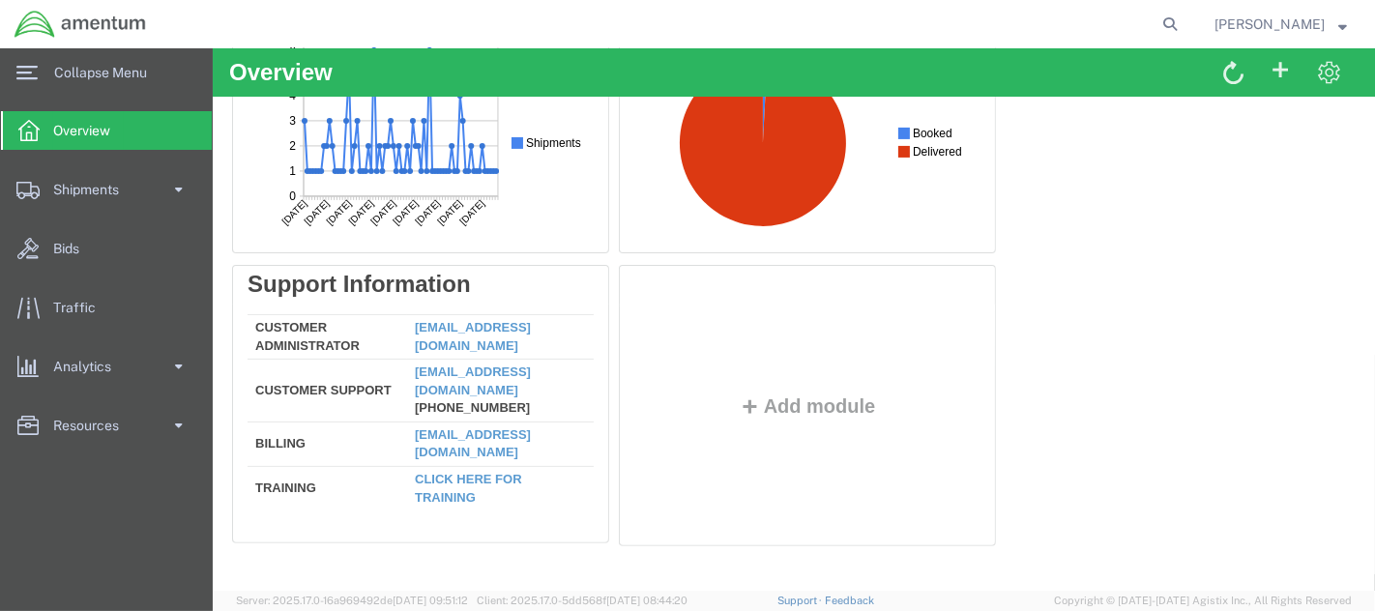
scroll to position [434, 0]
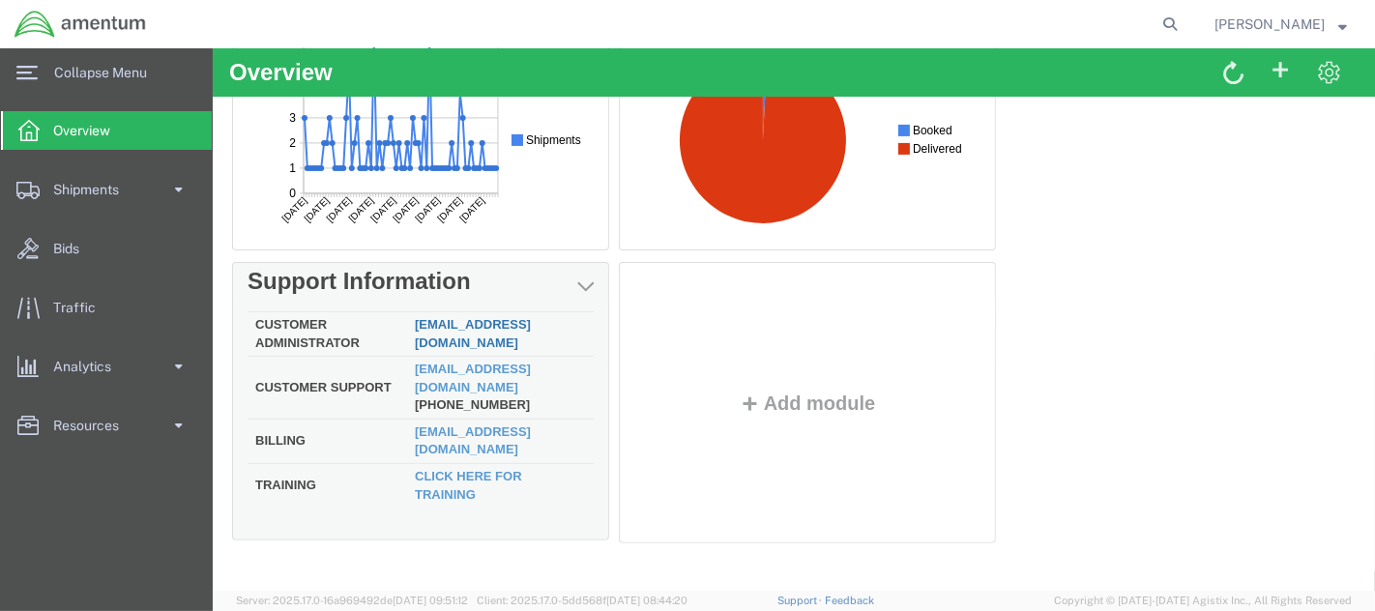
click at [454, 335] on link "custadmin@agistix.com" at bounding box center [472, 333] width 116 height 33
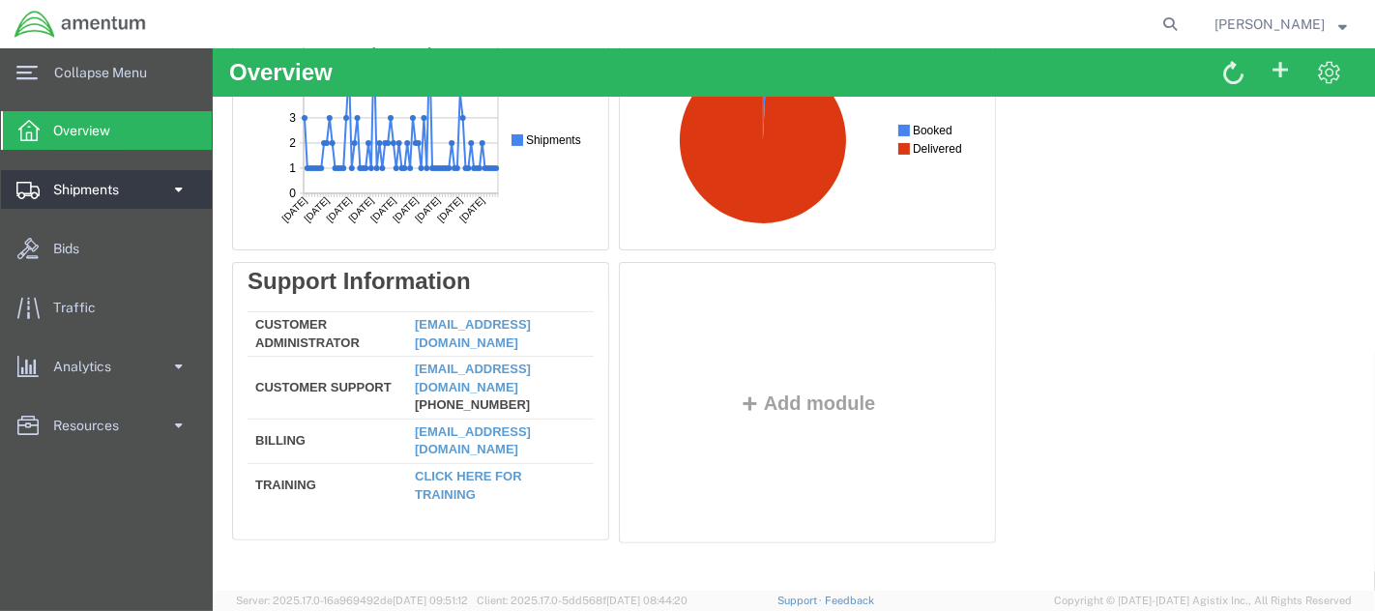
click at [63, 185] on span "Shipments" at bounding box center [92, 189] width 79 height 39
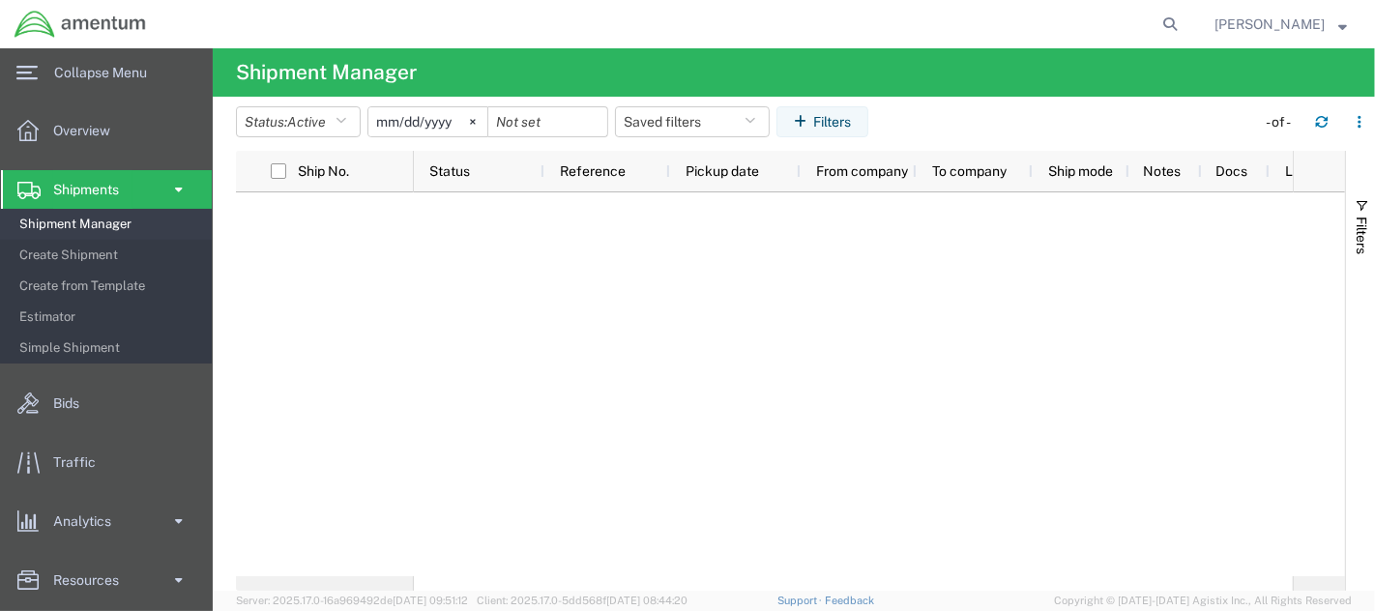
click at [82, 228] on span "Shipment Manager" at bounding box center [108, 224] width 179 height 39
click at [1237, 120] on icon "button" at bounding box center [1360, 122] width 14 height 14
click at [1099, 106] on agx-table-filter-chips "Status: Active Active All Approved Booked Canceled Delivered Denied New On Hold…" at bounding box center [740, 128] width 1009 height 44
click at [836, 289] on div at bounding box center [853, 384] width 879 height 384
